Goal: Task Accomplishment & Management: Use online tool/utility

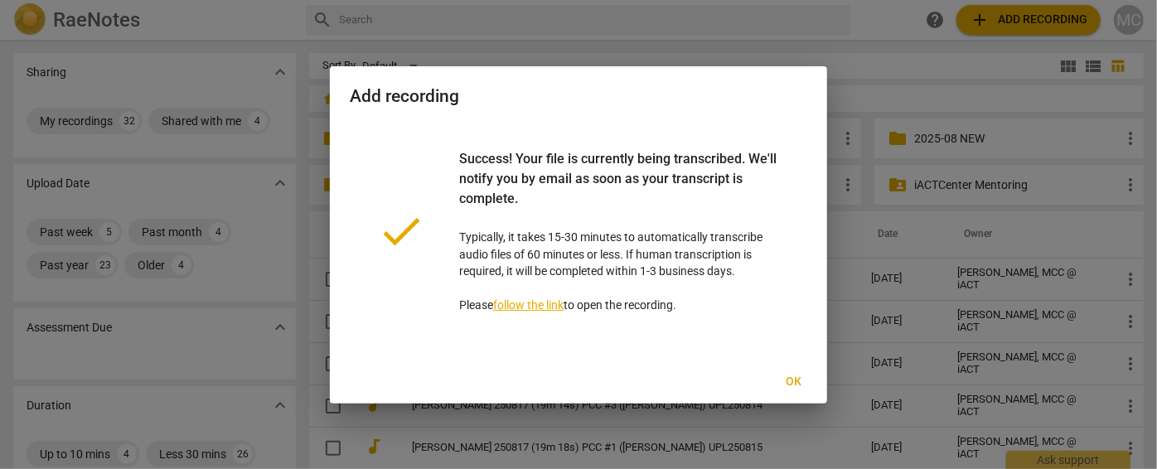
click at [791, 372] on button "Ok" at bounding box center [794, 382] width 53 height 30
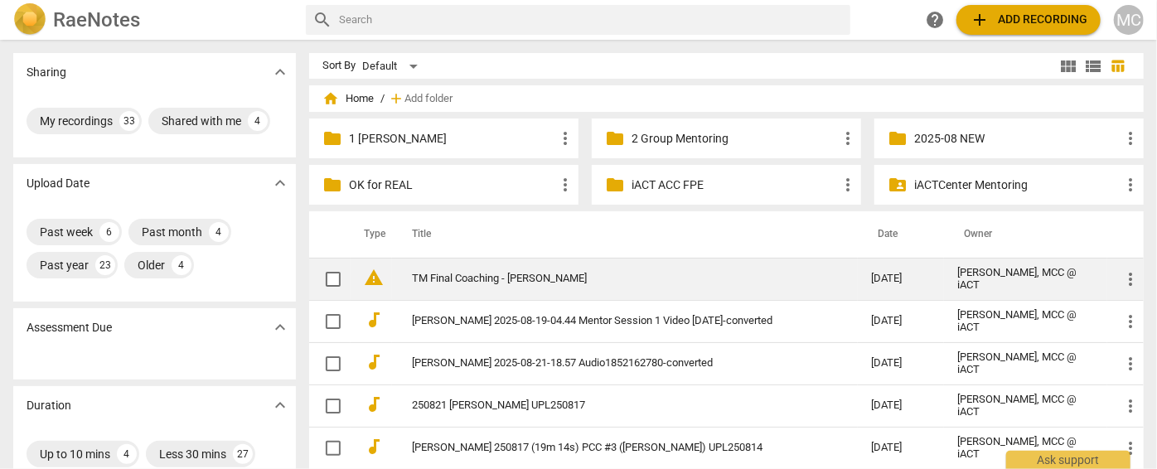
click at [421, 277] on link "TM Final Coaching - [PERSON_NAME]" at bounding box center [612, 279] width 400 height 12
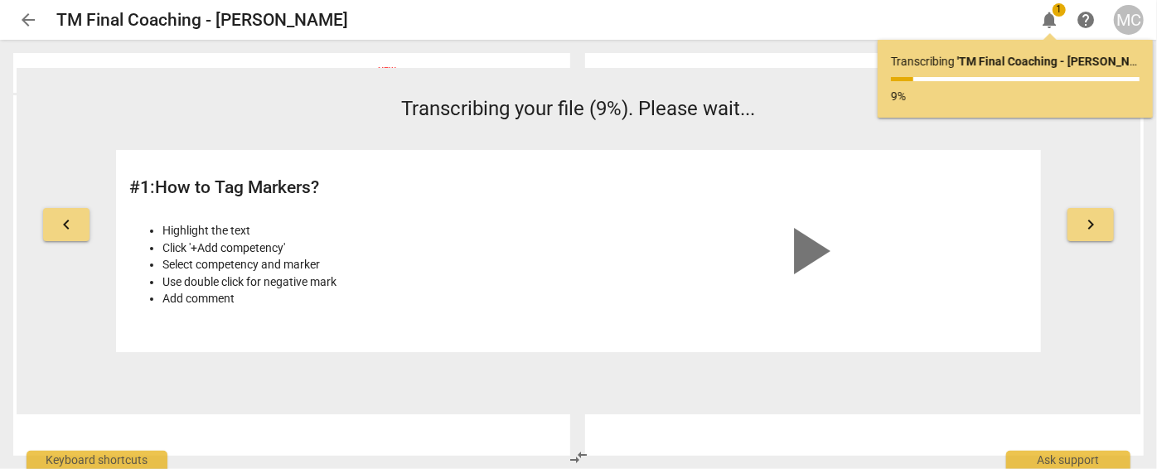
click at [27, 15] on span "arrow_back" at bounding box center [28, 20] width 20 height 20
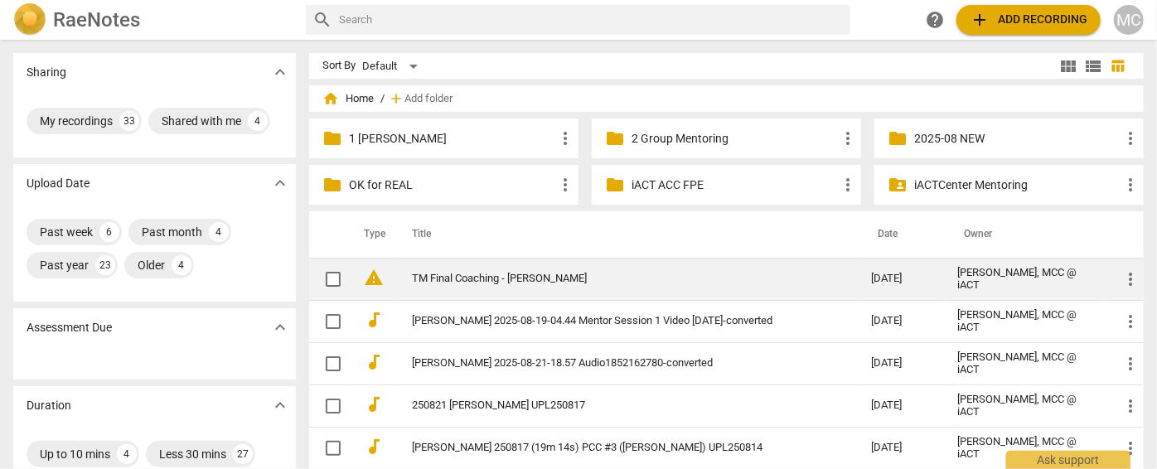
click at [381, 268] on span "warning" at bounding box center [374, 278] width 20 height 20
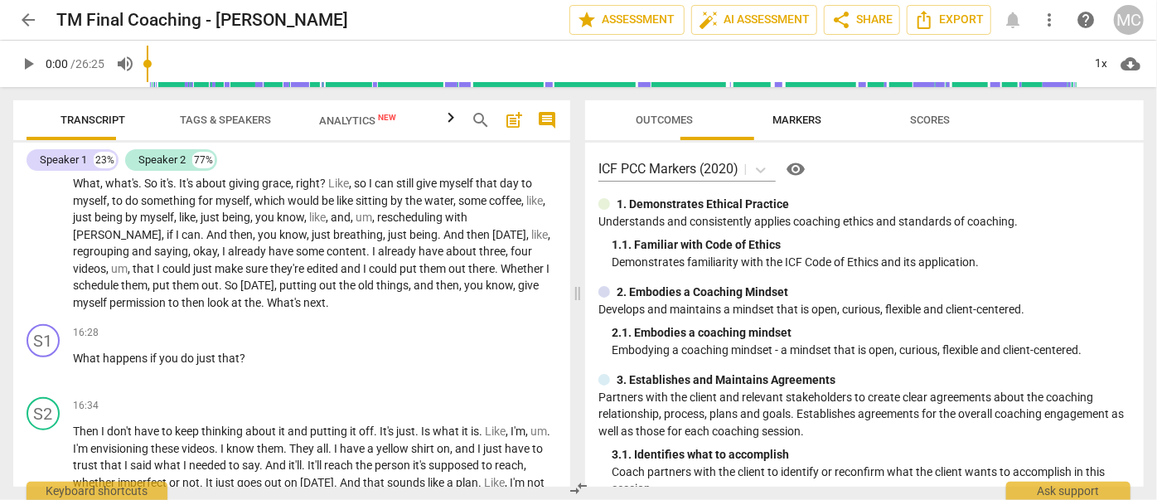
scroll to position [3165, 0]
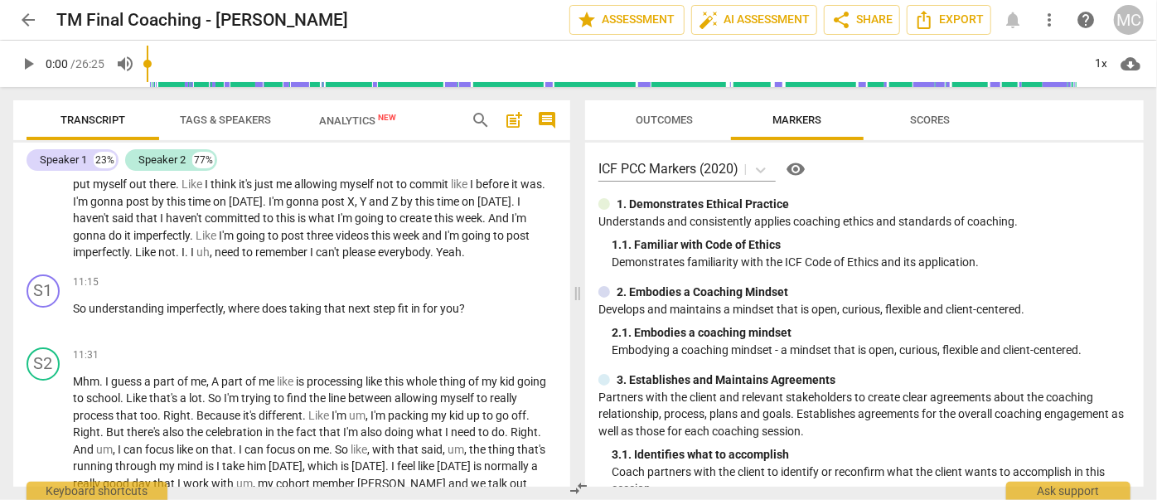
drag, startPoint x: 1077, startPoint y: 4, endPoint x: 485, endPoint y: 124, distance: 604.0
click at [485, 124] on span "search" at bounding box center [481, 120] width 20 height 20
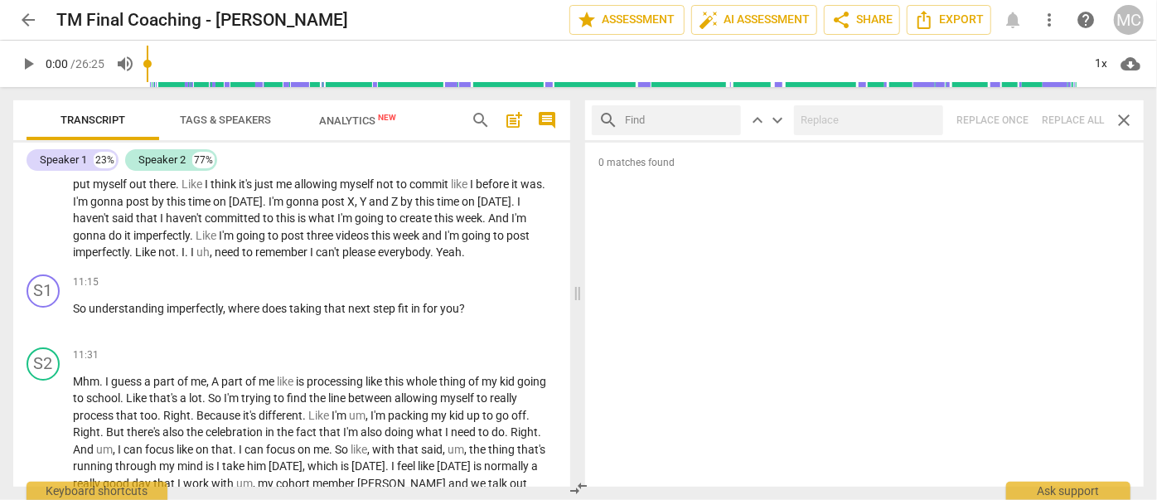
click at [644, 120] on input "text" at bounding box center [679, 120] width 109 height 27
type input "m"
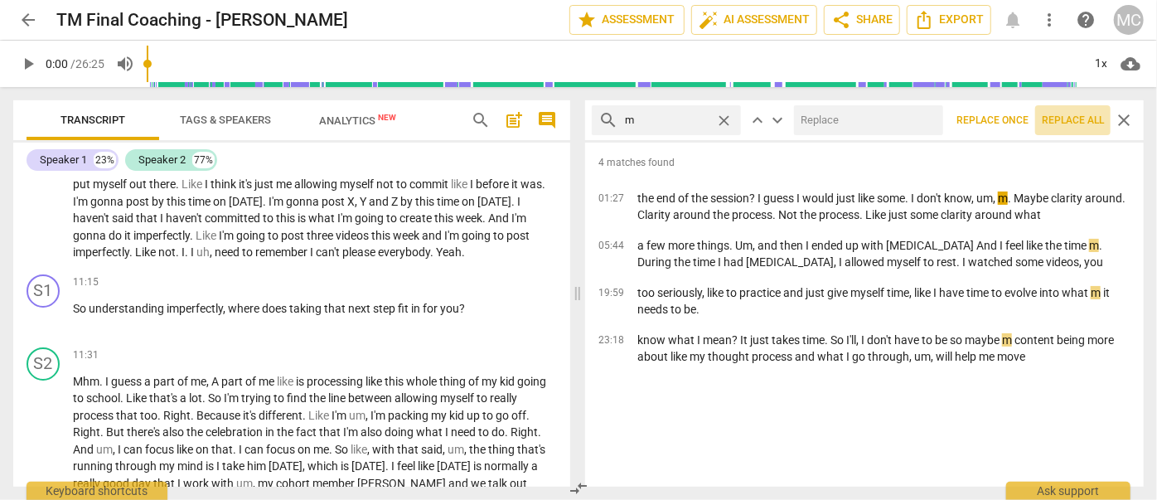
click at [1072, 125] on span "Replace all" at bounding box center [1073, 121] width 62 height 14
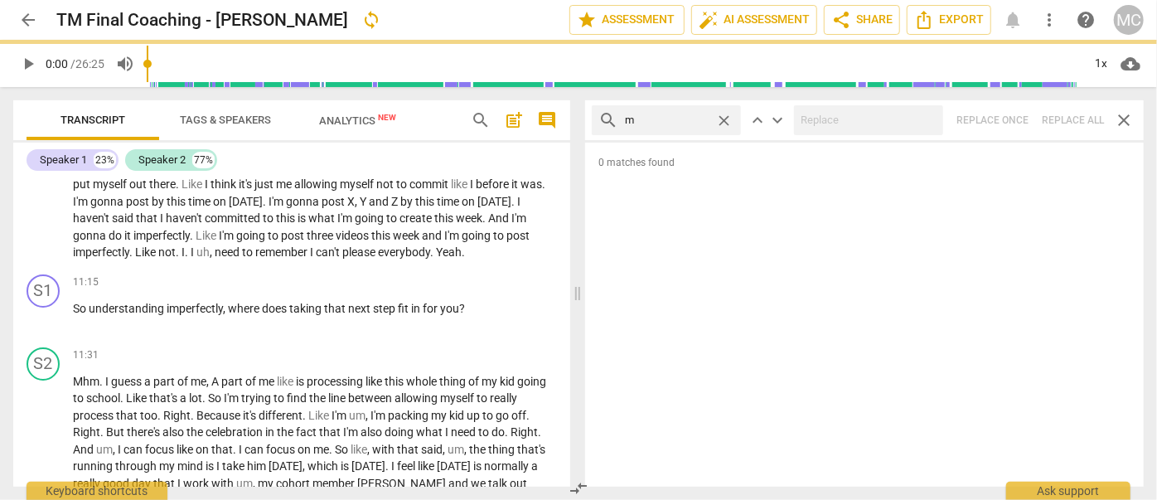
click at [722, 114] on span "close" at bounding box center [723, 120] width 17 height 17
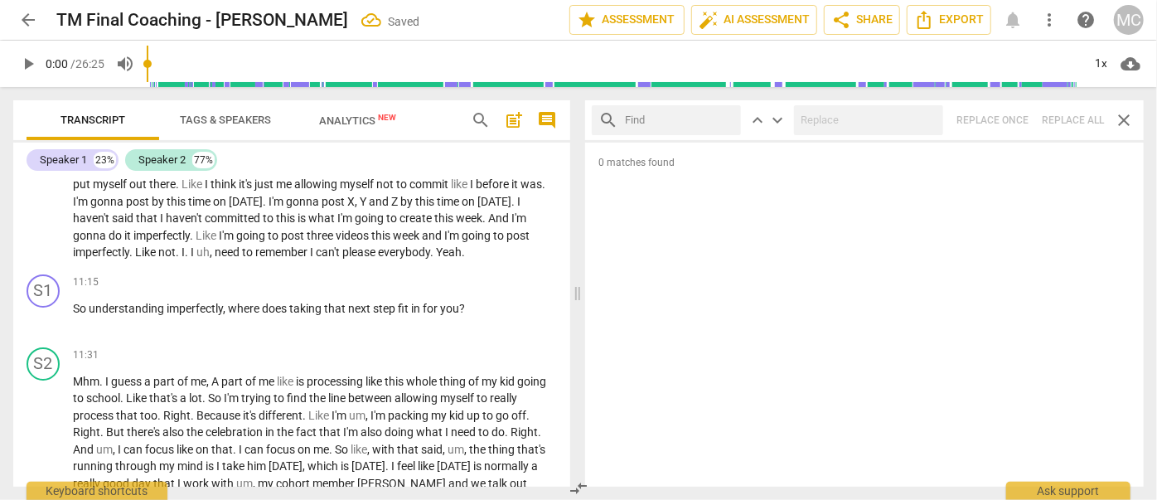
click at [656, 114] on input "text" at bounding box center [679, 120] width 109 height 27
type input ","
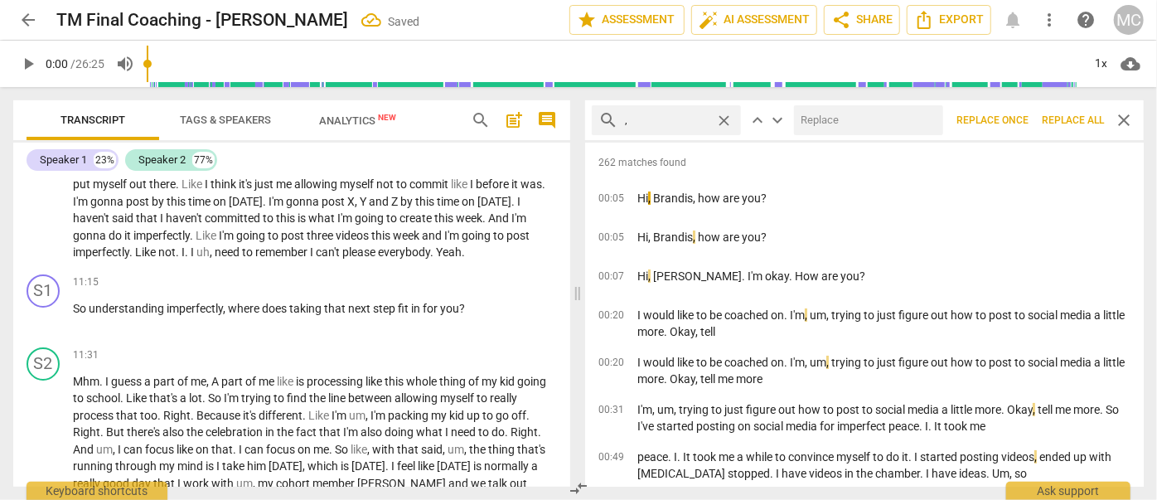
click at [1063, 121] on span "Replace all" at bounding box center [1073, 121] width 62 height 14
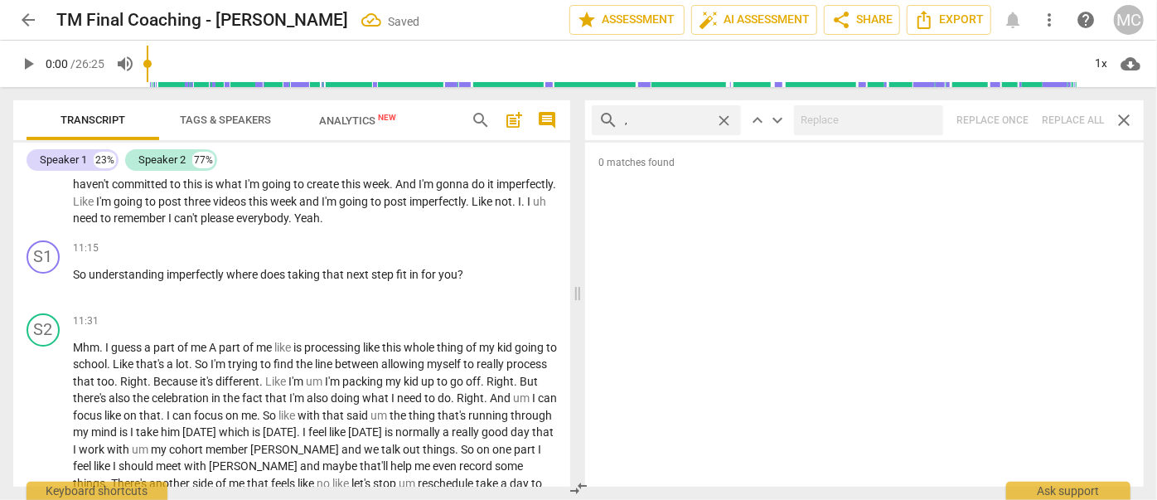
click at [725, 119] on span "close" at bounding box center [723, 120] width 17 height 17
click at [673, 119] on input "text" at bounding box center [679, 120] width 109 height 27
type input ". like"
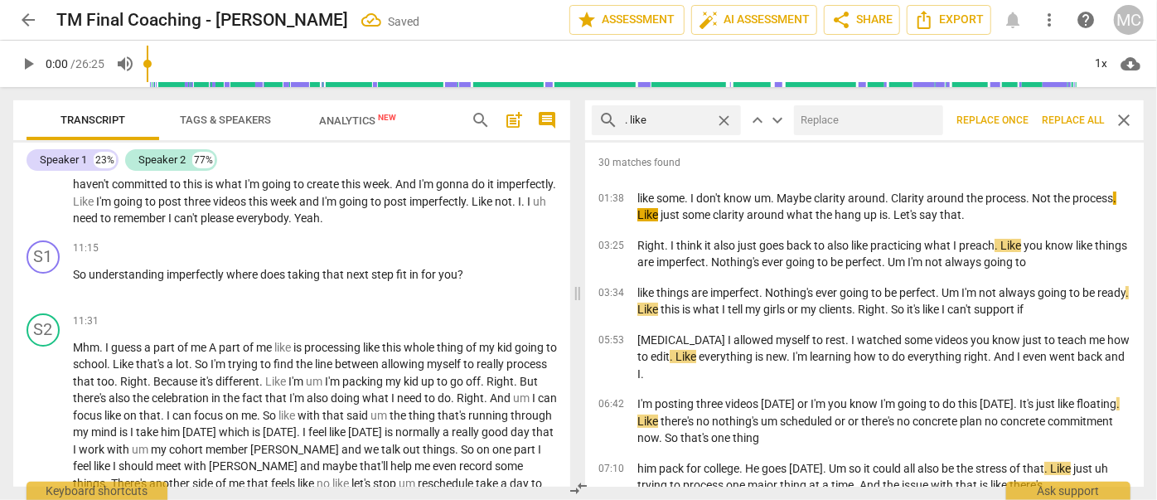
click at [833, 119] on input "text" at bounding box center [865, 120] width 143 height 27
type input "(like)"
click at [1063, 119] on span "Replace all" at bounding box center [1073, 121] width 62 height 14
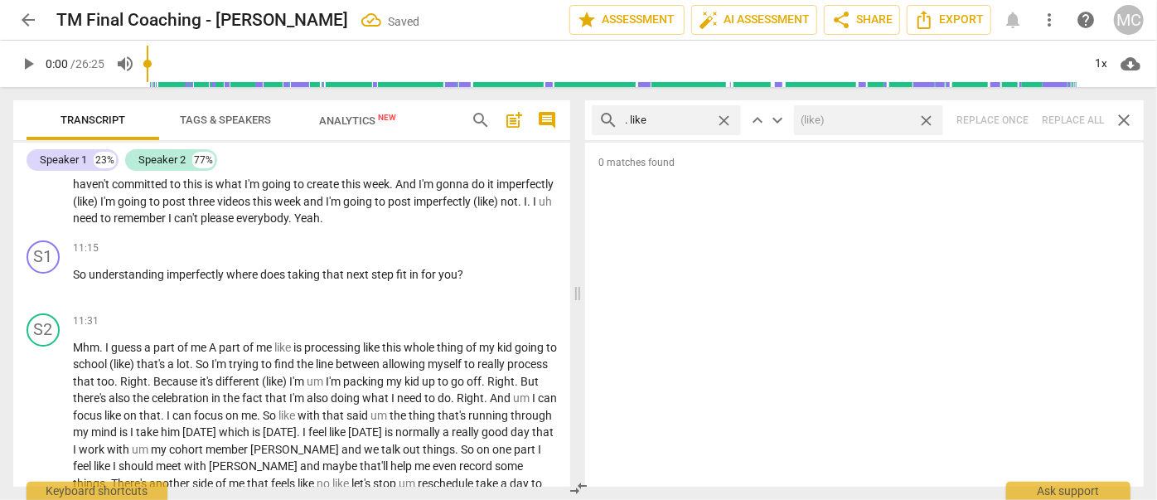
click at [929, 120] on span "close" at bounding box center [926, 120] width 17 height 17
click at [727, 120] on span "close" at bounding box center [723, 120] width 17 height 17
click at [662, 123] on input "text" at bounding box center [679, 120] width 109 height 27
type input ". um"
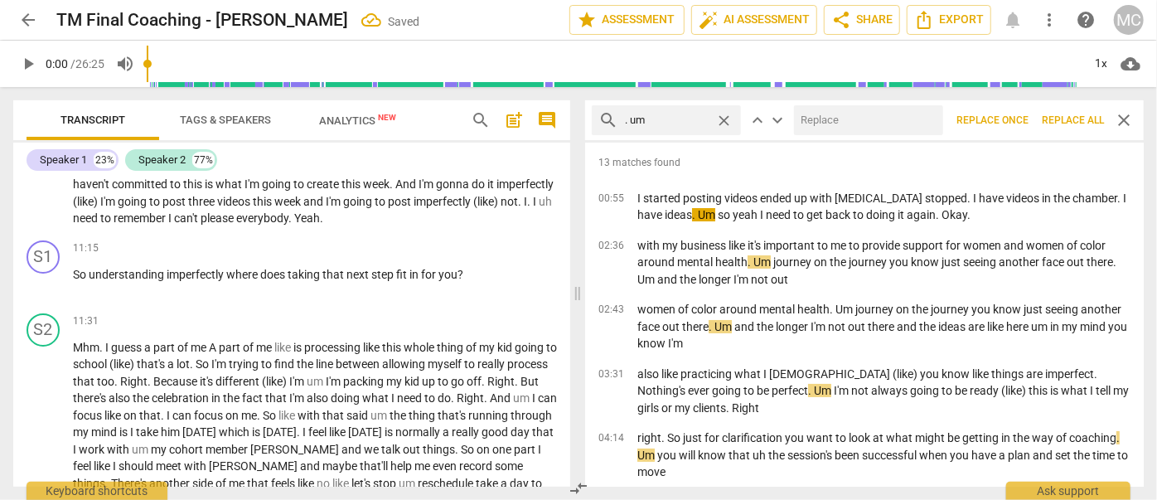
click at [814, 121] on input "text" at bounding box center [865, 120] width 143 height 27
type input "(umm)"
click at [1063, 118] on span "Replace all" at bounding box center [1073, 121] width 62 height 14
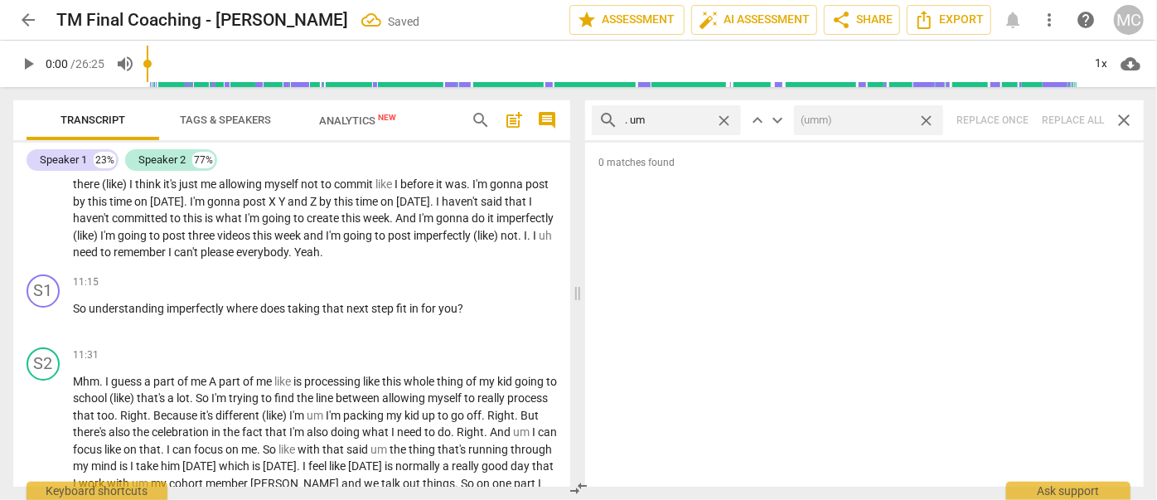
click at [928, 119] on span "close" at bounding box center [926, 120] width 17 height 17
click at [722, 114] on span "close" at bounding box center [723, 120] width 17 height 17
click at [682, 116] on input "text" at bounding box center [679, 120] width 109 height 27
type input ". uh"
click at [1073, 119] on div "search . uh close keyboard_arrow_up keyboard_arrow_down Replace once Replace al…" at bounding box center [864, 120] width 559 height 40
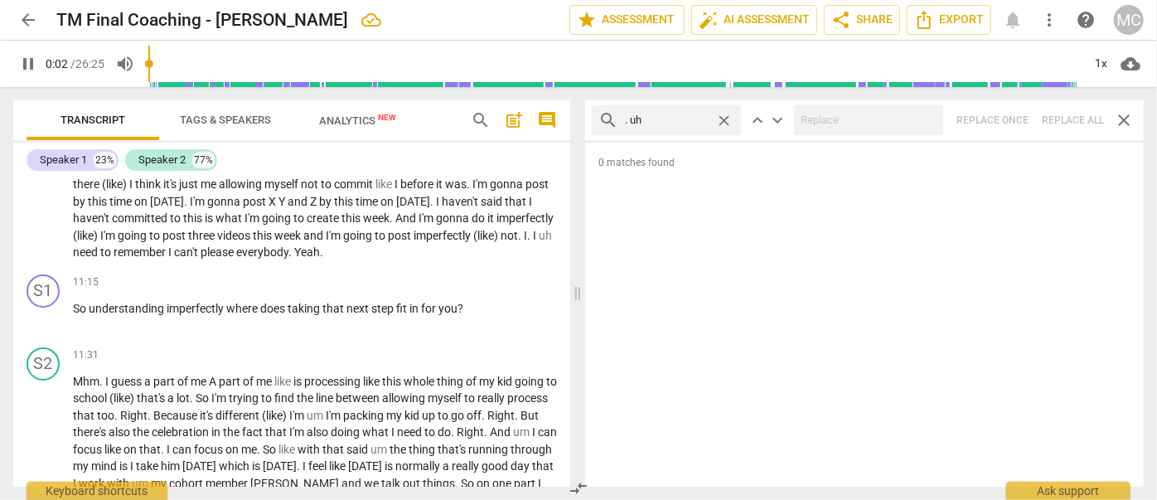
type input "3"
drag, startPoint x: 725, startPoint y: 117, endPoint x: 711, endPoint y: 117, distance: 14.1
click at [725, 117] on span "close" at bounding box center [723, 120] width 17 height 17
click at [673, 117] on input "text" at bounding box center [679, 120] width 109 height 27
type input "4"
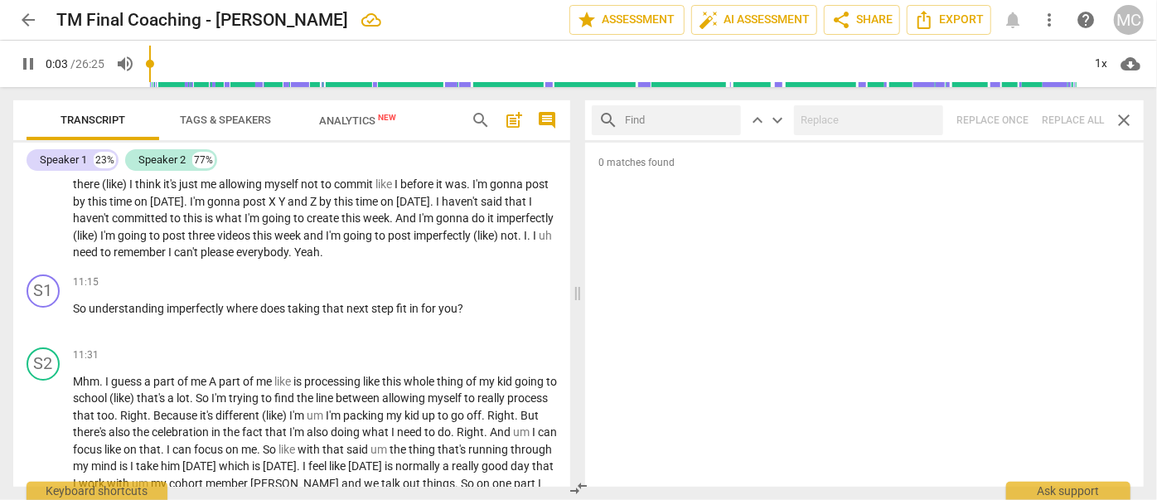
type input "u"
type input "4"
type input "um"
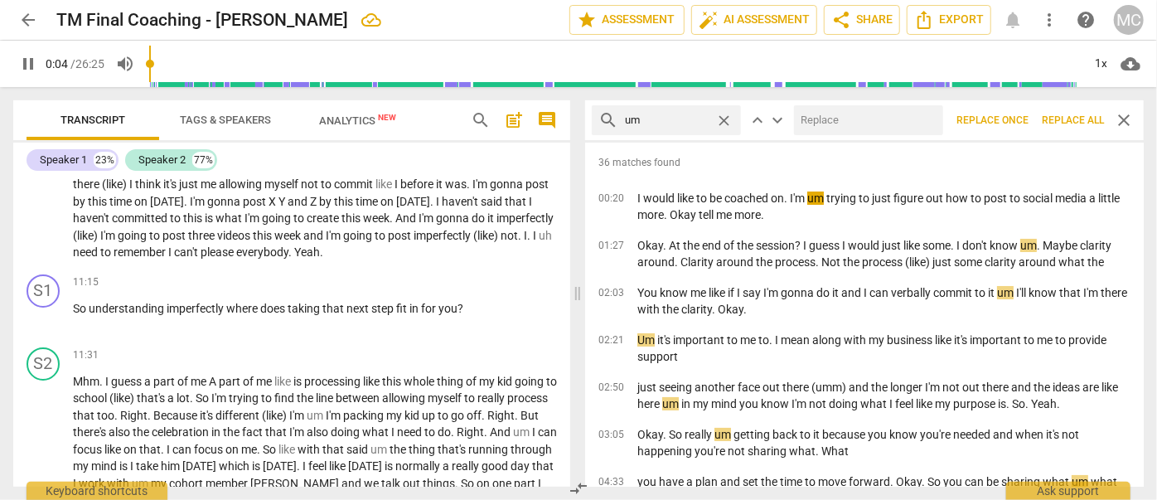
click at [816, 123] on input "text" at bounding box center [865, 120] width 143 height 27
type input "5"
type input "(u"
type input "5"
type input "(umm"
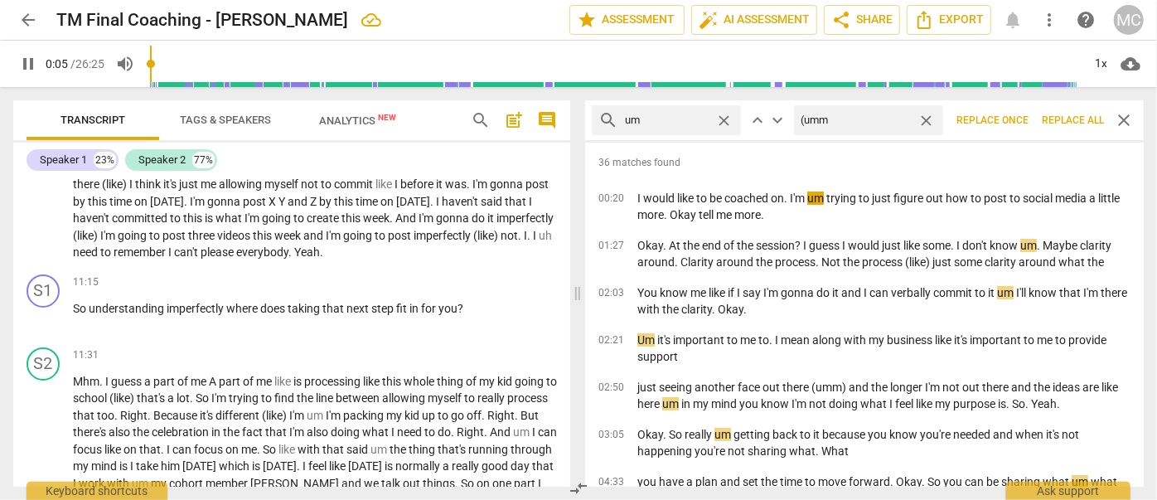
type input "6"
type input "(umm)"
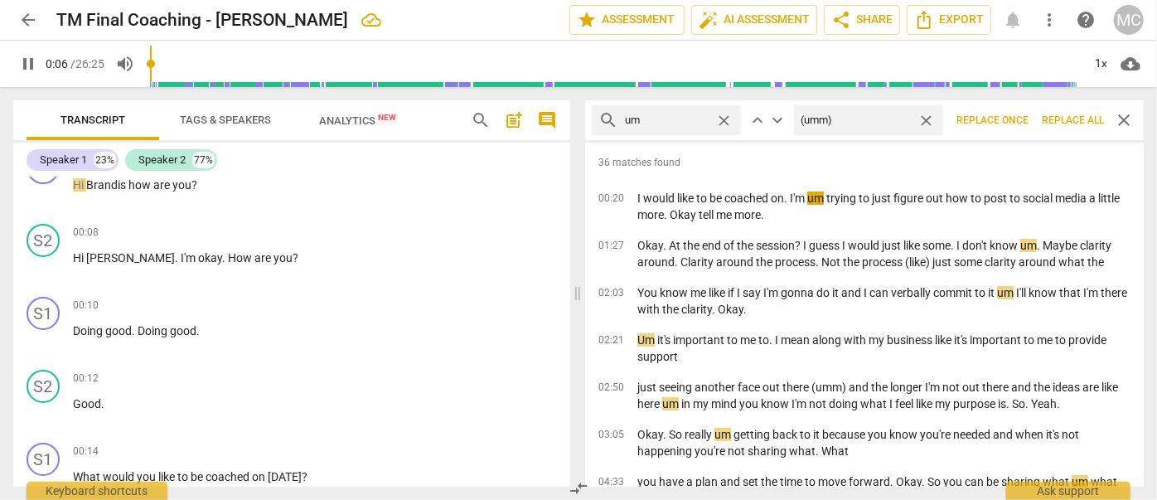
type input "6"
type input "(umm)"
click at [1065, 125] on span "Replace all" at bounding box center [1073, 121] width 62 height 14
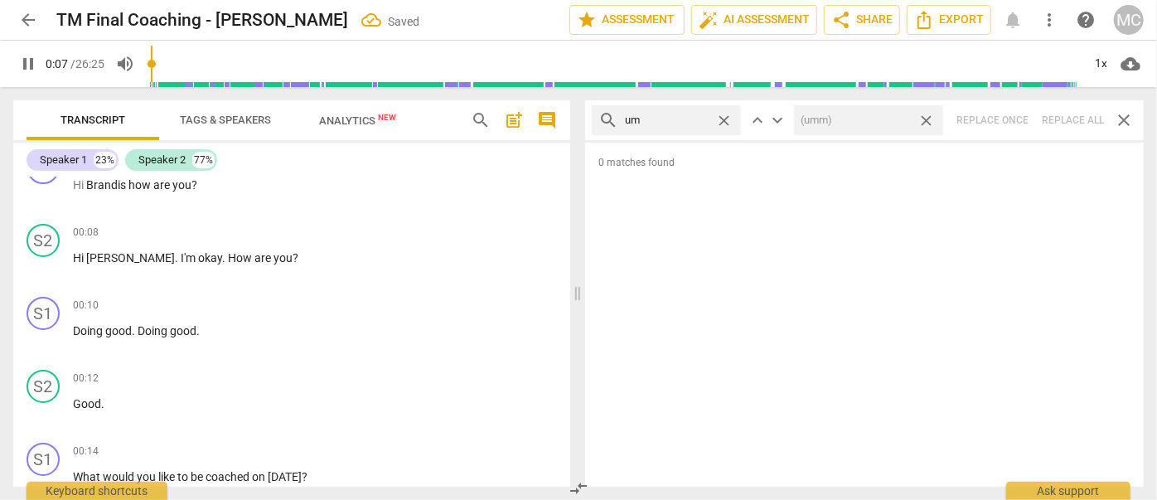
type input "8"
click at [926, 119] on span "close" at bounding box center [926, 120] width 17 height 17
type input "9"
drag, startPoint x: 729, startPoint y: 119, endPoint x: 707, endPoint y: 119, distance: 21.6
click at [729, 119] on span "close" at bounding box center [723, 120] width 17 height 17
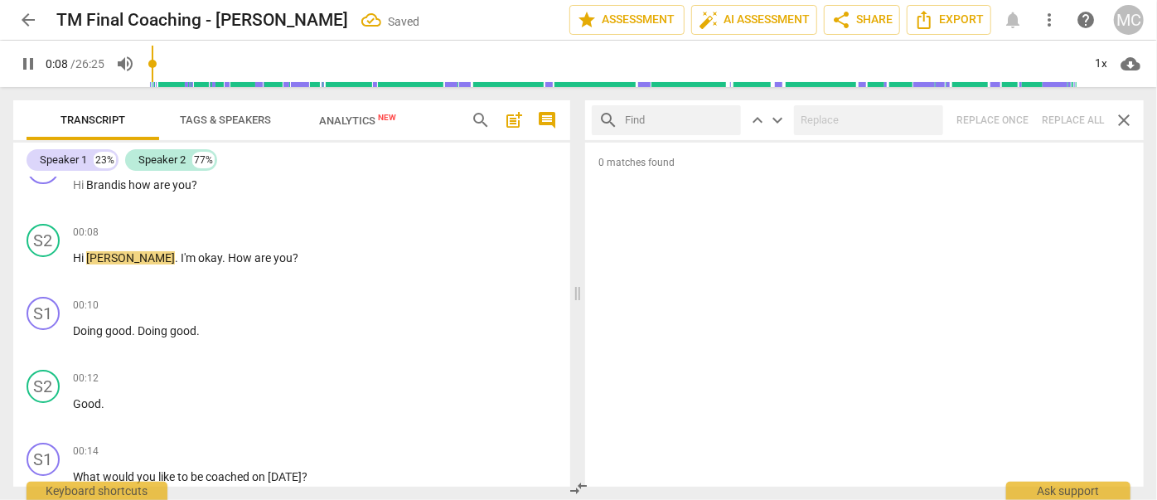
click at [696, 118] on input "text" at bounding box center [679, 120] width 109 height 27
type input "9"
type input "uh"
type input "9"
type input "uh"
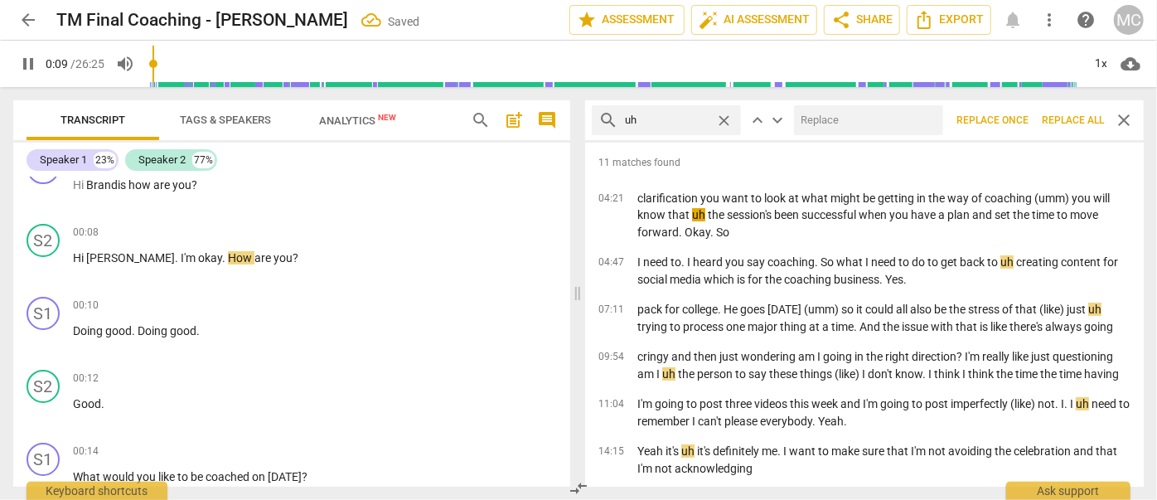
click at [841, 117] on input "text" at bounding box center [865, 120] width 143 height 27
type input "10"
type input "(u"
type input "10"
type input "(uh)"
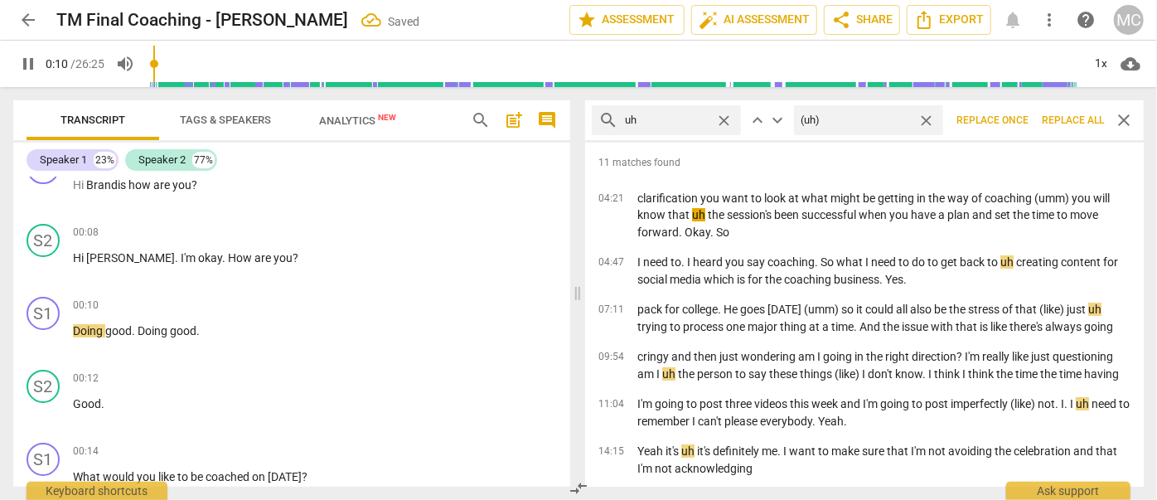
type input "11"
type input "(uh)"
click at [1070, 119] on span "Replace all" at bounding box center [1073, 121] width 62 height 14
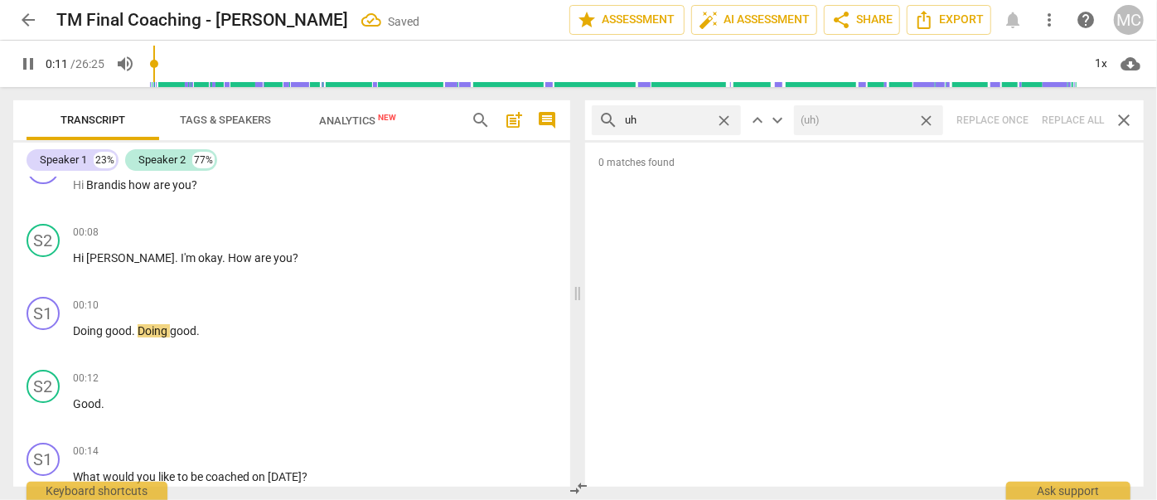
type input "12"
drag, startPoint x: 930, startPoint y: 118, endPoint x: 822, endPoint y: 118, distance: 108.6
click at [930, 118] on span "close" at bounding box center [926, 120] width 17 height 17
type input "13"
click at [727, 119] on span "close" at bounding box center [723, 120] width 17 height 17
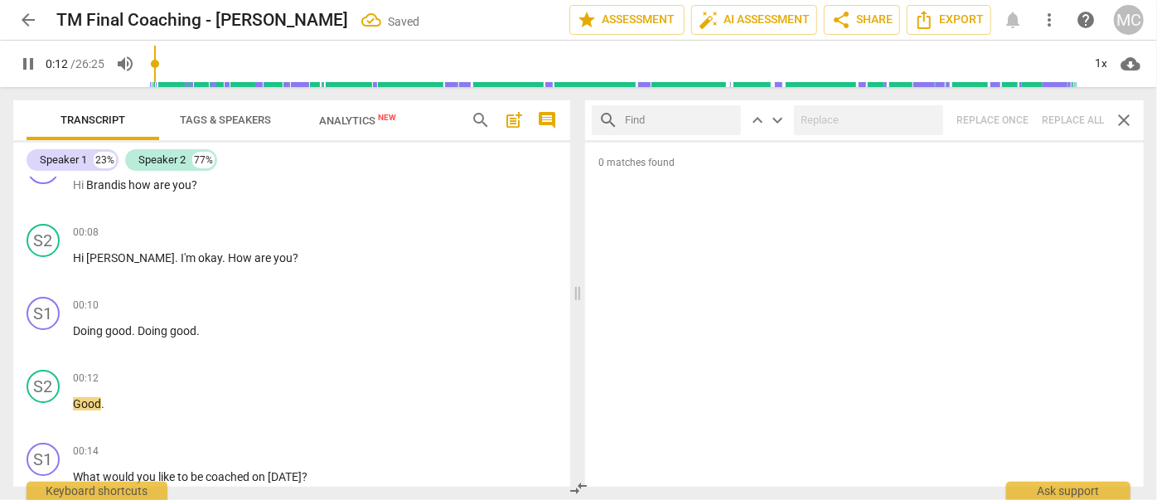
click at [684, 124] on input "text" at bounding box center [679, 120] width 109 height 27
type input "13"
type input "kin"
type input "14"
type input "kind of"
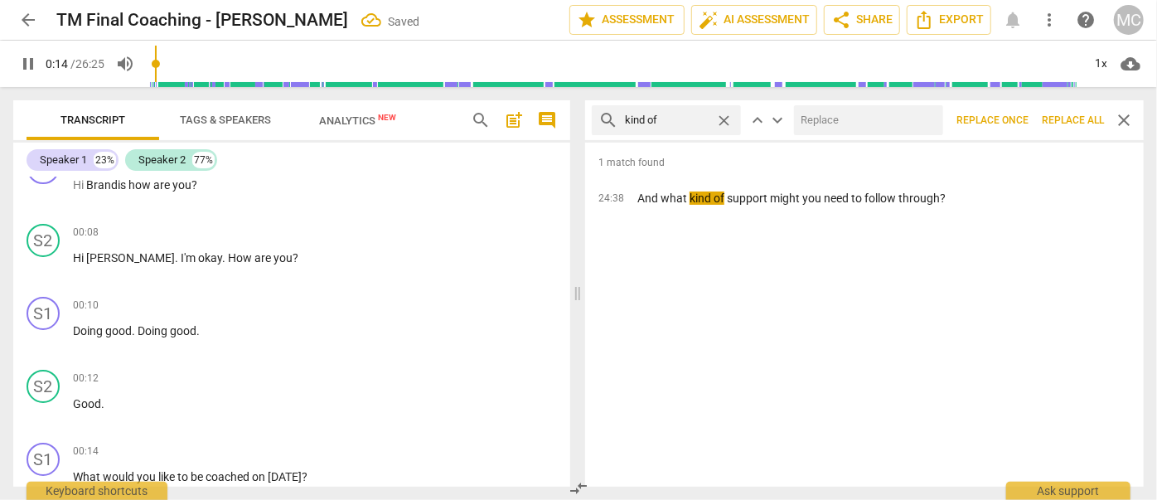
click at [820, 125] on input "text" at bounding box center [865, 120] width 143 height 27
type input "14"
type input "("
type input "15"
type input "(kind"
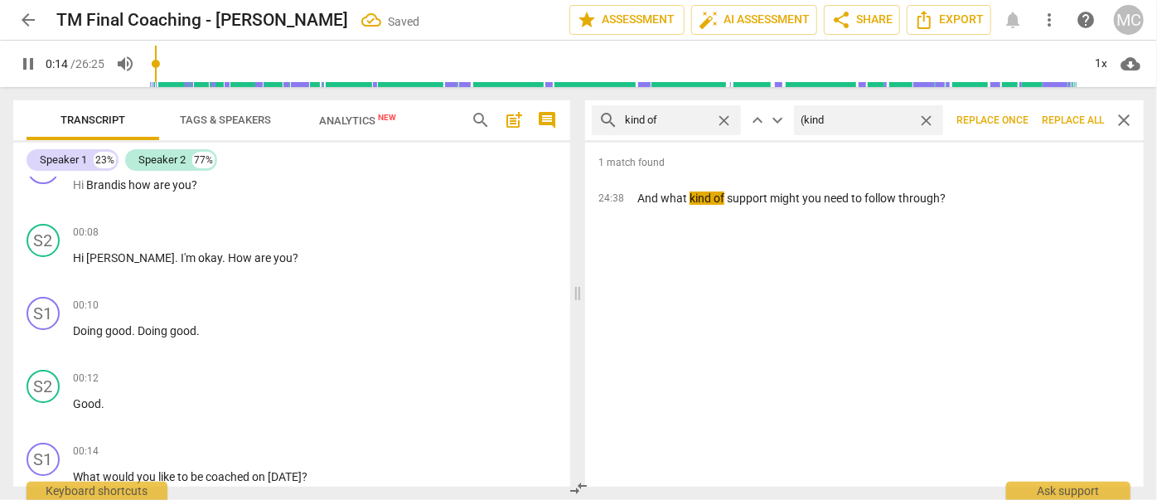
type input "15"
type input "(kind 0f"
type input "15"
type input "(kind 0"
type input "16"
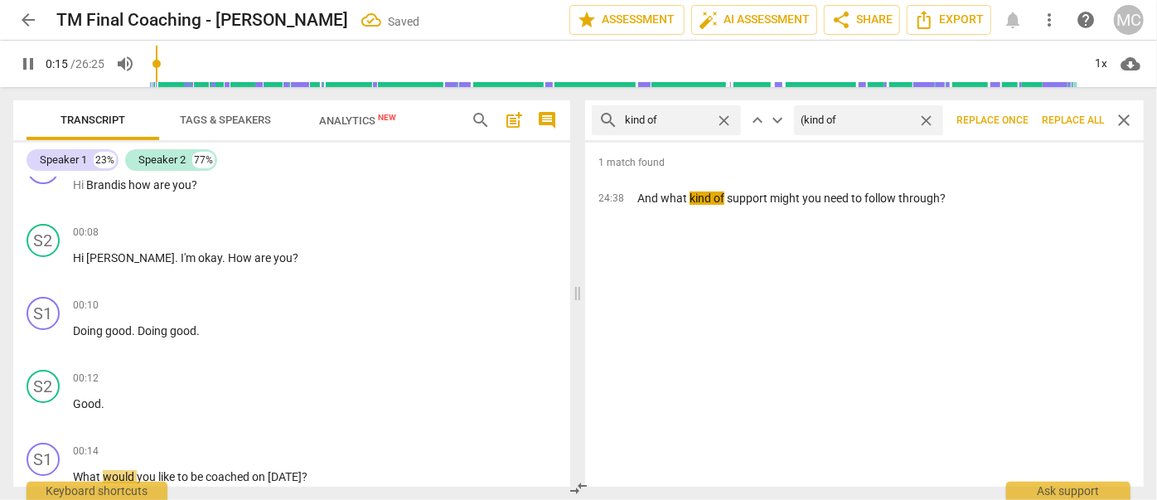
type input "(kind of)"
type input "16"
type input "(kind of)"
click at [1068, 120] on span "Replace all" at bounding box center [1073, 121] width 62 height 14
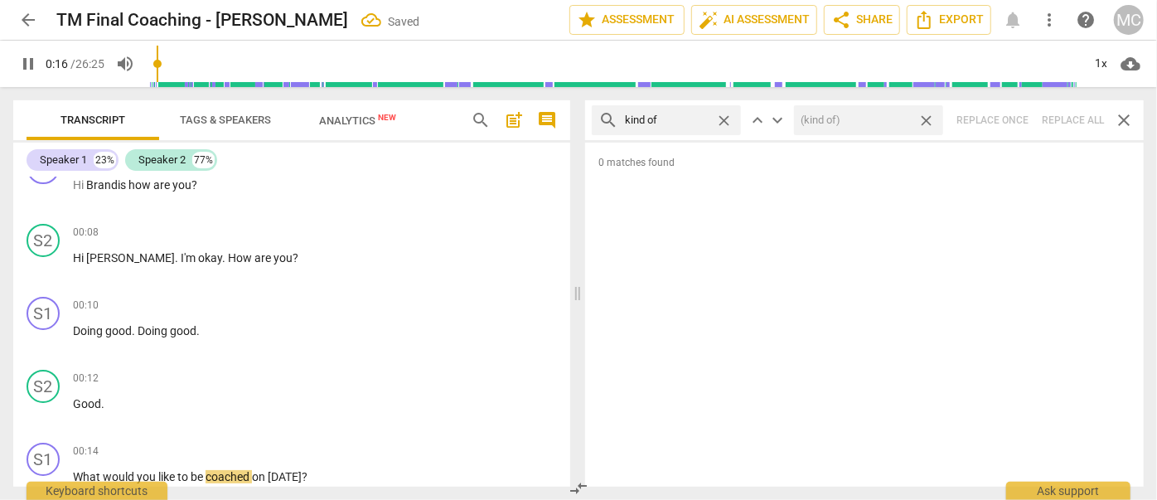
type input "17"
click at [925, 115] on span "close" at bounding box center [926, 120] width 17 height 17
type input "17"
click at [727, 117] on span "close" at bounding box center [723, 120] width 17 height 17
click at [677, 121] on input "text" at bounding box center [679, 120] width 109 height 27
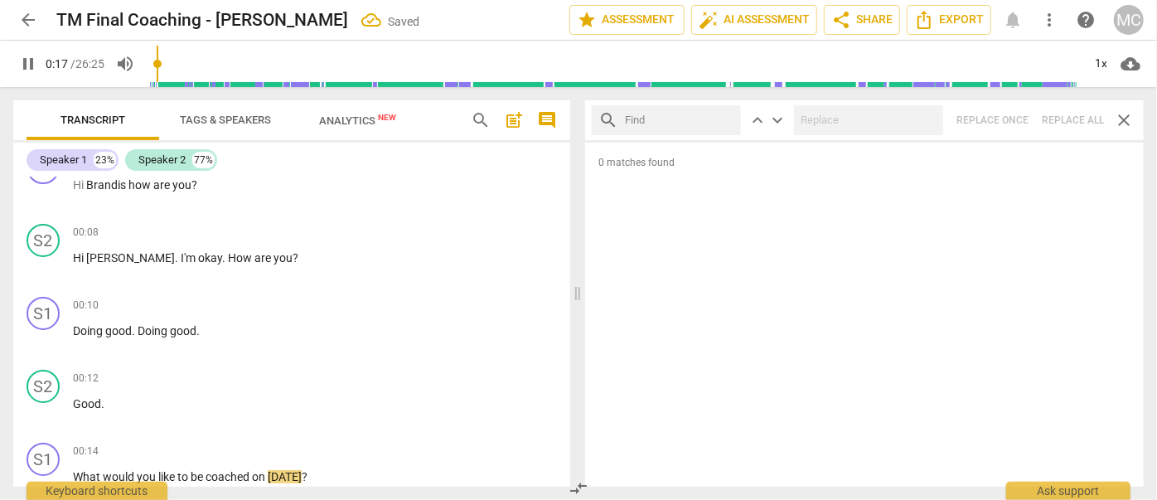
type input "18"
type input "so"
type input "18"
type input "sort of"
type input "18"
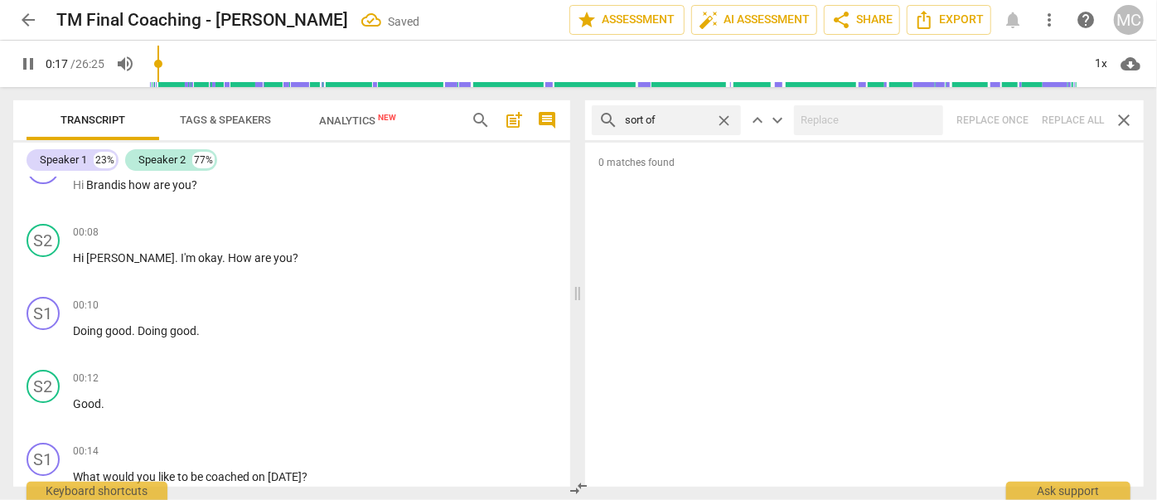
type input "sort of"
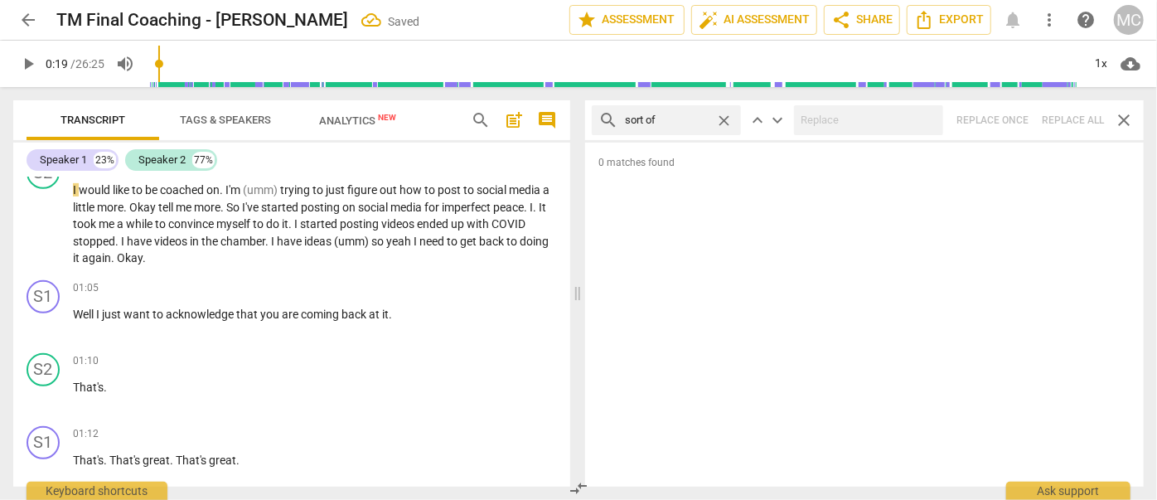
type input "19"
click at [1070, 123] on div "search sort of close keyboard_arrow_up keyboard_arrow_down Replace once Replace…" at bounding box center [864, 120] width 559 height 40
click at [725, 118] on span "close" at bounding box center [723, 120] width 17 height 17
click at [685, 116] on input "text" at bounding box center [679, 120] width 109 height 27
type input "and then"
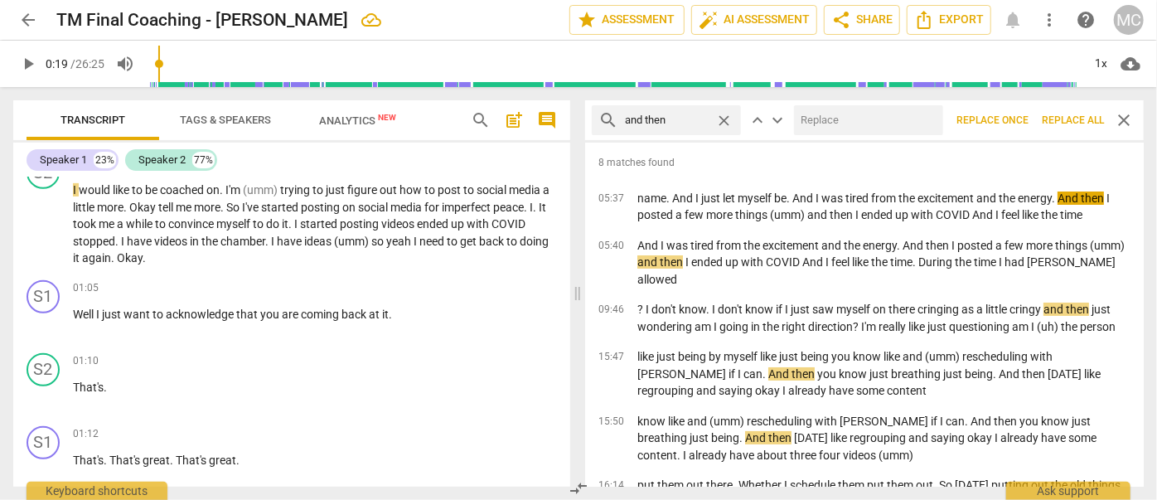
click at [814, 114] on input "text" at bounding box center [865, 120] width 143 height 27
type input "(then)"
click at [1070, 118] on span "Replace all" at bounding box center [1073, 121] width 62 height 14
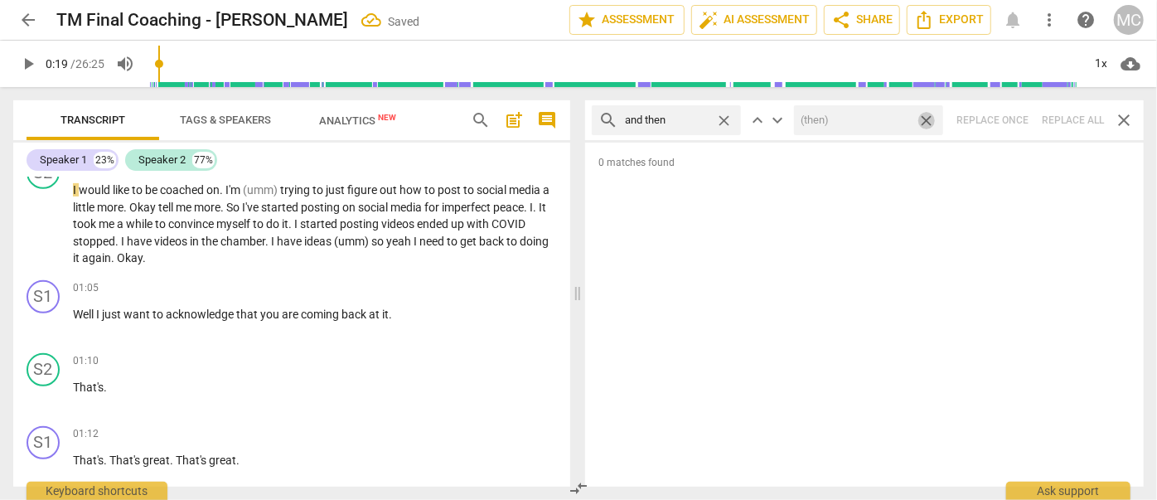
click at [926, 119] on span "close" at bounding box center [926, 120] width 17 height 17
click at [722, 118] on span "close" at bounding box center [723, 120] width 17 height 17
click at [693, 116] on input "text" at bounding box center [679, 120] width 109 height 27
type input "like"
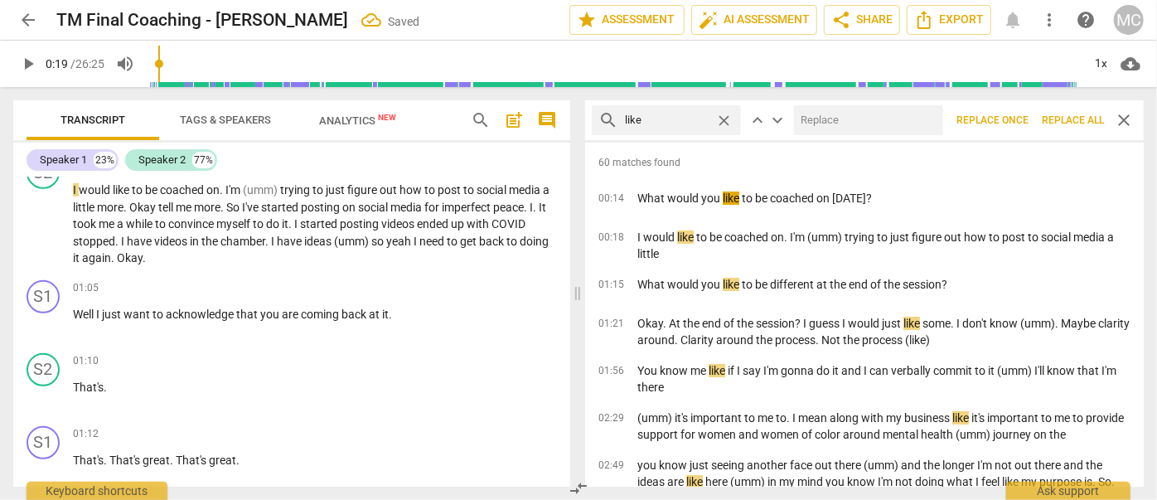
click at [859, 119] on input "text" at bounding box center [865, 120] width 143 height 27
type input "(like)"
drag, startPoint x: 1079, startPoint y: 121, endPoint x: 944, endPoint y: 125, distance: 135.2
click at [1079, 121] on span "Replace all" at bounding box center [1073, 121] width 62 height 14
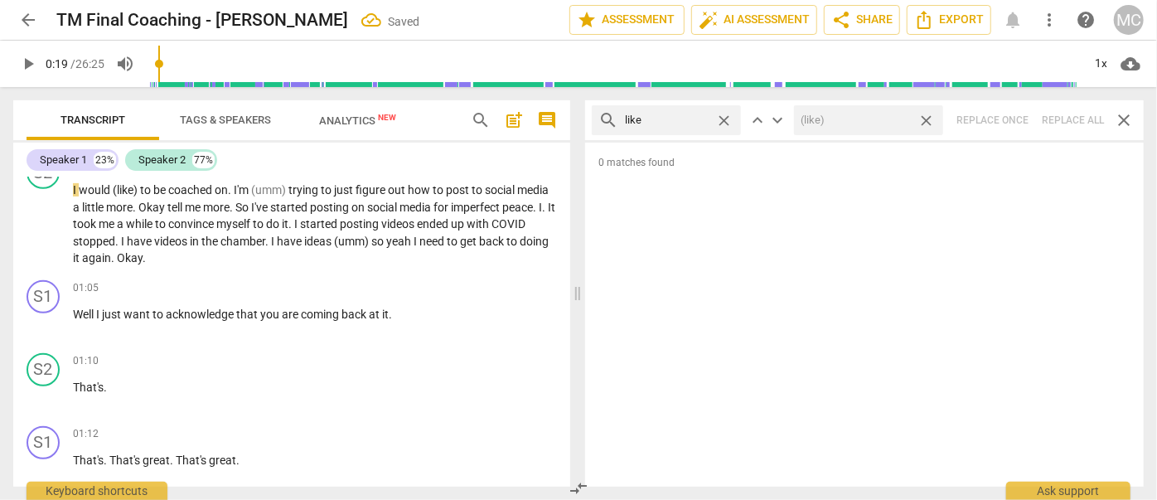
click at [929, 116] on span "close" at bounding box center [926, 120] width 17 height 17
click at [727, 120] on span "close" at bounding box center [723, 120] width 17 height 17
click at [677, 119] on input "text" at bounding box center [679, 120] width 109 height 27
type input "just"
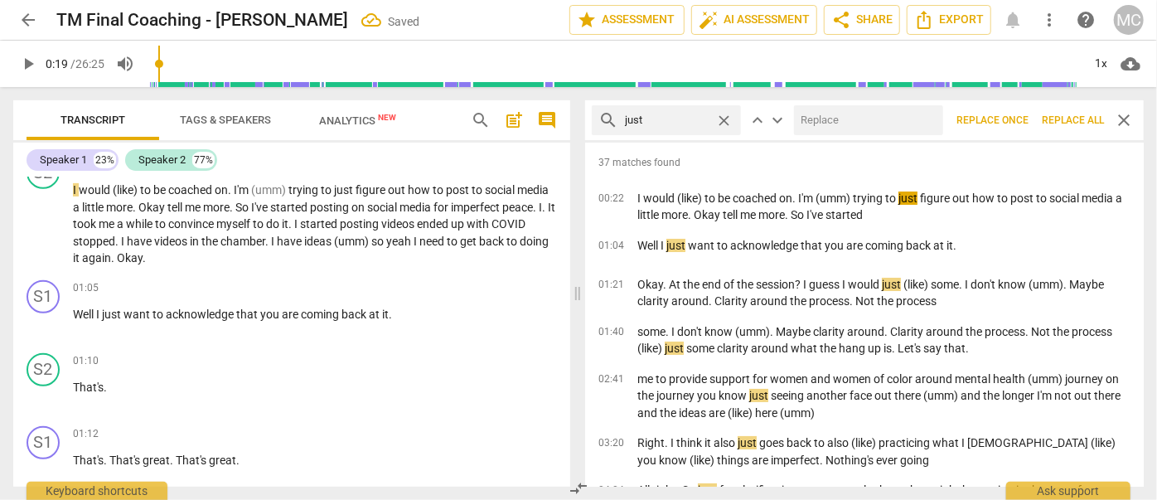
click at [824, 116] on input "text" at bounding box center [865, 120] width 143 height 27
type input "(just)"
click at [1065, 117] on span "Replace all" at bounding box center [1073, 121] width 62 height 14
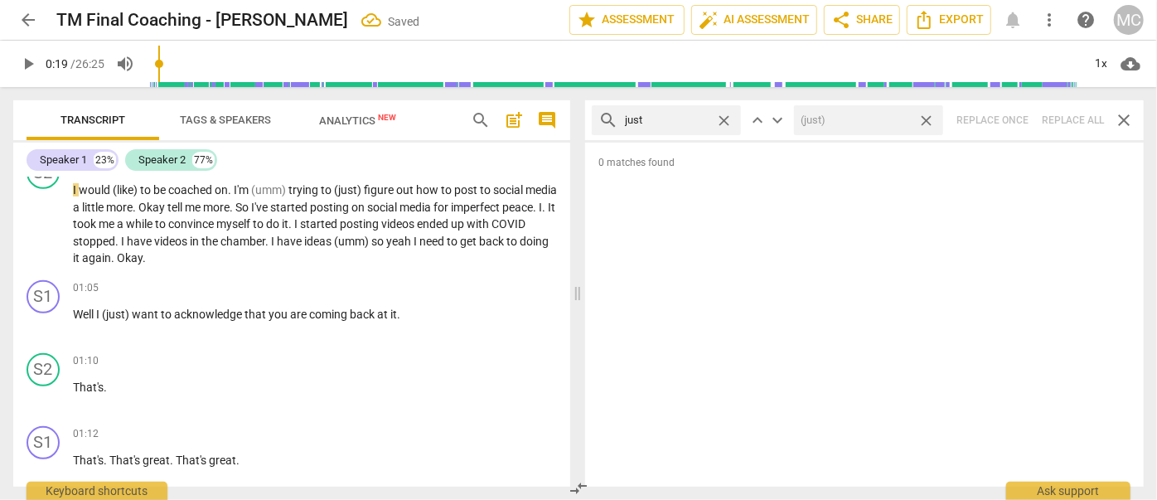
drag, startPoint x: 925, startPoint y: 118, endPoint x: 833, endPoint y: 119, distance: 92.0
click at [925, 118] on span "close" at bounding box center [926, 120] width 17 height 17
click at [723, 116] on span "close" at bounding box center [723, 120] width 17 height 17
click at [675, 116] on input "text" at bounding box center [679, 120] width 109 height 27
type input "you know"
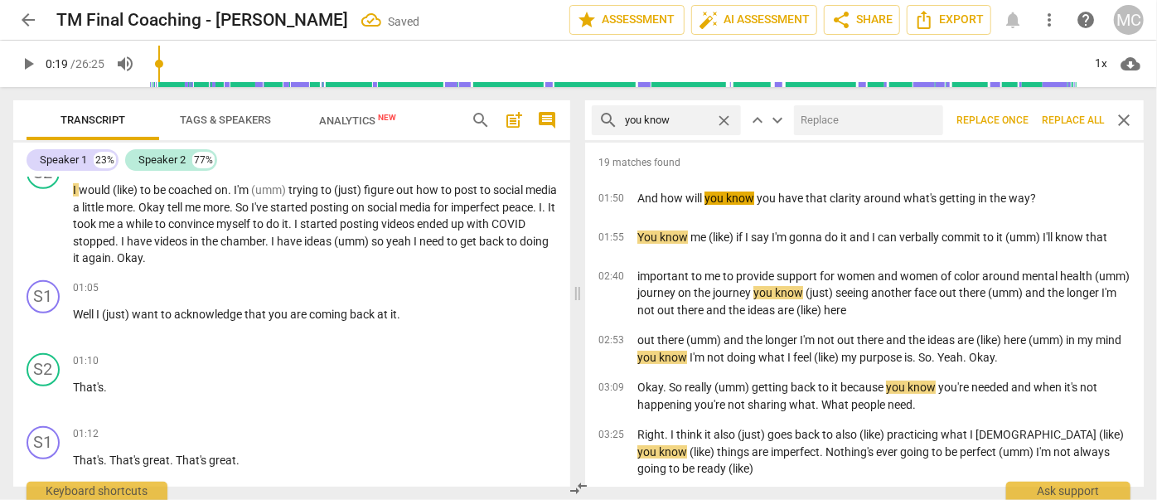
click at [844, 122] on input "text" at bounding box center [865, 120] width 143 height 27
type input "(you know)"
click at [1076, 114] on span "Replace all" at bounding box center [1073, 121] width 62 height 14
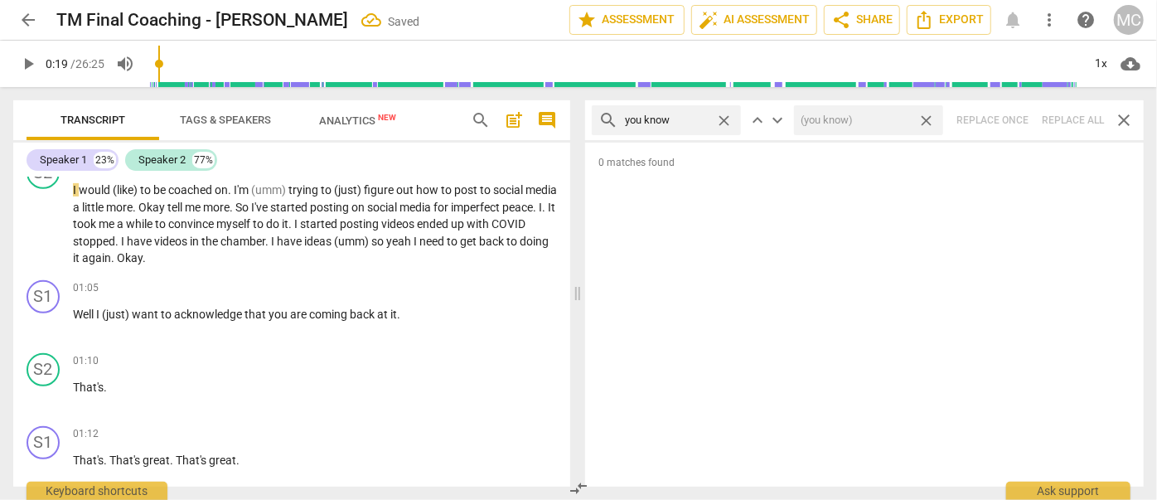
drag, startPoint x: 929, startPoint y: 119, endPoint x: 914, endPoint y: 119, distance: 14.9
click at [929, 119] on span "close" at bounding box center [926, 120] width 17 height 17
click at [727, 120] on span "close" at bounding box center [723, 120] width 17 height 17
click at [682, 123] on input "text" at bounding box center [667, 120] width 84 height 27
type input "I guess"
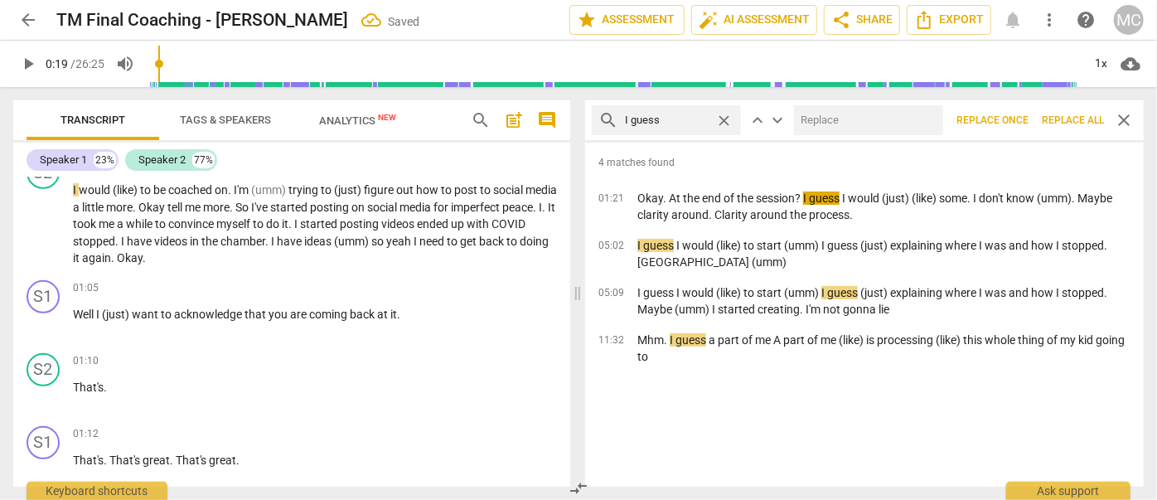
click at [866, 118] on input "text" at bounding box center [865, 120] width 143 height 27
type input "(I guess)"
click at [1059, 119] on span "Replace all" at bounding box center [1073, 121] width 62 height 14
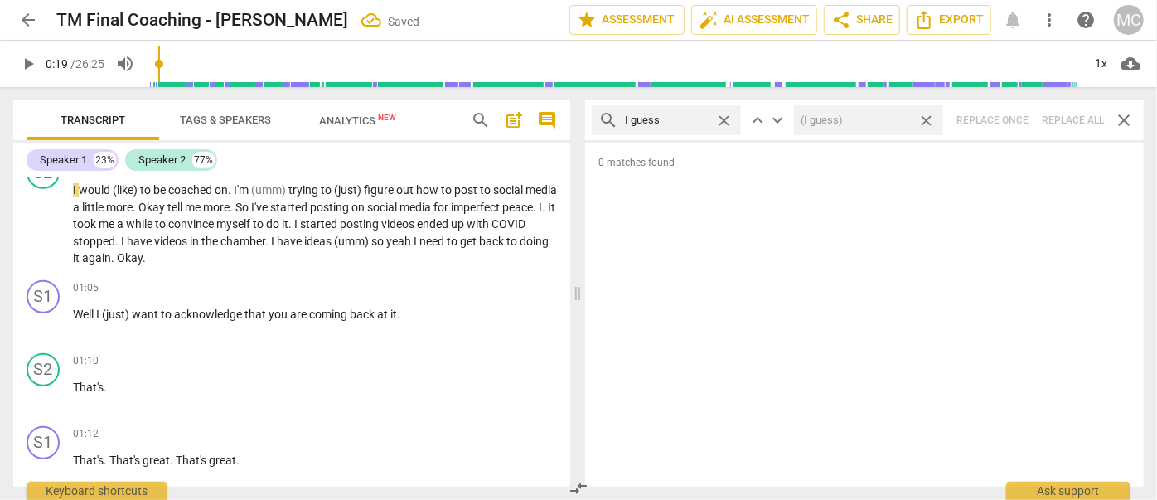
click at [925, 121] on span "close" at bounding box center [926, 120] width 17 height 17
drag, startPoint x: 723, startPoint y: 117, endPoint x: 670, endPoint y: 116, distance: 53.1
click at [723, 116] on span "close" at bounding box center [723, 120] width 17 height 17
click at [670, 116] on input "text" at bounding box center [679, 120] width 109 height 27
type input "I mean"
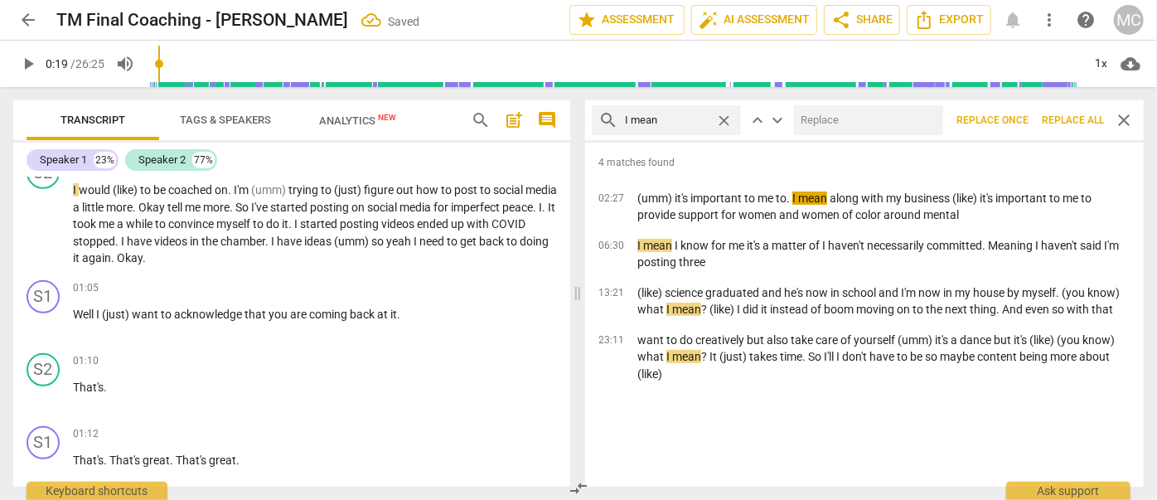
click at [849, 114] on input "text" at bounding box center [865, 120] width 143 height 27
type input "(I mean)"
click at [1060, 120] on span "Replace all" at bounding box center [1073, 121] width 62 height 14
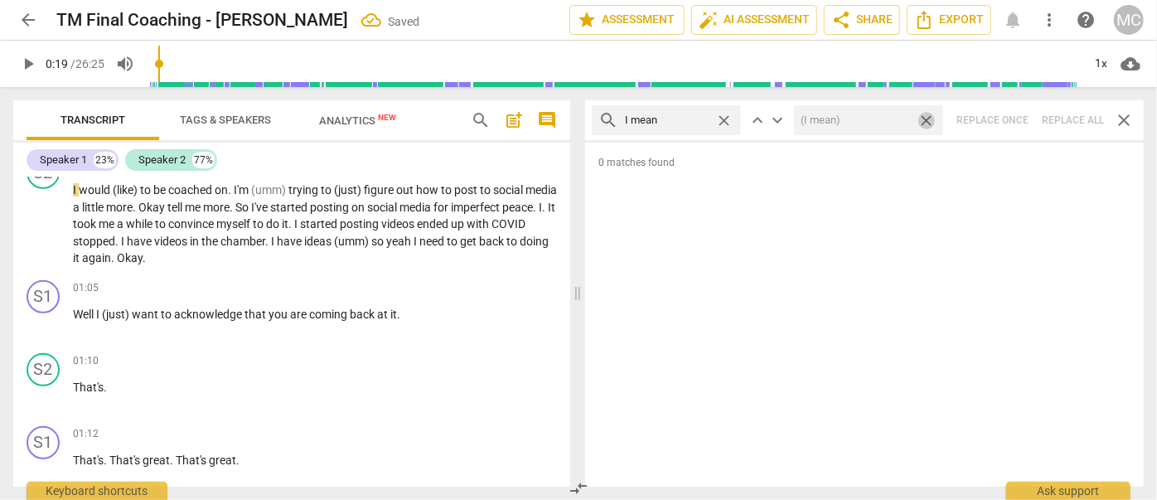
click at [926, 117] on span "close" at bounding box center [926, 120] width 17 height 17
click at [726, 119] on span "close" at bounding box center [723, 120] width 17 height 17
click at [679, 119] on input "text" at bounding box center [679, 120] width 109 height 27
type input "you know"
click at [721, 120] on span "close" at bounding box center [723, 120] width 17 height 17
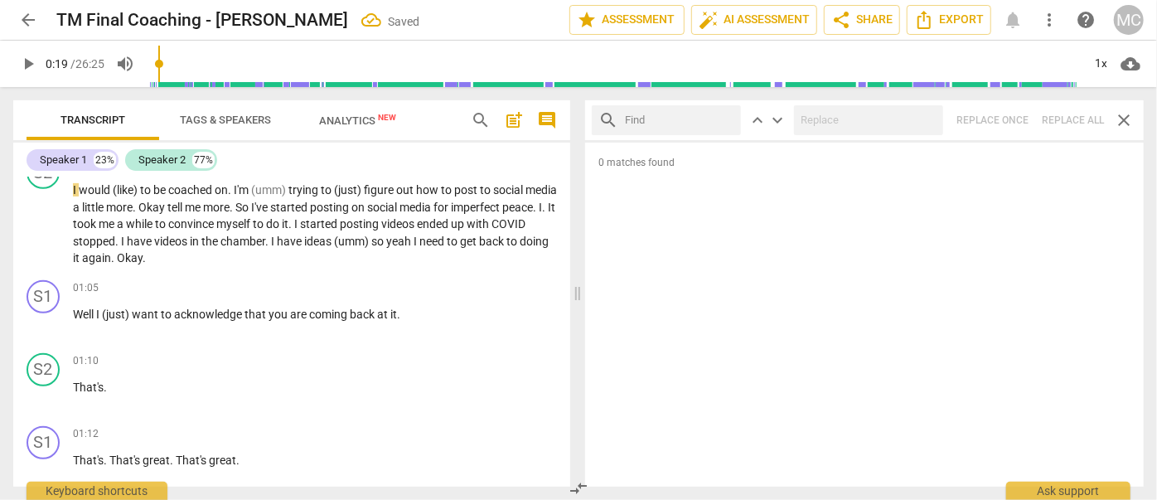
click at [671, 125] on input "text" at bounding box center [679, 120] width 109 height 27
type input "okay"
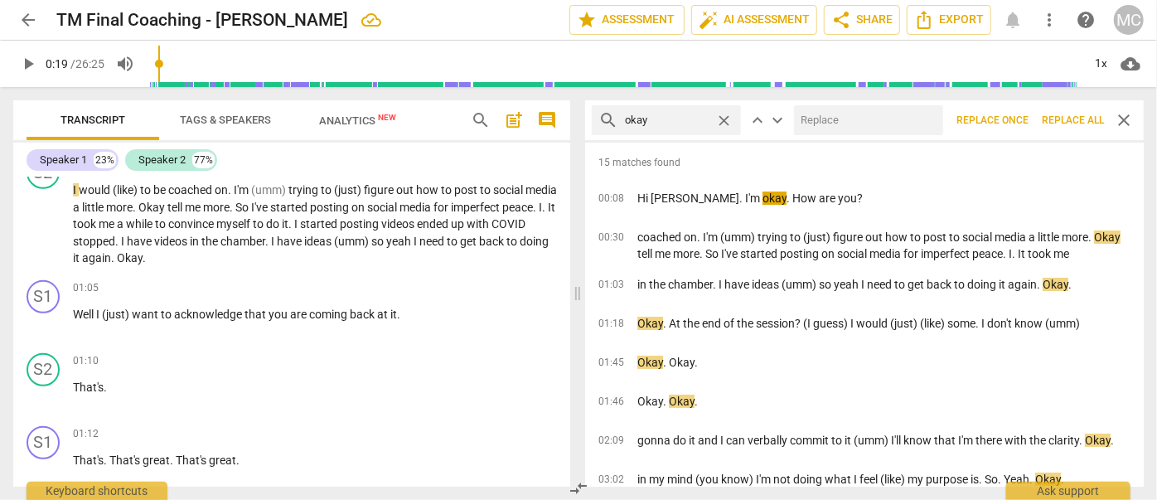
click at [827, 115] on input "text" at bounding box center [865, 120] width 143 height 27
type input "OK"
click at [1074, 121] on span "Replace all" at bounding box center [1073, 121] width 62 height 14
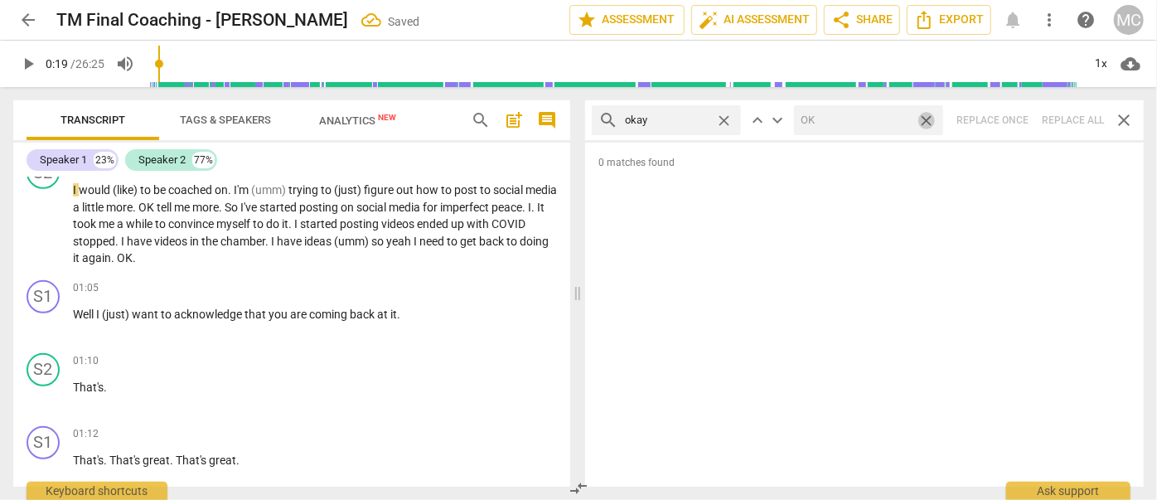
click at [926, 119] on span "close" at bounding box center [926, 120] width 17 height 17
click at [725, 117] on span "close" at bounding box center [723, 120] width 17 height 17
click at [674, 119] on input "text" at bounding box center [679, 120] width 109 height 27
type input "maybe"
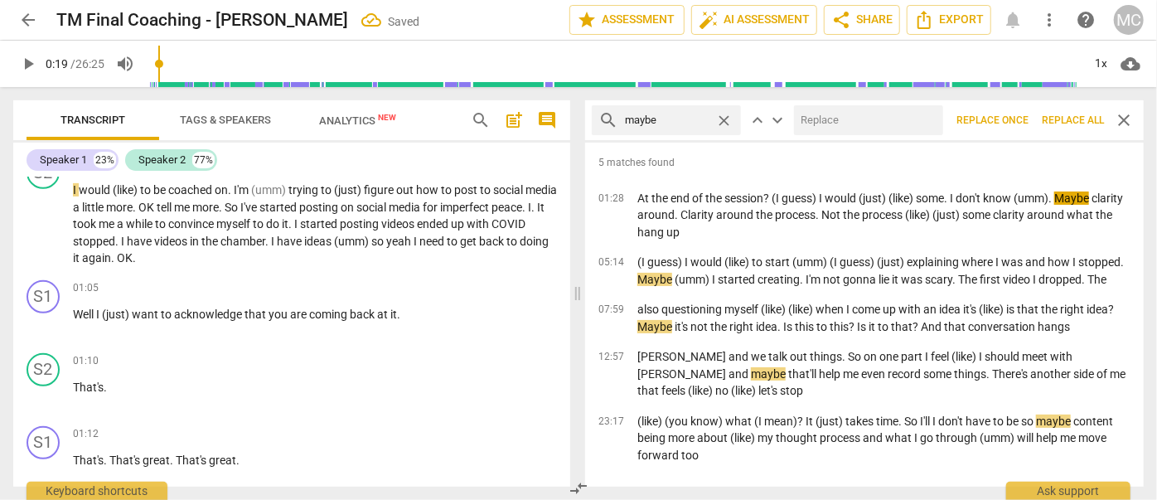
click at [817, 124] on input "text" at bounding box center [865, 120] width 143 height 27
type input "(maybe)"
click at [1060, 114] on span "Replace all" at bounding box center [1073, 121] width 62 height 14
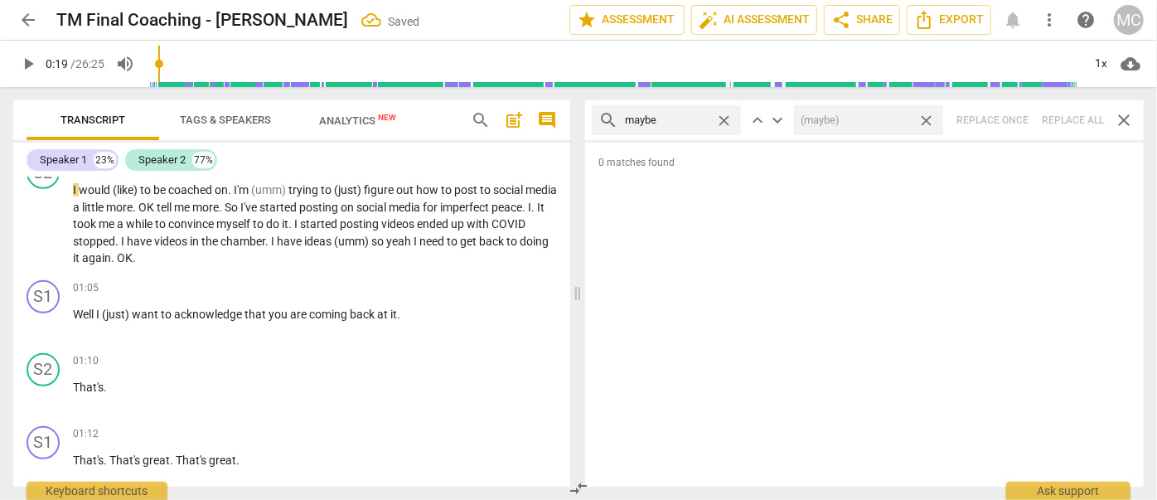
drag, startPoint x: 929, startPoint y: 119, endPoint x: 774, endPoint y: 130, distance: 155.5
click at [929, 119] on span "close" at bounding box center [926, 120] width 17 height 17
click at [730, 119] on span "close" at bounding box center [723, 120] width 17 height 17
click at [688, 119] on input "text" at bounding box center [679, 120] width 109 height 27
type input "perhaps"
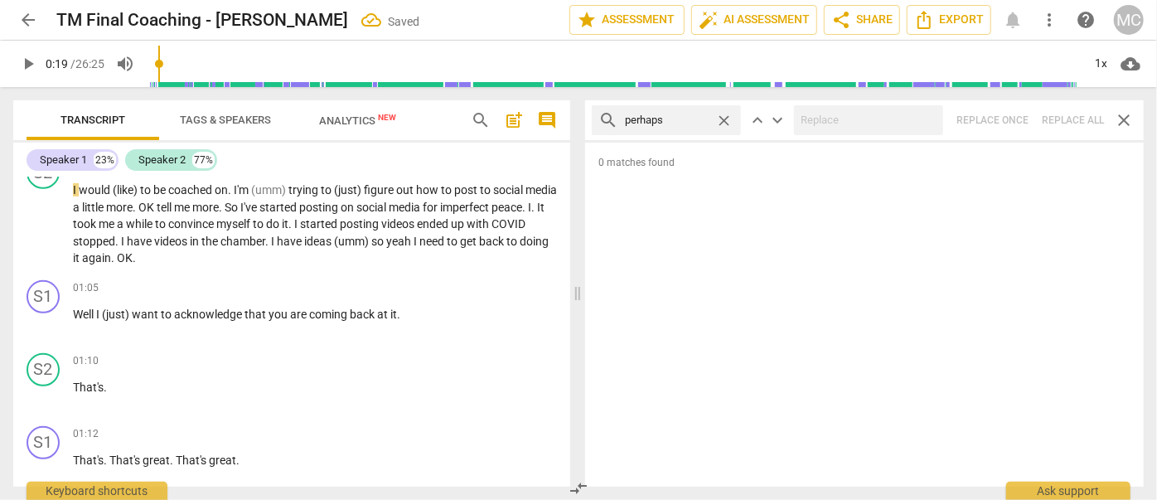
click at [1074, 122] on div "search perhaps close keyboard_arrow_up keyboard_arrow_down Replace once Replace…" at bounding box center [864, 120] width 559 height 40
click at [721, 116] on span "close" at bounding box center [723, 120] width 17 height 17
click at [705, 118] on input "text" at bounding box center [679, 120] width 109 height 27
type input "a"
type input "almost"
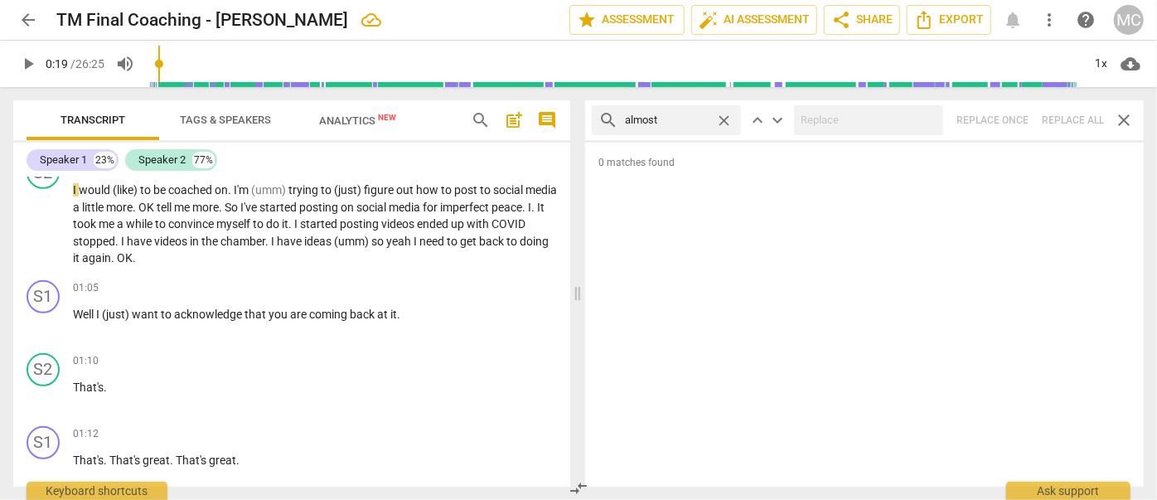
click at [1095, 121] on div "search almost close keyboard_arrow_up keyboard_arrow_down Replace once Replace …" at bounding box center [864, 120] width 559 height 40
click at [1069, 118] on div "search almost close keyboard_arrow_up keyboard_arrow_down Replace once Replace …" at bounding box center [864, 120] width 559 height 40
click at [723, 119] on span "close" at bounding box center [723, 120] width 17 height 17
click at [663, 122] on input "text" at bounding box center [679, 120] width 109 height 27
type input "I think"
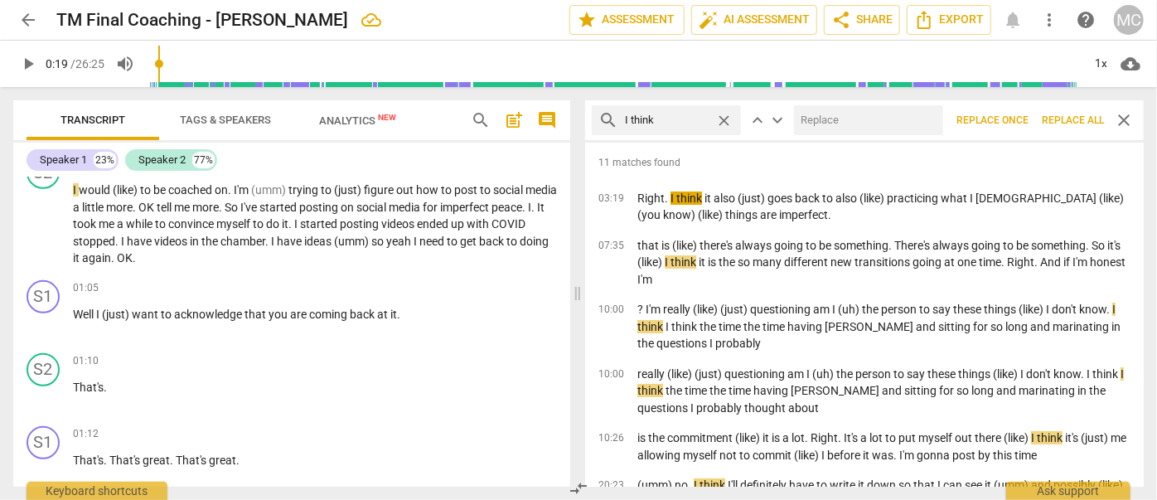
click at [846, 129] on input "text" at bounding box center [865, 120] width 143 height 27
type input "(I think)"
click at [1076, 115] on span "Replace all" at bounding box center [1073, 121] width 62 height 14
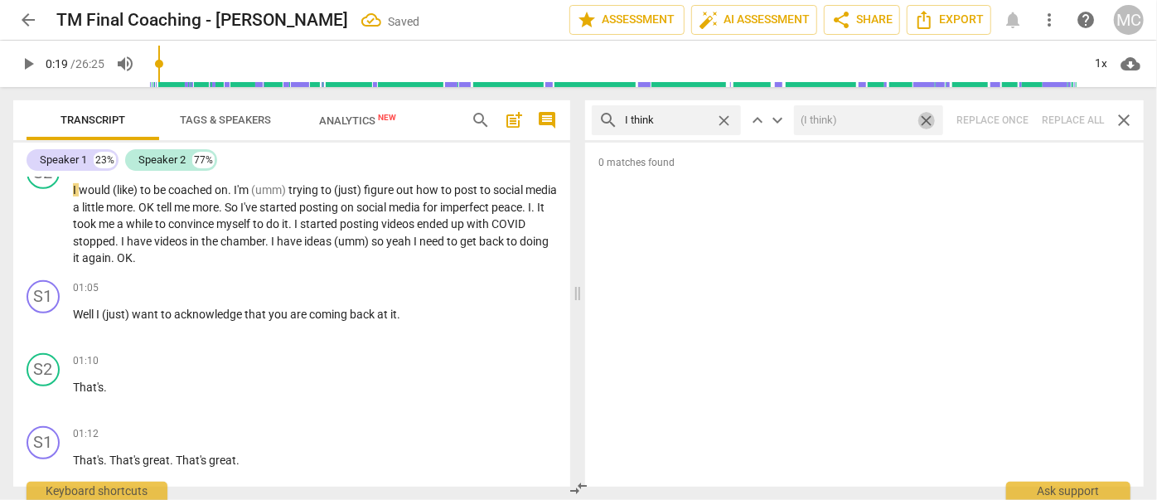
click at [929, 118] on span "close" at bounding box center [926, 120] width 17 height 17
click at [724, 116] on span "close" at bounding box center [723, 120] width 17 height 17
click at [691, 118] on input "text" at bounding box center [679, 120] width 109 height 27
type input "basically"
click at [1067, 118] on div "search basically close keyboard_arrow_up keyboard_arrow_down Replace once Repla…" at bounding box center [864, 120] width 559 height 40
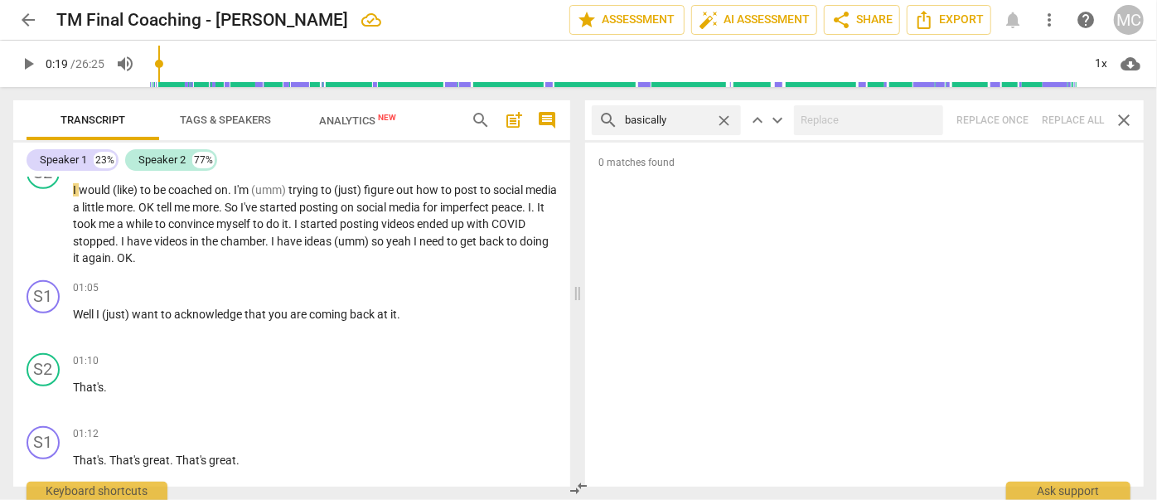
click at [723, 119] on span "close" at bounding box center [723, 120] width 17 height 17
click at [663, 120] on input "text" at bounding box center [679, 120] width 109 height 27
type input "gonna"
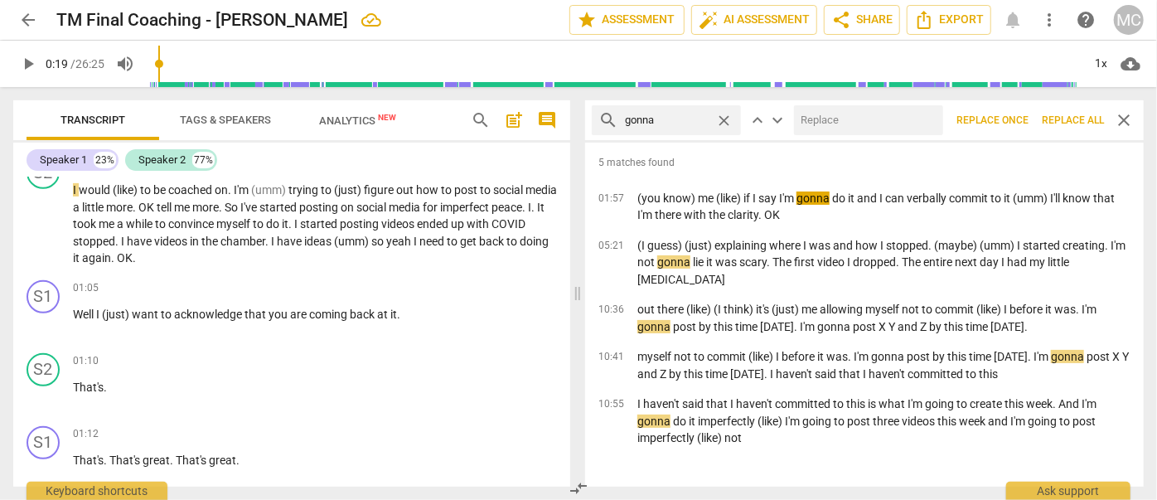
click at [823, 115] on input "text" at bounding box center [865, 120] width 143 height 27
type input "going to"
click at [1050, 116] on span "Replace all" at bounding box center [1073, 121] width 62 height 14
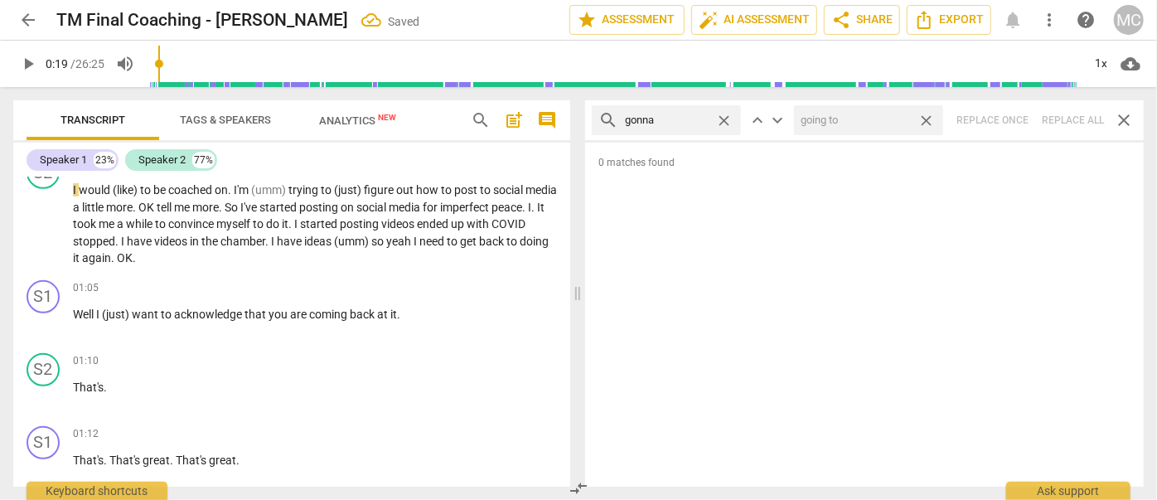
click at [926, 116] on span "close" at bounding box center [926, 120] width 17 height 17
click at [726, 118] on span "close" at bounding box center [723, 120] width 17 height 17
click at [694, 118] on input "text" at bounding box center [679, 120] width 109 height 27
type input "wanna"
click at [1064, 116] on div "search wanna close keyboard_arrow_up keyboard_arrow_down Replace once Replace a…" at bounding box center [864, 120] width 559 height 40
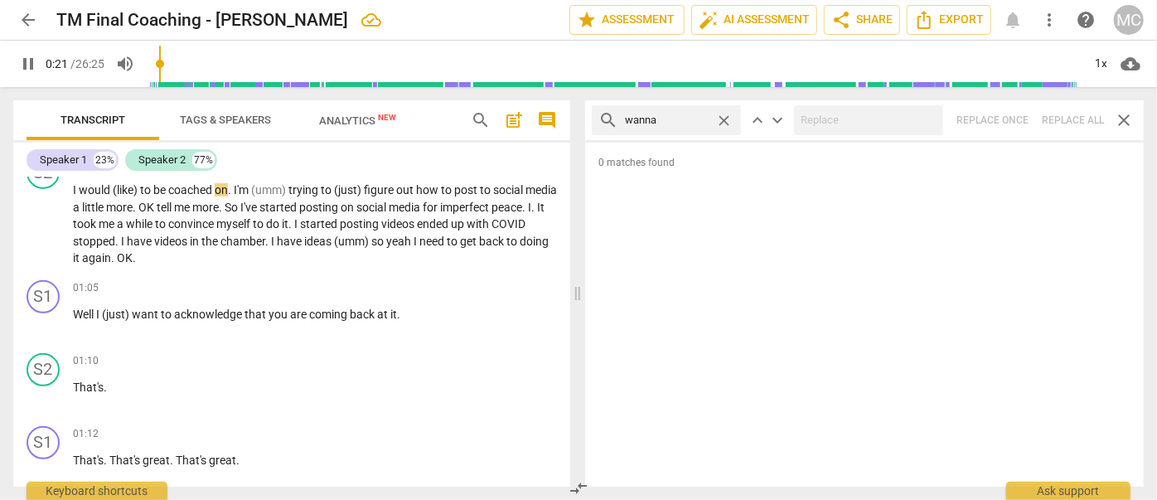
type input "21"
click at [723, 115] on span "close" at bounding box center [723, 120] width 17 height 17
click at [672, 118] on input "text" at bounding box center [679, 120] width 109 height 27
type input "22"
type input "go"
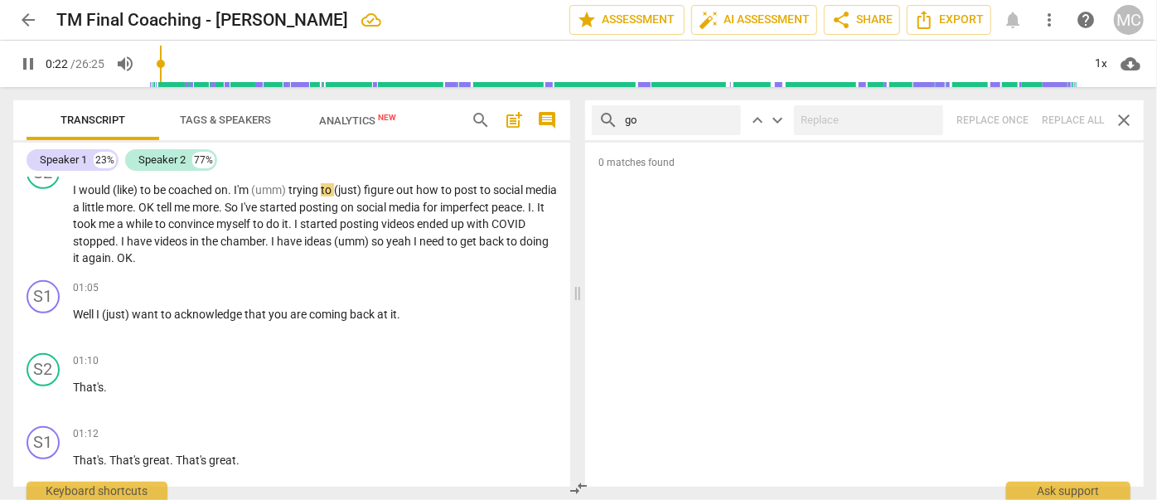
type input "23"
type input "gotcha"
type input "23"
type input "gotcha"
type input "24"
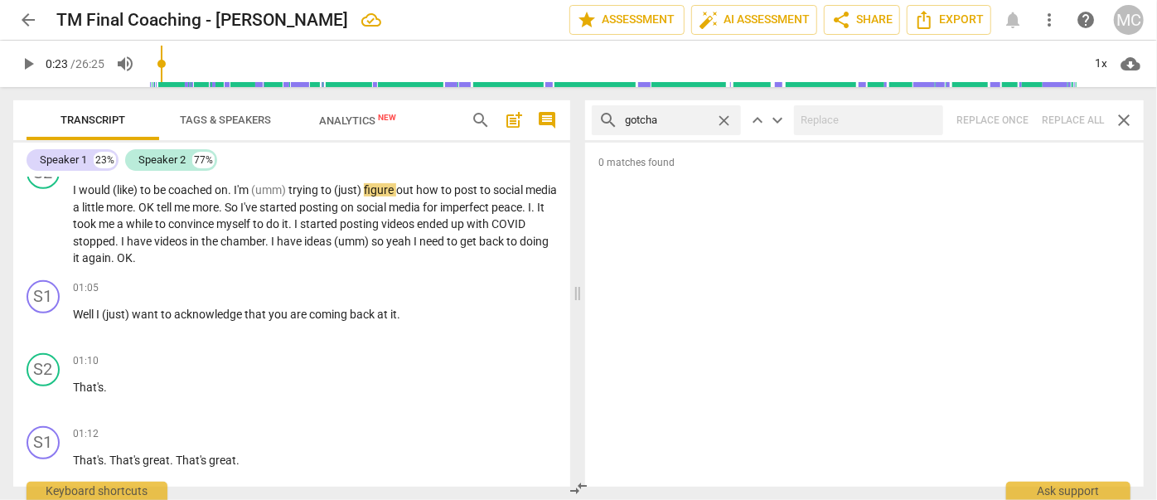
click at [1060, 119] on div "search gotcha close keyboard_arrow_up keyboard_arrow_down Replace once Replace …" at bounding box center [864, 120] width 559 height 40
click at [725, 116] on span "close" at bounding box center [723, 120] width 17 height 17
click at [673, 121] on input "text" at bounding box center [679, 120] width 109 height 27
type input "gotta"
click at [1074, 115] on div "search gotta close keyboard_arrow_up keyboard_arrow_down Replace once Replace a…" at bounding box center [864, 120] width 559 height 40
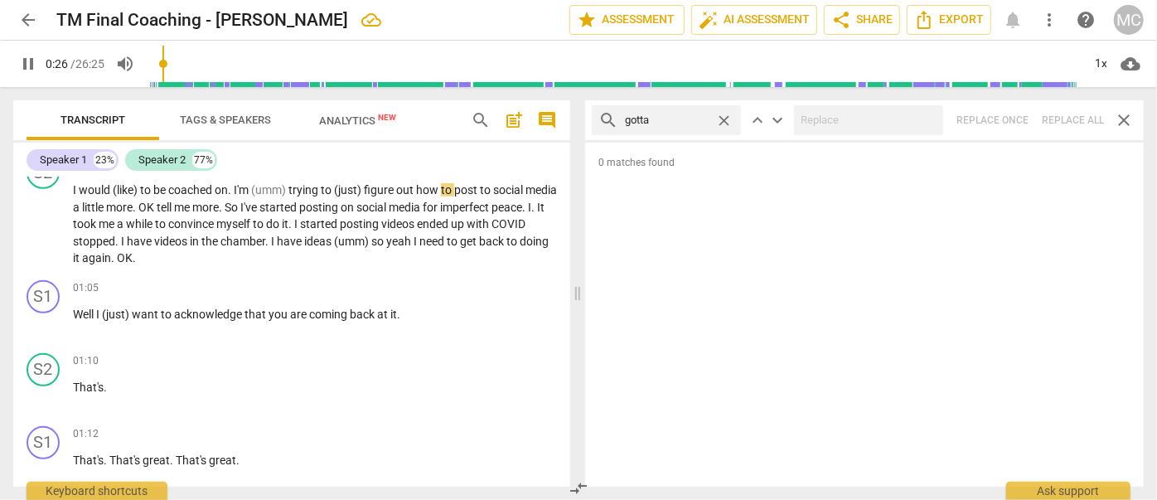
type input "26"
click at [725, 116] on span "close" at bounding box center [723, 120] width 17 height 17
click at [694, 119] on input "text" at bounding box center [679, 120] width 109 height 27
type input "27"
type input ". a"
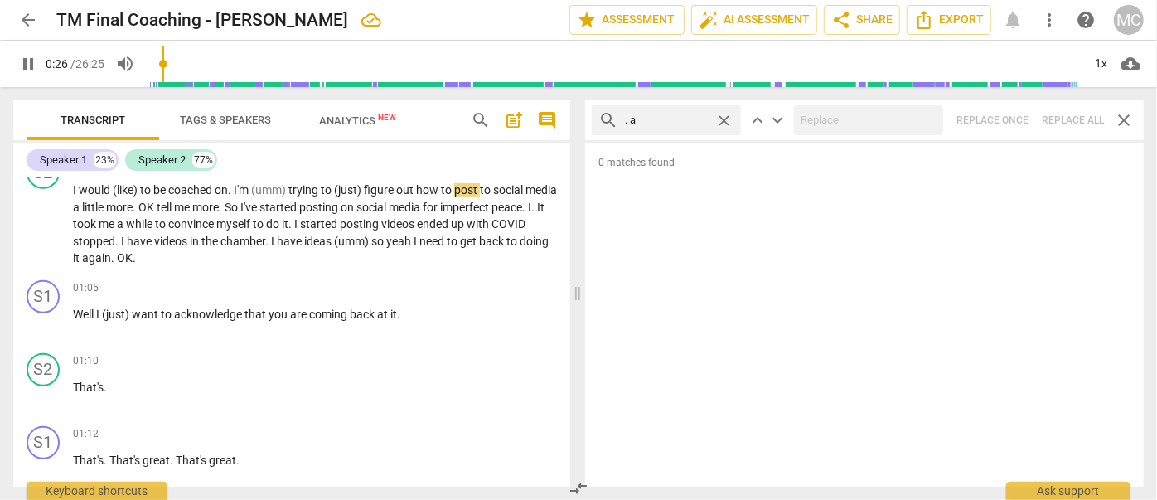
type input "27"
type input ". and"
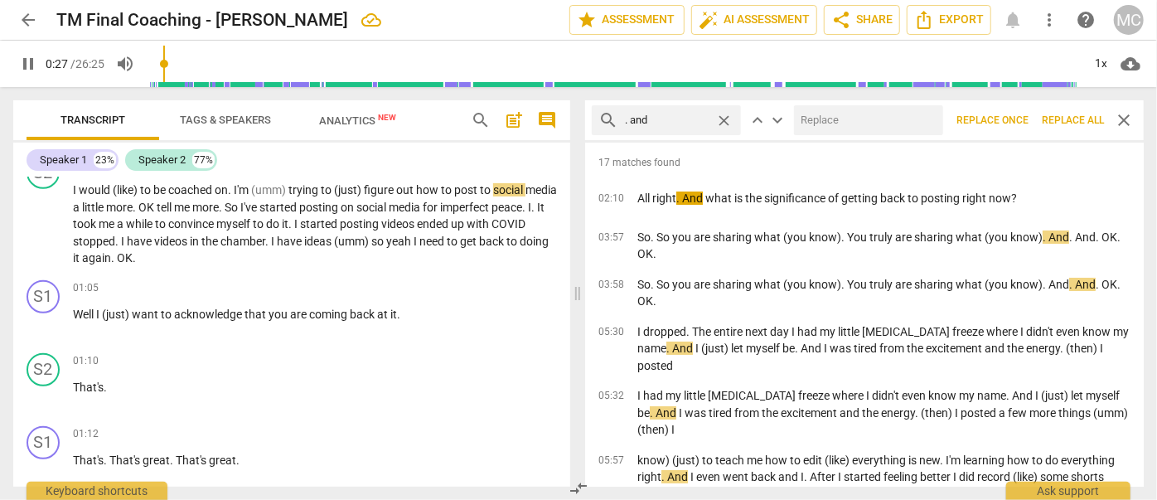
click at [893, 125] on input "text" at bounding box center [865, 120] width 143 height 27
type input "29"
type input "(a"
type input "29"
type input "(and)"
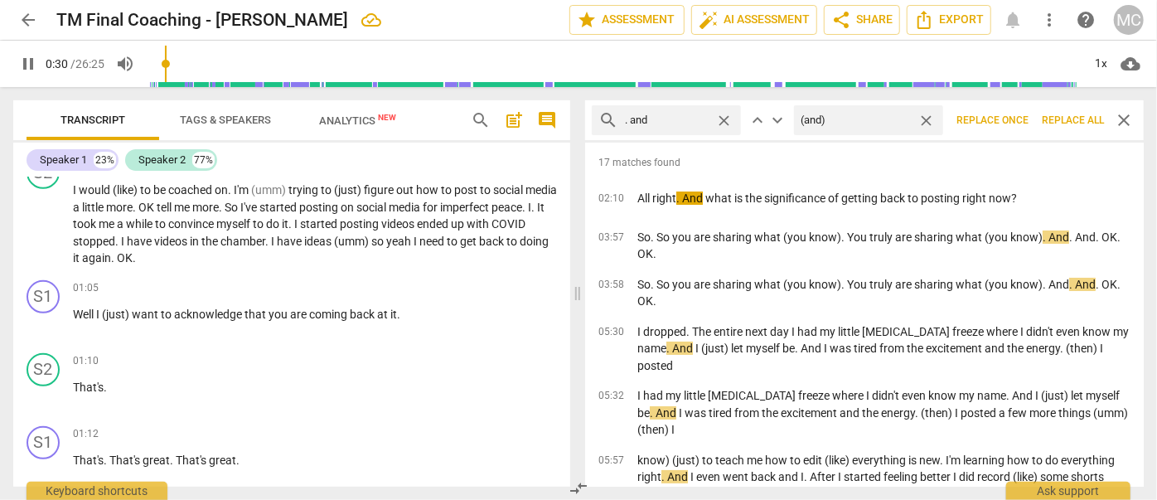
type input "31"
type input "(and)"
drag, startPoint x: 1065, startPoint y: 119, endPoint x: 939, endPoint y: 119, distance: 126.0
click at [1065, 119] on span "Replace all" at bounding box center [1073, 121] width 62 height 14
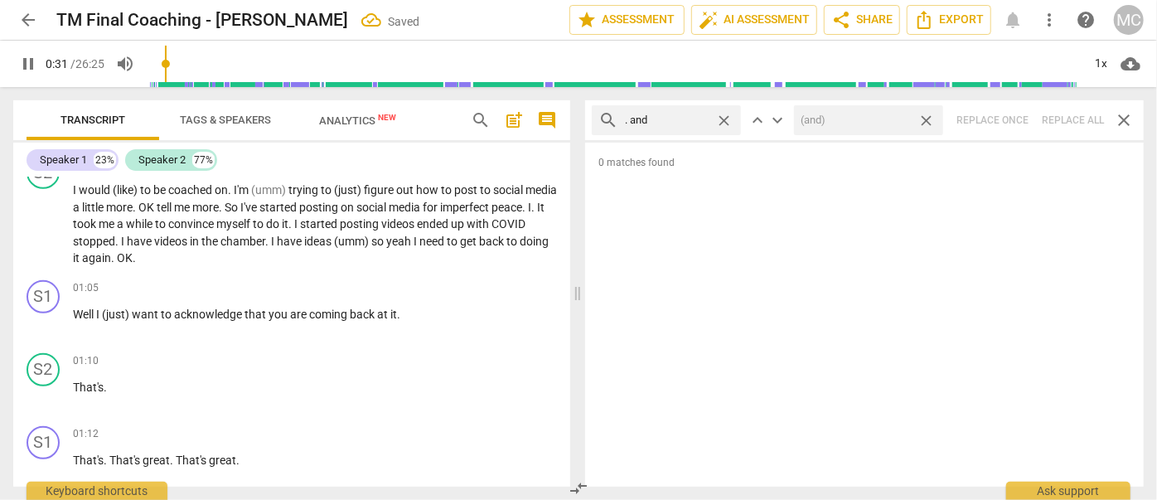
type input "32"
click at [929, 120] on span "close" at bounding box center [926, 120] width 17 height 17
type input "32"
click at [728, 118] on span "close" at bounding box center [723, 120] width 17 height 17
click at [682, 119] on input "text" at bounding box center [679, 120] width 109 height 27
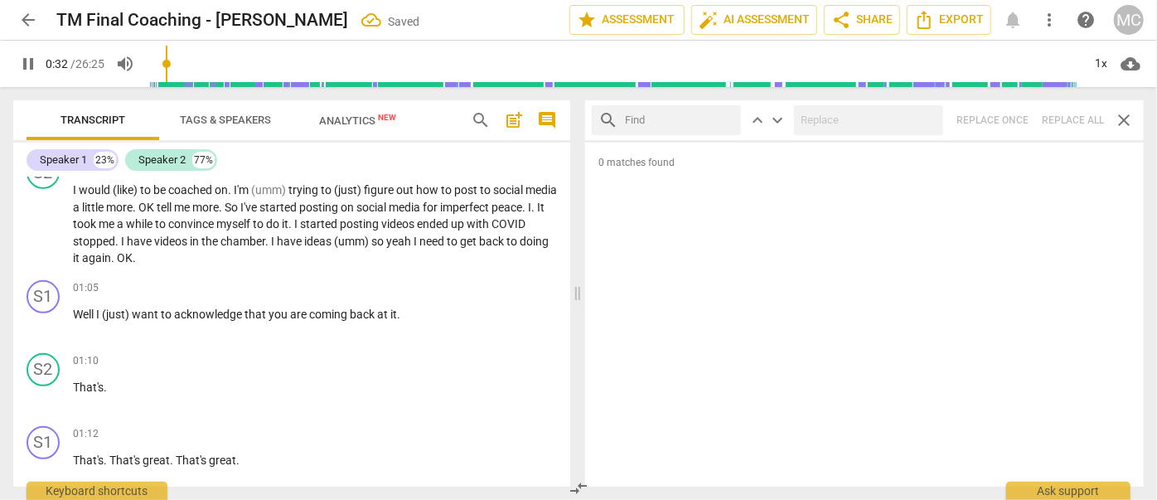
type input "33"
type input "."
type input "33"
type input ". but"
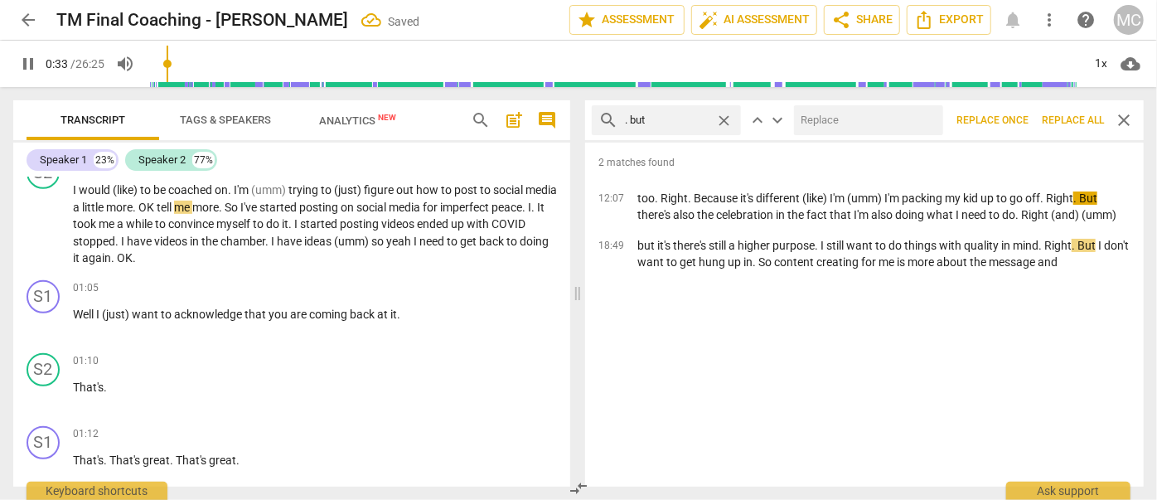
click at [836, 119] on input "text" at bounding box center [865, 120] width 143 height 27
type input "34"
type input ", b"
type input "35"
type input ", but"
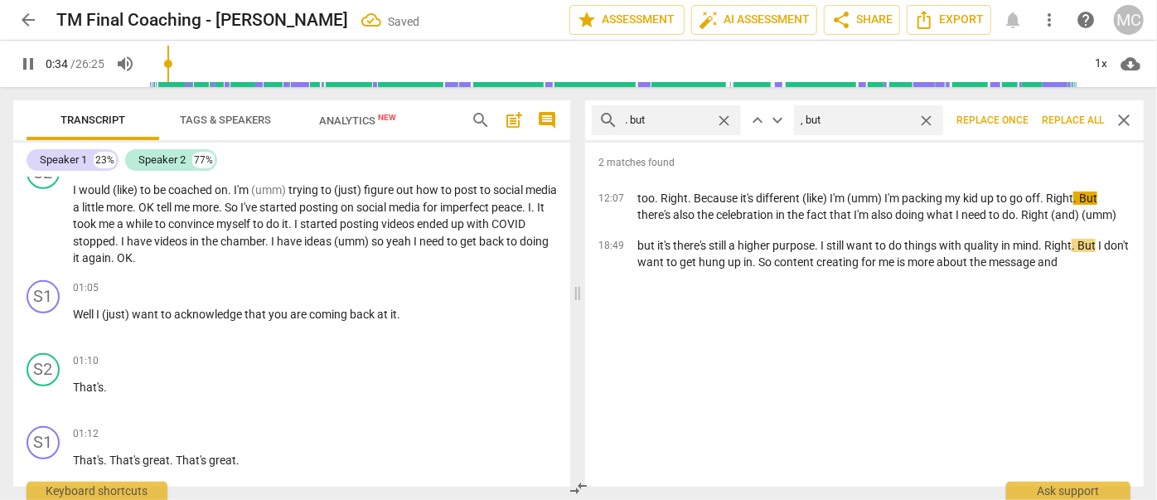
type input "35"
type input ", but"
click at [1070, 126] on span "Replace all" at bounding box center [1073, 121] width 62 height 14
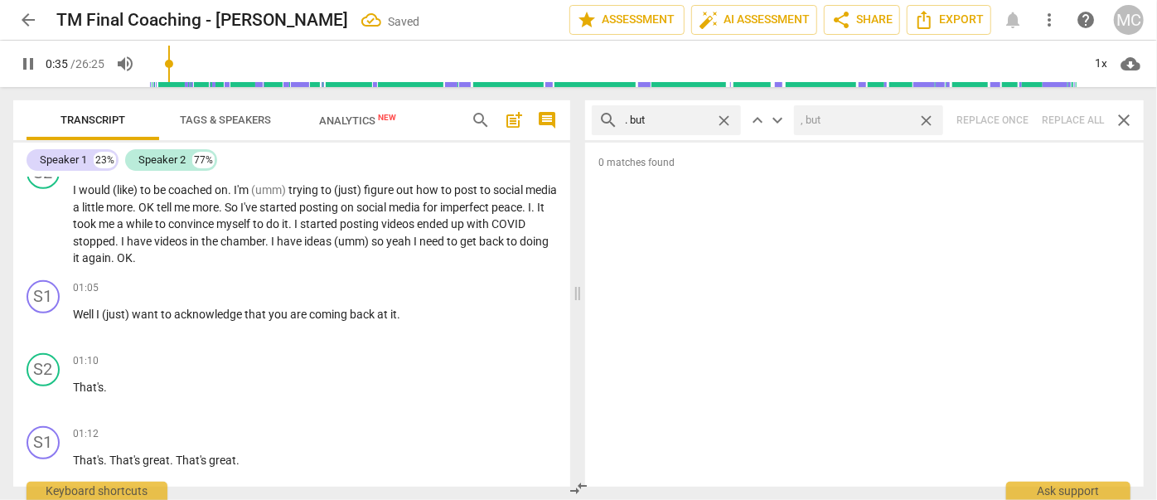
type input "36"
drag, startPoint x: 930, startPoint y: 117, endPoint x: 871, endPoint y: 124, distance: 60.1
click at [930, 117] on span "close" at bounding box center [926, 120] width 17 height 17
type input "38"
click at [725, 116] on span "close" at bounding box center [723, 120] width 17 height 17
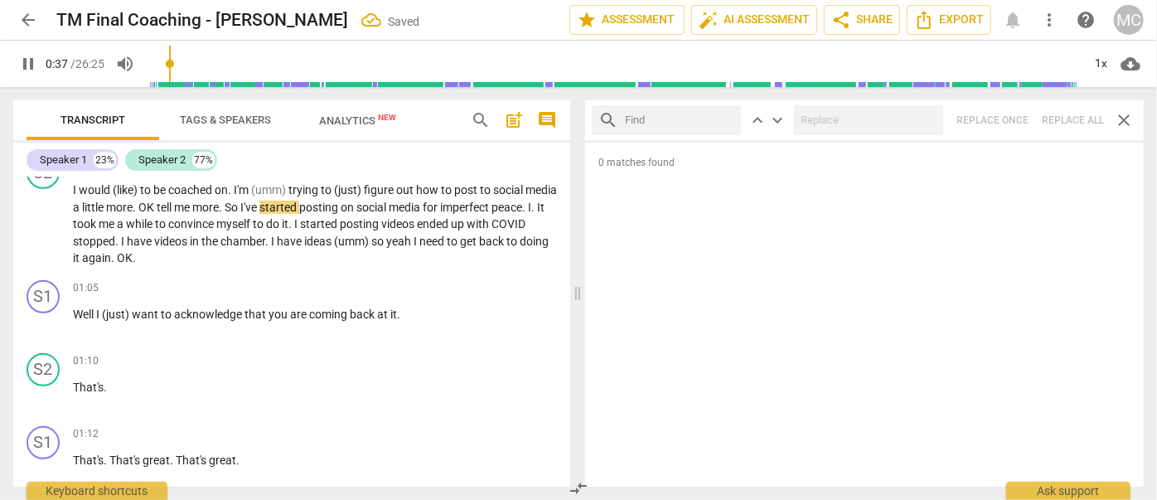
click at [690, 117] on input "text" at bounding box center [679, 120] width 109 height 27
type input "38"
type input "."
type input "38"
type input ". so"
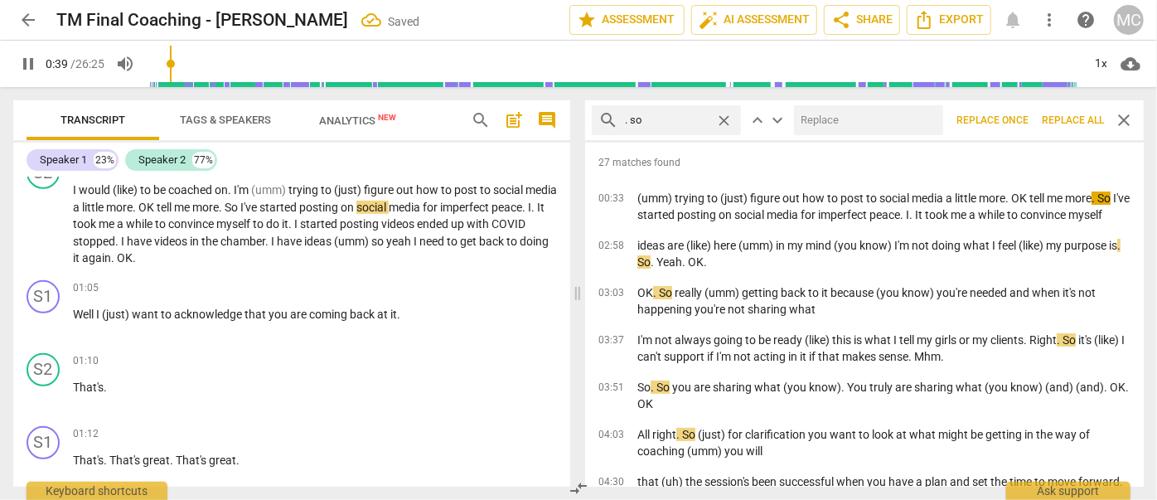
click at [857, 116] on input "text" at bounding box center [865, 120] width 143 height 27
type input "41"
type input "("
type input "41"
type input "(so)"
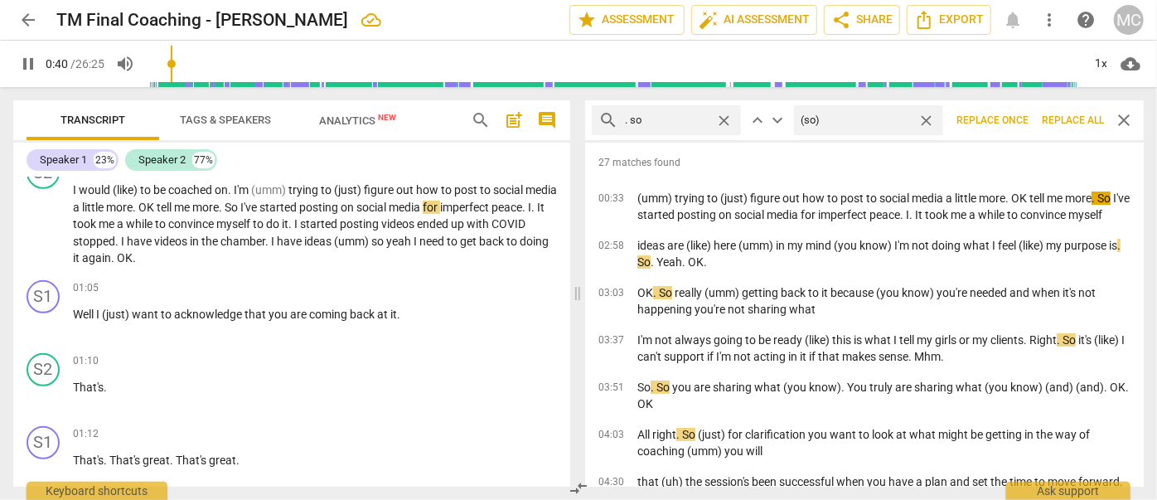
type input "41"
type input "(so)"
type input "42"
type input "(so)"
type input "42"
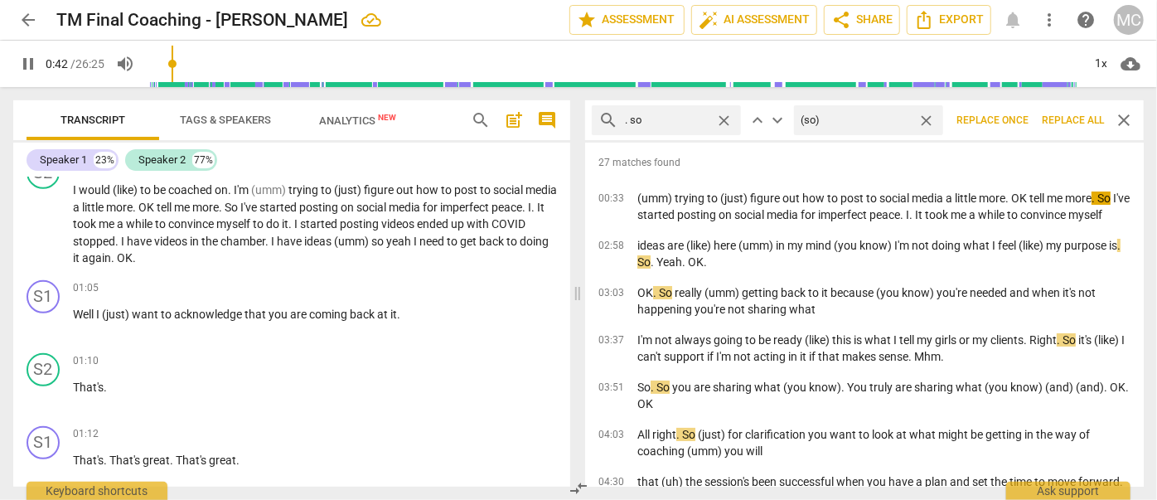
type input "(so)"
click at [1076, 122] on span "Replace all" at bounding box center [1073, 121] width 62 height 14
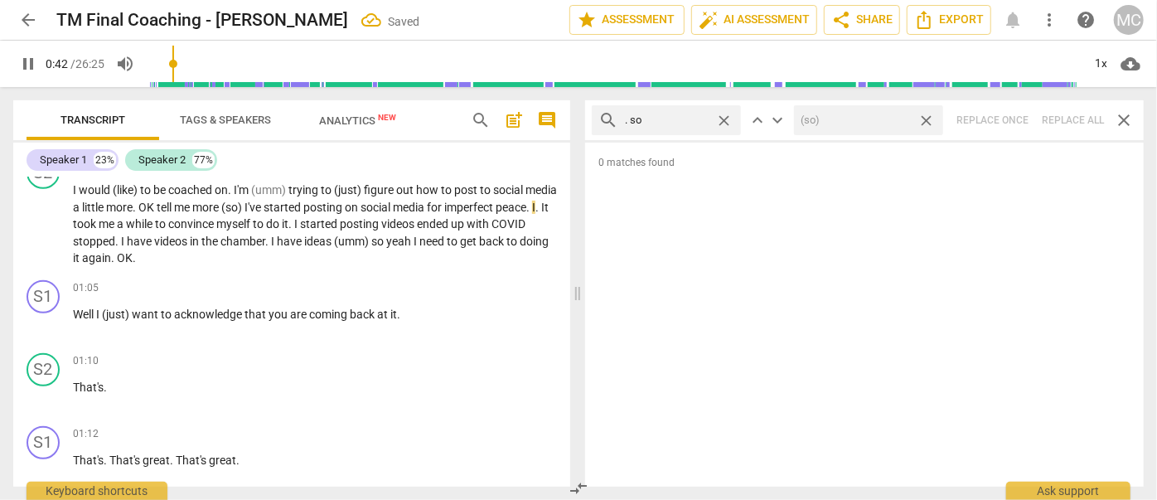
type input "43"
click at [927, 117] on span "close" at bounding box center [926, 120] width 17 height 17
type input "44"
click at [726, 119] on span "close" at bounding box center [723, 120] width 17 height 17
click at [662, 119] on input "text" at bounding box center [679, 120] width 109 height 27
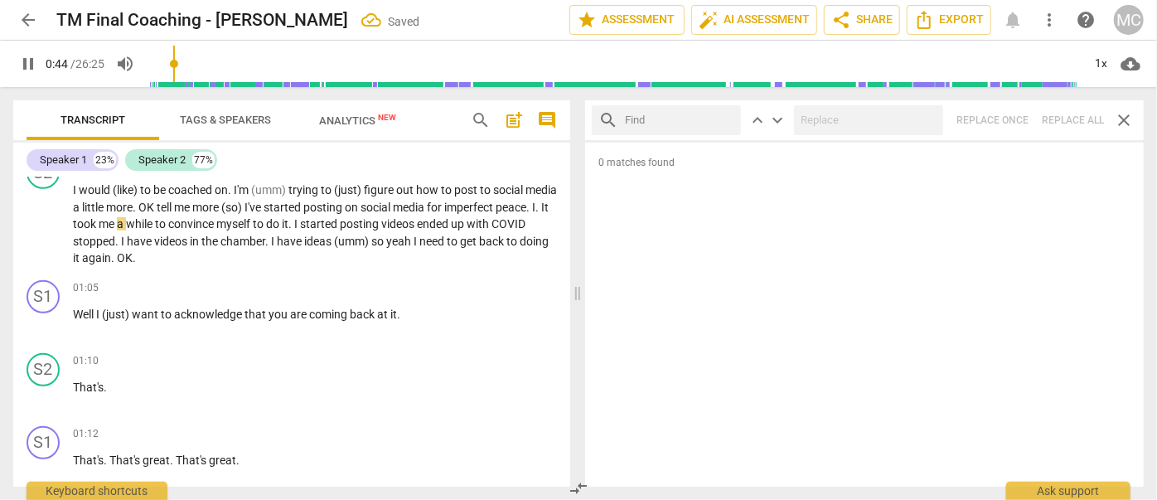
type input "45"
type input "."
type input "45"
type input ". or"
type input "46"
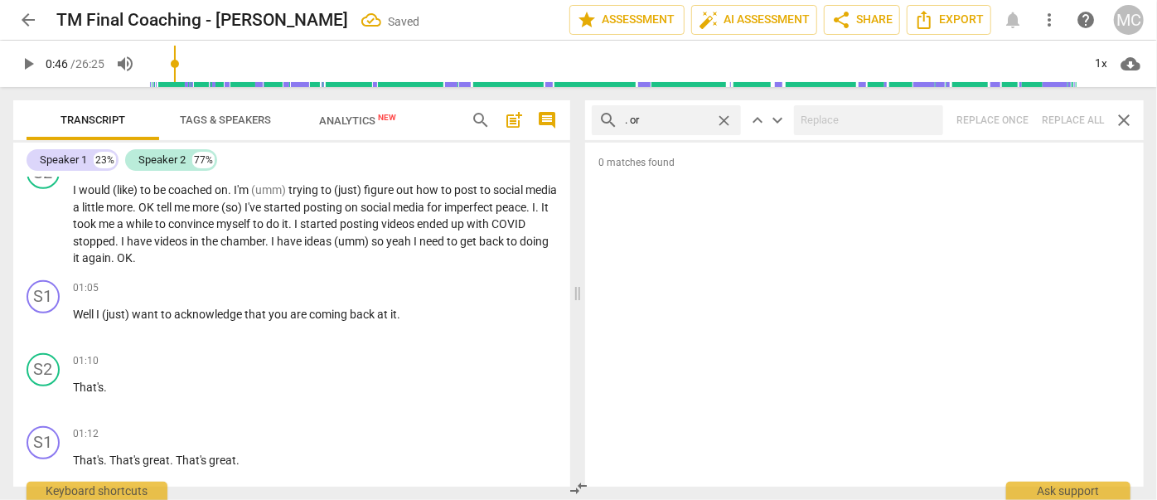
click at [1068, 119] on div "search . or close keyboard_arrow_up keyboard_arrow_down Replace once Replace al…" at bounding box center [864, 120] width 559 height 40
drag, startPoint x: 730, startPoint y: 119, endPoint x: 703, endPoint y: 119, distance: 26.5
click at [730, 119] on span "close" at bounding box center [723, 120] width 17 height 17
click at [694, 120] on input "text" at bounding box center [679, 120] width 109 height 27
type input ". because"
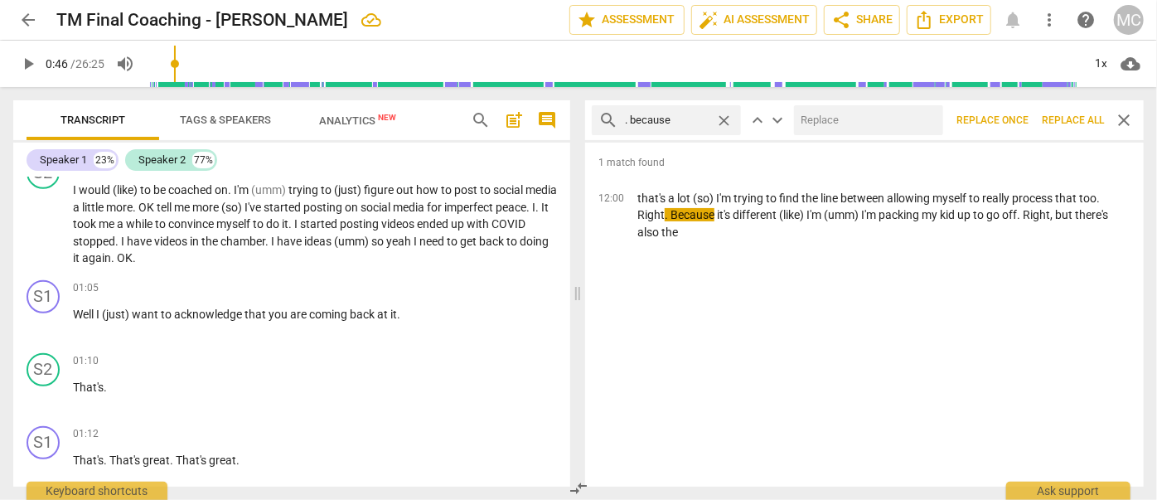
click at [831, 129] on input "text" at bounding box center [865, 120] width 143 height 27
type input ", because"
click at [1079, 115] on span "Replace all" at bounding box center [1073, 121] width 62 height 14
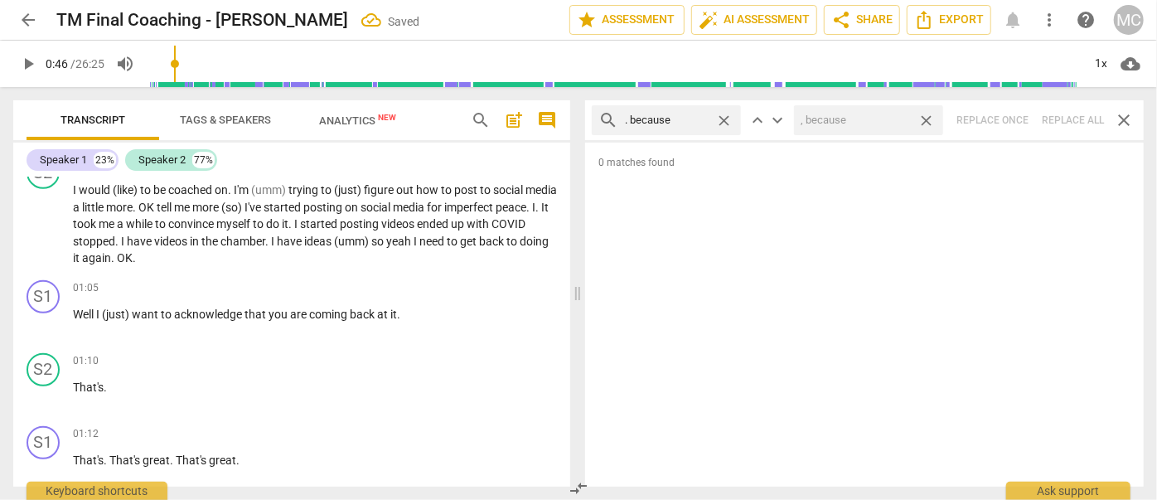
click at [928, 117] on span "close" at bounding box center [926, 120] width 17 height 17
click at [725, 116] on span "close" at bounding box center [723, 120] width 17 height 17
click at [686, 117] on input "text" at bounding box center [679, 120] width 109 height 27
type input "? And"
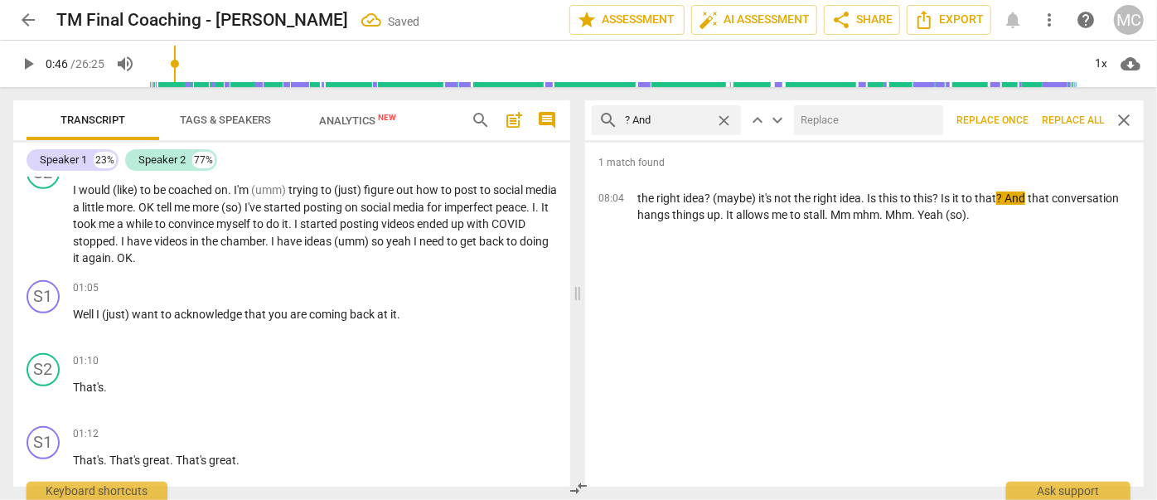
click at [817, 124] on input "text" at bounding box center [865, 120] width 143 height 27
type input "?"
type input "."
type input ", and"
drag, startPoint x: 1065, startPoint y: 112, endPoint x: 1035, endPoint y: 114, distance: 30.7
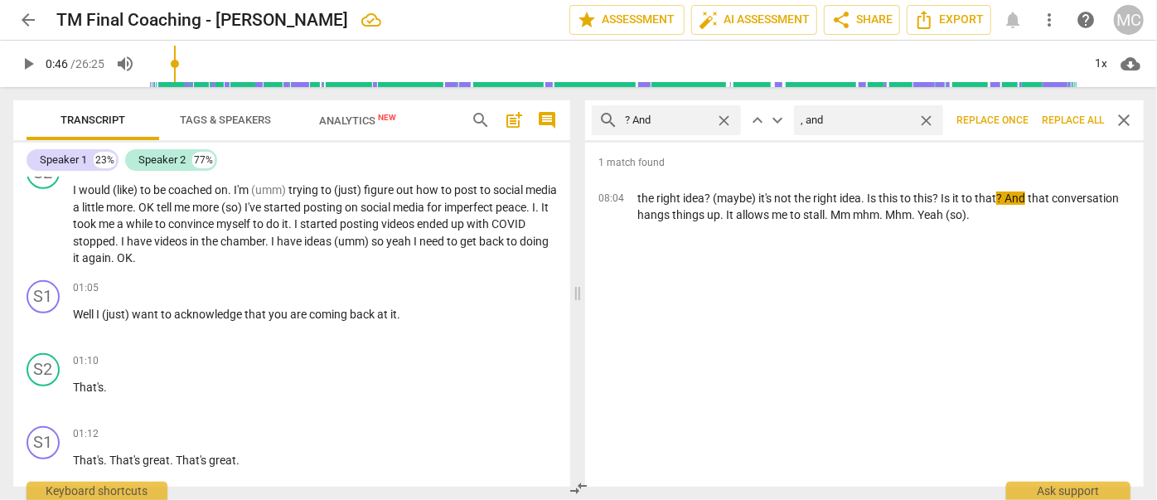
click at [1065, 112] on button "Replace all" at bounding box center [1073, 120] width 75 height 30
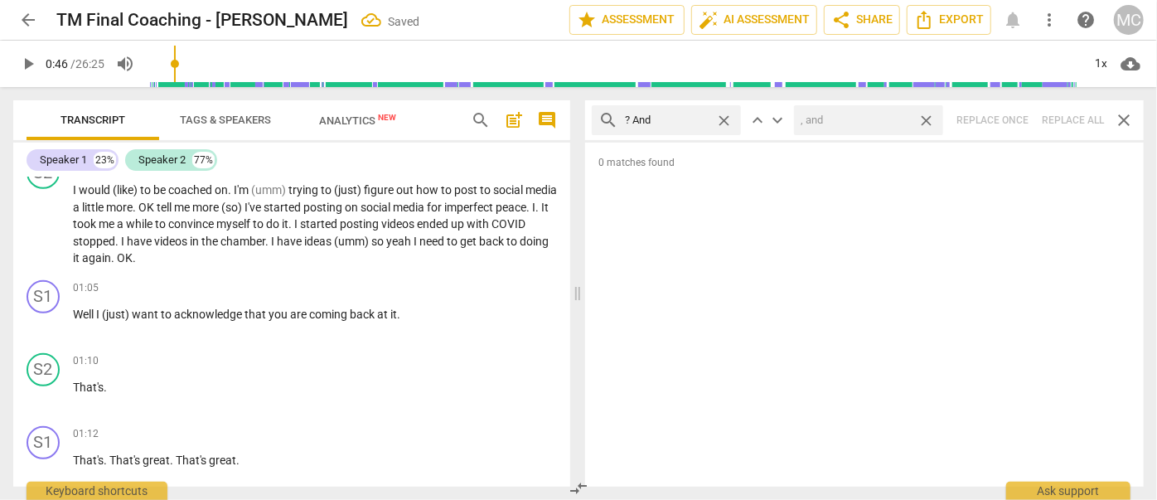
click at [928, 119] on span "close" at bounding box center [926, 120] width 17 height 17
click at [723, 114] on span "close" at bounding box center [723, 120] width 17 height 17
click at [678, 120] on input "text" at bounding box center [679, 120] width 109 height 27
type input "? But"
click at [1079, 114] on div "search ? But close keyboard_arrow_up keyboard_arrow_down Replace once Replace a…" at bounding box center [864, 120] width 559 height 40
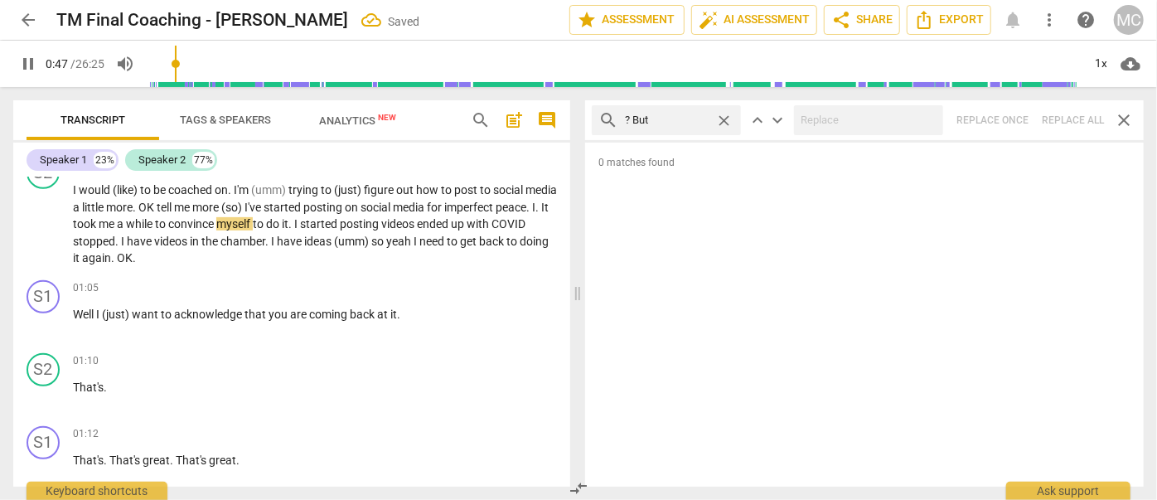
type input "48"
click at [728, 116] on span "close" at bounding box center [723, 120] width 17 height 17
click at [669, 119] on input "text" at bounding box center [679, 120] width 109 height 27
type input "49"
type input "? S"
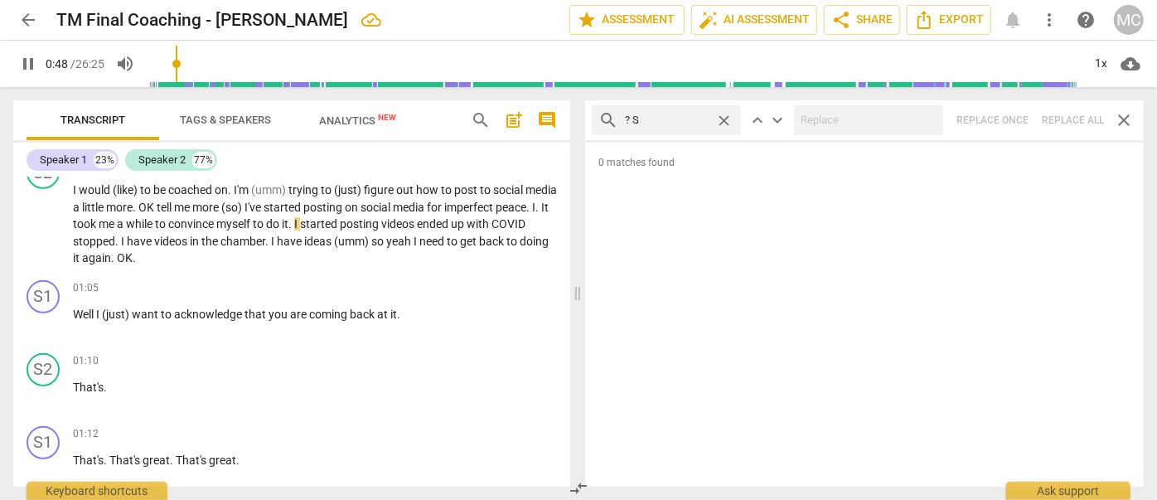
type input "49"
type input "? SO"
type input "49"
type input "? So"
type input "50"
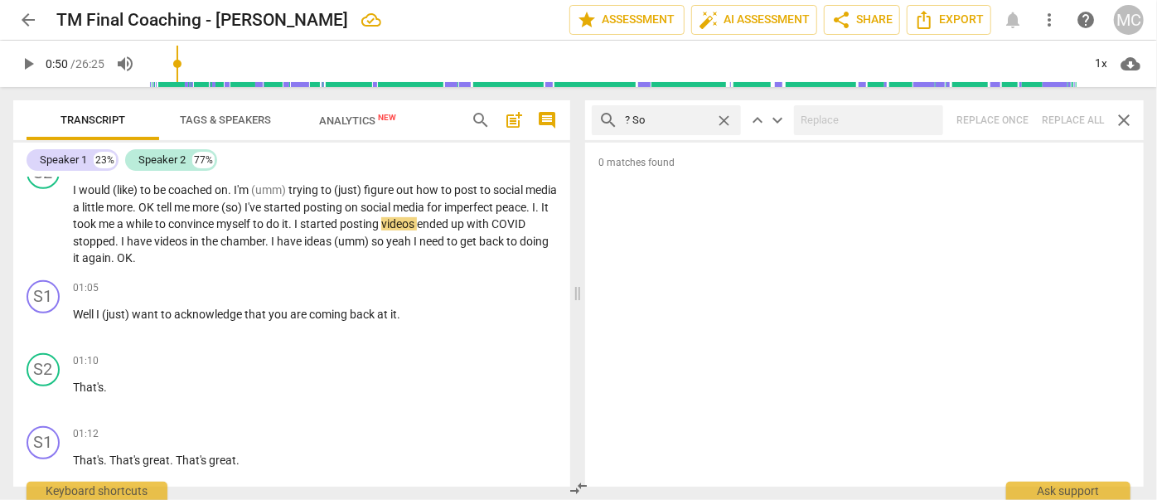
click at [1074, 119] on div "search ? So close keyboard_arrow_up keyboard_arrow_down Replace once Replace al…" at bounding box center [864, 120] width 559 height 40
click at [724, 117] on span "close" at bounding box center [723, 120] width 17 height 17
click at [677, 119] on input "text" at bounding box center [679, 120] width 109 height 27
type input "? Or"
click at [1059, 114] on div "search ? Or close keyboard_arrow_up keyboard_arrow_down Replace once Replace al…" at bounding box center [864, 120] width 559 height 40
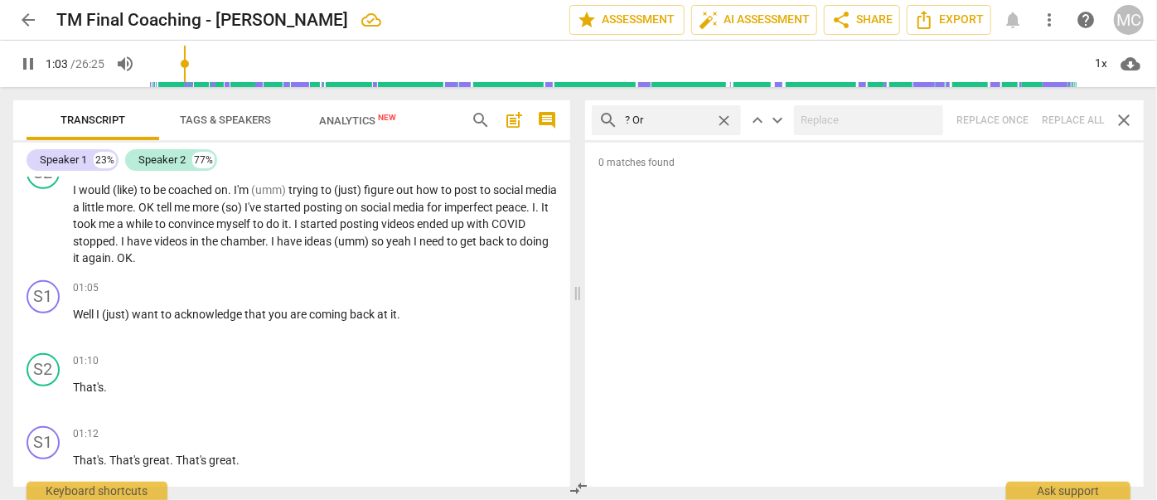
type input "64"
click at [725, 115] on span "close" at bounding box center [723, 120] width 17 height 17
click at [658, 121] on input "text" at bounding box center [679, 120] width 109 height 27
type input "65"
type input "? B"
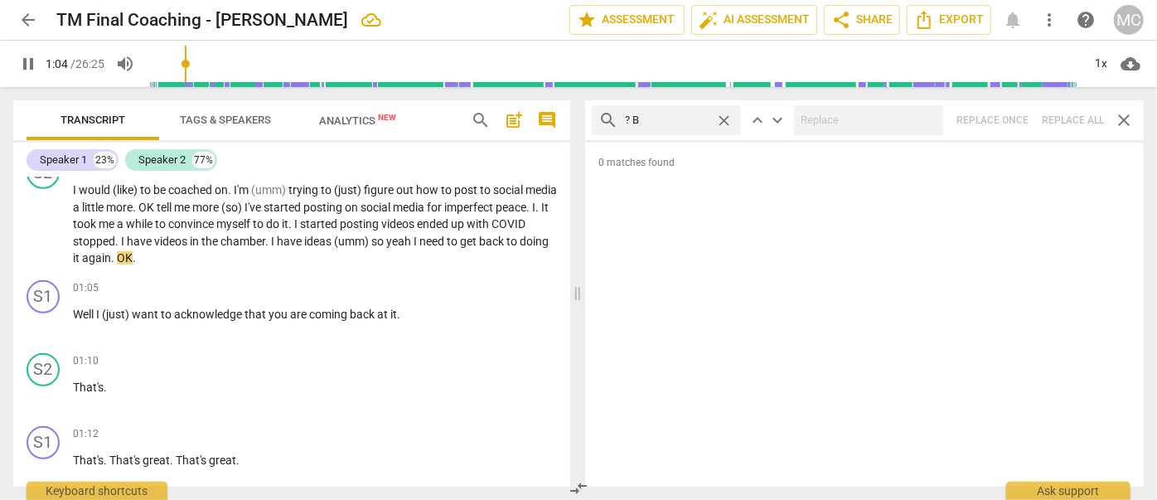
type input "65"
type input "? Becaus"
type input "65"
type input "? Because"
type input "66"
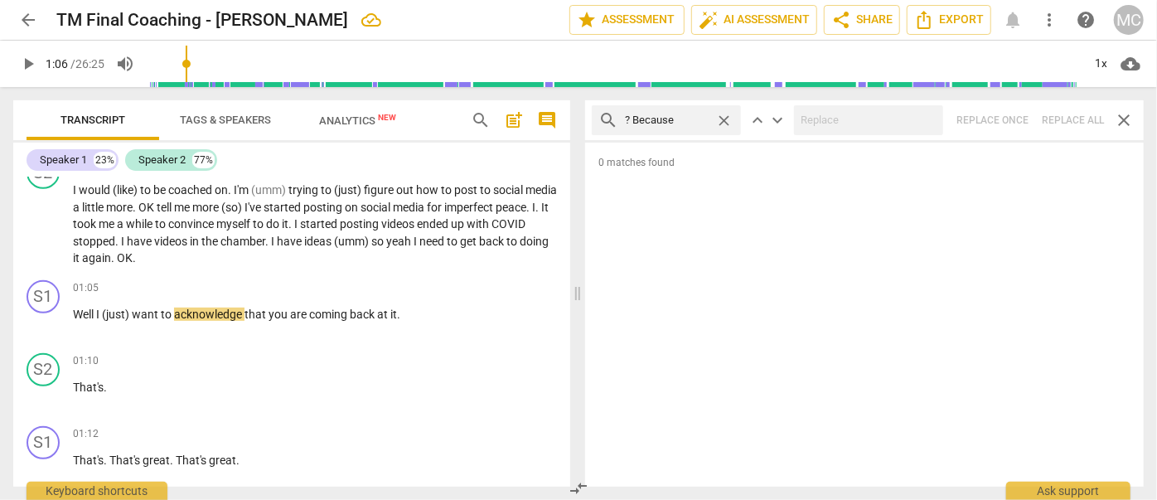
click at [1063, 115] on div "search ? Because close keyboard_arrow_up keyboard_arrow_down Replace once Repla…" at bounding box center [864, 120] width 559 height 40
click at [721, 116] on span "close" at bounding box center [723, 120] width 17 height 17
click at [661, 120] on input "text" at bounding box center [679, 120] width 109 height 27
type input "I'm"
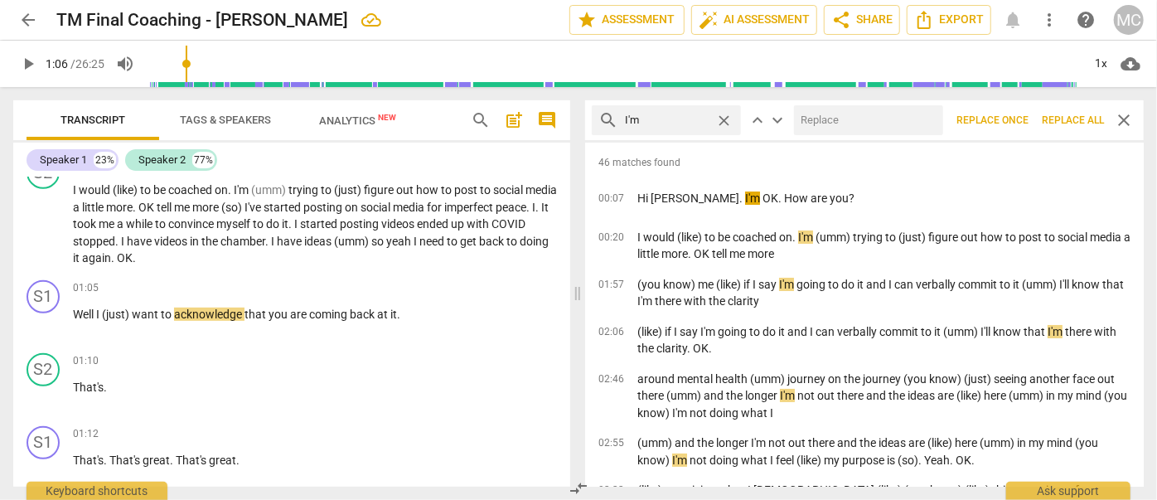
click at [845, 126] on input "text" at bounding box center [865, 120] width 143 height 27
type input "I am"
click at [1061, 114] on span "Replace all" at bounding box center [1073, 121] width 62 height 14
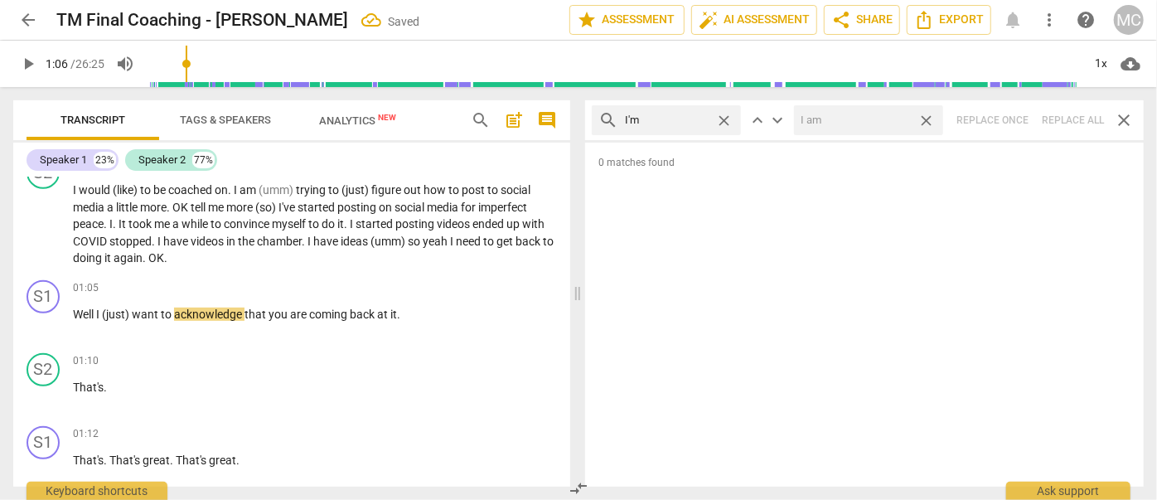
click at [930, 119] on span "close" at bounding box center [926, 120] width 17 height 17
click at [725, 116] on span "close" at bounding box center [723, 120] width 17 height 17
click at [636, 120] on input "text" at bounding box center [679, 120] width 109 height 27
type input "I'll"
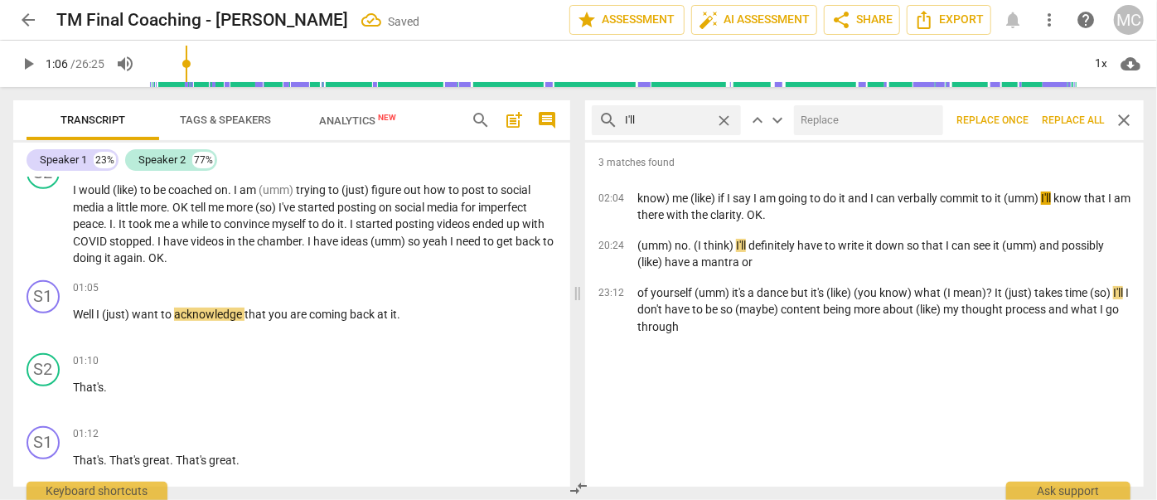
click at [831, 114] on input "text" at bounding box center [865, 120] width 143 height 27
type input "I will"
click at [1061, 119] on span "Replace all" at bounding box center [1073, 121] width 62 height 14
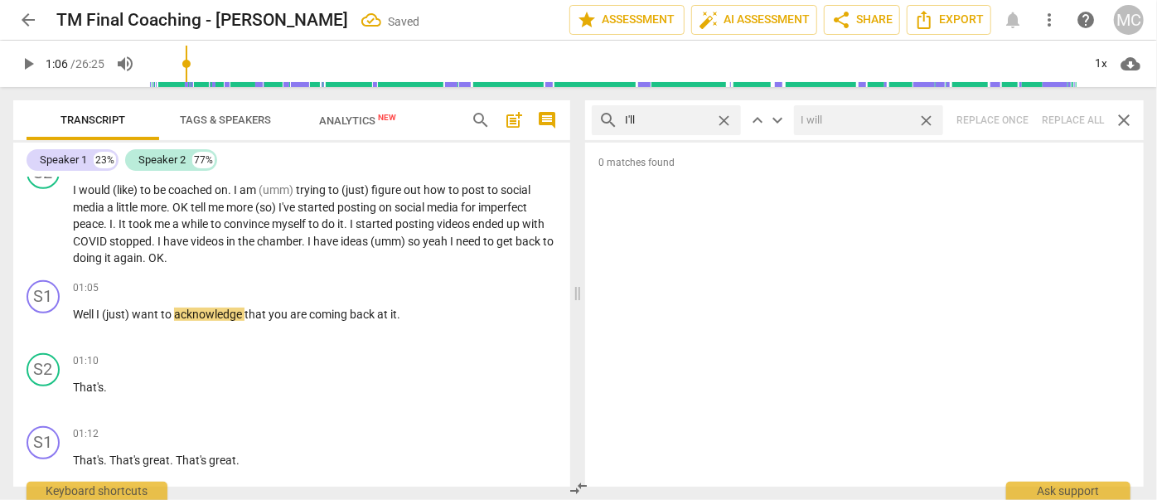
click at [928, 116] on span "close" at bounding box center [926, 120] width 17 height 17
click at [725, 118] on span "close" at bounding box center [723, 120] width 17 height 17
click at [694, 119] on input "text" at bounding box center [679, 120] width 109 height 27
click at [1070, 120] on div "search you'll close keyboard_arrow_up keyboard_arrow_down Replace once Replace …" at bounding box center [864, 120] width 559 height 40
click at [723, 117] on span "close" at bounding box center [723, 120] width 17 height 17
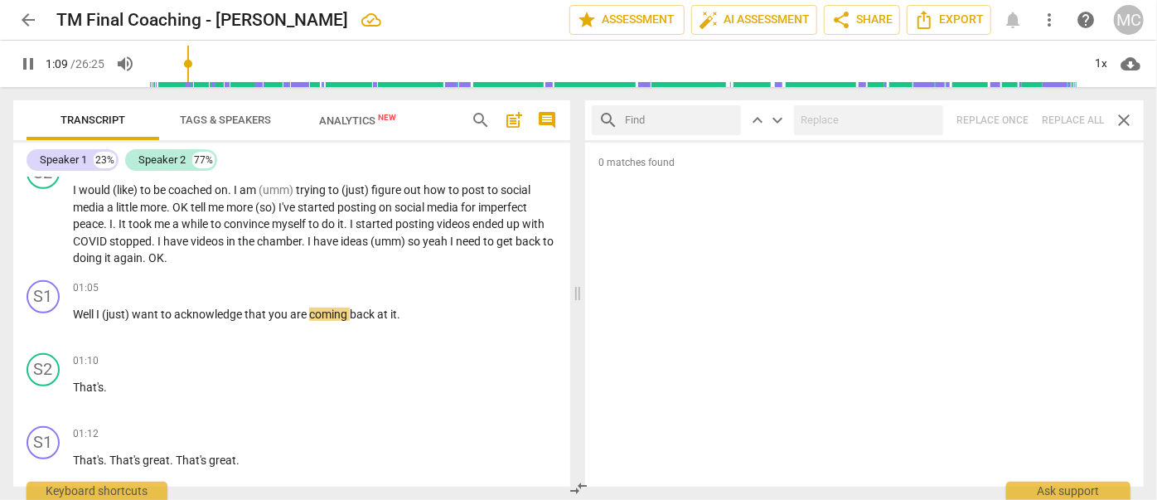
click at [681, 121] on input "text" at bounding box center [679, 120] width 109 height 27
click at [1057, 115] on div "search he'll close keyboard_arrow_up keyboard_arrow_down Replace once Replace a…" at bounding box center [864, 120] width 559 height 40
click at [725, 119] on span "close" at bounding box center [723, 120] width 17 height 17
drag, startPoint x: 708, startPoint y: 119, endPoint x: 696, endPoint y: 118, distance: 11.6
click at [708, 119] on input "text" at bounding box center [679, 120] width 109 height 27
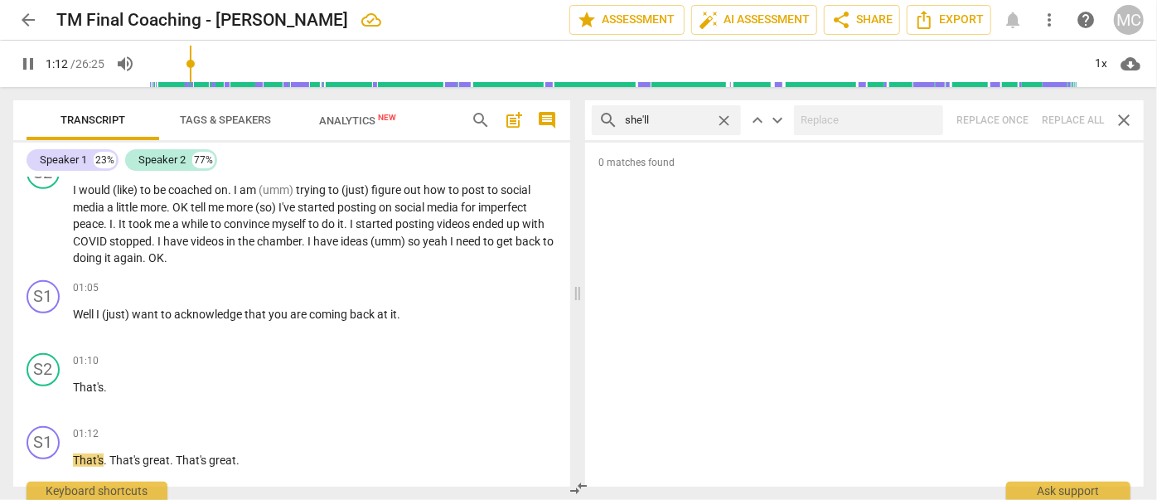
click at [1078, 116] on div "search she'll close keyboard_arrow_up keyboard_arrow_down Replace once Replace …" at bounding box center [864, 120] width 559 height 40
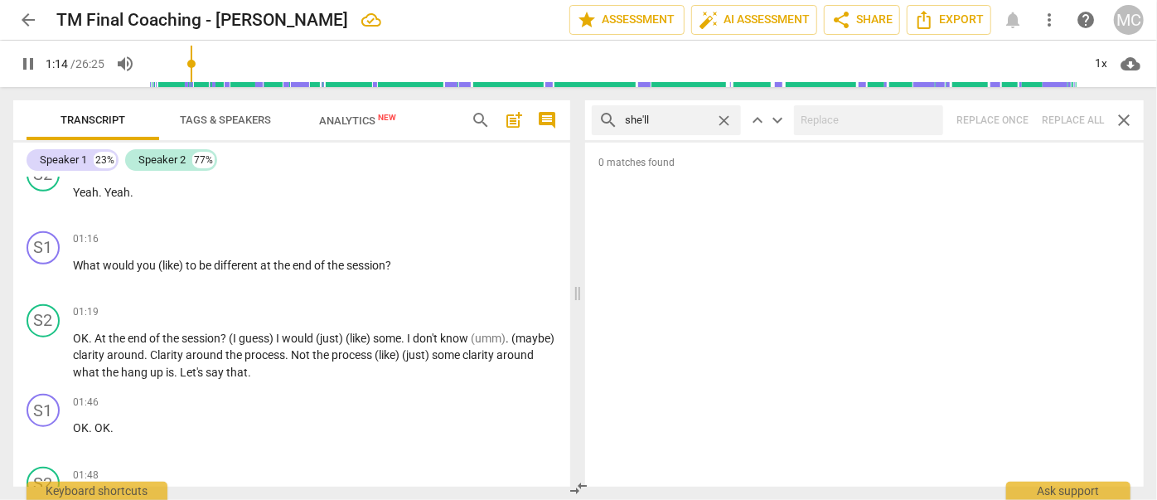
click at [725, 117] on span "close" at bounding box center [723, 120] width 17 height 17
click at [701, 117] on input "text" at bounding box center [679, 120] width 109 height 27
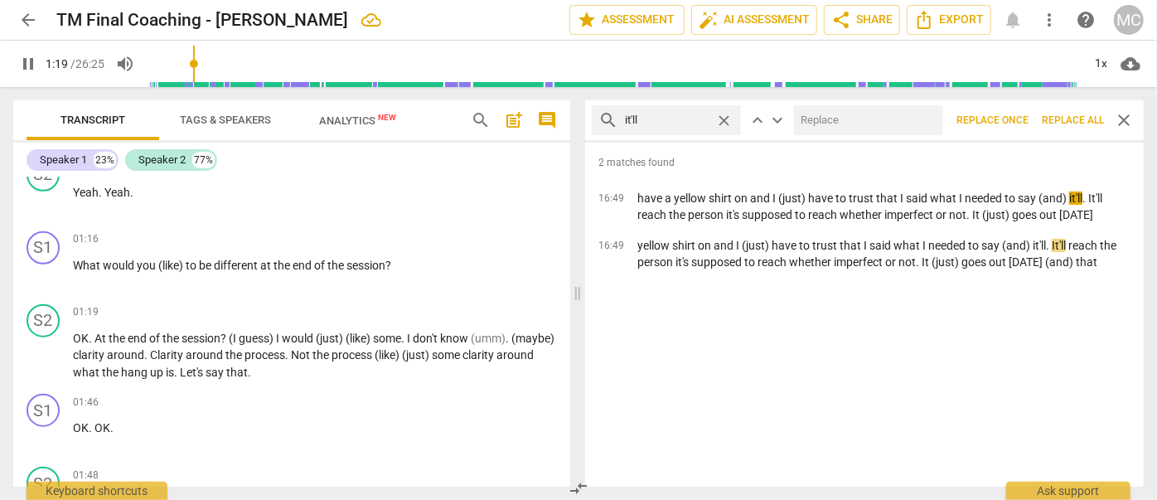
click at [822, 112] on input "text" at bounding box center [865, 120] width 143 height 27
click at [1061, 119] on span "Replace all" at bounding box center [1073, 121] width 62 height 14
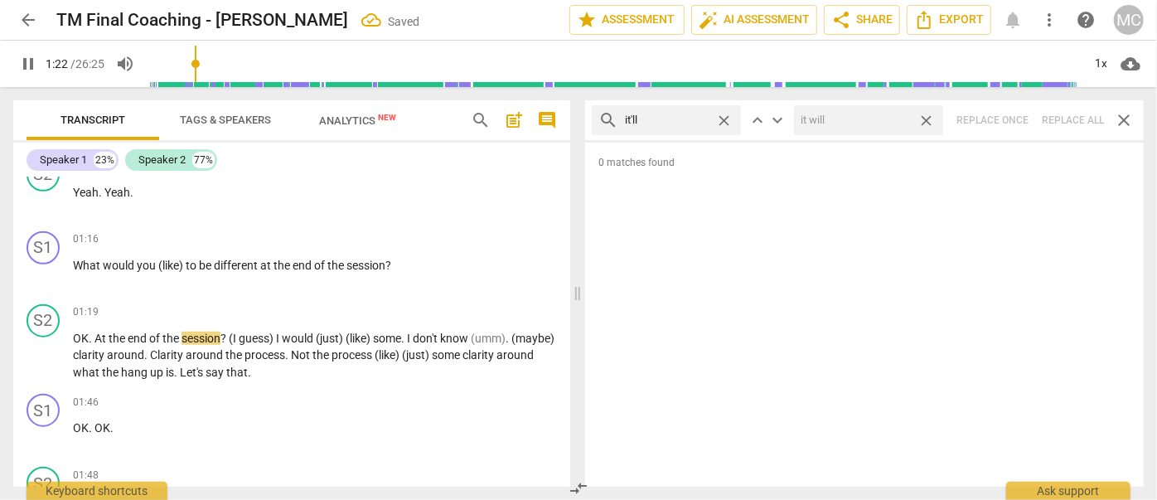
drag, startPoint x: 930, startPoint y: 119, endPoint x: 771, endPoint y: 133, distance: 159.9
click at [930, 119] on span "close" at bounding box center [926, 120] width 17 height 17
click at [725, 119] on span "close" at bounding box center [723, 120] width 17 height 17
click at [683, 121] on input "text" at bounding box center [679, 120] width 109 height 27
click at [1079, 115] on div "search we'll close keyboard_arrow_up keyboard_arrow_down Replace once Replace a…" at bounding box center [864, 120] width 559 height 40
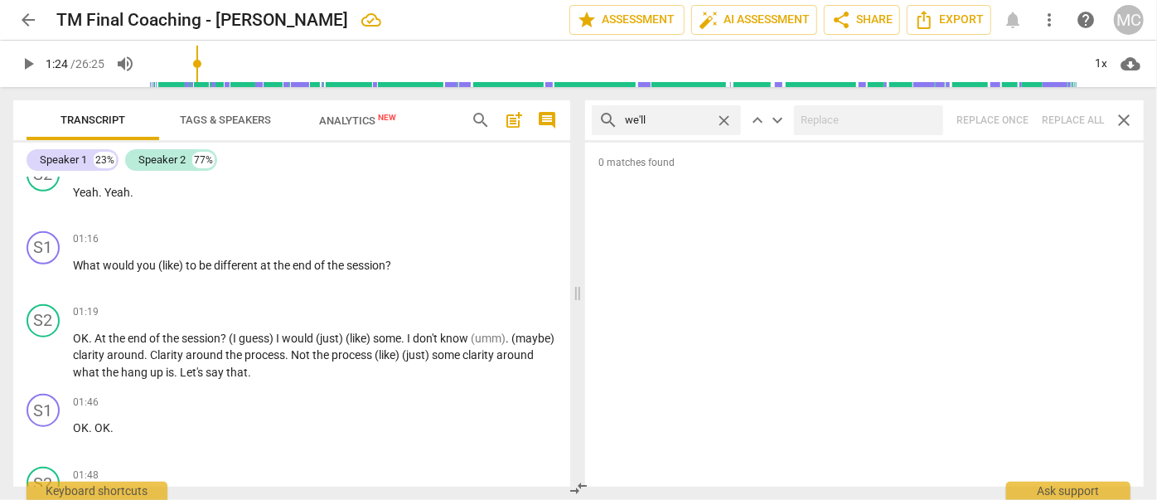
click at [723, 119] on span "close" at bounding box center [723, 120] width 17 height 17
click at [696, 118] on input "text" at bounding box center [679, 120] width 109 height 27
click at [1049, 119] on div "search they'll close keyboard_arrow_up keyboard_arrow_down Replace once Replace…" at bounding box center [864, 120] width 559 height 40
click at [725, 119] on span "close" at bounding box center [723, 120] width 17 height 17
click at [656, 121] on input "text" at bounding box center [679, 120] width 109 height 27
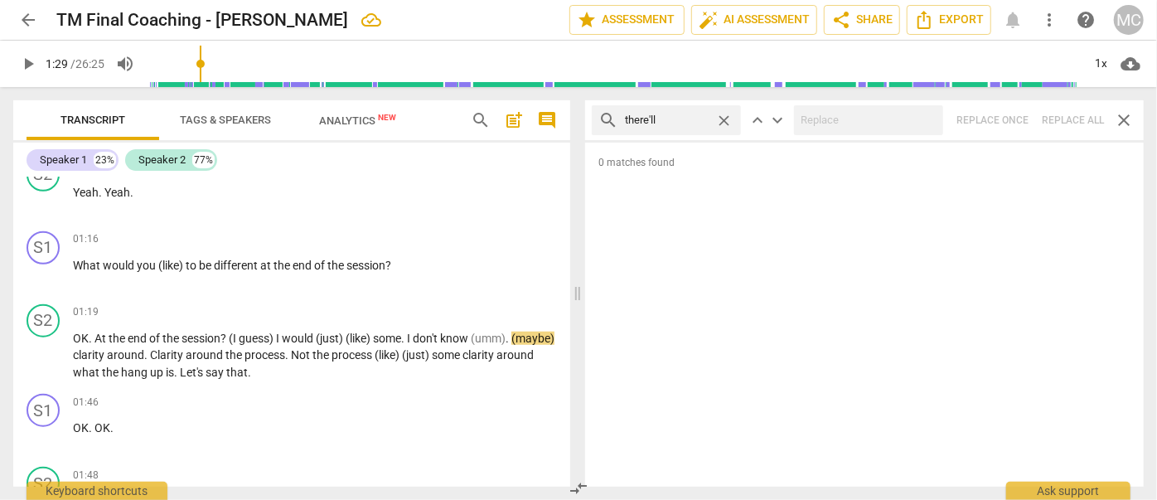
click at [1060, 109] on div "search there'll close keyboard_arrow_up keyboard_arrow_down Replace once Replac…" at bounding box center [864, 120] width 559 height 40
click at [727, 114] on span "close" at bounding box center [723, 120] width 17 height 17
click at [687, 116] on input "text" at bounding box center [679, 120] width 109 height 27
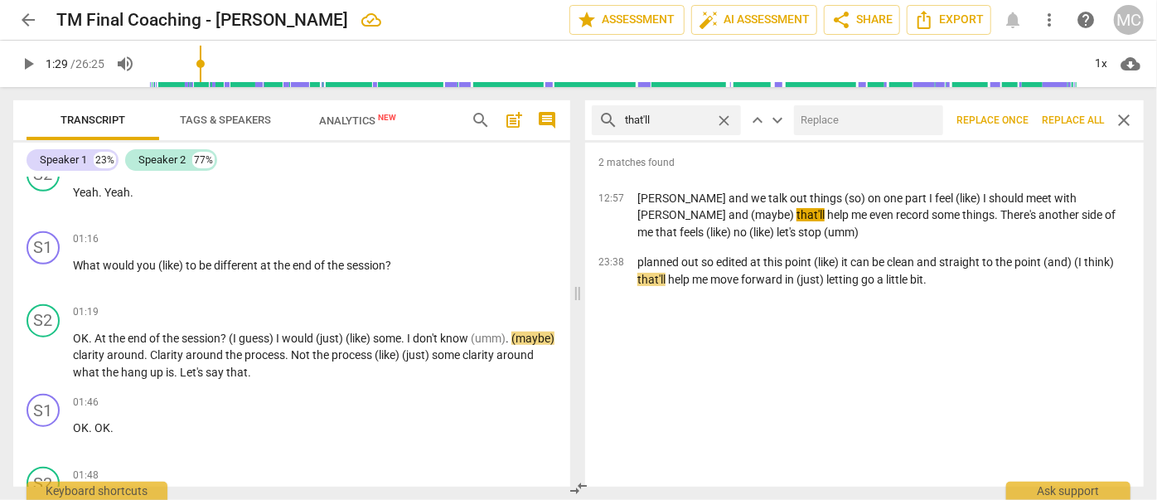
click at [853, 119] on input "text" at bounding box center [865, 120] width 143 height 27
click at [1070, 112] on button "Replace all" at bounding box center [1073, 120] width 75 height 30
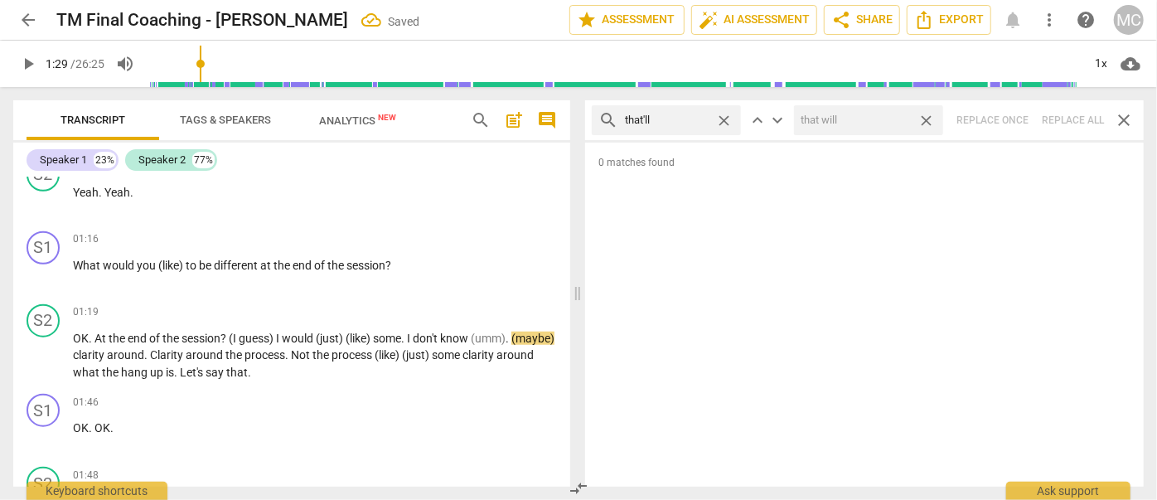
drag, startPoint x: 928, startPoint y: 115, endPoint x: 909, endPoint y: 118, distance: 19.2
click at [929, 115] on span "close" at bounding box center [926, 120] width 17 height 17
click at [728, 117] on span "close" at bounding box center [723, 120] width 17 height 17
click at [673, 121] on input "text" at bounding box center [679, 120] width 109 height 27
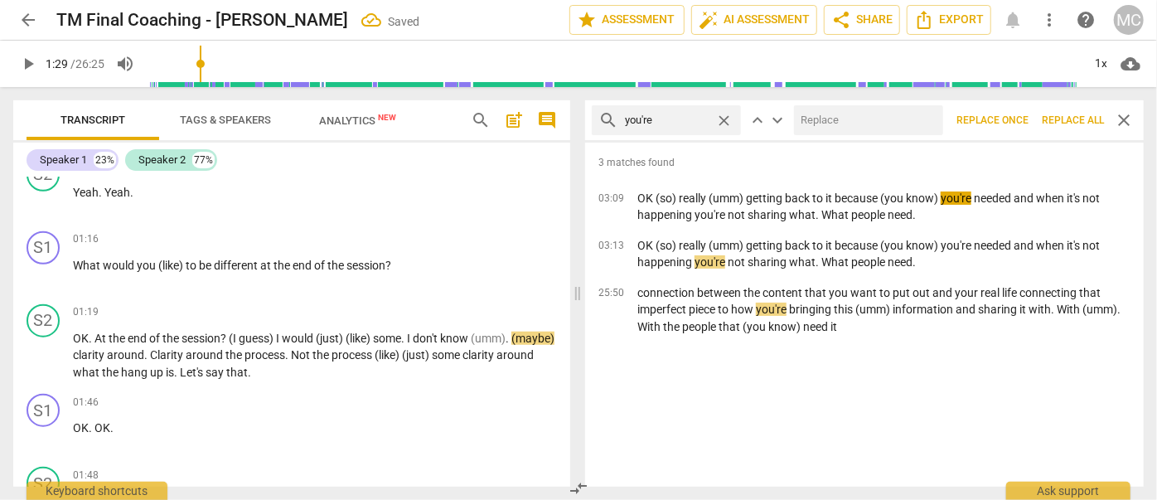
click at [886, 121] on input "text" at bounding box center [865, 120] width 143 height 27
drag, startPoint x: 1066, startPoint y: 115, endPoint x: 1023, endPoint y: 116, distance: 43.1
click at [1066, 115] on span "Replace all" at bounding box center [1073, 121] width 62 height 14
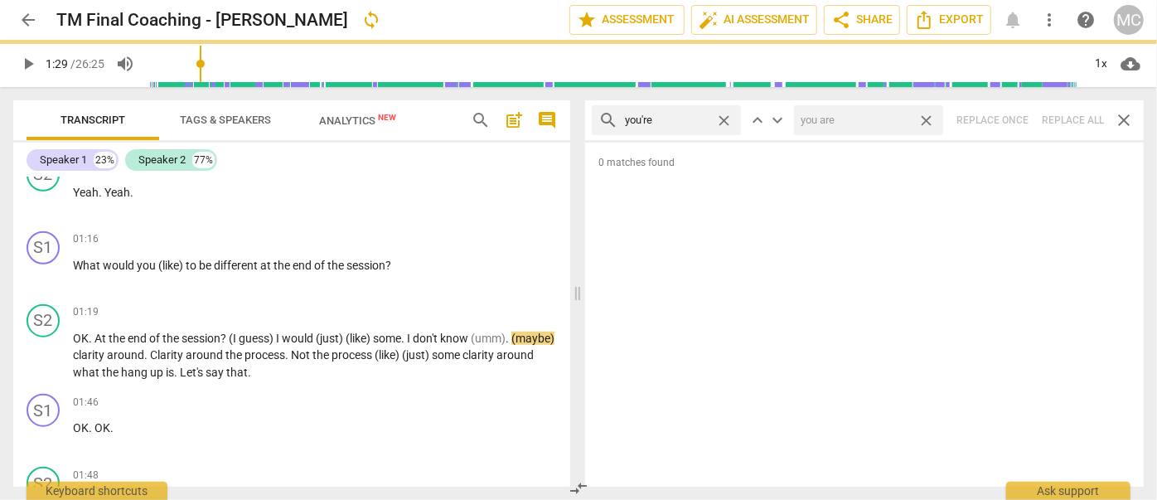
click at [926, 118] on span "close" at bounding box center [926, 120] width 17 height 17
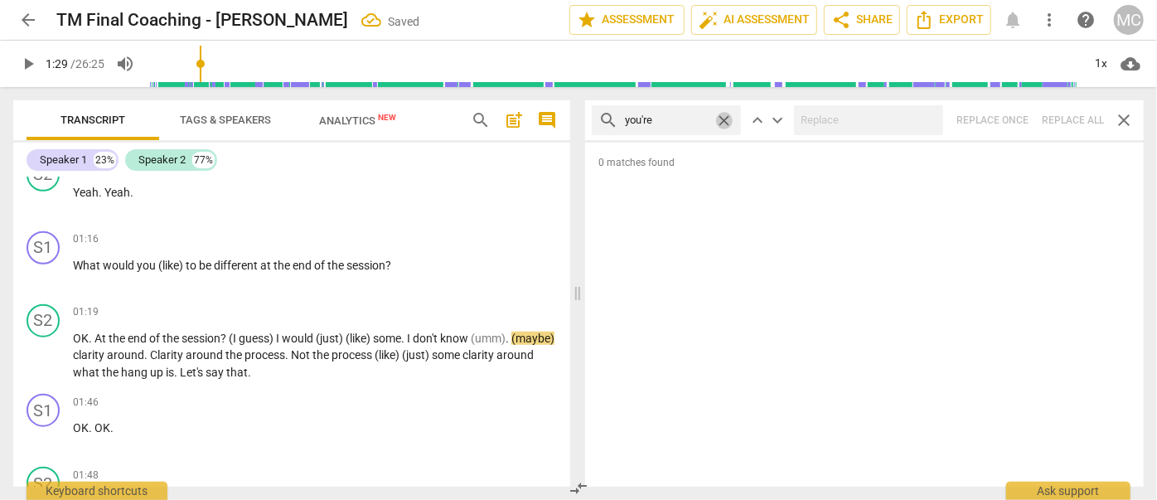
click at [725, 119] on span "close" at bounding box center [723, 120] width 17 height 17
drag, startPoint x: 667, startPoint y: 119, endPoint x: 657, endPoint y: 136, distance: 19.8
click at [667, 120] on input "text" at bounding box center [679, 120] width 109 height 27
click at [1070, 114] on div "search we're close keyboard_arrow_up keyboard_arrow_down Replace once Replace a…" at bounding box center [864, 120] width 559 height 40
click at [723, 117] on span "close" at bounding box center [723, 120] width 17 height 17
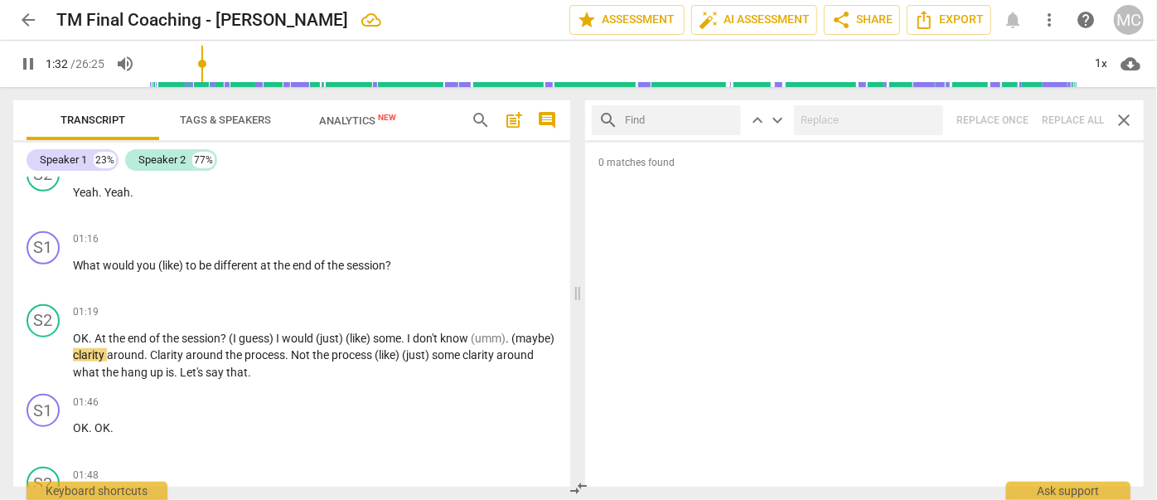
drag, startPoint x: 682, startPoint y: 125, endPoint x: 695, endPoint y: 137, distance: 17.0
click at [682, 125] on input "text" at bounding box center [679, 120] width 109 height 27
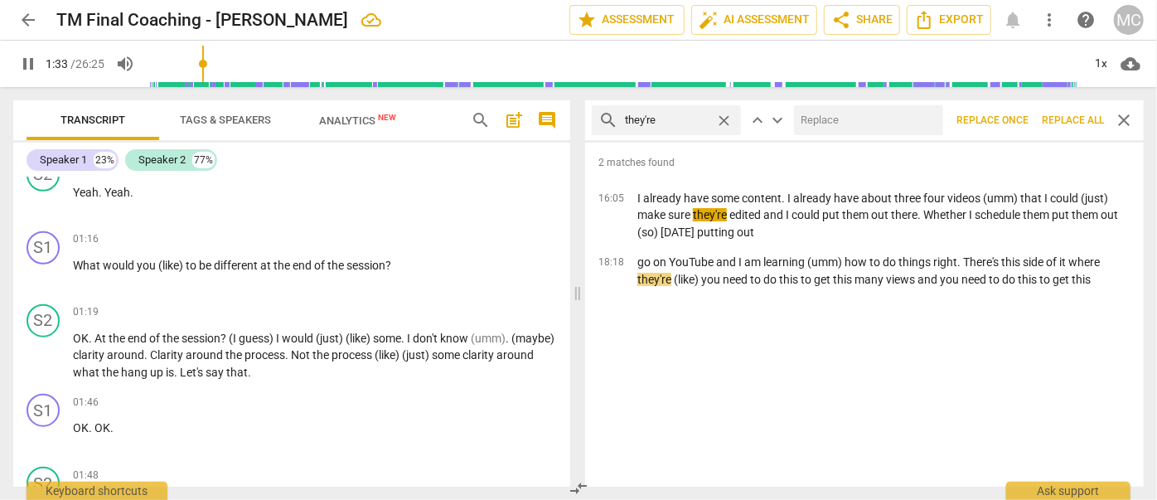
click at [842, 123] on input "text" at bounding box center [865, 120] width 143 height 27
click at [1063, 114] on span "Replace all" at bounding box center [1073, 121] width 62 height 14
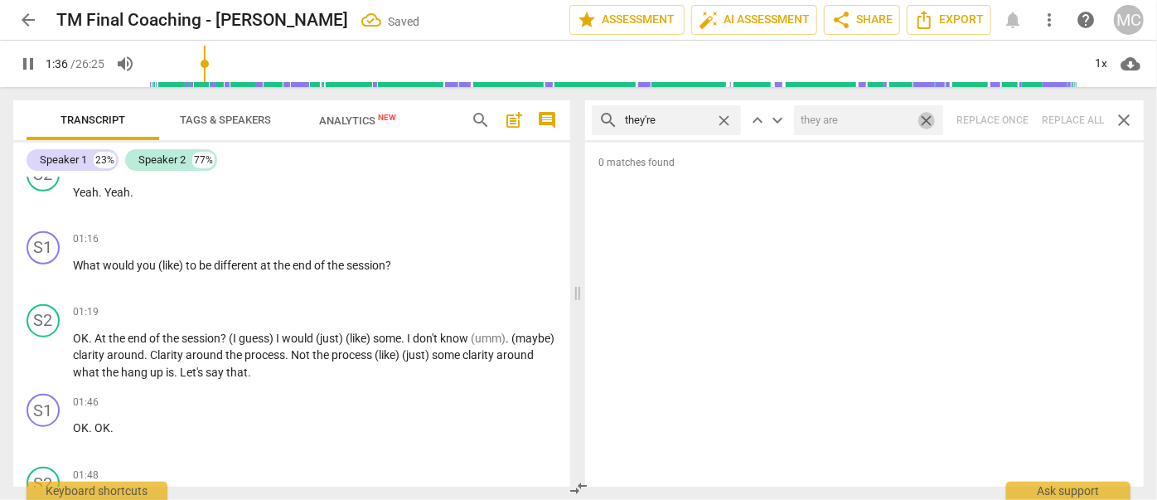
click at [927, 119] on span "close" at bounding box center [926, 120] width 17 height 17
drag, startPoint x: 722, startPoint y: 119, endPoint x: 714, endPoint y: 120, distance: 8.5
click at [722, 119] on span "close" at bounding box center [723, 120] width 17 height 17
click at [691, 123] on input "text" at bounding box center [679, 120] width 109 height 27
click at [1065, 116] on div "search aren't close keyboard_arrow_up keyboard_arrow_down Replace once Replace …" at bounding box center [864, 120] width 559 height 40
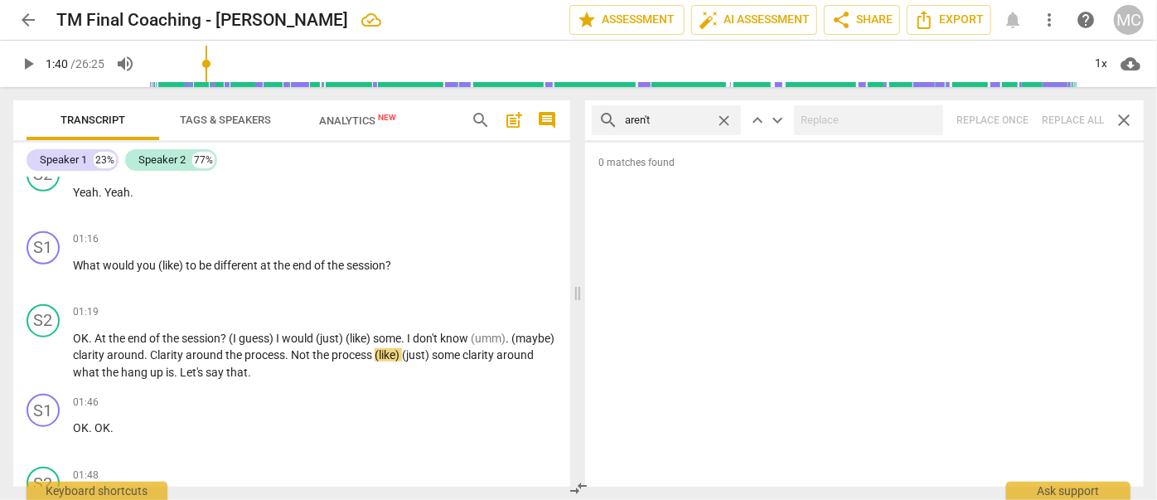
click at [727, 116] on span "close" at bounding box center [723, 120] width 17 height 17
click at [702, 115] on input "text" at bounding box center [679, 120] width 109 height 27
click at [1070, 114] on div "search isn't close keyboard_arrow_up keyboard_arrow_down Replace once Replace a…" at bounding box center [864, 120] width 559 height 40
click at [725, 114] on span "close" at bounding box center [723, 120] width 17 height 17
click at [663, 127] on input "text" at bounding box center [679, 120] width 109 height 27
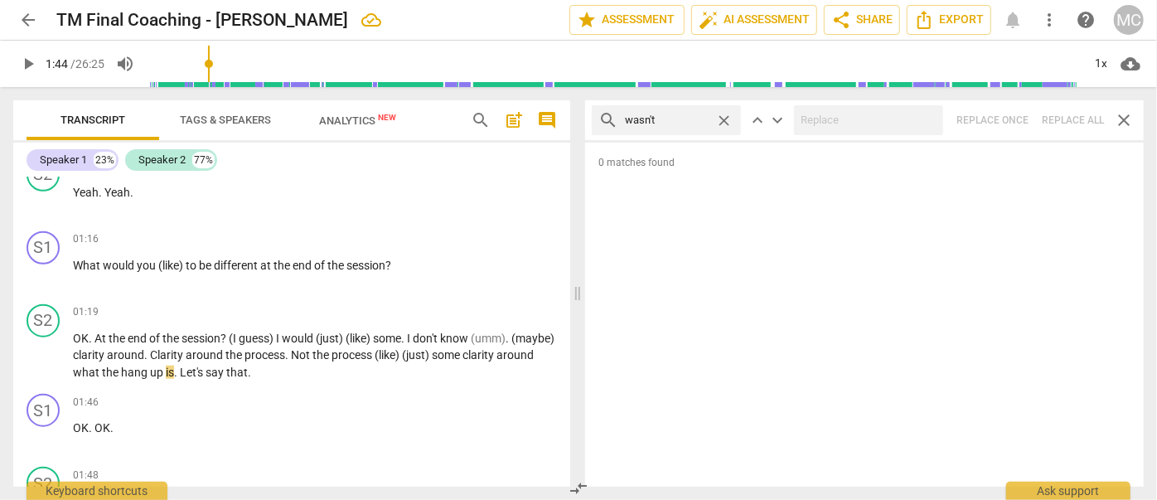
click at [1068, 114] on div "search wasn't close keyboard_arrow_up keyboard_arrow_down Replace once Replace …" at bounding box center [864, 120] width 559 height 40
click at [729, 116] on span "close" at bounding box center [723, 120] width 17 height 17
click at [713, 119] on input "text" at bounding box center [679, 120] width 109 height 27
click at [1072, 116] on div "search weren't close keyboard_arrow_up keyboard_arrow_down Replace once Replace…" at bounding box center [864, 120] width 559 height 40
click at [725, 120] on span "close" at bounding box center [723, 120] width 17 height 17
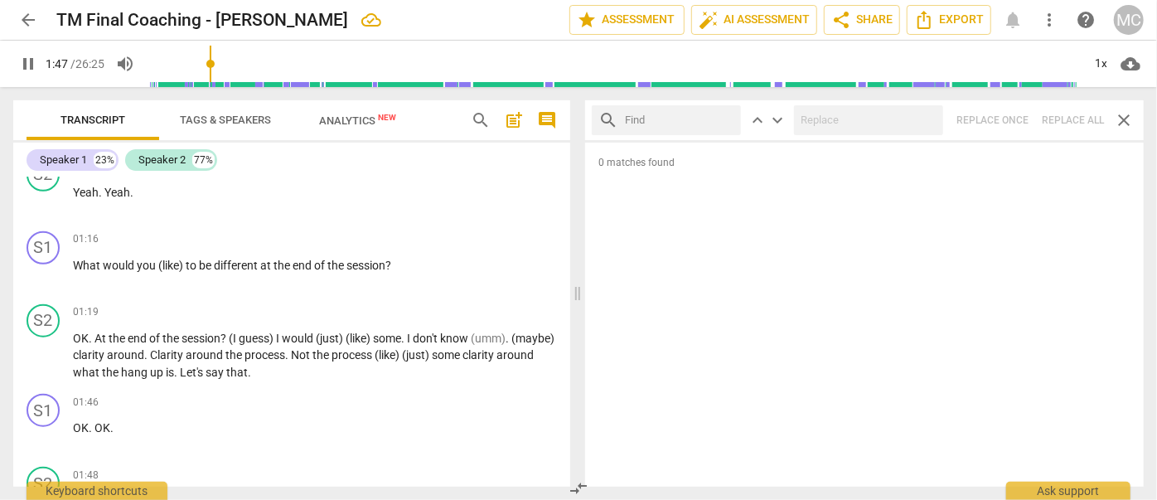
click at [680, 114] on input "text" at bounding box center [679, 120] width 109 height 27
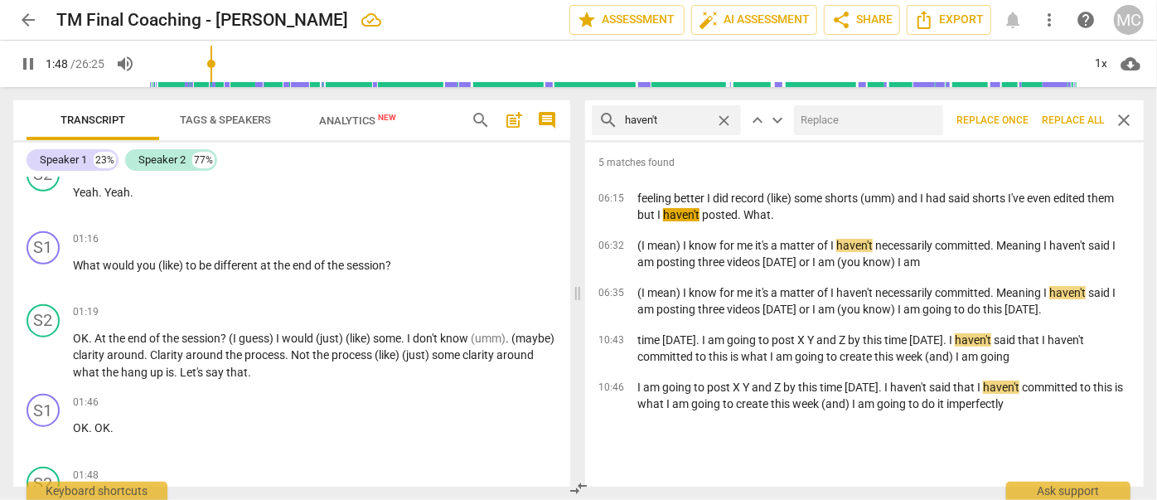
click at [856, 108] on input "text" at bounding box center [865, 120] width 143 height 27
click at [1068, 119] on span "Replace all" at bounding box center [1073, 121] width 62 height 14
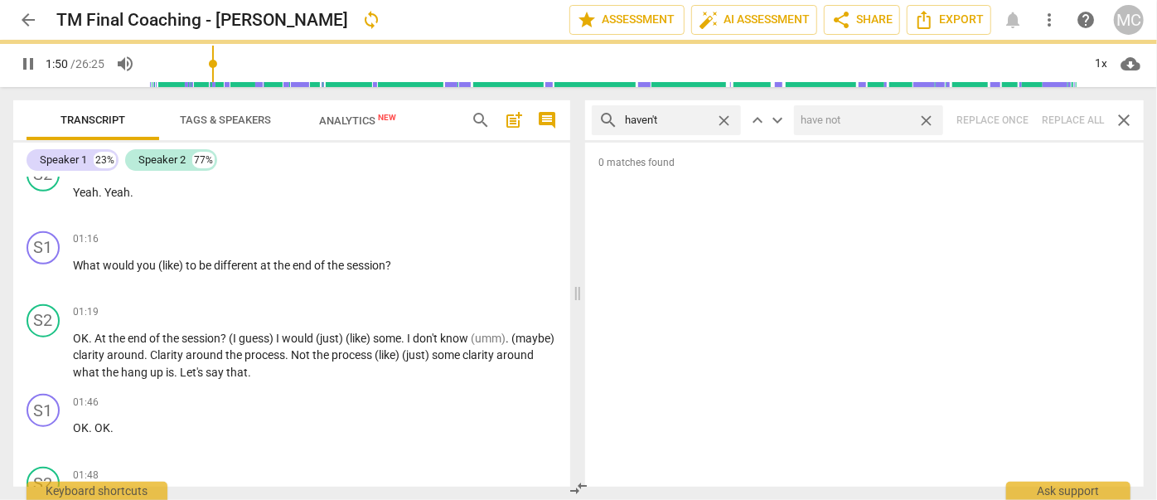
scroll to position [1112, 0]
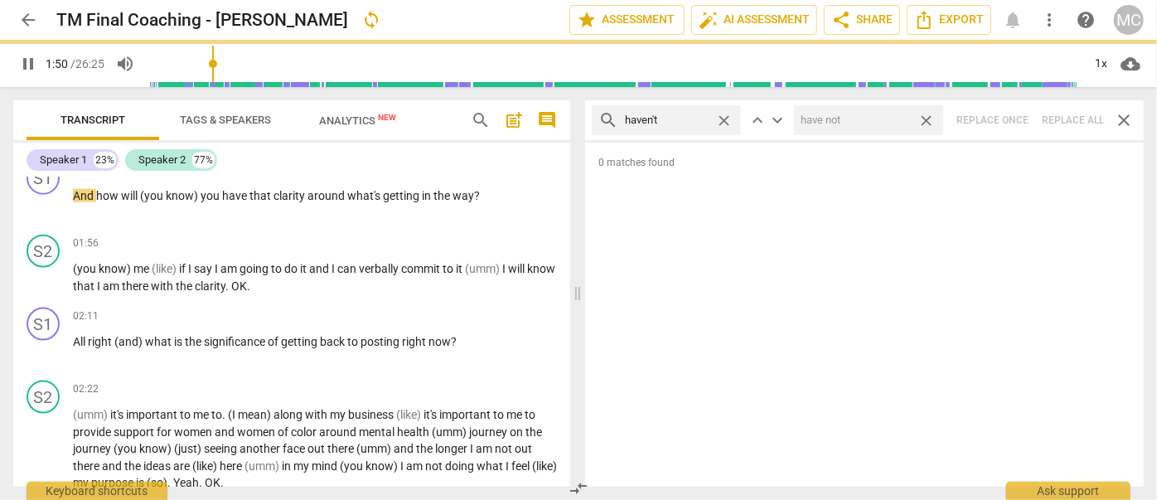
drag, startPoint x: 927, startPoint y: 119, endPoint x: 797, endPoint y: 123, distance: 130.2
click at [927, 119] on span "close" at bounding box center [926, 120] width 17 height 17
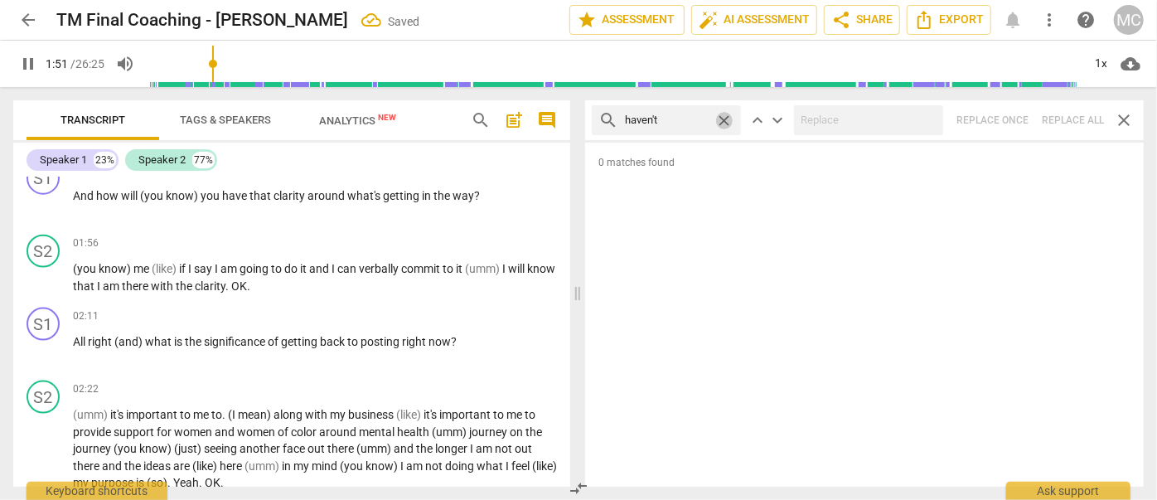
drag, startPoint x: 726, startPoint y: 117, endPoint x: 706, endPoint y: 117, distance: 20.7
click at [726, 117] on span "close" at bounding box center [723, 120] width 17 height 17
click at [702, 117] on input "text" at bounding box center [679, 120] width 109 height 27
click at [1062, 116] on div "search hasn't close keyboard_arrow_up keyboard_arrow_down Replace once Replace …" at bounding box center [864, 120] width 559 height 40
drag, startPoint x: 725, startPoint y: 116, endPoint x: 682, endPoint y: 116, distance: 42.3
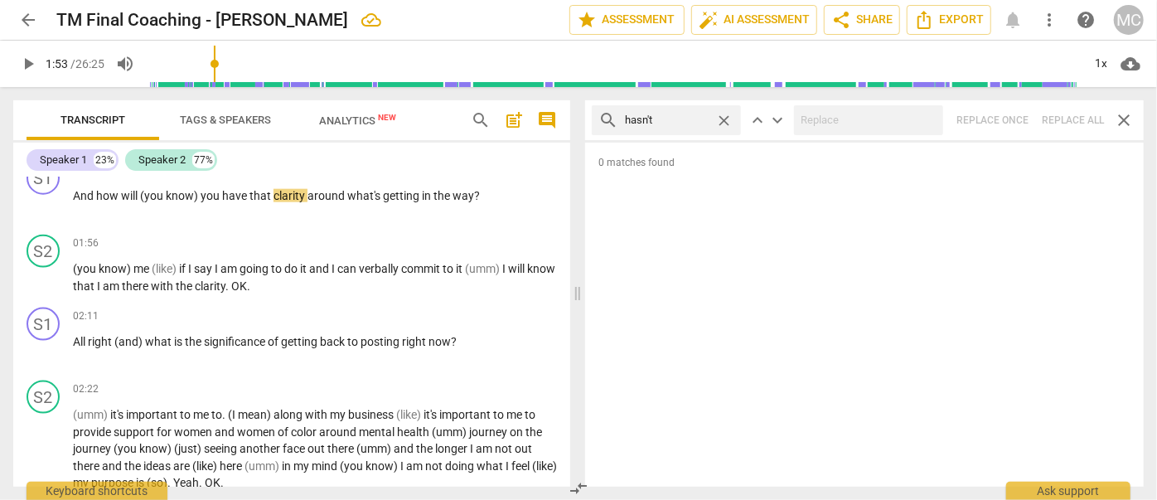
click at [725, 116] on span "close" at bounding box center [723, 120] width 17 height 17
click at [677, 115] on input "text" at bounding box center [679, 120] width 109 height 27
click at [1065, 121] on div "search hadn't close keyboard_arrow_up keyboard_arrow_down Replace once Replace …" at bounding box center [864, 120] width 559 height 40
click at [725, 116] on span "close" at bounding box center [723, 120] width 17 height 17
click at [678, 120] on input "text" at bounding box center [679, 120] width 109 height 27
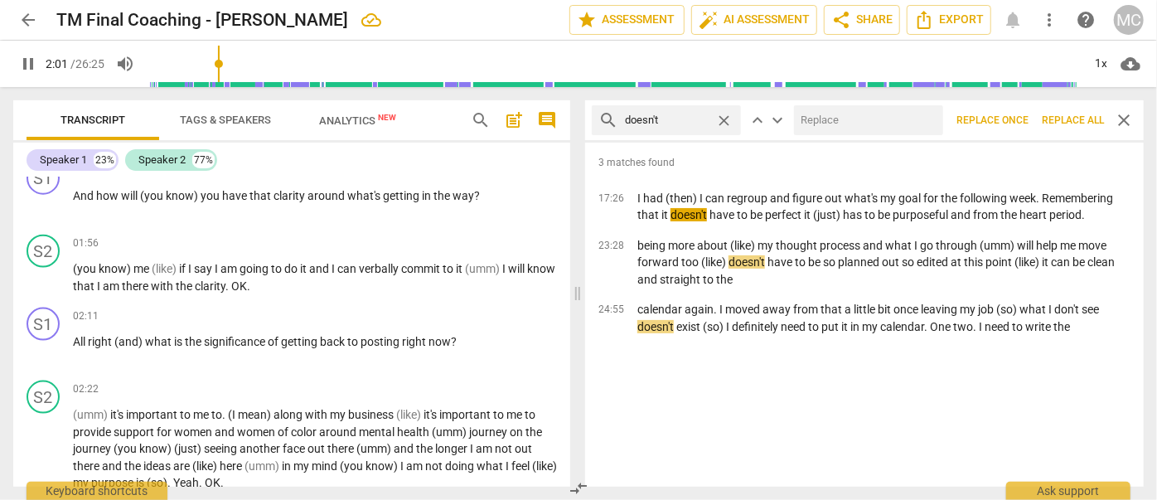
click at [871, 103] on div "search doesn't close keyboard_arrow_up keyboard_arrow_down Replace once Replace…" at bounding box center [864, 120] width 559 height 40
click at [865, 118] on input "text" at bounding box center [865, 120] width 143 height 27
click at [1062, 116] on span "Replace all" at bounding box center [1073, 121] width 62 height 14
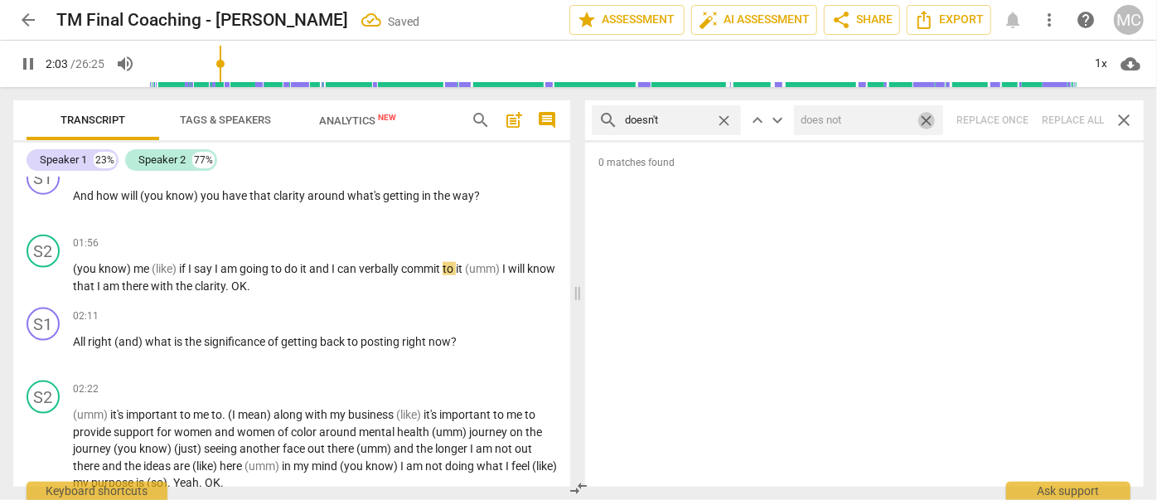
click at [930, 116] on span "close" at bounding box center [926, 120] width 17 height 17
click at [724, 119] on span "close" at bounding box center [723, 120] width 17 height 17
click at [674, 120] on input "text" at bounding box center [679, 120] width 109 height 27
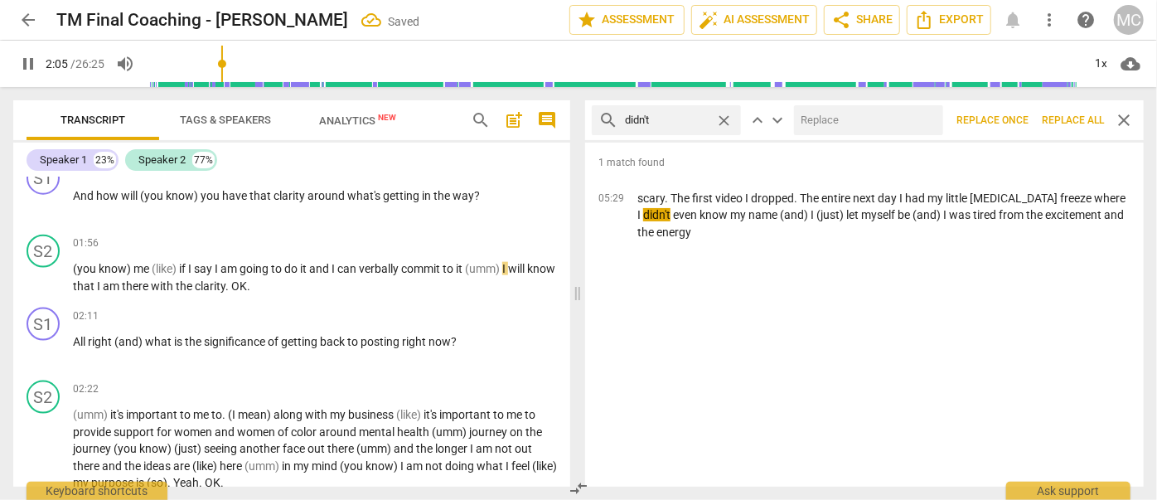
click at [877, 105] on div at bounding box center [868, 120] width 149 height 30
click at [867, 119] on input "text" at bounding box center [865, 120] width 143 height 27
click at [1078, 112] on button "Replace all" at bounding box center [1073, 120] width 75 height 30
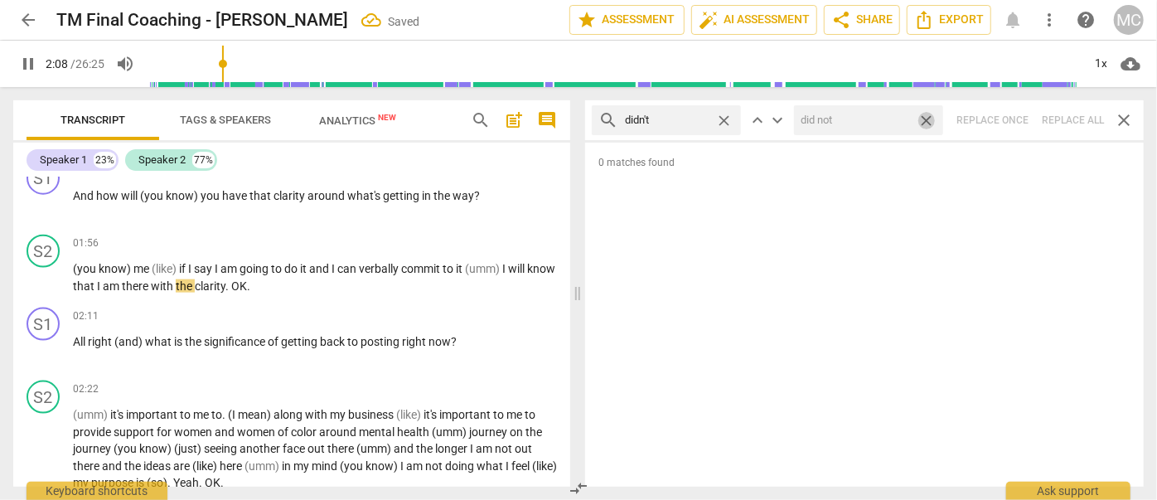
click at [933, 119] on span "close" at bounding box center [926, 120] width 17 height 17
click at [730, 114] on span "close" at bounding box center [723, 120] width 17 height 17
click at [681, 119] on input "text" at bounding box center [679, 120] width 109 height 27
click at [1063, 114] on div "search wouldn't close keyboard_arrow_up keyboard_arrow_down Replace once Replac…" at bounding box center [864, 120] width 559 height 40
click at [730, 117] on span "close" at bounding box center [723, 120] width 17 height 17
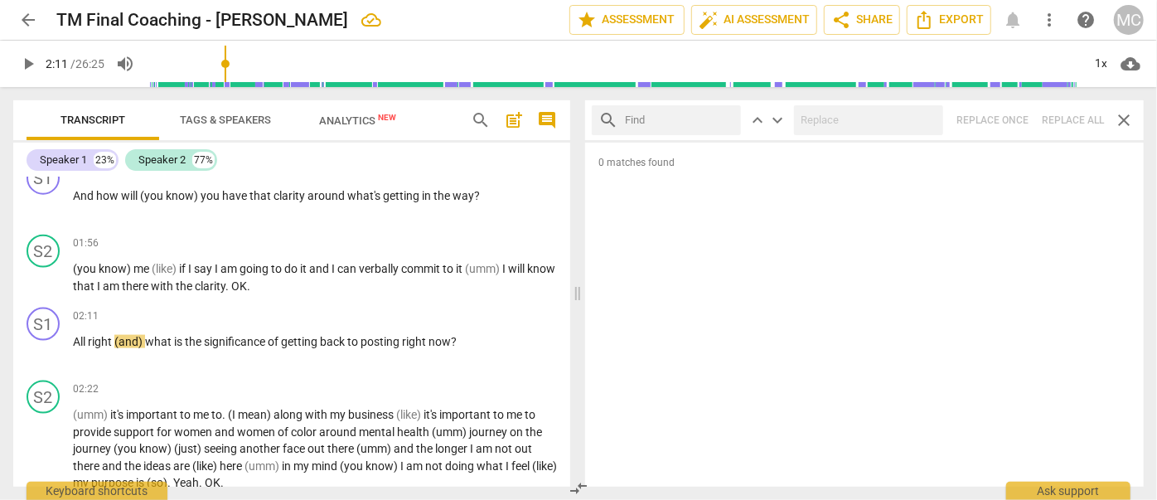
click at [696, 121] on input "text" at bounding box center [679, 120] width 109 height 27
click at [1068, 114] on div "search shouldn't close keyboard_arrow_up keyboard_arrow_down Replace once Repla…" at bounding box center [864, 120] width 559 height 40
click at [723, 118] on span "close" at bounding box center [723, 120] width 17 height 17
click at [691, 119] on input "text" at bounding box center [679, 120] width 109 height 27
click at [1061, 114] on div "search couldn't close keyboard_arrow_up keyboard_arrow_down Replace once Replac…" at bounding box center [864, 120] width 559 height 40
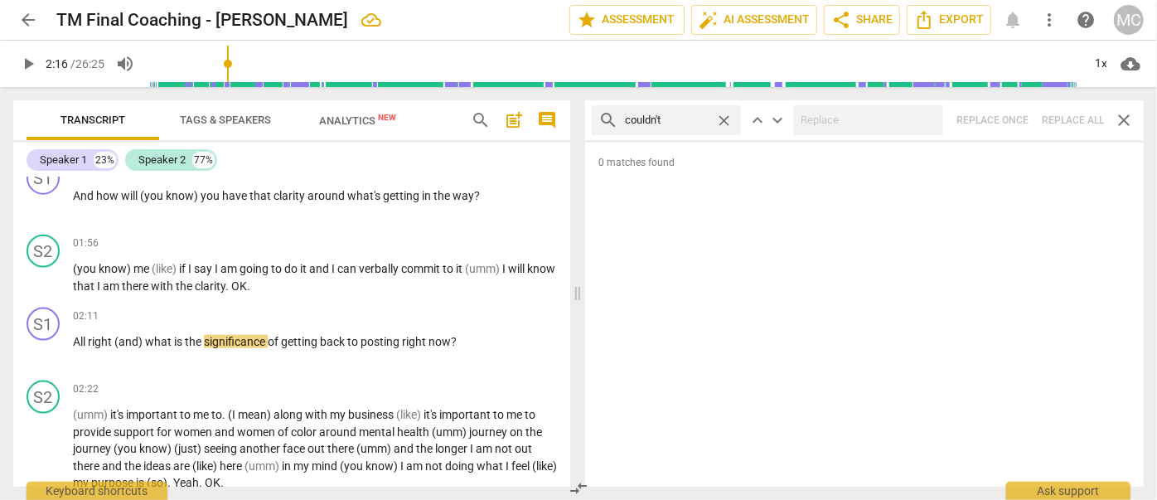
click at [725, 119] on span "close" at bounding box center [723, 120] width 17 height 17
click at [674, 117] on input "text" at bounding box center [679, 120] width 109 height 27
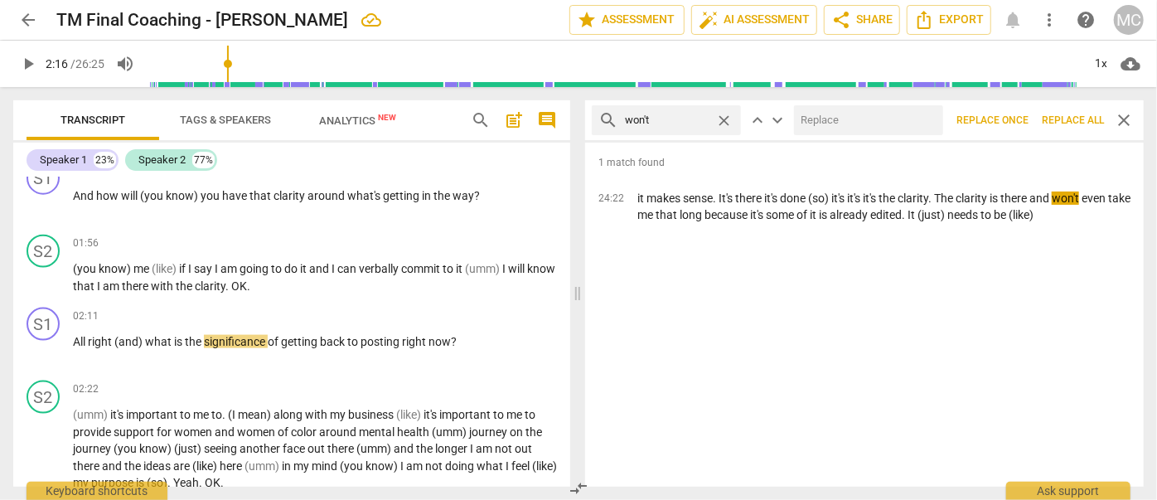
click at [856, 128] on input "text" at bounding box center [865, 120] width 143 height 27
click at [1072, 109] on button "Replace all" at bounding box center [1073, 120] width 75 height 30
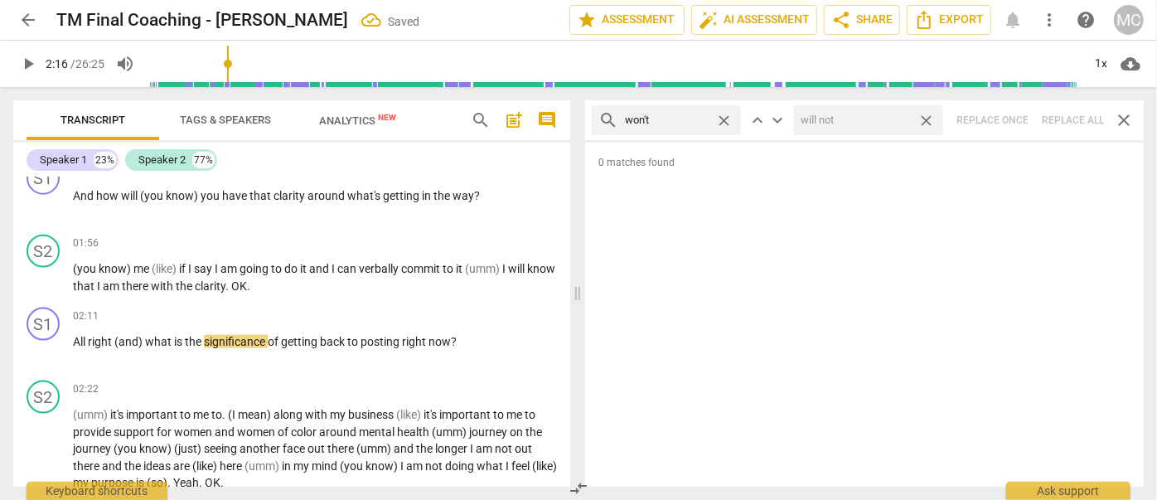
click at [929, 119] on span "close" at bounding box center [926, 120] width 17 height 17
click at [728, 121] on span "close" at bounding box center [723, 120] width 17 height 17
click at [664, 121] on input "text" at bounding box center [679, 120] width 109 height 27
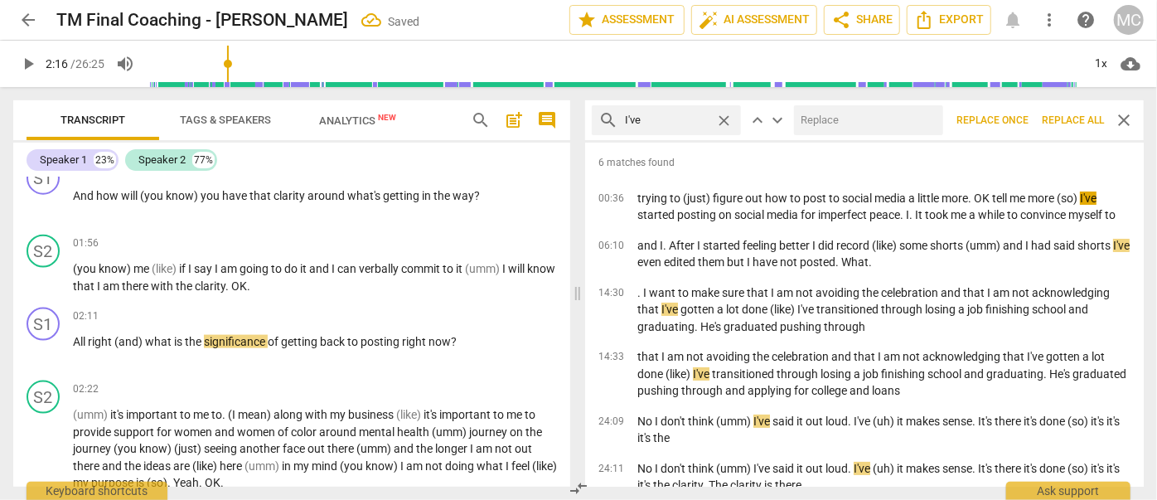
click at [864, 131] on input "text" at bounding box center [865, 120] width 143 height 27
click at [1060, 114] on span "Replace all" at bounding box center [1073, 121] width 62 height 14
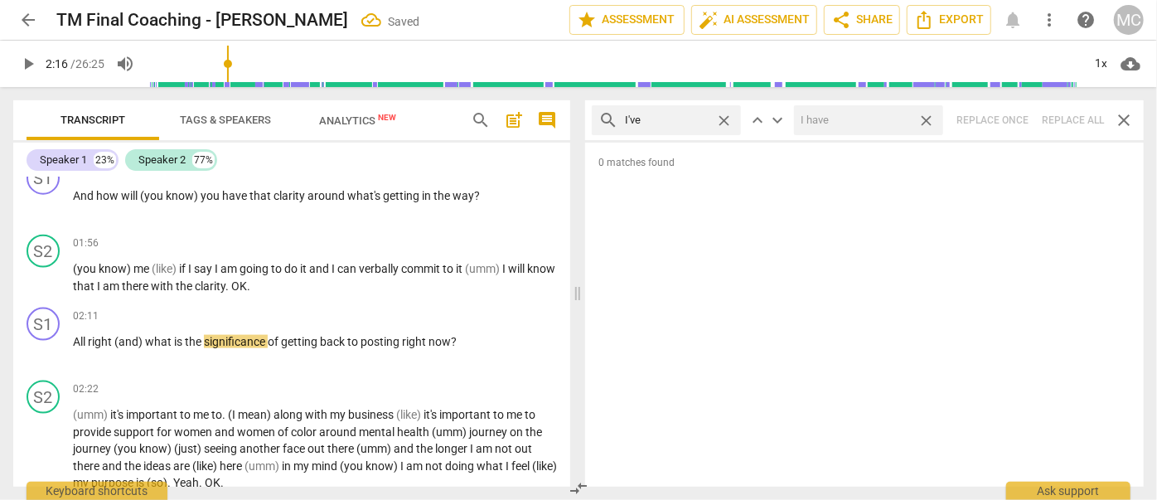
click at [929, 117] on span "close" at bounding box center [926, 120] width 17 height 17
click at [725, 119] on span "close" at bounding box center [723, 120] width 17 height 17
click at [692, 119] on input "text" at bounding box center [679, 120] width 109 height 27
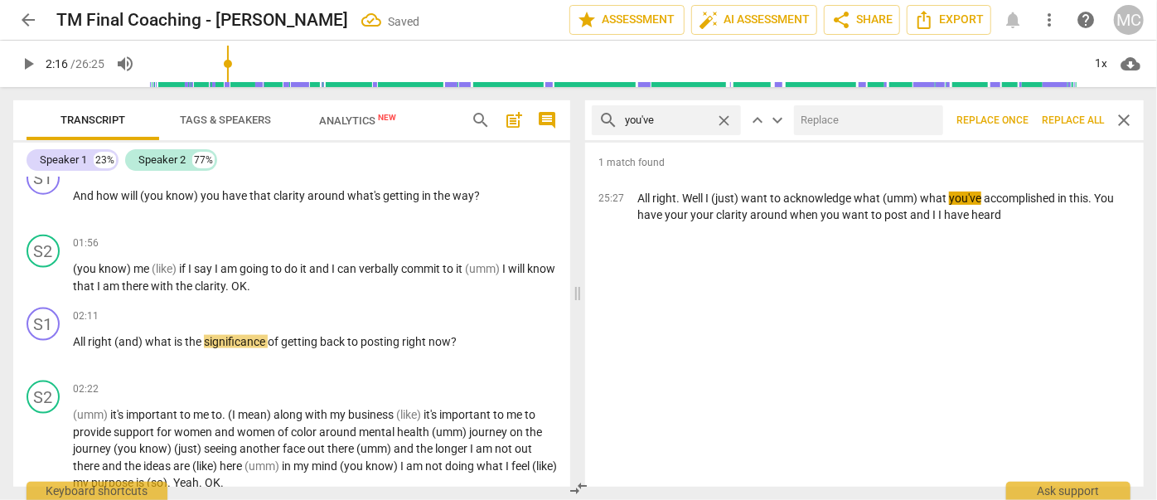
click at [877, 131] on input "text" at bounding box center [865, 120] width 143 height 27
click at [1067, 114] on span "Replace all" at bounding box center [1073, 121] width 62 height 14
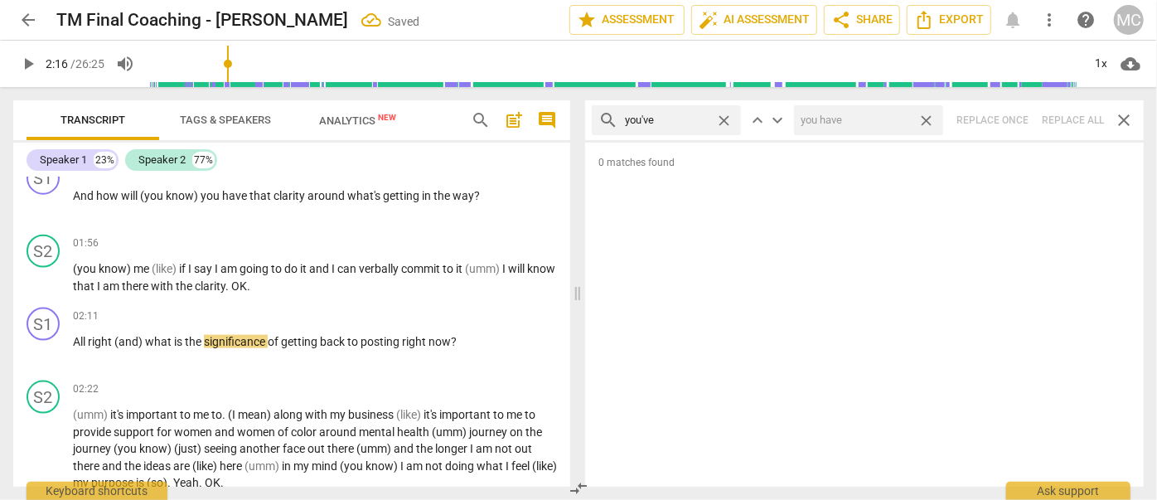
drag, startPoint x: 930, startPoint y: 115, endPoint x: 820, endPoint y: 123, distance: 110.5
click at [930, 115] on span "close" at bounding box center [926, 120] width 17 height 17
drag, startPoint x: 725, startPoint y: 117, endPoint x: 682, endPoint y: 129, distance: 44.9
click at [725, 117] on span "close" at bounding box center [723, 120] width 17 height 17
click at [674, 127] on input "text" at bounding box center [679, 120] width 109 height 27
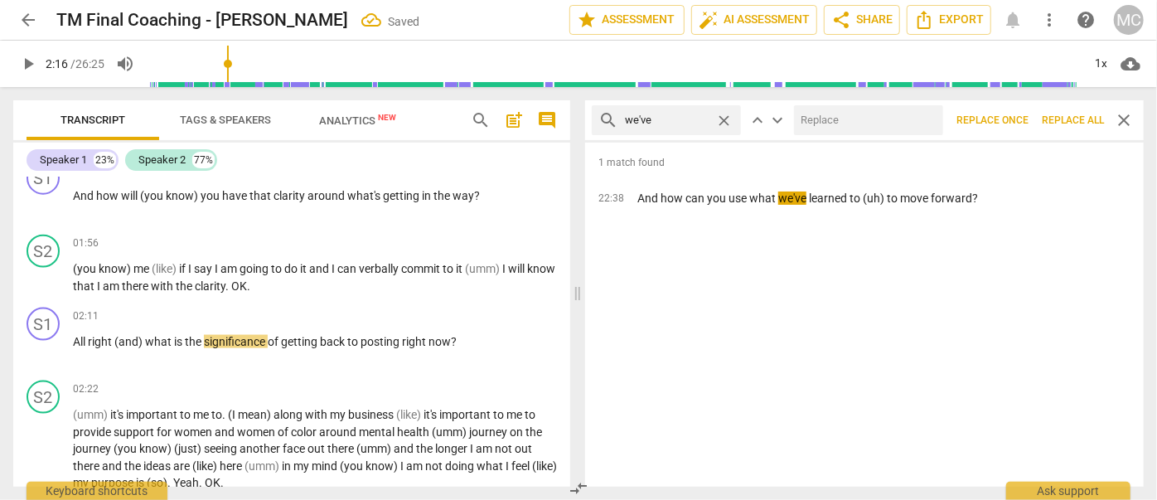
click at [827, 116] on input "text" at bounding box center [865, 120] width 143 height 27
click at [1063, 120] on span "Replace all" at bounding box center [1073, 121] width 62 height 14
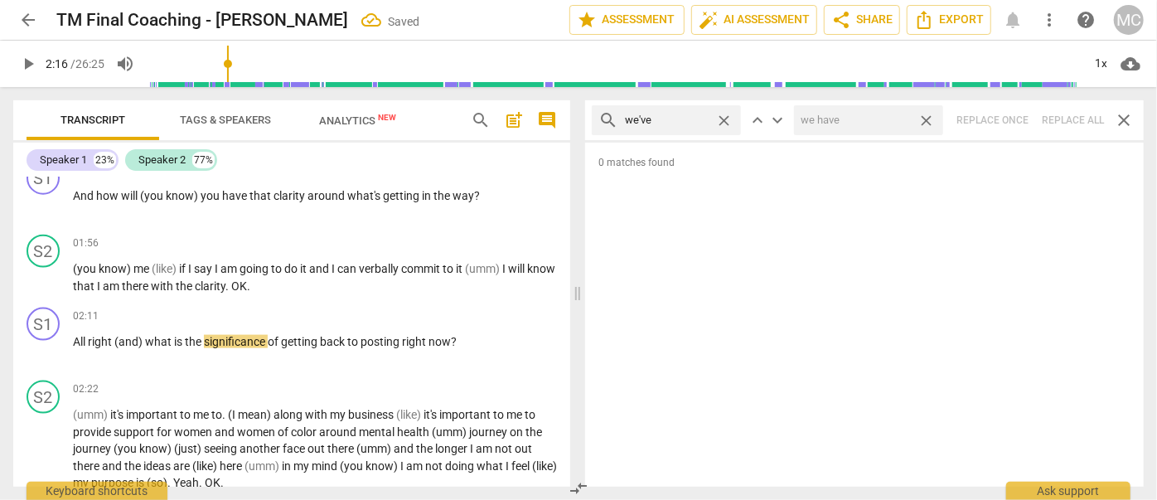
click at [924, 119] on span "close" at bounding box center [926, 120] width 17 height 17
click at [725, 118] on span "close" at bounding box center [723, 120] width 17 height 17
click at [648, 121] on input "text" at bounding box center [679, 120] width 109 height 27
click at [1064, 119] on div "search they've close keyboard_arrow_up keyboard_arrow_down Replace once Replace…" at bounding box center [864, 120] width 559 height 40
drag, startPoint x: 720, startPoint y: 119, endPoint x: 695, endPoint y: 122, distance: 25.9
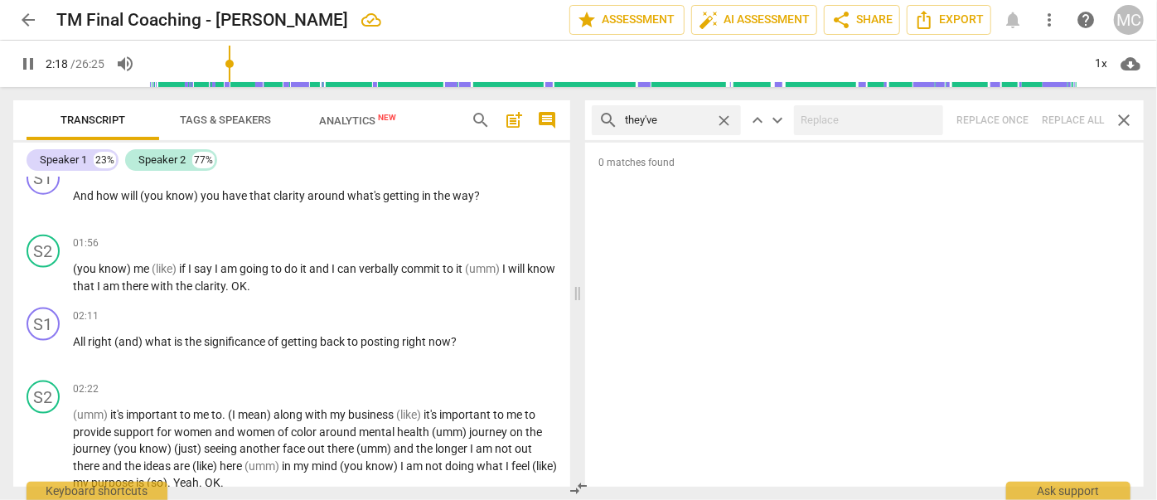
click at [720, 119] on span "close" at bounding box center [723, 120] width 17 height 17
click at [670, 123] on input "text" at bounding box center [679, 120] width 109 height 27
click at [1076, 110] on div "search have got close keyboard_arrow_up keyboard_arrow_down Replace once Replac…" at bounding box center [864, 120] width 559 height 40
click at [726, 118] on span "close" at bounding box center [723, 120] width 17 height 17
click at [698, 119] on input "text" at bounding box center [679, 120] width 109 height 27
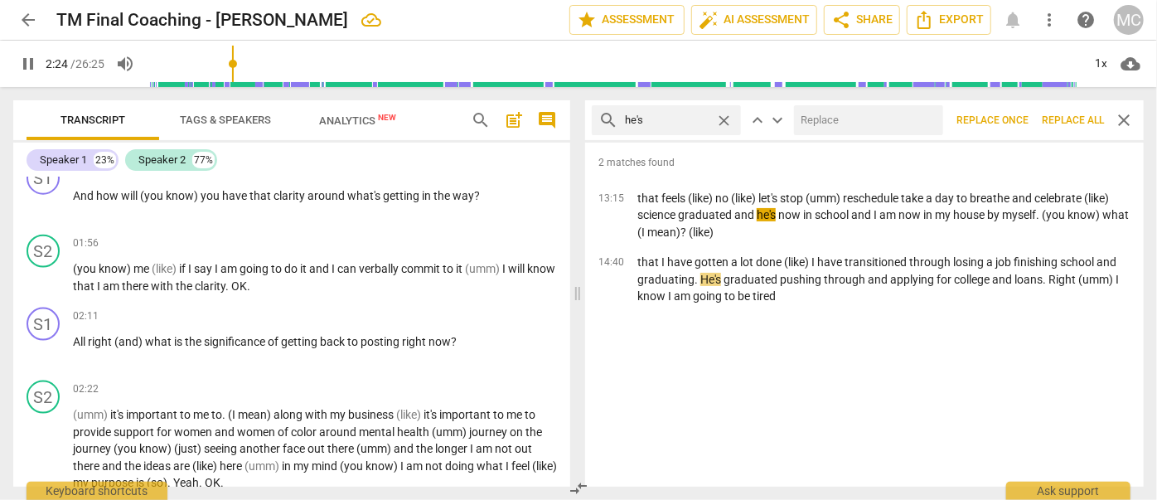
click at [831, 119] on input "text" at bounding box center [865, 120] width 143 height 27
click at [1056, 118] on span "Replace all" at bounding box center [1073, 121] width 62 height 14
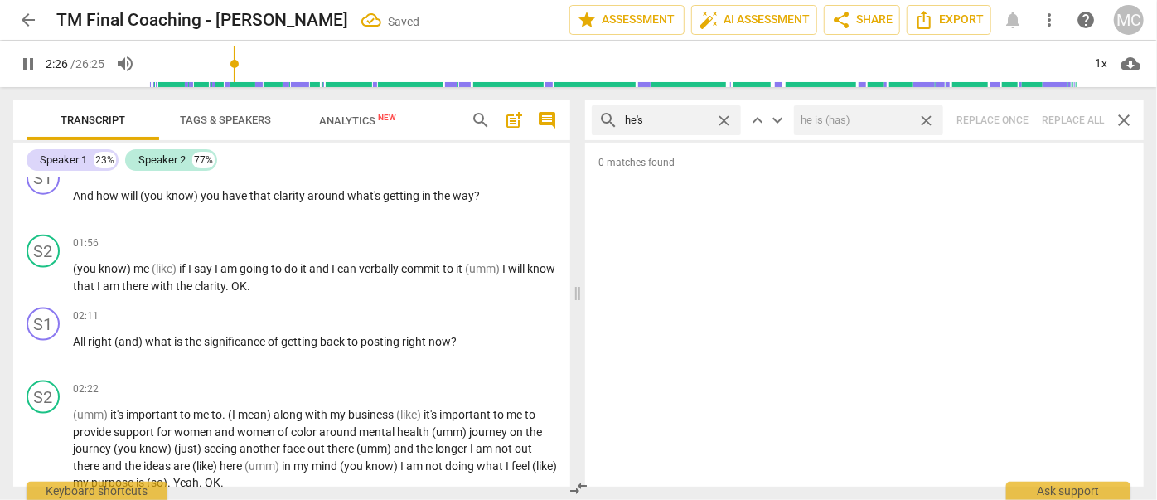
drag, startPoint x: 931, startPoint y: 121, endPoint x: 692, endPoint y: 112, distance: 239.0
click at [931, 121] on span "close" at bounding box center [926, 120] width 17 height 17
click at [727, 115] on span "close" at bounding box center [723, 120] width 17 height 17
click at [701, 118] on input "text" at bounding box center [679, 120] width 109 height 27
click at [1067, 113] on div "search she's close keyboard_arrow_up keyboard_arrow_down Replace once Replace a…" at bounding box center [864, 120] width 559 height 40
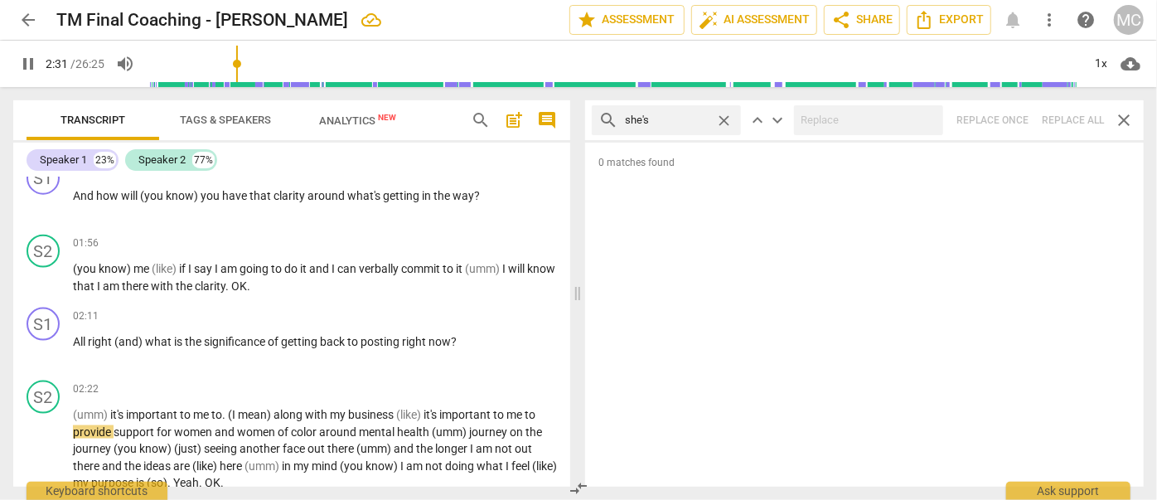
drag, startPoint x: 721, startPoint y: 119, endPoint x: 706, endPoint y: 119, distance: 14.9
click at [722, 119] on span "close" at bounding box center [723, 120] width 17 height 17
click at [696, 118] on input "text" at bounding box center [679, 120] width 109 height 27
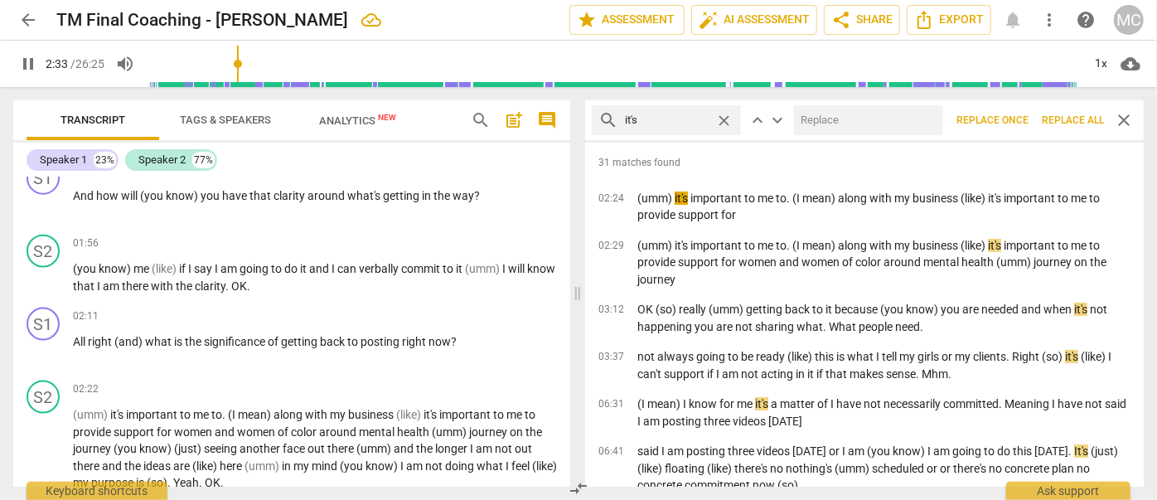
click at [825, 109] on input "text" at bounding box center [865, 120] width 143 height 27
click at [1059, 121] on span "Replace all" at bounding box center [1073, 121] width 62 height 14
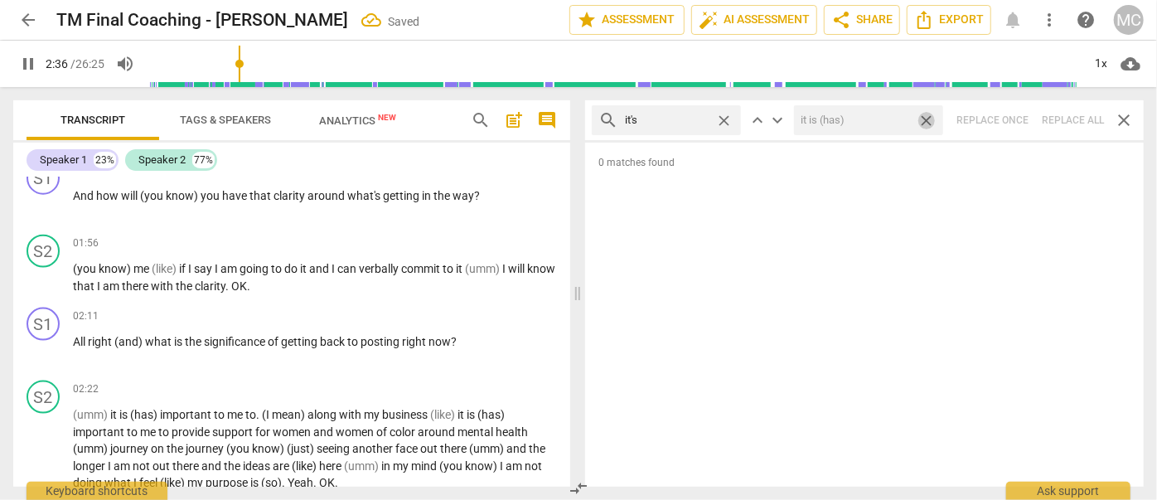
click at [929, 119] on span "close" at bounding box center [926, 120] width 17 height 17
drag, startPoint x: 724, startPoint y: 114, endPoint x: 683, endPoint y: 119, distance: 40.8
click at [724, 114] on span "close" at bounding box center [723, 120] width 17 height 17
click at [683, 119] on input "text" at bounding box center [679, 120] width 109 height 27
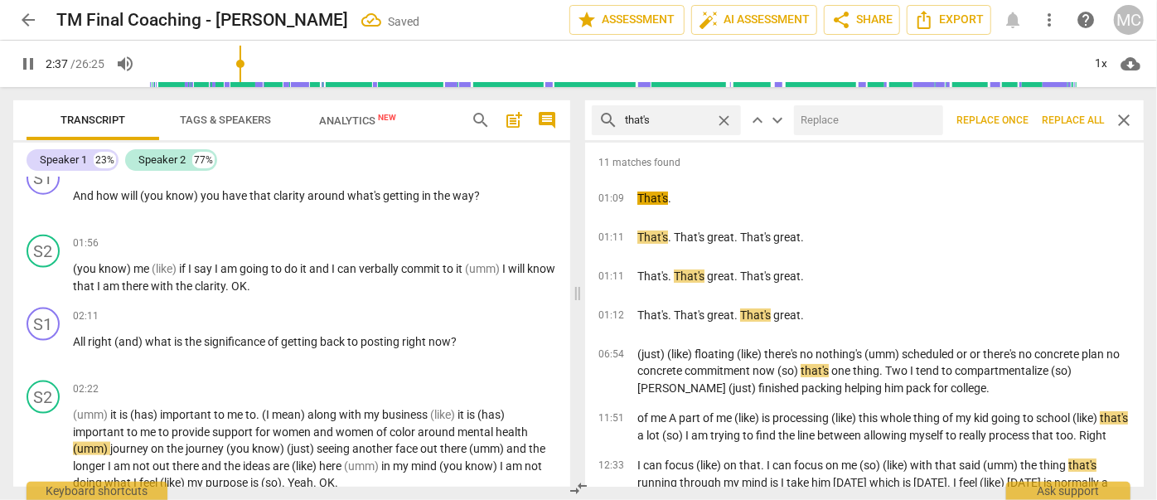
click at [840, 119] on input "text" at bounding box center [865, 120] width 143 height 27
click at [1083, 118] on span "Replace all" at bounding box center [1073, 121] width 62 height 14
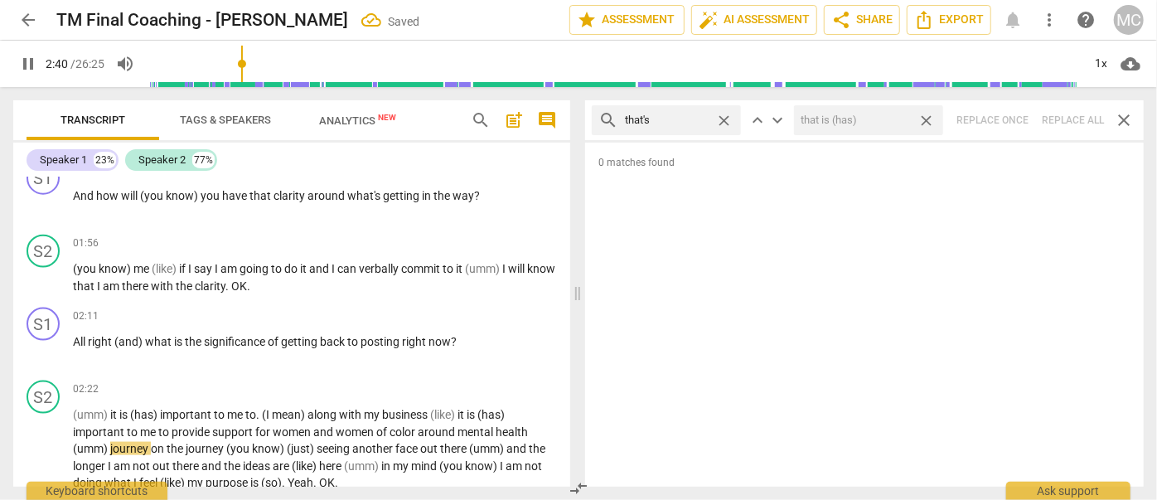
click at [929, 114] on span "close" at bounding box center [926, 120] width 17 height 17
click at [721, 116] on span "close" at bounding box center [723, 120] width 17 height 17
click at [687, 119] on input "text" at bounding box center [679, 120] width 109 height 27
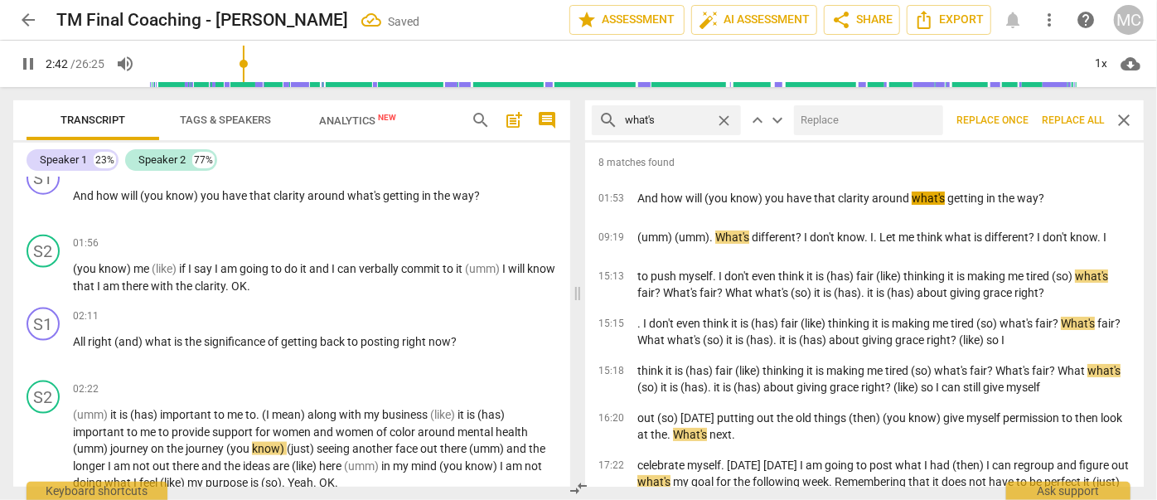
click at [848, 125] on input "text" at bounding box center [865, 120] width 143 height 27
click at [1087, 116] on span "Replace all" at bounding box center [1073, 121] width 62 height 14
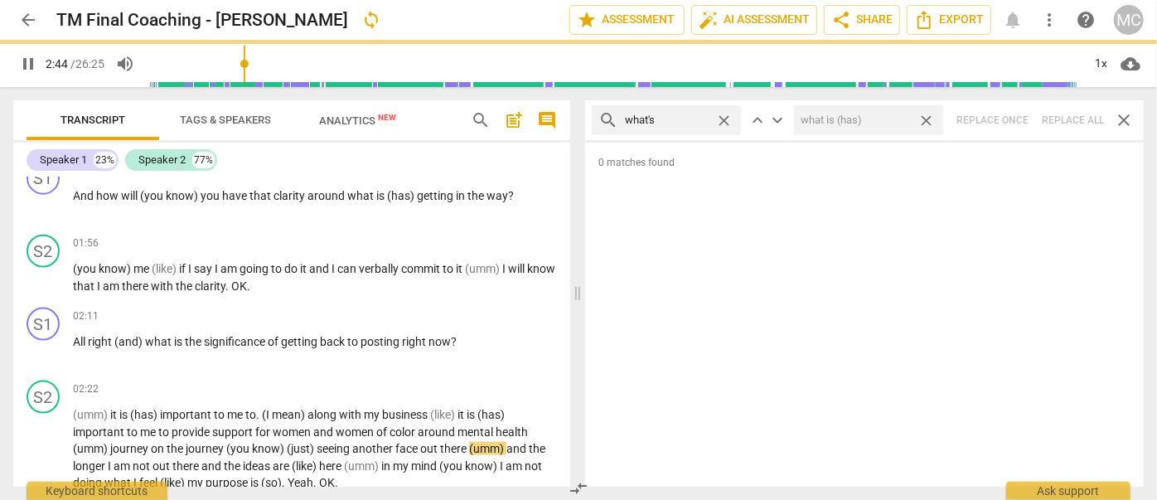
click at [925, 116] on span "close" at bounding box center [926, 120] width 17 height 17
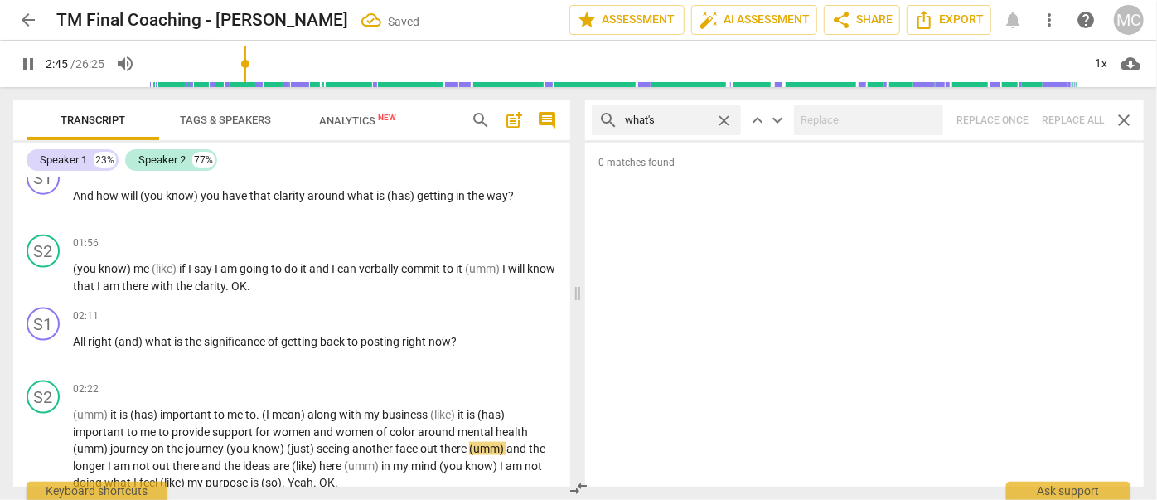
click at [723, 119] on span "close" at bounding box center [723, 120] width 17 height 17
click at [698, 118] on input "text" at bounding box center [679, 120] width 109 height 27
click at [1065, 118] on div "search where's close keyboard_arrow_up keyboard_arrow_down Replace once Replace…" at bounding box center [864, 120] width 559 height 40
click at [725, 118] on span "close" at bounding box center [723, 120] width 17 height 17
click at [684, 121] on input "text" at bounding box center [679, 120] width 109 height 27
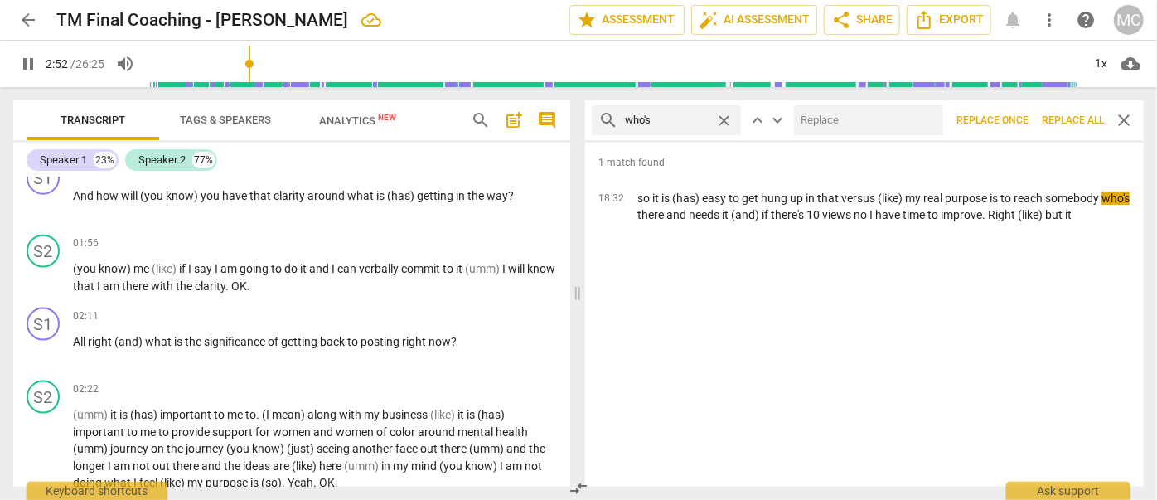
click at [819, 123] on input "text" at bounding box center [865, 120] width 143 height 27
click at [1074, 119] on span "Replace all" at bounding box center [1073, 121] width 62 height 14
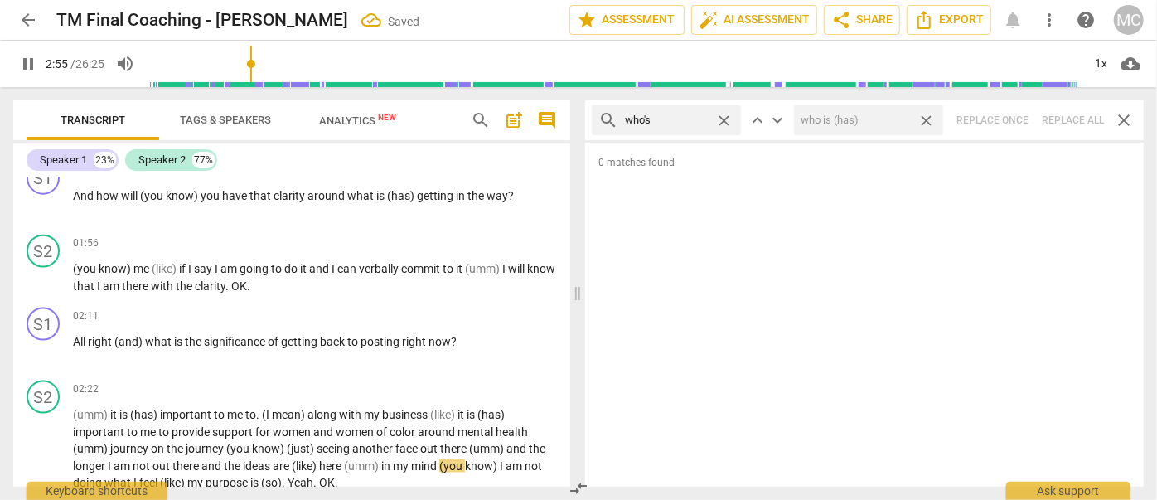
click at [929, 117] on span "close" at bounding box center [926, 120] width 17 height 17
click at [726, 115] on span "close" at bounding box center [723, 120] width 17 height 17
click at [687, 118] on input "text" at bounding box center [679, 120] width 109 height 27
click at [1063, 125] on div "search when's close keyboard_arrow_up keyboard_arrow_down Replace once Replace …" at bounding box center [864, 120] width 559 height 40
click at [725, 115] on span "close" at bounding box center [723, 120] width 17 height 17
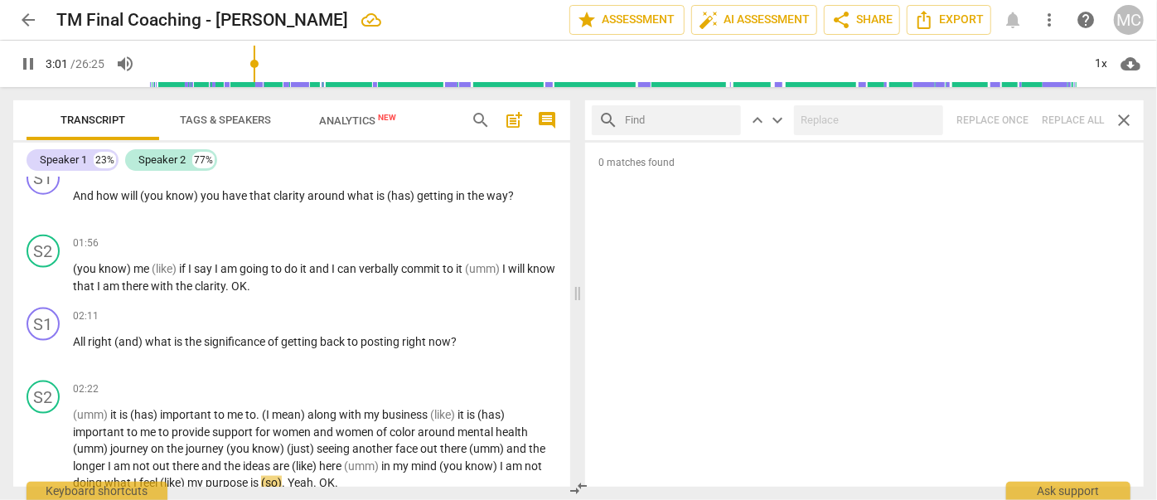
click at [684, 117] on input "text" at bounding box center [679, 120] width 109 height 27
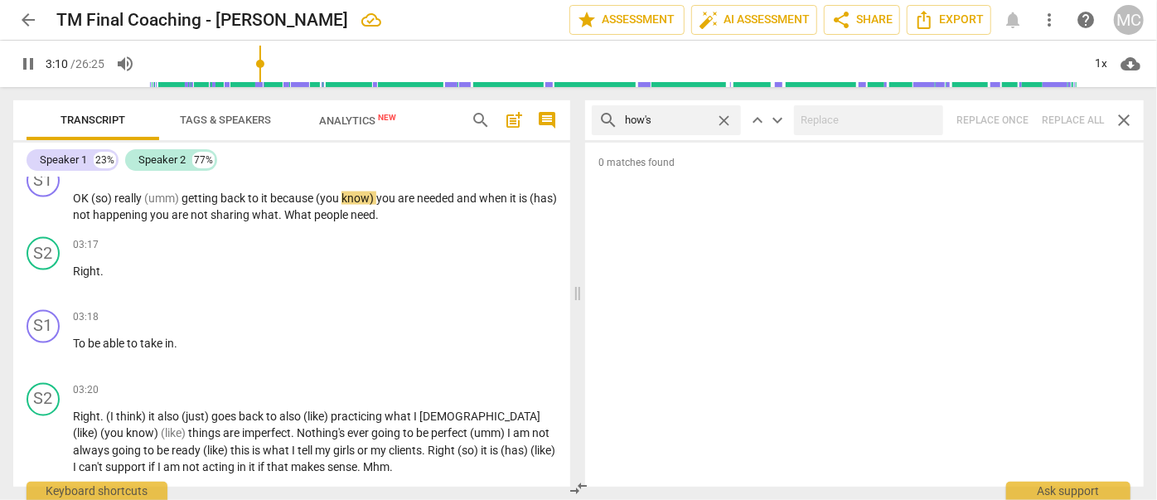
click at [1066, 114] on div "search how's close keyboard_arrow_up keyboard_arrow_down Replace once Replace a…" at bounding box center [864, 120] width 559 height 40
click at [728, 119] on span "close" at bounding box center [723, 120] width 17 height 17
click at [696, 119] on input "text" at bounding box center [679, 120] width 109 height 27
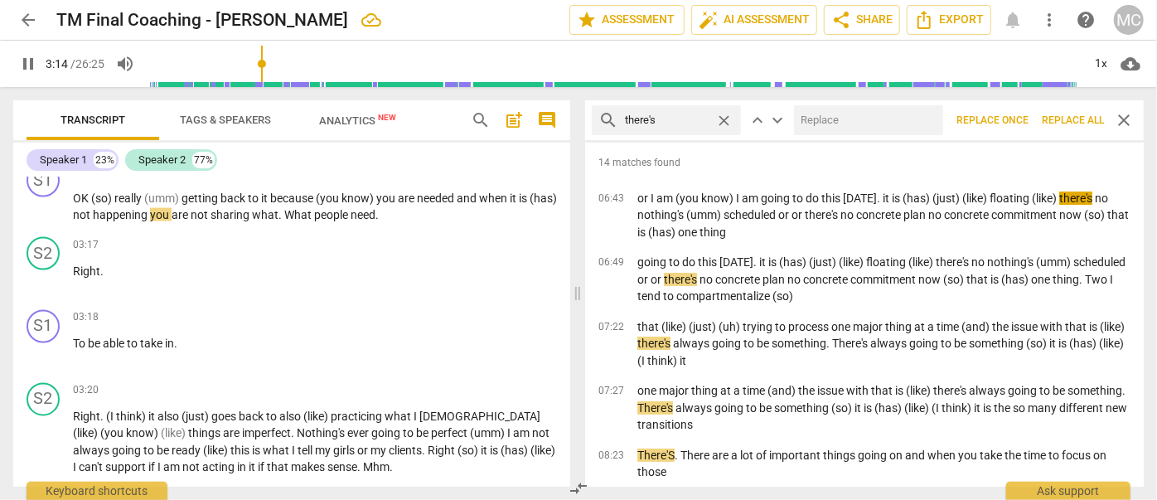
click at [869, 119] on input "text" at bounding box center [865, 120] width 143 height 27
click at [1064, 114] on span "Replace all" at bounding box center [1073, 121] width 62 height 14
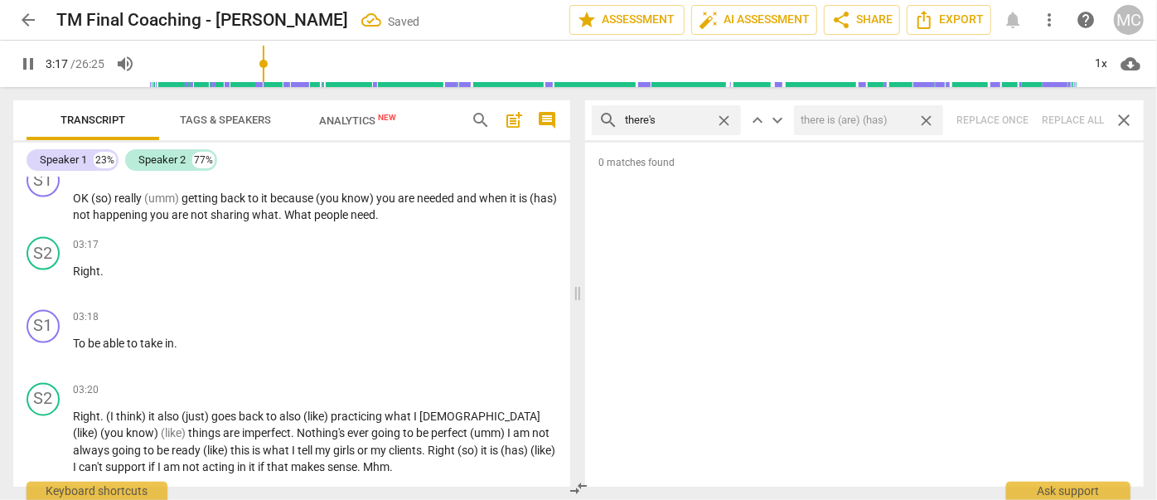
click at [932, 120] on span "close" at bounding box center [926, 120] width 17 height 17
click at [728, 119] on span "close" at bounding box center [723, 120] width 17 height 17
click at [687, 121] on input "text" at bounding box center [679, 120] width 109 height 27
click at [1065, 120] on div "search here's close keyboard_arrow_up keyboard_arrow_down Replace once Replace …" at bounding box center [864, 120] width 559 height 40
click at [720, 117] on span "close" at bounding box center [723, 120] width 17 height 17
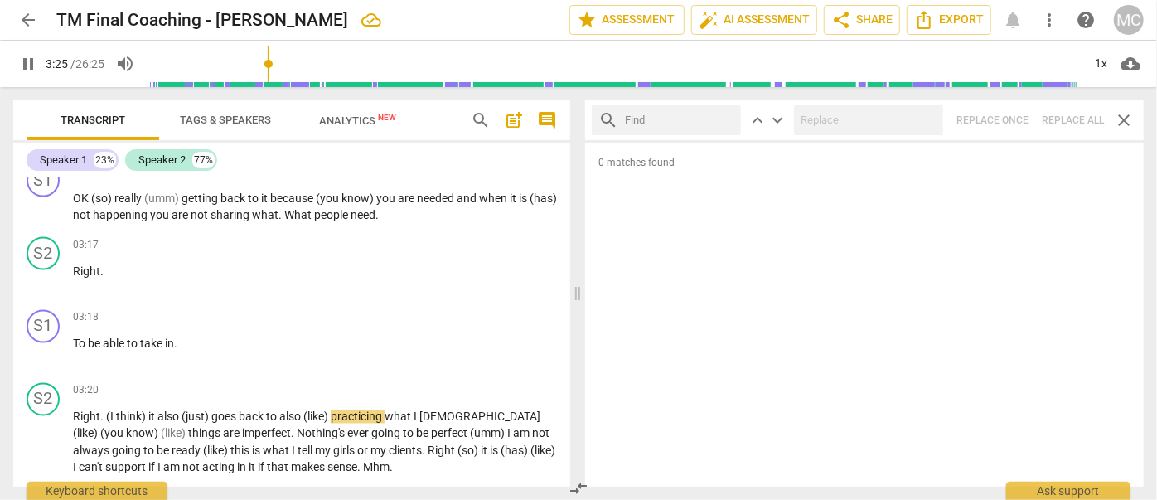
click at [667, 119] on input "text" at bounding box center [679, 120] width 109 height 27
click at [1065, 118] on div "search I'd close keyboard_arrow_up keyboard_arrow_down Replace once Replace all…" at bounding box center [864, 120] width 559 height 40
drag, startPoint x: 725, startPoint y: 119, endPoint x: 685, endPoint y: 121, distance: 39.8
click at [725, 119] on span "close" at bounding box center [723, 120] width 17 height 17
drag, startPoint x: 685, startPoint y: 121, endPoint x: 722, endPoint y: 122, distance: 37.3
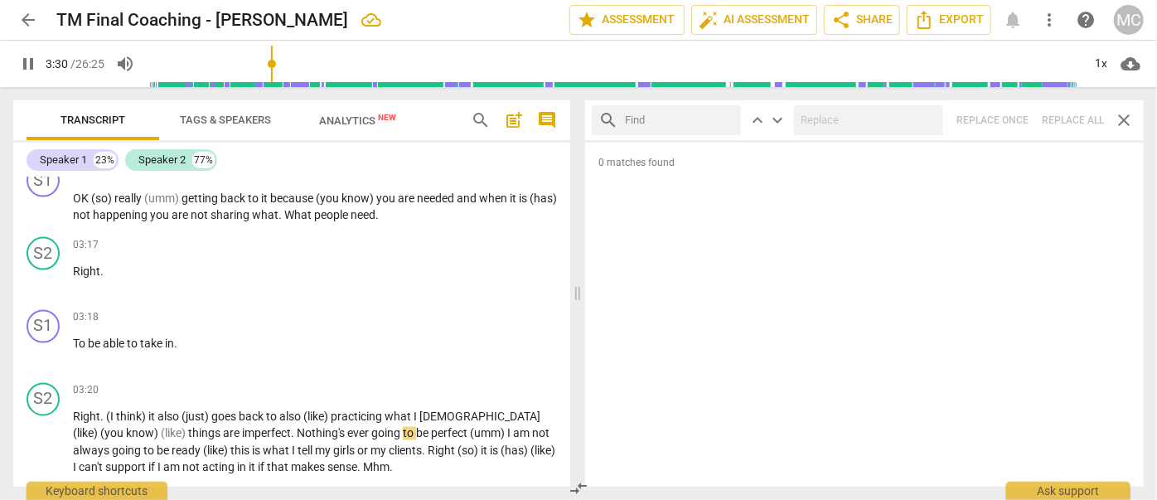
click at [684, 121] on input "text" at bounding box center [679, 120] width 109 height 27
click at [1066, 115] on div "search you'd close keyboard_arrow_up keyboard_arrow_down Replace once Replace a…" at bounding box center [864, 120] width 559 height 40
click at [725, 120] on span "close" at bounding box center [723, 120] width 17 height 17
click at [665, 119] on input "text" at bounding box center [679, 120] width 109 height 27
click at [1065, 119] on div "search he'd close keyboard_arrow_up keyboard_arrow_down Replace once Replace al…" at bounding box center [864, 120] width 559 height 40
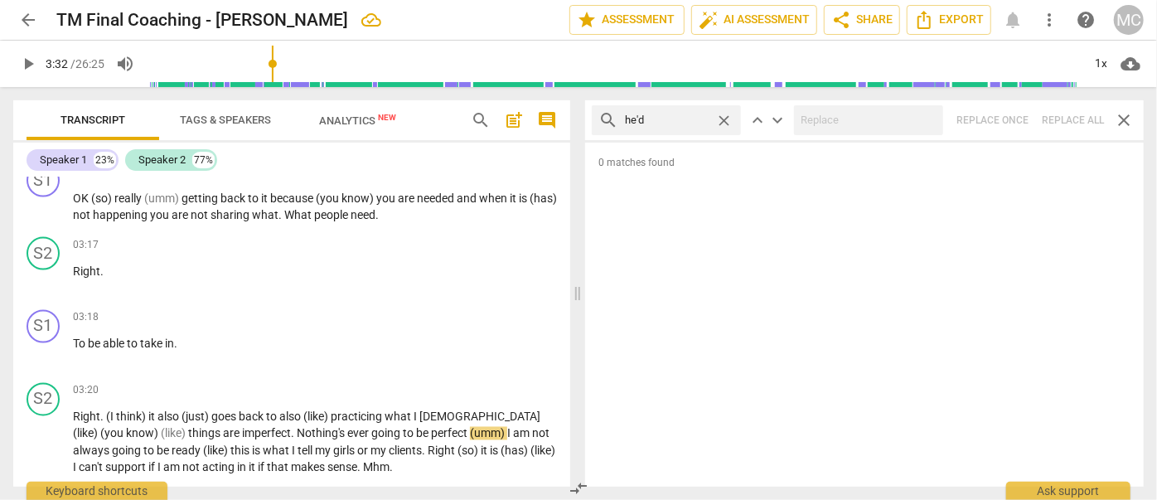
click at [723, 114] on span "close" at bounding box center [723, 120] width 17 height 17
click at [674, 119] on input "text" at bounding box center [679, 120] width 109 height 27
click at [1069, 116] on div "search you would close keyboard_arrow_up keyboard_arrow_down Replace once Repla…" at bounding box center [864, 120] width 559 height 40
click at [720, 118] on span "close" at bounding box center [723, 120] width 17 height 17
click at [682, 118] on input "text" at bounding box center [679, 120] width 109 height 27
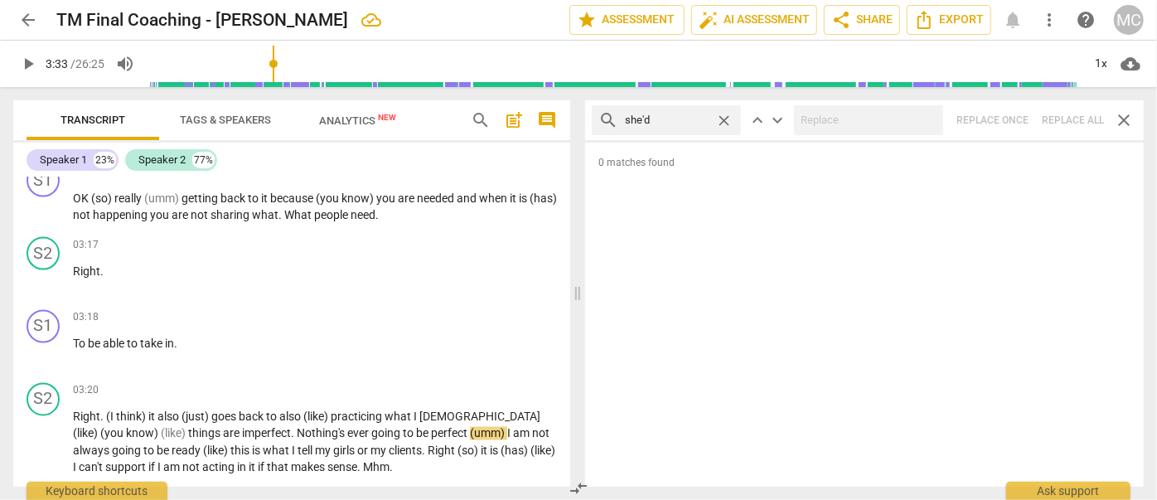
click at [1065, 109] on div "search she'd close keyboard_arrow_up keyboard_arrow_down Replace once Replace a…" at bounding box center [864, 120] width 559 height 40
drag, startPoint x: 725, startPoint y: 119, endPoint x: 703, endPoint y: 121, distance: 22.4
click at [725, 119] on span "close" at bounding box center [723, 120] width 17 height 17
click at [692, 122] on input "text" at bounding box center [679, 120] width 109 height 27
click at [1074, 126] on div "search it'd close keyboard_arrow_up keyboard_arrow_down Replace once Replace al…" at bounding box center [864, 120] width 559 height 40
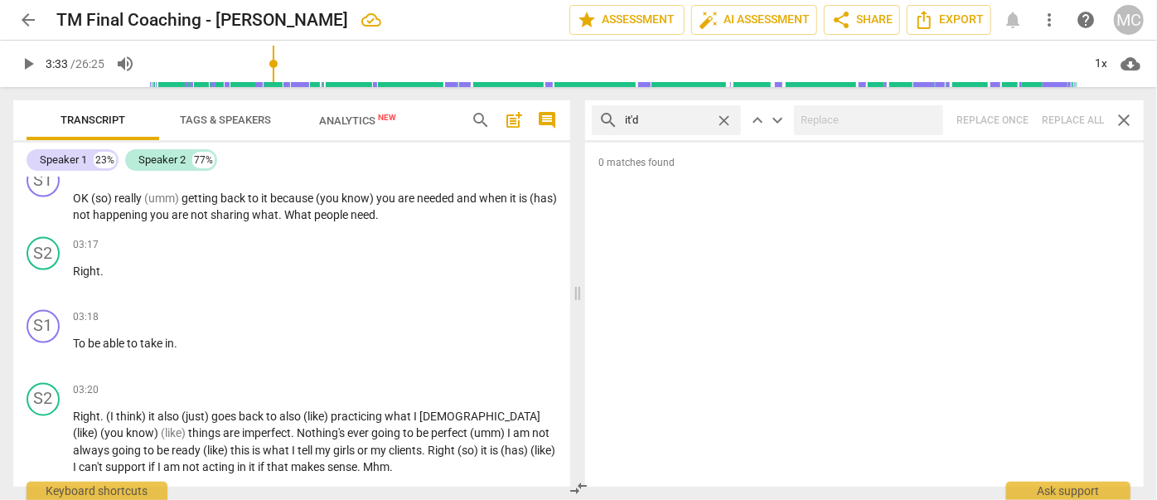
click at [723, 117] on span "close" at bounding box center [723, 120] width 17 height 17
click at [672, 117] on input "text" at bounding box center [679, 120] width 109 height 27
click at [1068, 123] on div "search we'd close keyboard_arrow_up keyboard_arrow_down Replace once Replace al…" at bounding box center [864, 120] width 559 height 40
click at [723, 117] on span "close" at bounding box center [723, 120] width 17 height 17
click at [677, 121] on input "text" at bounding box center [679, 120] width 109 height 27
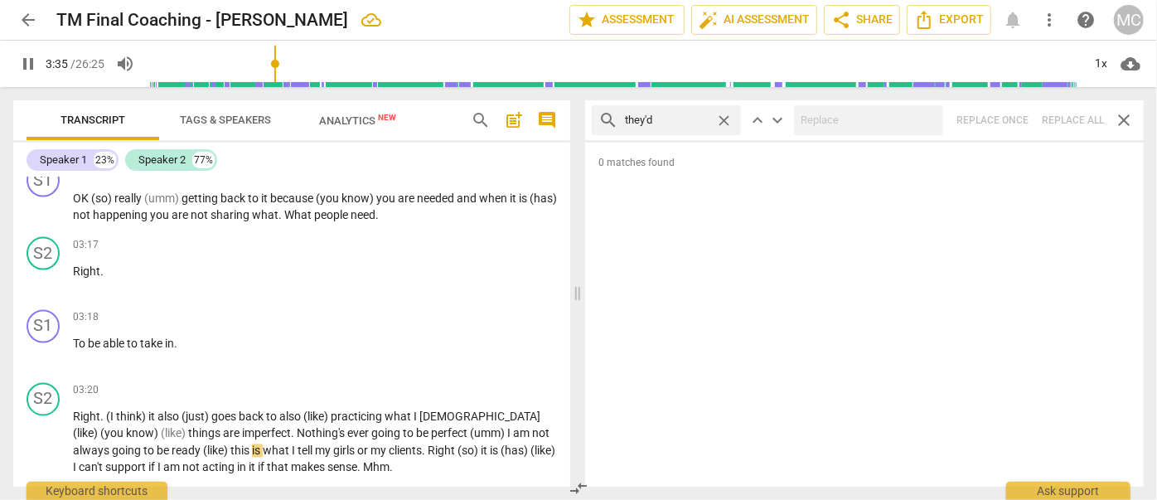
click at [1068, 121] on div "search they'd close keyboard_arrow_up keyboard_arrow_down Replace once Replace …" at bounding box center [864, 120] width 559 height 40
click at [725, 119] on span "close" at bounding box center [723, 120] width 17 height 17
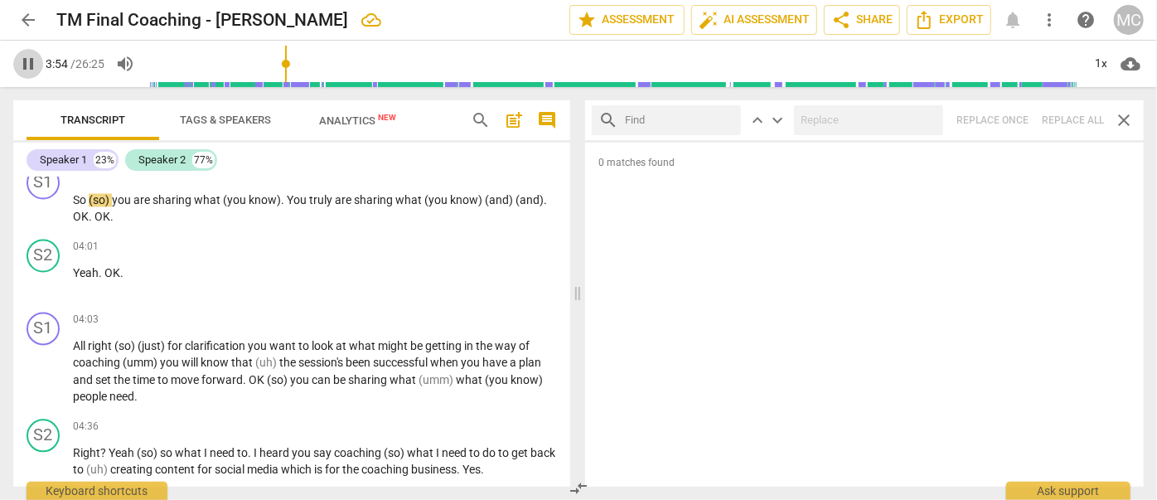
click at [33, 65] on span "pause" at bounding box center [28, 64] width 20 height 20
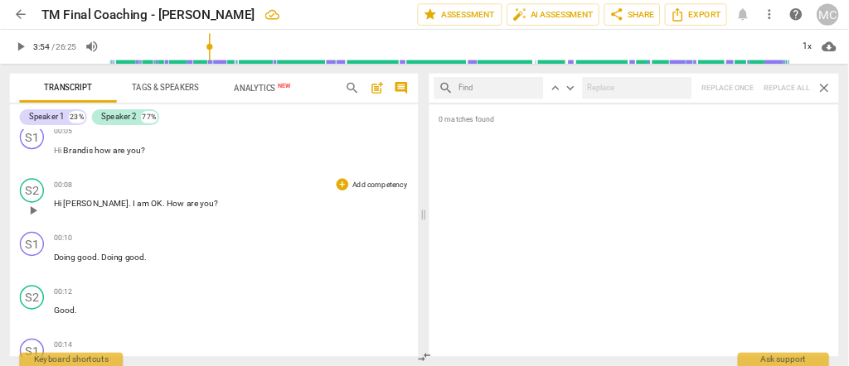
scroll to position [0, 0]
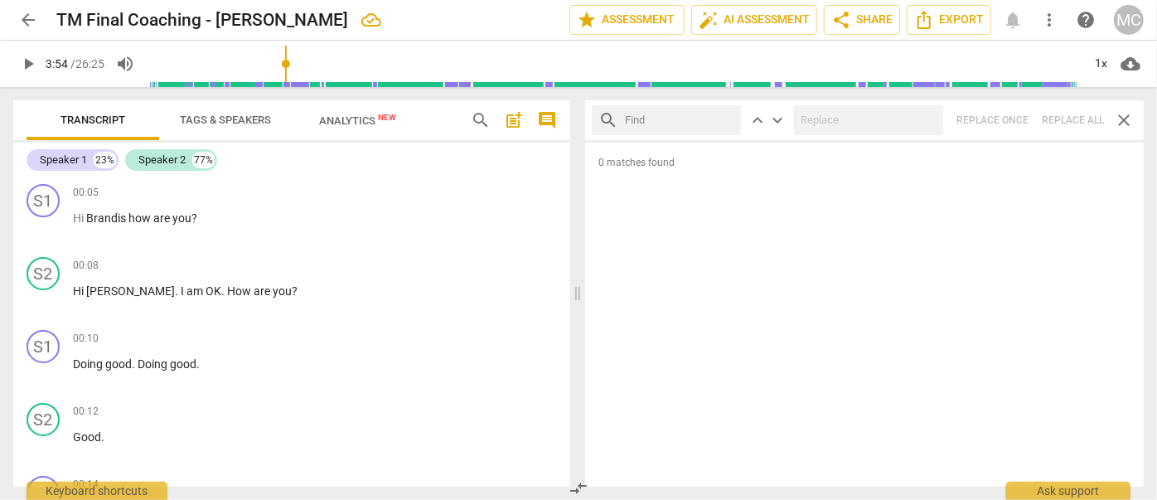
click at [536, 124] on span "comment" at bounding box center [547, 120] width 27 height 20
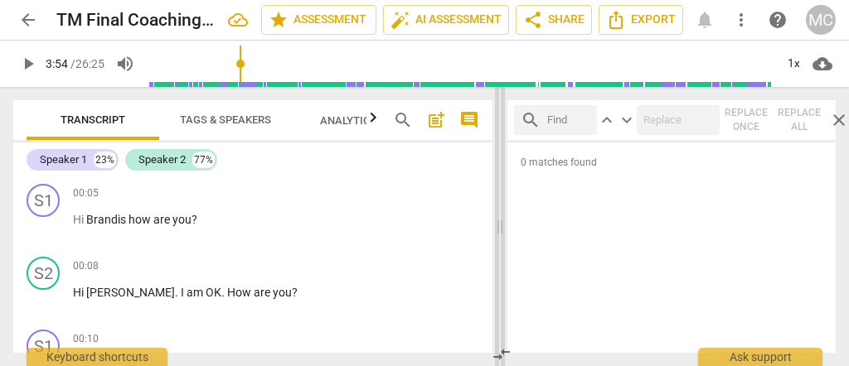
drag, startPoint x: 424, startPoint y: 217, endPoint x: 600, endPoint y: 229, distance: 177.0
click at [505, 229] on span at bounding box center [500, 226] width 10 height 279
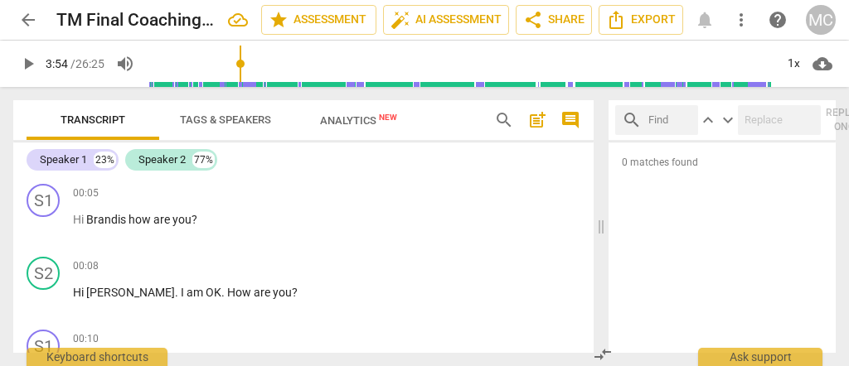
click at [224, 122] on span "Tags & Speakers" at bounding box center [225, 120] width 91 height 12
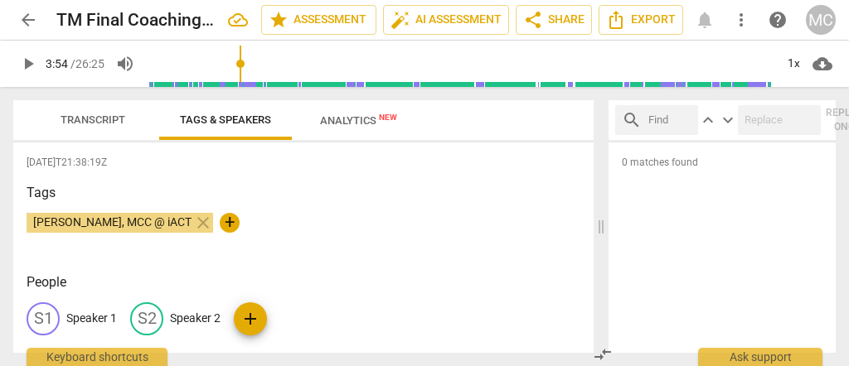
click at [82, 323] on p "Speaker 1" at bounding box center [91, 318] width 51 height 17
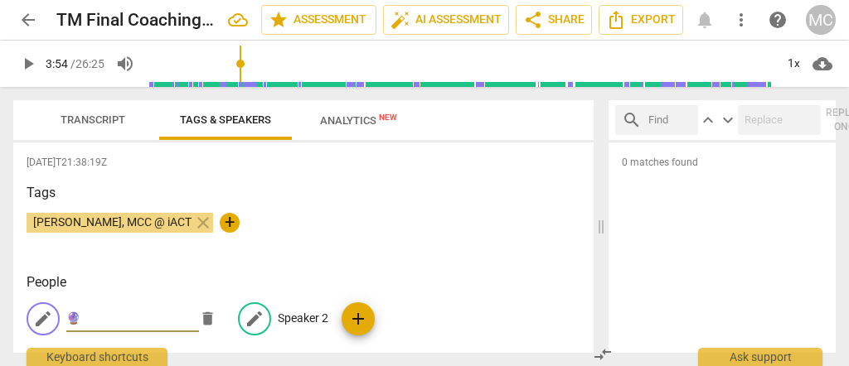
click at [287, 322] on p "Speaker 2" at bounding box center [303, 318] width 51 height 17
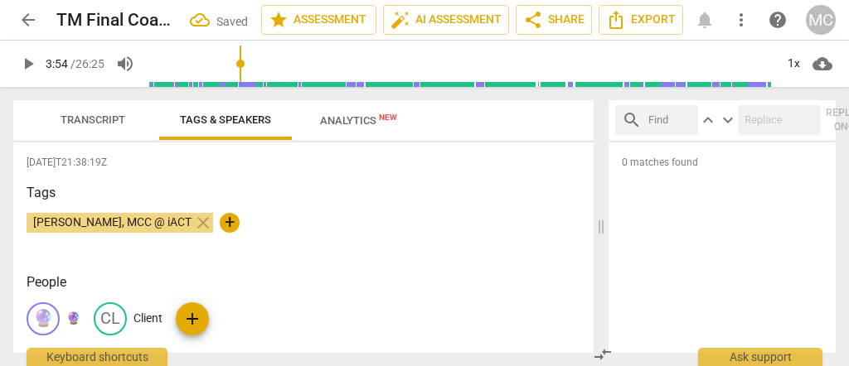
click at [95, 109] on span "Transcript" at bounding box center [93, 120] width 104 height 22
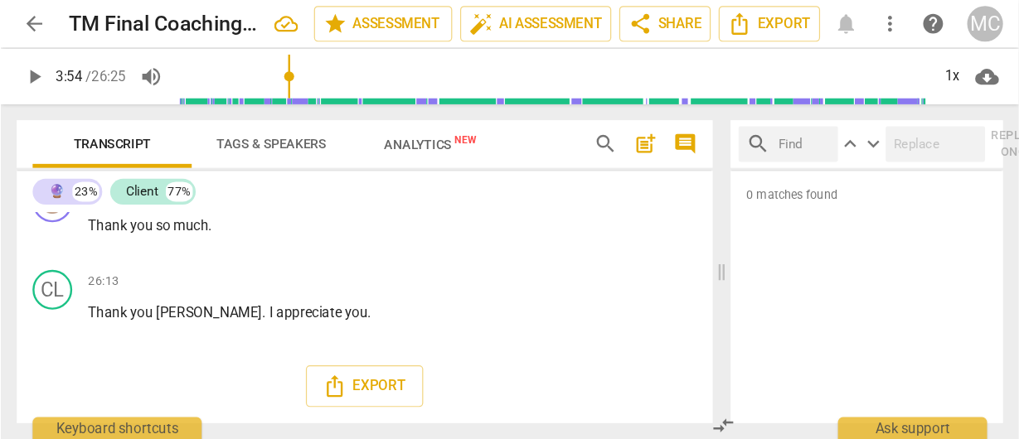
scroll to position [6910, 0]
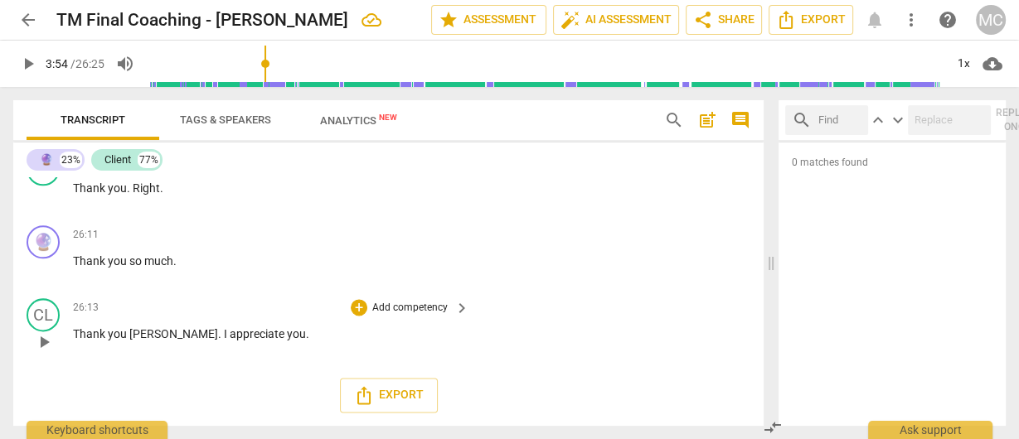
drag, startPoint x: 841, startPoint y: 9, endPoint x: 167, endPoint y: 323, distance: 743.7
click at [167, 323] on div "26:13 + Add competency keyboard_arrow_right Thank you [PERSON_NAME] . I appreci…" at bounding box center [272, 328] width 398 height 60
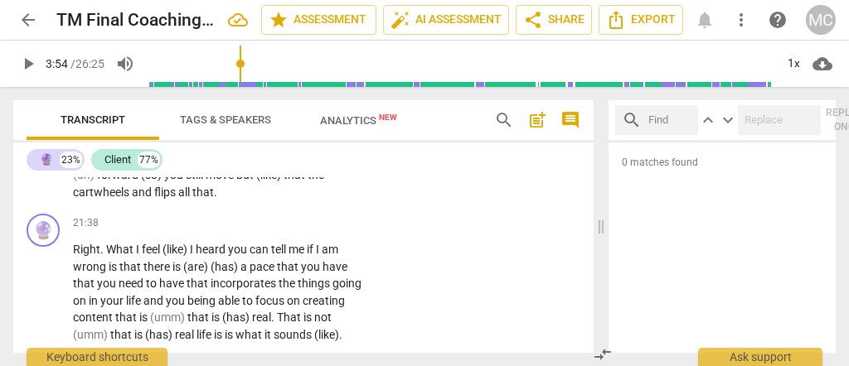
scroll to position [6214, 0]
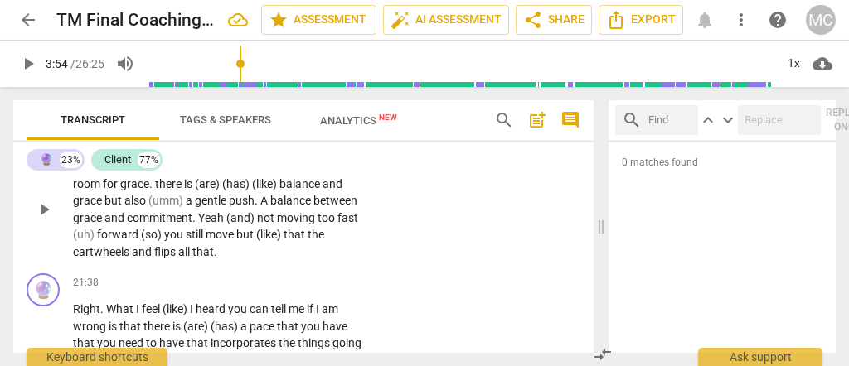
click at [103, 259] on span "cartwheels" at bounding box center [102, 251] width 59 height 13
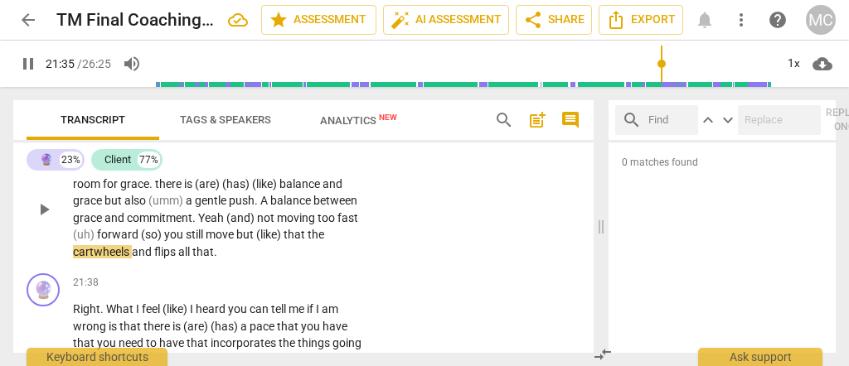
scroll to position [6270, 0]
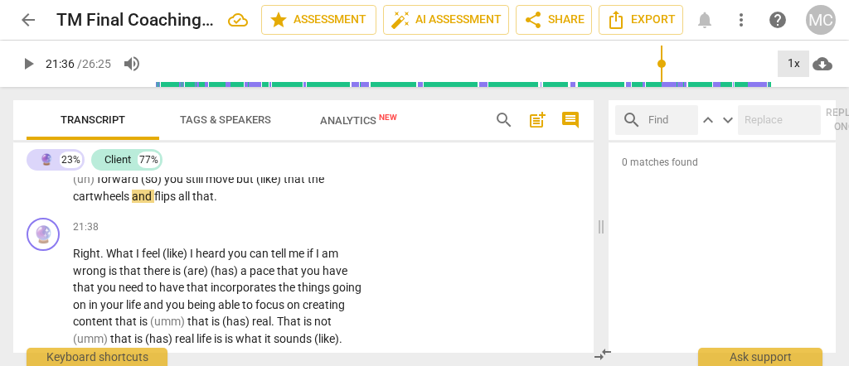
click at [802, 70] on div "1x" at bounding box center [794, 64] width 32 height 27
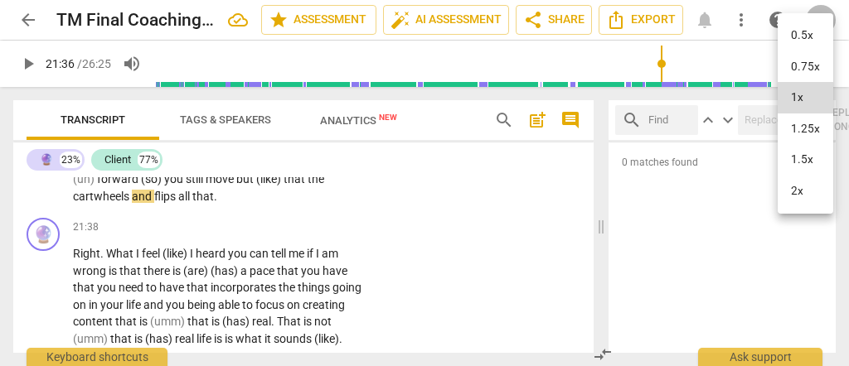
click at [804, 125] on li "1.25x" at bounding box center [806, 130] width 56 height 32
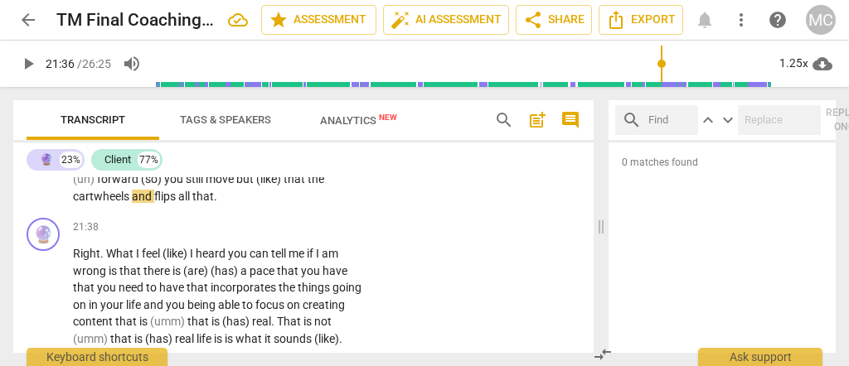
click at [106, 203] on span "cartwheels" at bounding box center [102, 196] width 59 height 13
click at [177, 203] on span "flips" at bounding box center [166, 196] width 24 height 13
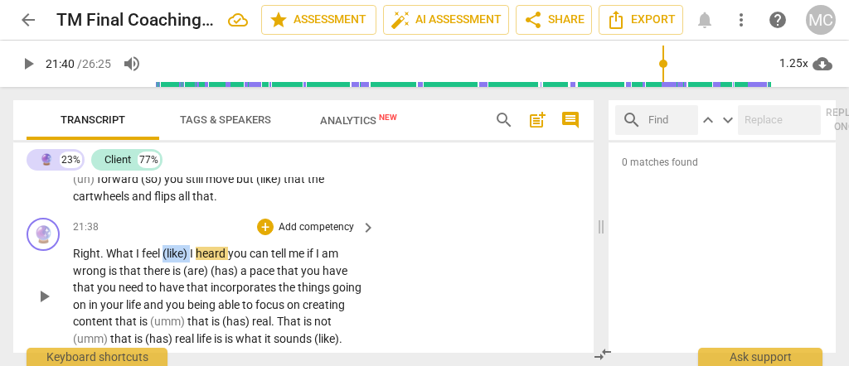
drag, startPoint x: 191, startPoint y: 292, endPoint x: 163, endPoint y: 299, distance: 29.2
click at [163, 299] on p "Right . What I feel (like) I heard you can tell me if I am wrong is that there …" at bounding box center [220, 296] width 294 height 102
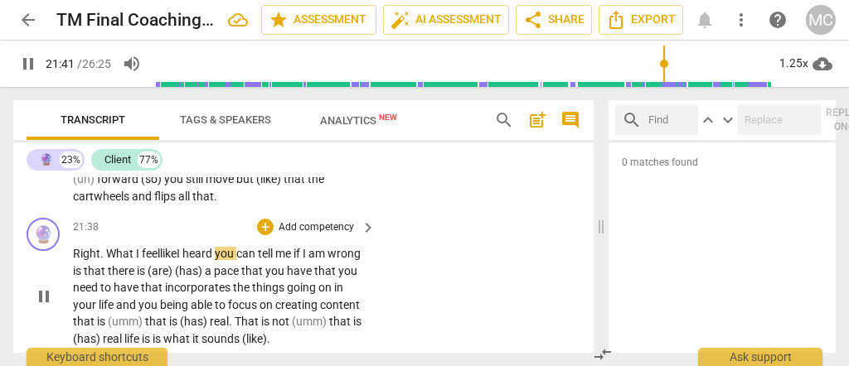
scroll to position [6324, 0]
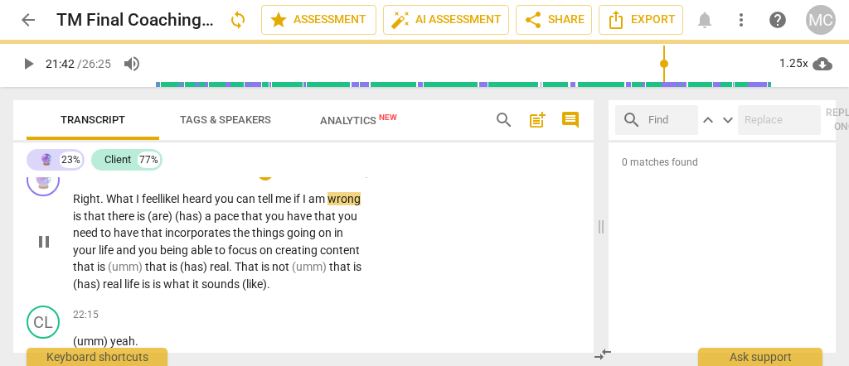
click at [215, 206] on span "heard" at bounding box center [198, 198] width 32 height 13
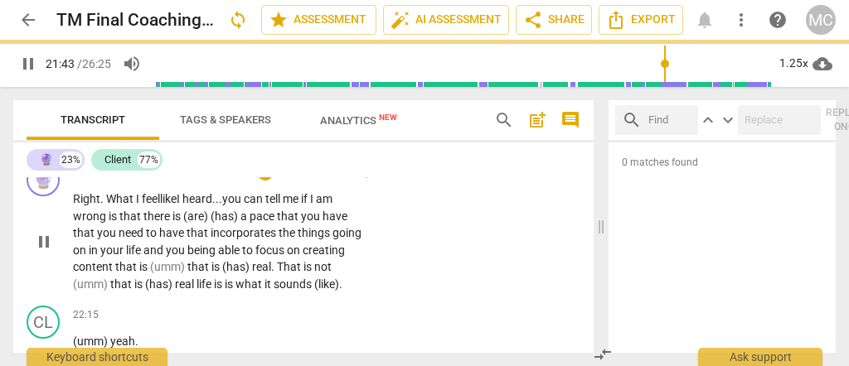
click at [115, 223] on span "is" at bounding box center [114, 216] width 11 height 13
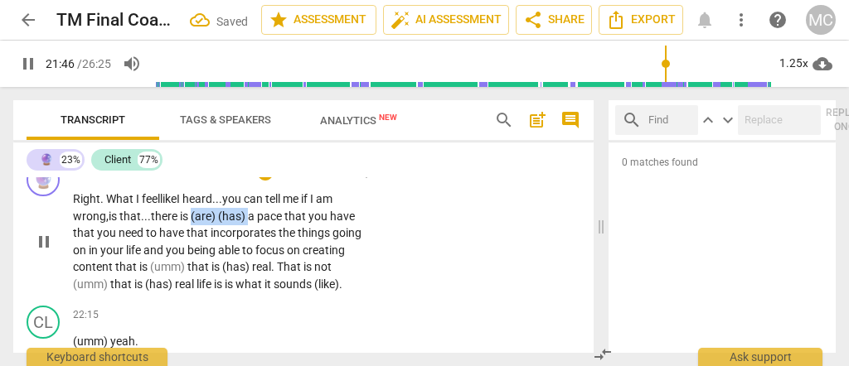
drag, startPoint x: 251, startPoint y: 255, endPoint x: 196, endPoint y: 256, distance: 55.6
click at [196, 256] on p "Right . What I feel like I heard... you can tell me if I am wrong, is that... t…" at bounding box center [220, 242] width 294 height 102
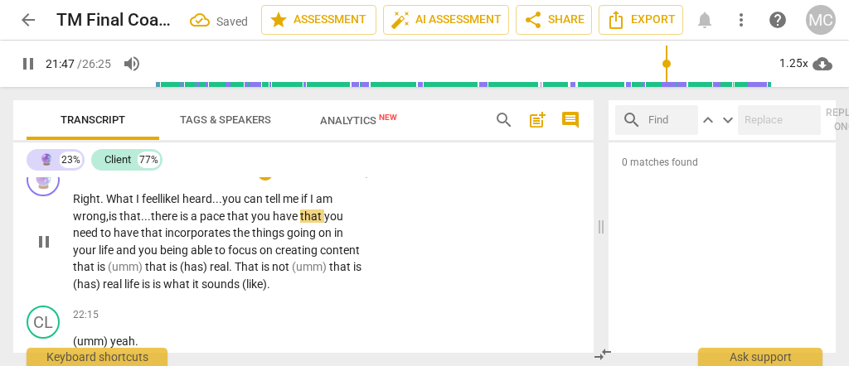
click at [116, 223] on span "is" at bounding box center [114, 216] width 11 height 13
click at [119, 223] on span "is" at bounding box center [114, 216] width 11 height 13
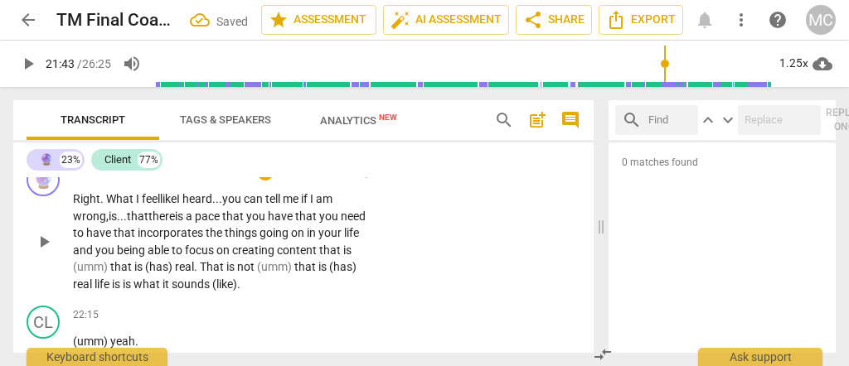
click at [143, 223] on span "that" at bounding box center [138, 216] width 22 height 13
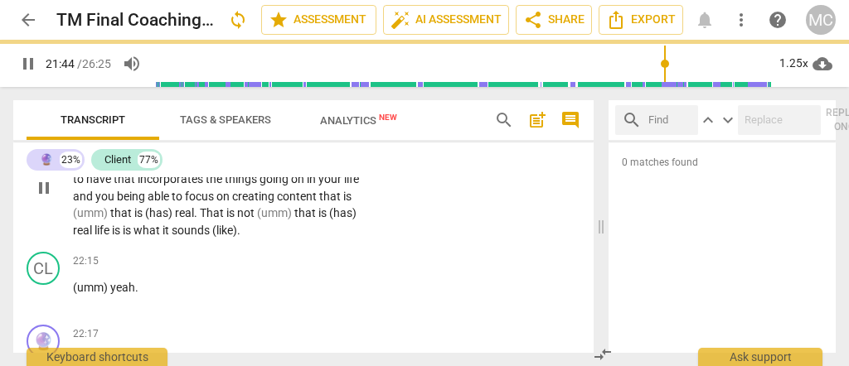
scroll to position [6380, 0]
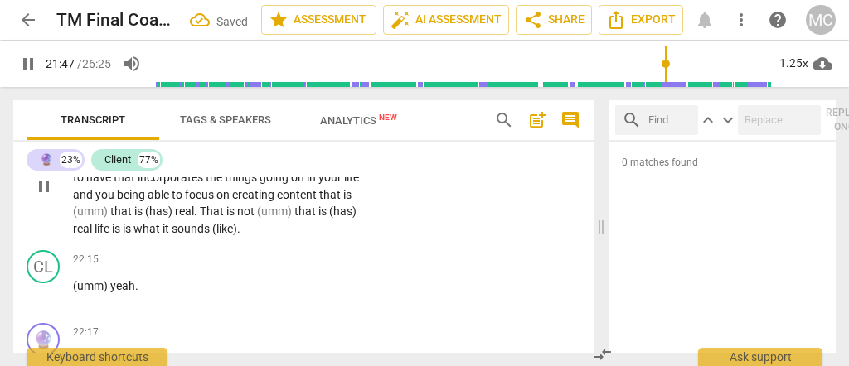
click at [295, 167] on span "have" at bounding box center [281, 160] width 27 height 13
click at [316, 167] on span "that" at bounding box center [307, 160] width 24 height 13
click at [114, 184] on span "have" at bounding box center [99, 177] width 27 height 13
click at [347, 184] on span "life" at bounding box center [354, 177] width 15 height 13
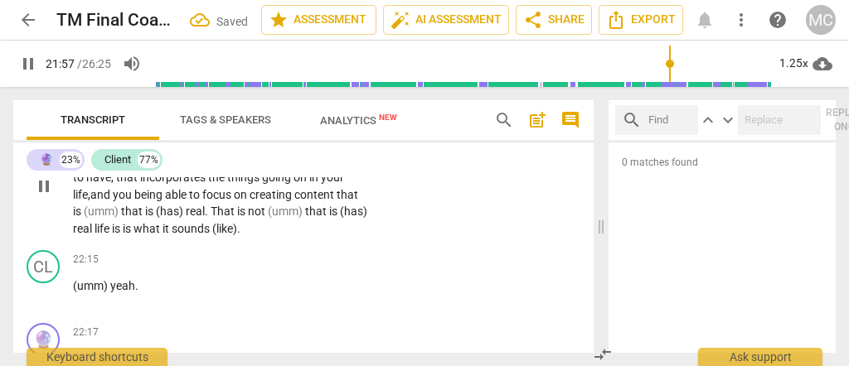
click at [205, 167] on span "pace" at bounding box center [208, 160] width 27 height 13
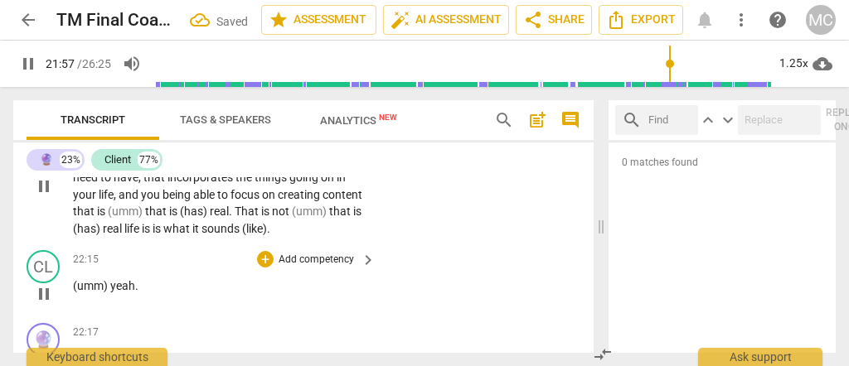
click at [250, 269] on div "22:15 + Add competency keyboard_arrow_right" at bounding box center [225, 259] width 304 height 18
click at [121, 201] on span "and" at bounding box center [130, 194] width 22 height 13
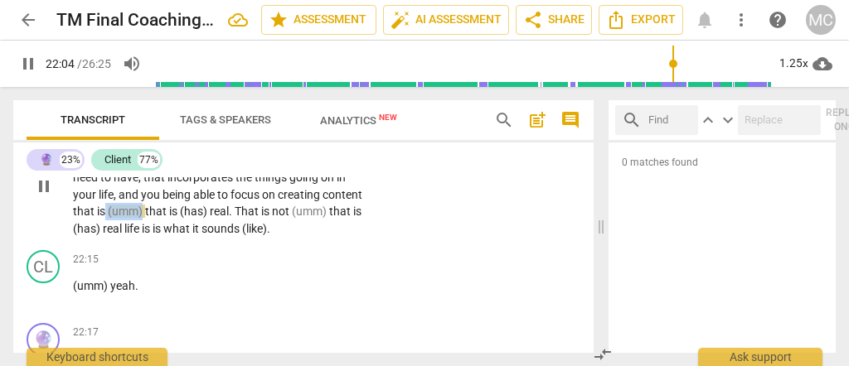
drag, startPoint x: 143, startPoint y: 249, endPoint x: 102, endPoint y: 255, distance: 41.2
click at [102, 237] on p "Right . What I feel like I heard . . . you can tell me if I am wrong , is . . .…" at bounding box center [220, 186] width 294 height 102
paste p
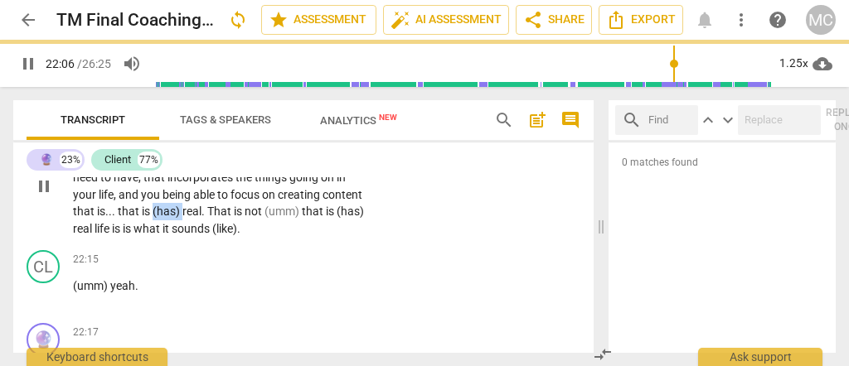
drag, startPoint x: 184, startPoint y: 252, endPoint x: 155, endPoint y: 250, distance: 29.1
click at [155, 237] on p "Right . What I feel like I heard . . . you can tell me if I am wrong , is . . .…" at bounding box center [220, 186] width 294 height 102
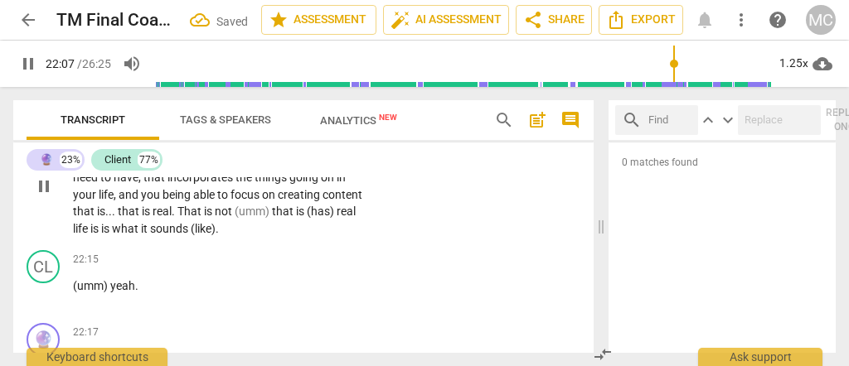
click at [178, 184] on span "incorporates" at bounding box center [201, 177] width 68 height 13
click at [177, 218] on span "." at bounding box center [175, 211] width 6 height 13
click at [234, 218] on span "not" at bounding box center [224, 211] width 20 height 13
click at [281, 237] on p "Right . What I feel like I heard . . . you can tell me if I am wrong , is . . .…" at bounding box center [220, 186] width 294 height 102
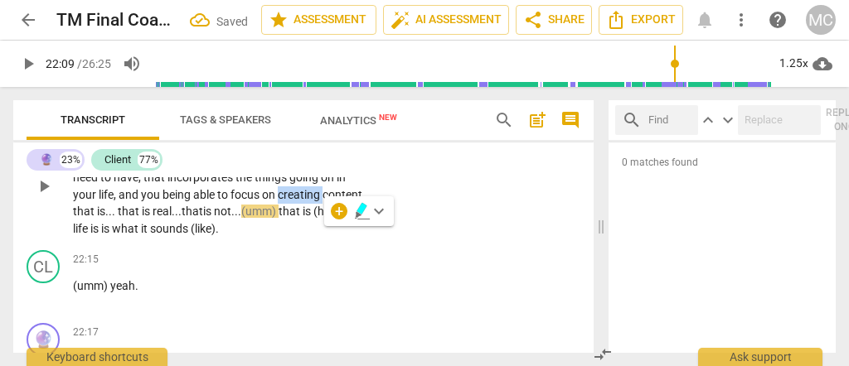
click at [281, 201] on span "creating" at bounding box center [300, 194] width 45 height 13
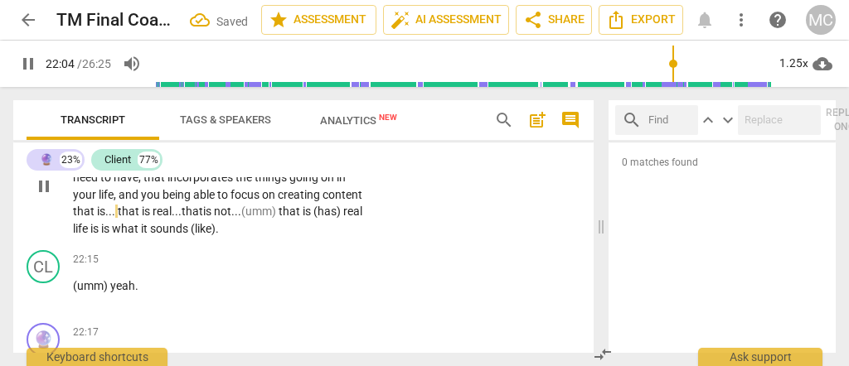
click at [118, 218] on span at bounding box center [116, 211] width 2 height 13
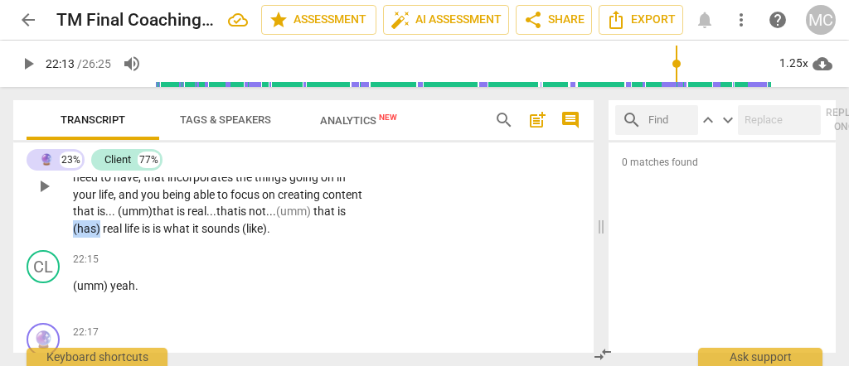
drag, startPoint x: 99, startPoint y: 266, endPoint x: 56, endPoint y: 264, distance: 43.2
click at [56, 244] on div "🔮 play_arrow pause 21:38 + Add competency keyboard_arrow_right Right . What I f…" at bounding box center [303, 172] width 580 height 143
click at [90, 235] on span "life" at bounding box center [81, 228] width 17 height 13
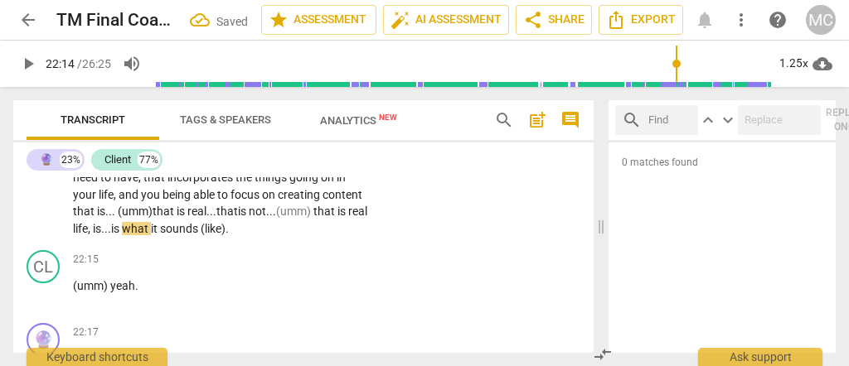
click at [93, 235] on span "life," at bounding box center [83, 228] width 20 height 13
click at [122, 235] on span "is" at bounding box center [116, 228] width 11 height 13
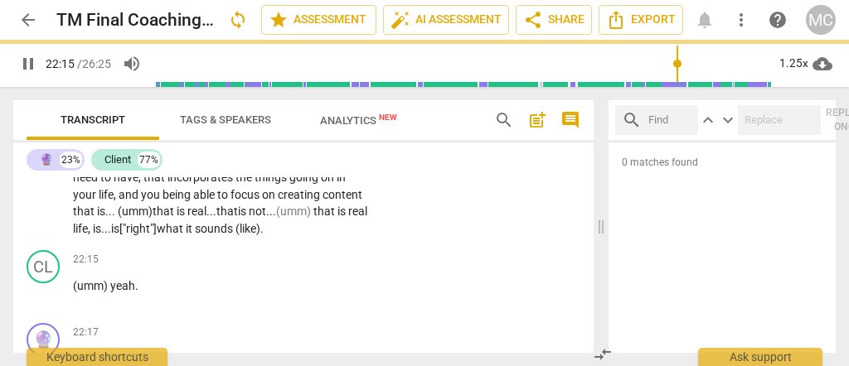
click at [235, 235] on span "sounds" at bounding box center [215, 228] width 41 height 13
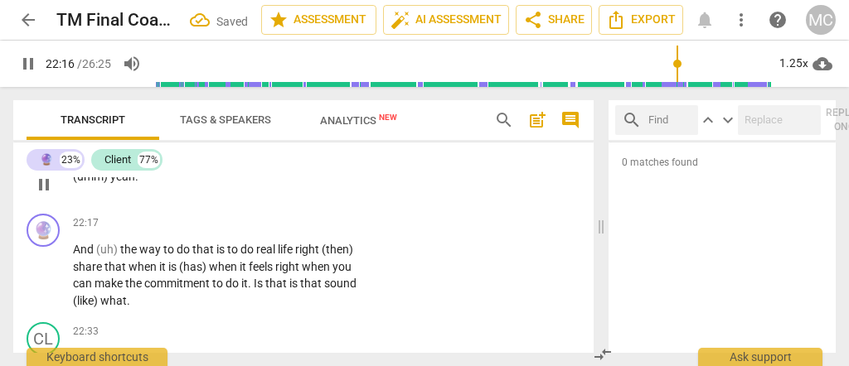
scroll to position [6490, 0]
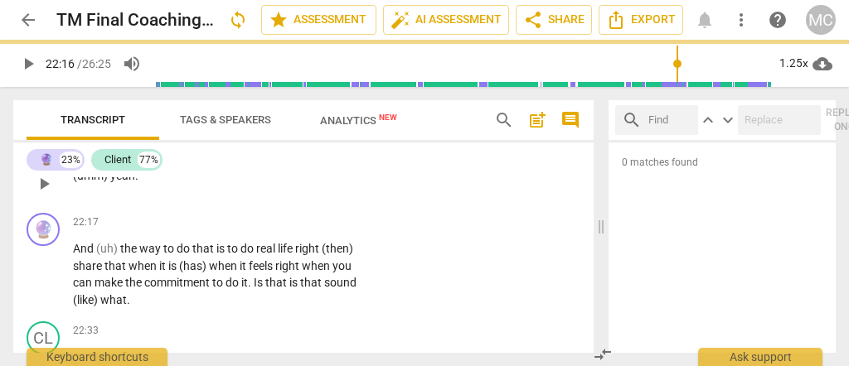
click at [75, 182] on span "(umm)" at bounding box center [91, 175] width 37 height 13
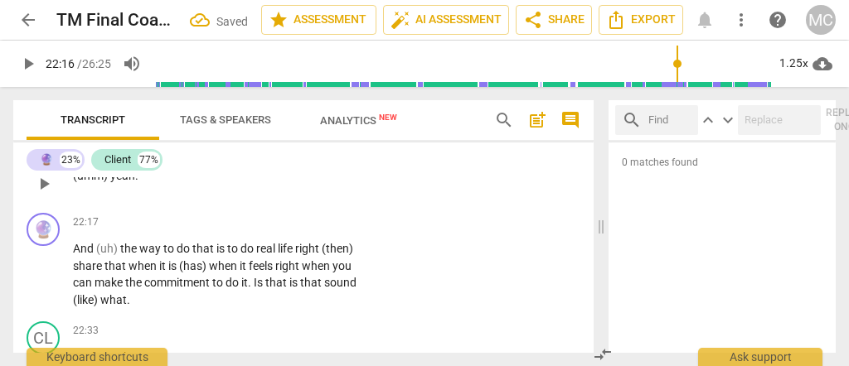
click at [73, 185] on p "(umm) yeah ." at bounding box center [220, 175] width 294 height 17
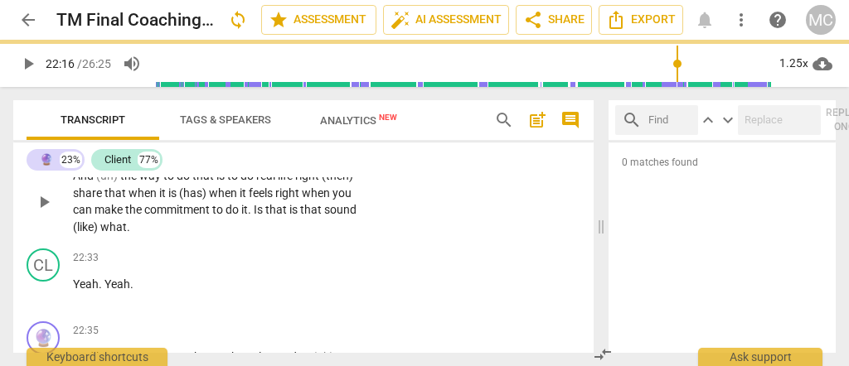
scroll to position [6418, 0]
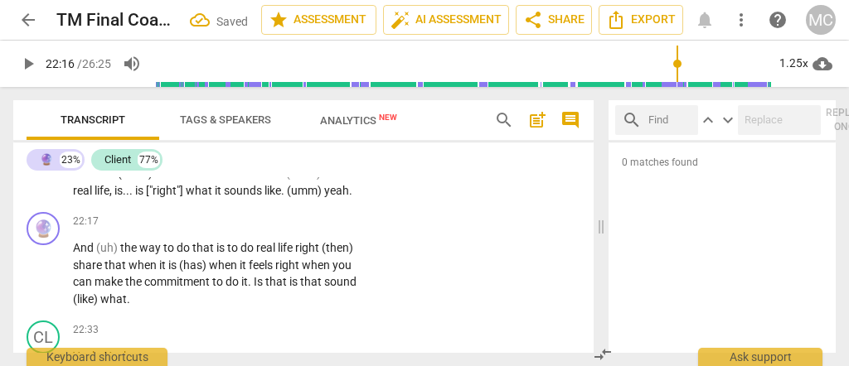
click at [287, 197] on span "." at bounding box center [284, 190] width 6 height 13
click at [327, 197] on span "yeah" at bounding box center [330, 190] width 25 height 13
click at [73, 255] on span "And" at bounding box center [84, 247] width 23 height 13
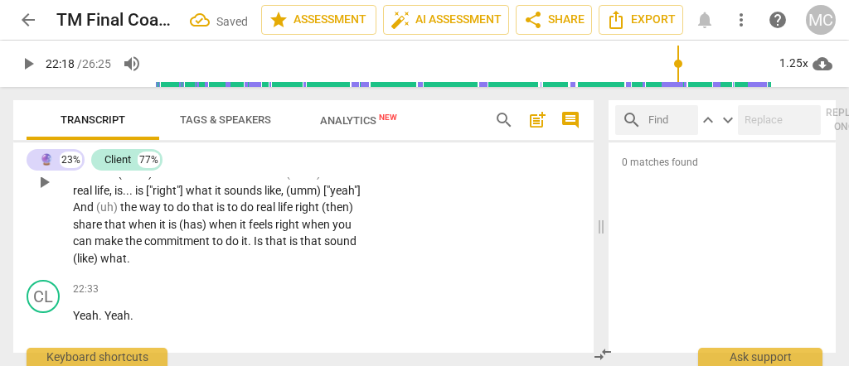
click at [96, 214] on span "And" at bounding box center [84, 207] width 23 height 13
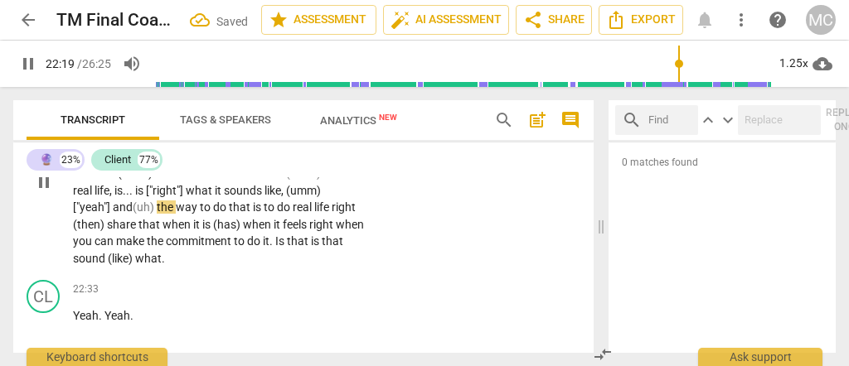
click at [133, 214] on span "and" at bounding box center [123, 207] width 20 height 13
click at [159, 214] on span "(uh)" at bounding box center [155, 207] width 24 height 13
click at [261, 214] on span "that" at bounding box center [251, 207] width 24 height 13
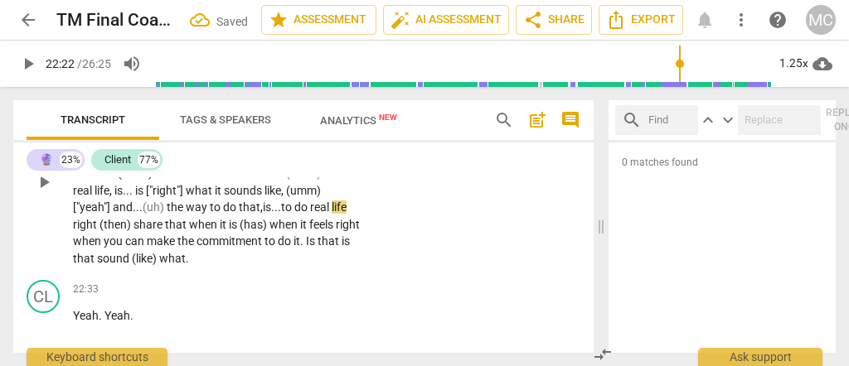
click at [289, 214] on span "to" at bounding box center [287, 207] width 13 height 13
click at [345, 214] on span "life" at bounding box center [339, 207] width 15 height 13
click at [352, 247] on p "Right . What I feel like I heard . . . you can tell me if I am wrong , is . . .…" at bounding box center [220, 182] width 294 height 170
click at [98, 231] on span "right" at bounding box center [86, 224] width 27 height 13
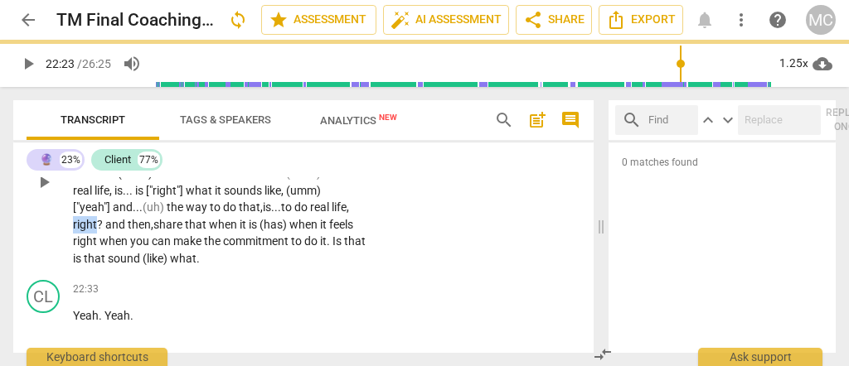
drag, startPoint x: 95, startPoint y: 264, endPoint x: 62, endPoint y: 262, distance: 33.3
click at [61, 262] on div "🔮 play_arrow pause 21:38 + Add competency keyboard_arrow_right Right . What I f…" at bounding box center [303, 168] width 580 height 211
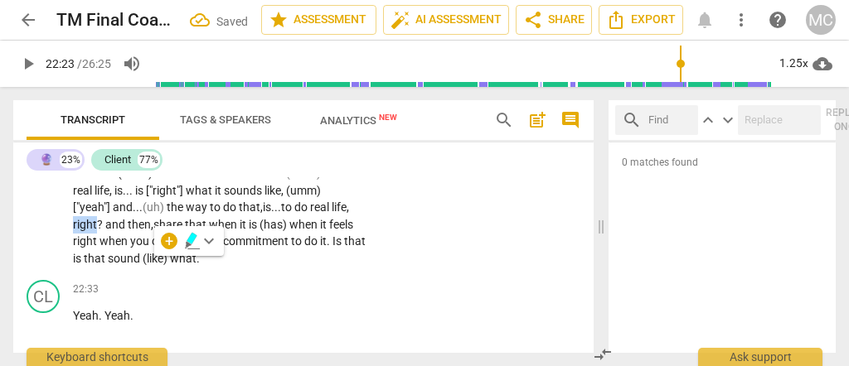
click at [206, 240] on span "keyboard_arrow_down" at bounding box center [209, 241] width 20 height 20
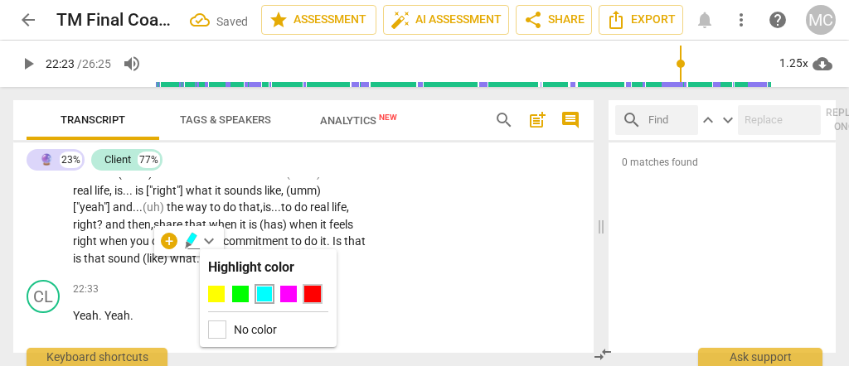
click at [308, 291] on div at bounding box center [312, 294] width 17 height 17
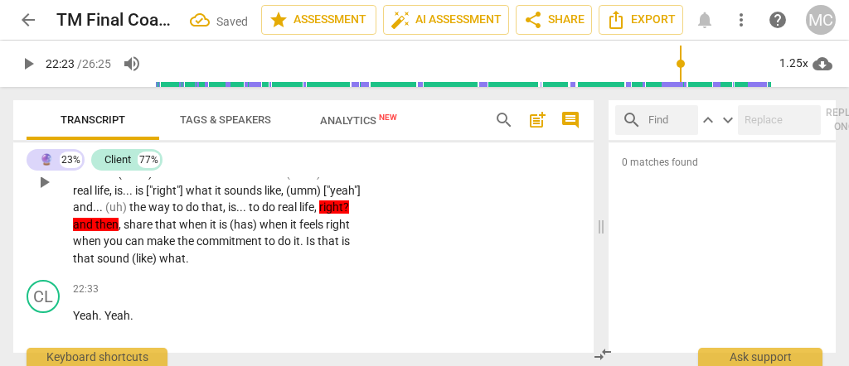
click at [95, 231] on span "and" at bounding box center [84, 224] width 22 height 13
drag, startPoint x: 289, startPoint y: 263, endPoint x: 264, endPoint y: 265, distance: 25.8
click at [264, 265] on p "Right . What I feel like I heard . . . you can tell me if I am wrong , is . . .…" at bounding box center [220, 182] width 294 height 170
click at [179, 231] on span "that" at bounding box center [167, 224] width 24 height 13
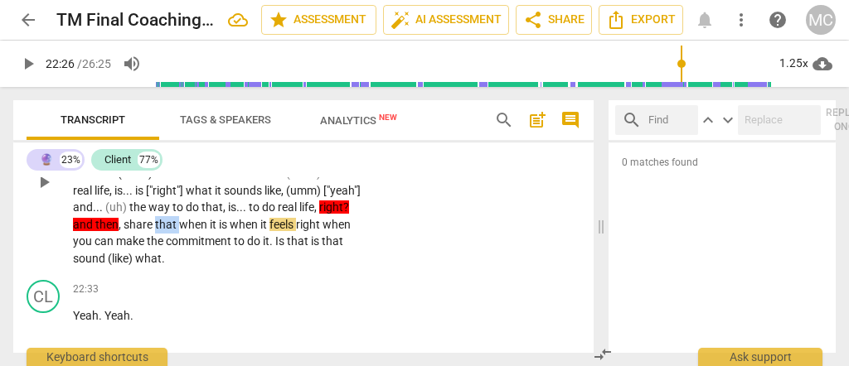
click at [179, 231] on span "that" at bounding box center [167, 224] width 24 height 13
click at [210, 231] on span "when" at bounding box center [194, 224] width 31 height 13
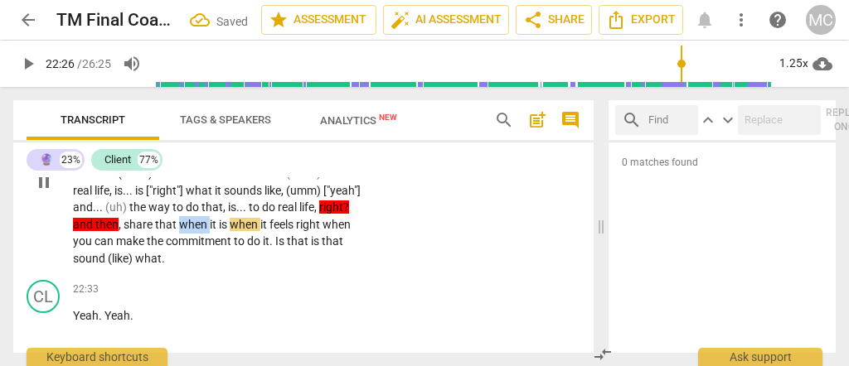
click at [210, 231] on span "when" at bounding box center [194, 224] width 31 height 13
click at [230, 231] on span "is" at bounding box center [224, 224] width 11 height 13
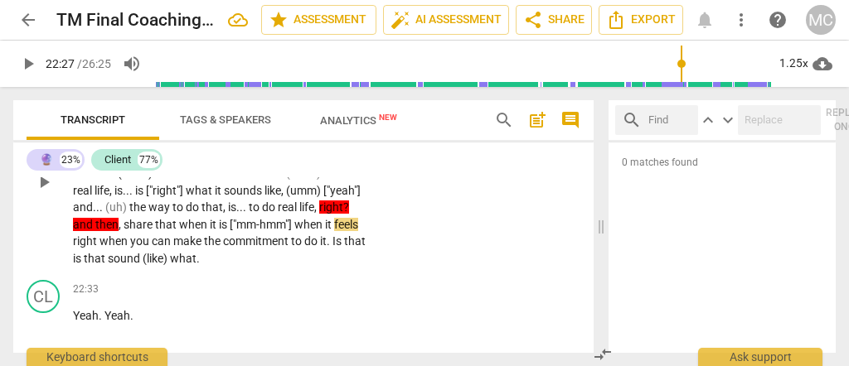
click at [250, 231] on span "is ["mm-hmm"]" at bounding box center [256, 224] width 75 height 13
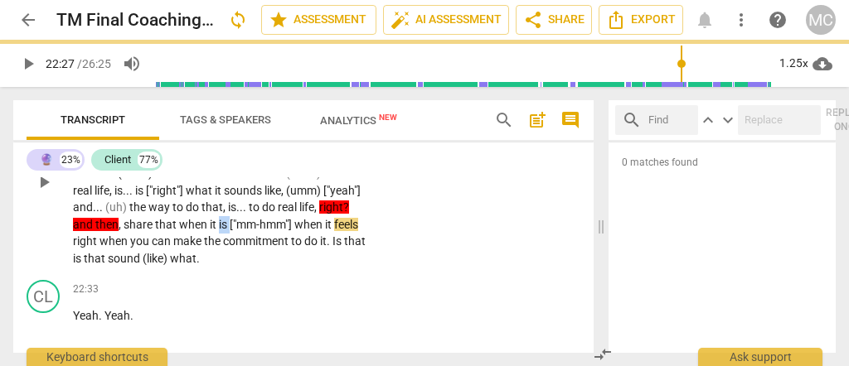
click at [250, 231] on span "is ["mm-hmm"]" at bounding box center [256, 224] width 75 height 13
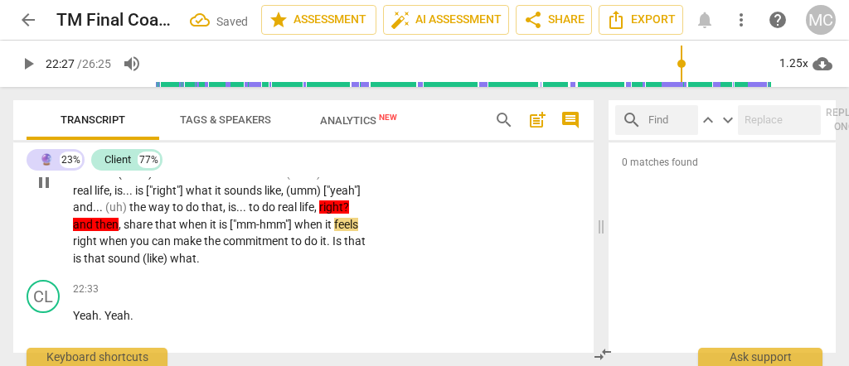
click at [264, 231] on span "is ["mm-hmm"]" at bounding box center [256, 224] width 75 height 13
click at [335, 231] on span "when" at bounding box center [319, 224] width 31 height 13
click at [139, 248] on span "when" at bounding box center [141, 241] width 31 height 13
click at [178, 248] on span "you" at bounding box center [168, 241] width 22 height 13
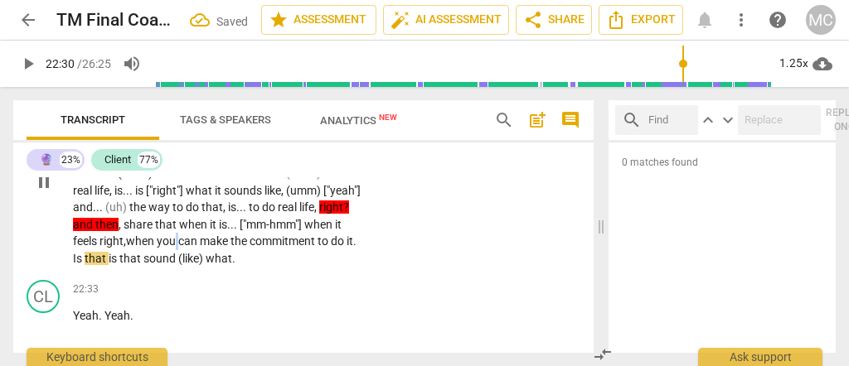
click at [178, 248] on span "you" at bounding box center [168, 241] width 22 height 13
click at [109, 265] on span "that" at bounding box center [97, 258] width 24 height 13
click at [116, 265] on span "that..." at bounding box center [101, 258] width 32 height 13
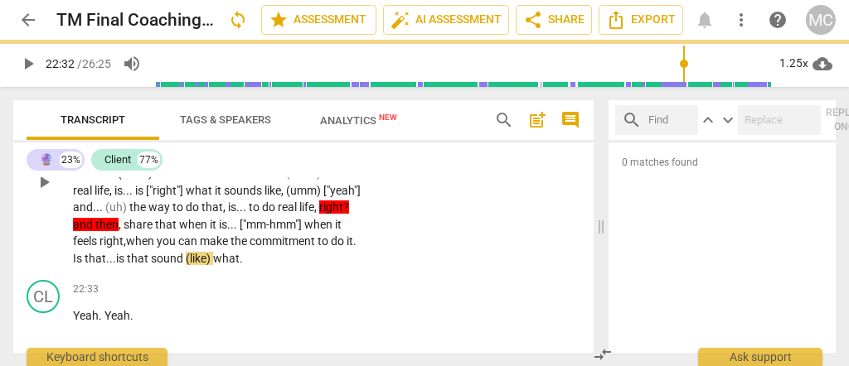
click at [116, 265] on span "that..." at bounding box center [101, 258] width 32 height 13
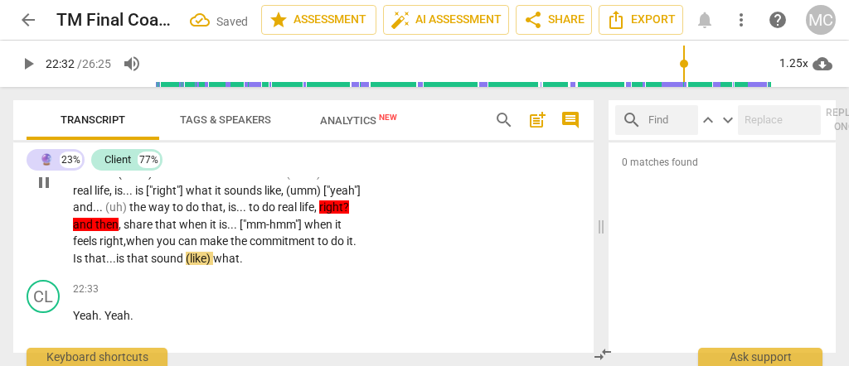
click at [151, 265] on span "that" at bounding box center [139, 258] width 24 height 13
click at [164, 265] on span "sound" at bounding box center [168, 258] width 35 height 13
click at [241, 265] on span "(like)" at bounding box center [234, 258] width 27 height 13
click at [244, 265] on span "like)" at bounding box center [232, 258] width 23 height 13
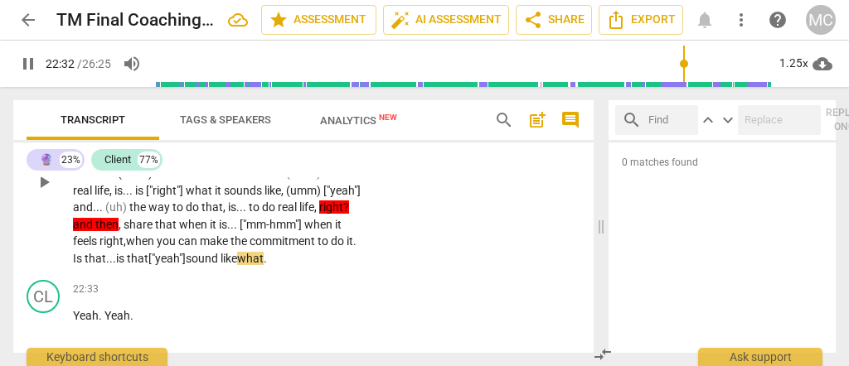
scroll to position [6529, 0]
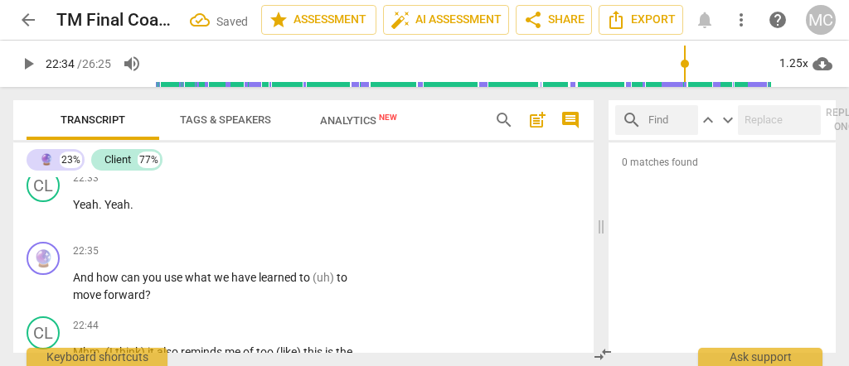
click at [260, 154] on span "what" at bounding box center [250, 147] width 27 height 13
click at [424, 227] on div "CL play_arrow pause 22:33 + Add competency keyboard_arrow_right Yeah . Yeah ." at bounding box center [303, 199] width 580 height 73
click at [240, 154] on span "like" at bounding box center [237, 147] width 19 height 13
click at [73, 284] on span "And" at bounding box center [84, 277] width 23 height 13
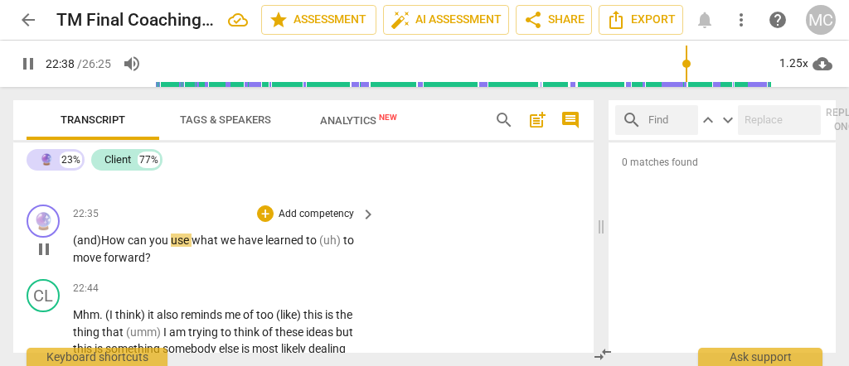
scroll to position [6584, 0]
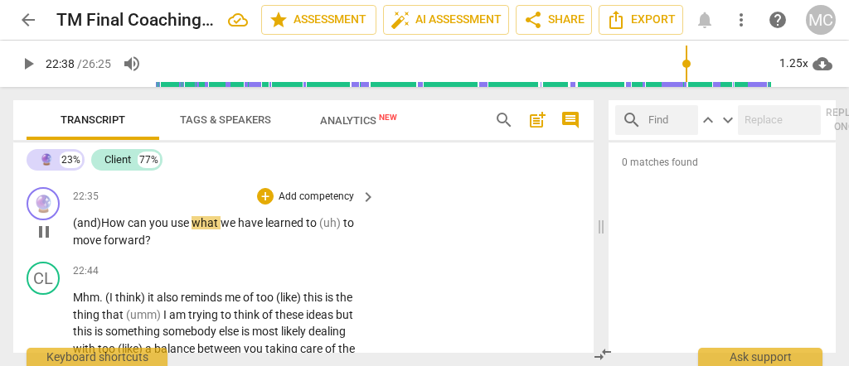
click at [133, 230] on span "can" at bounding box center [139, 222] width 22 height 13
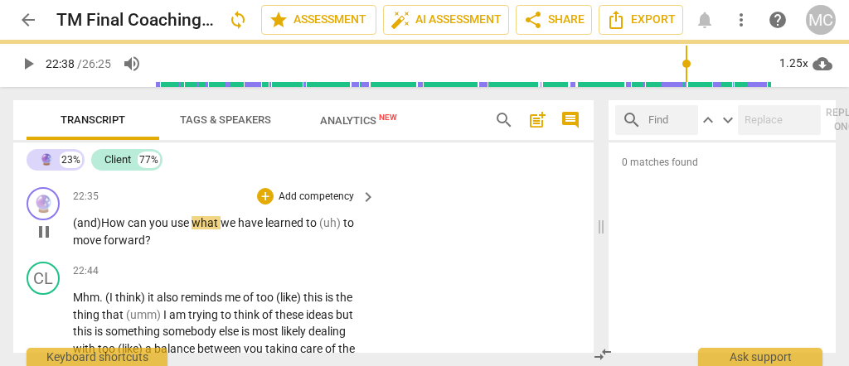
click at [133, 230] on span "can" at bounding box center [139, 222] width 22 height 13
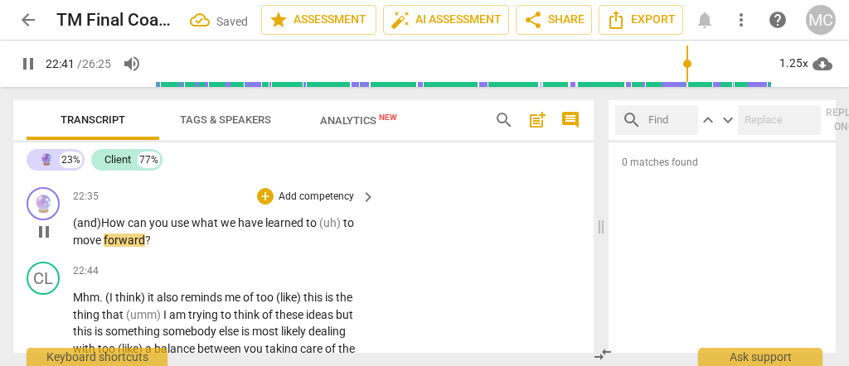
click at [306, 230] on span "learned" at bounding box center [285, 222] width 41 height 13
click at [319, 230] on span "to" at bounding box center [312, 222] width 13 height 13
drag, startPoint x: 219, startPoint y: 262, endPoint x: 235, endPoint y: 260, distance: 15.8
click at [235, 249] on p "(and) How can you use what we have learned to... (uh) to move forward ?" at bounding box center [220, 232] width 294 height 34
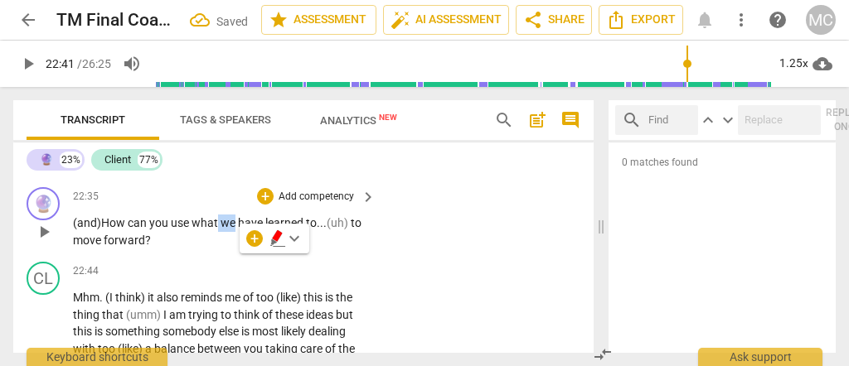
click at [226, 230] on span "we" at bounding box center [229, 222] width 17 height 13
drag, startPoint x: 225, startPoint y: 260, endPoint x: 235, endPoint y: 260, distance: 9.9
click at [235, 230] on span "we" at bounding box center [229, 222] width 17 height 13
drag, startPoint x: 223, startPoint y: 259, endPoint x: 235, endPoint y: 260, distance: 12.5
click at [235, 230] on span "we" at bounding box center [229, 222] width 17 height 13
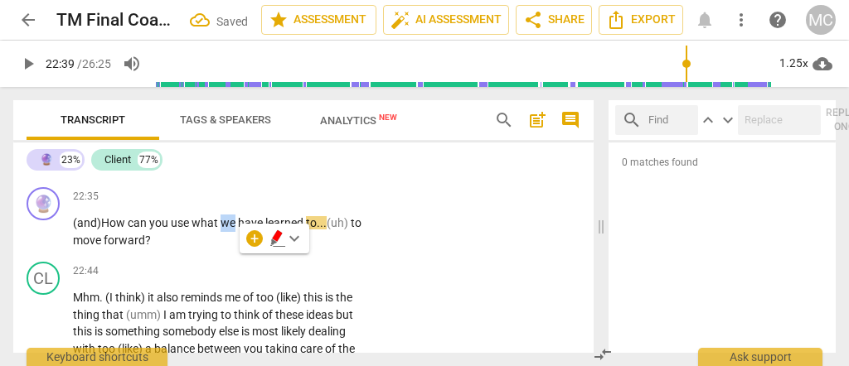
click at [278, 238] on icon "button" at bounding box center [277, 236] width 10 height 12
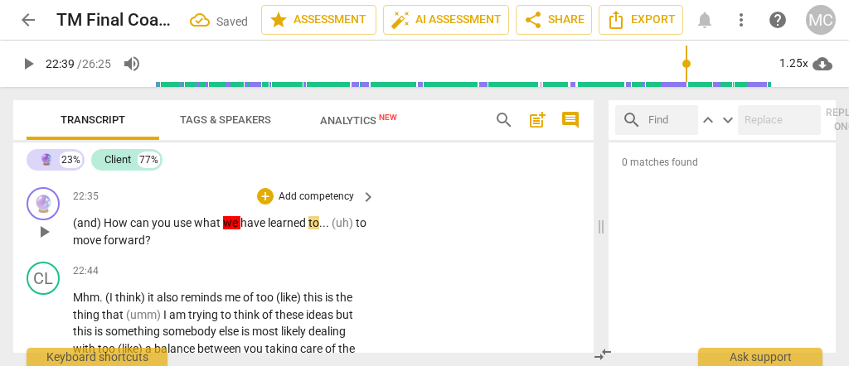
click at [276, 230] on span "learned" at bounding box center [288, 222] width 41 height 13
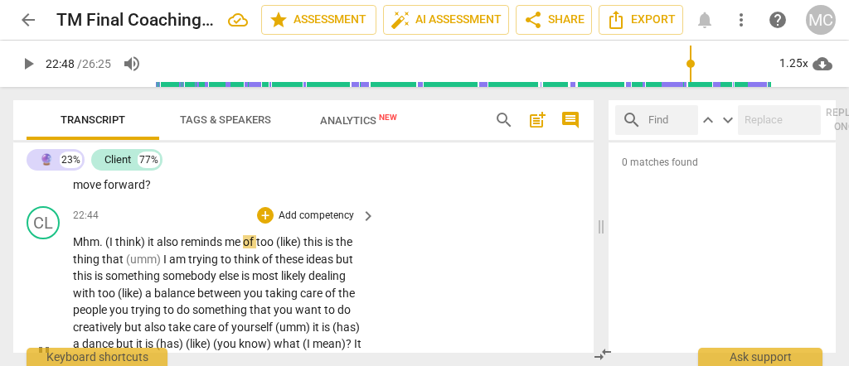
click at [81, 249] on span "Mhm" at bounding box center [86, 241] width 27 height 13
click at [113, 249] on span "." at bounding box center [116, 241] width 6 height 13
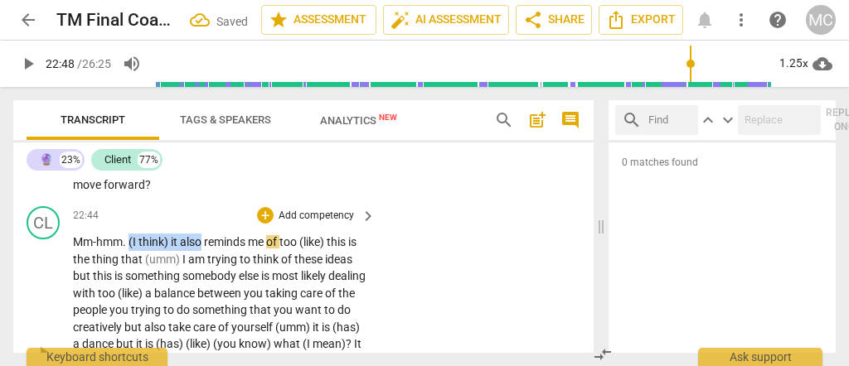
drag, startPoint x: 203, startPoint y: 277, endPoint x: 130, endPoint y: 282, distance: 73.1
click at [129, 284] on p "Mm-hmm . (I think) it also reminds me of too (like) this is the thing that (umm…" at bounding box center [220, 353] width 294 height 238
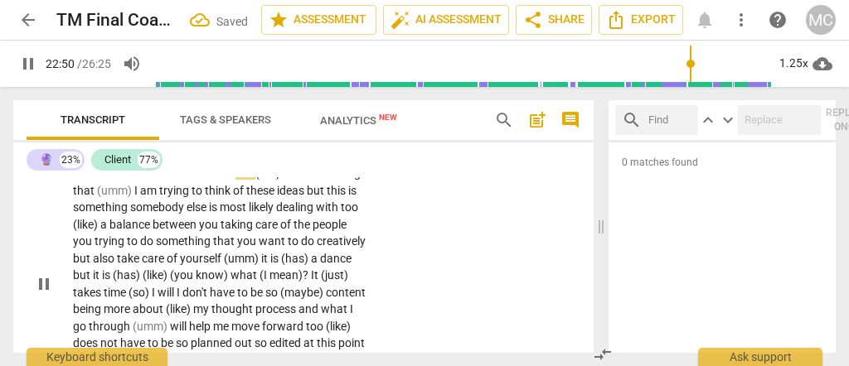
scroll to position [6695, 0]
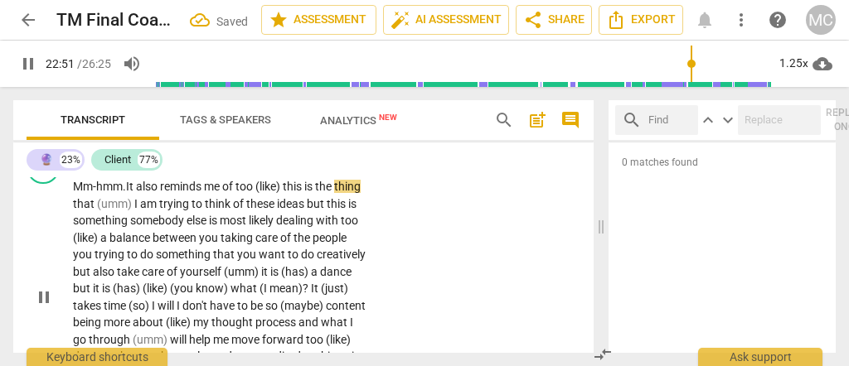
click at [169, 193] on span "reminds" at bounding box center [182, 186] width 44 height 13
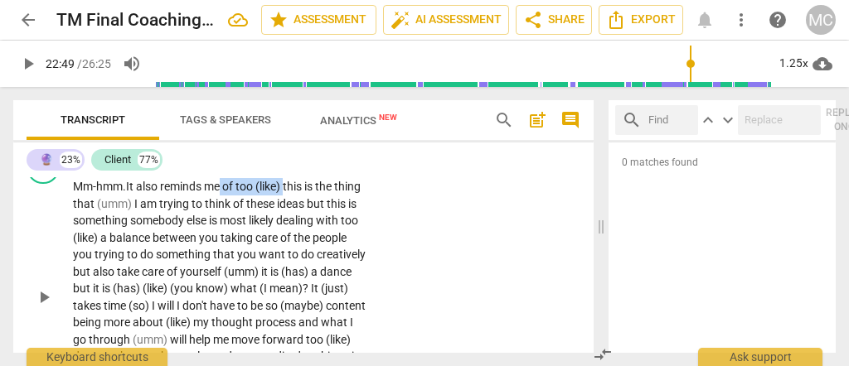
drag, startPoint x: 288, startPoint y: 225, endPoint x: 223, endPoint y: 227, distance: 64.7
click at [223, 227] on p "Mm-hmm . It also reminds me of too (like) this is the thing that (umm) I am try…" at bounding box center [220, 297] width 294 height 238
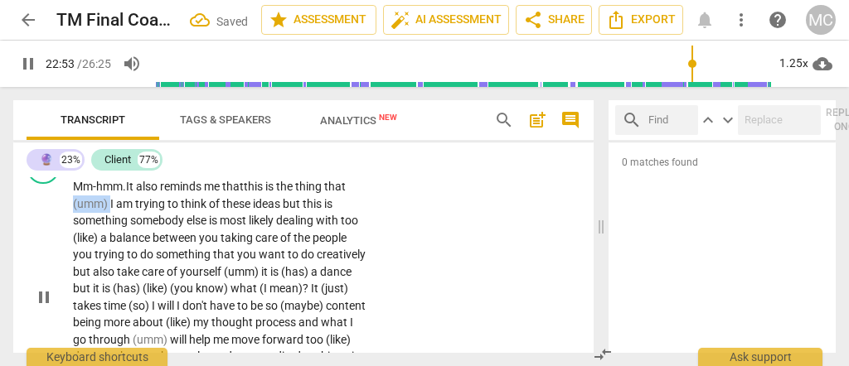
drag, startPoint x: 109, startPoint y: 242, endPoint x: 30, endPoint y: 240, distance: 78.8
click at [30, 240] on div "CL play_arrow pause 22:44 + Add competency keyboard_arrow_right Mm-hmm . It als…" at bounding box center [303, 283] width 580 height 279
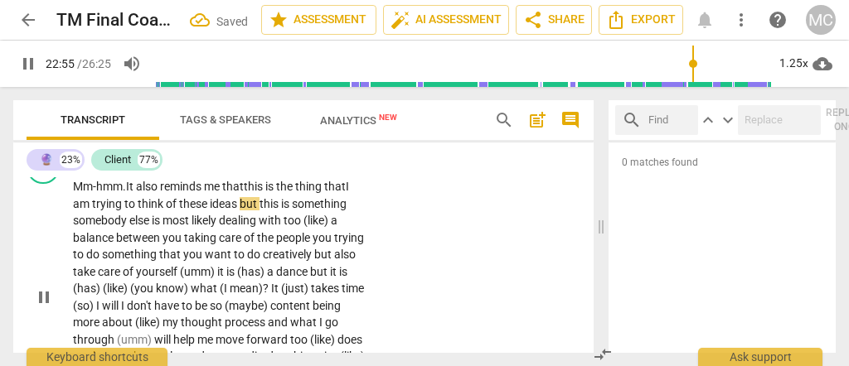
click at [312, 193] on span "thing" at bounding box center [309, 186] width 29 height 13
click at [349, 193] on span "I" at bounding box center [347, 186] width 3 height 13
click at [240, 211] on span "ideas" at bounding box center [225, 203] width 30 height 13
click at [284, 227] on span "with" at bounding box center [271, 220] width 25 height 13
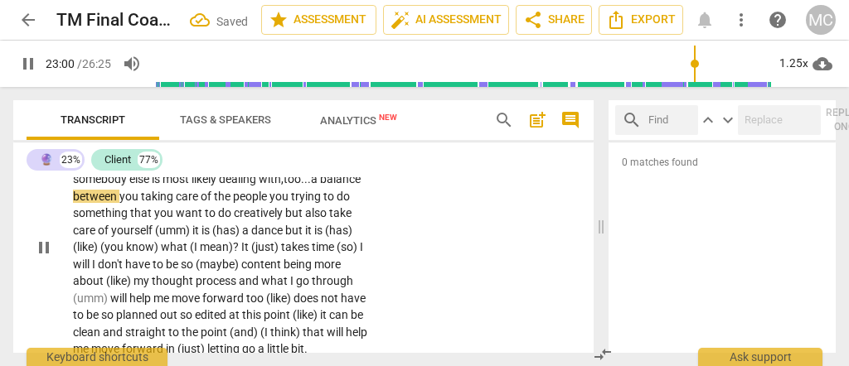
scroll to position [6750, 0]
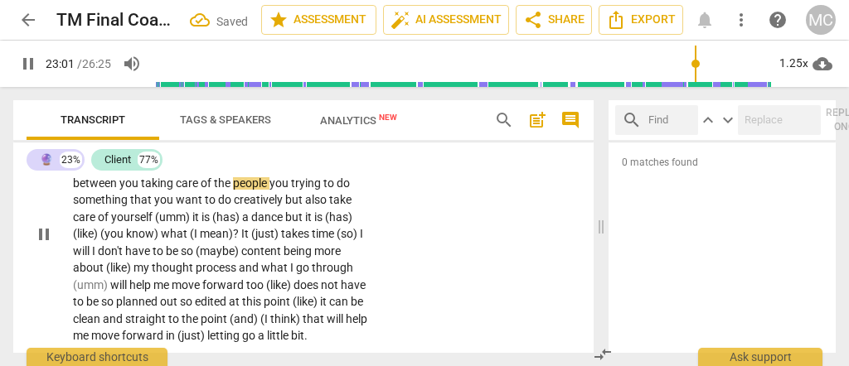
click at [119, 190] on span "between" at bounding box center [96, 183] width 46 height 13
click at [148, 190] on span "you" at bounding box center [138, 183] width 22 height 13
drag, startPoint x: 111, startPoint y: 240, endPoint x: 124, endPoint y: 241, distance: 13.3
click at [277, 190] on span "you" at bounding box center [288, 183] width 22 height 13
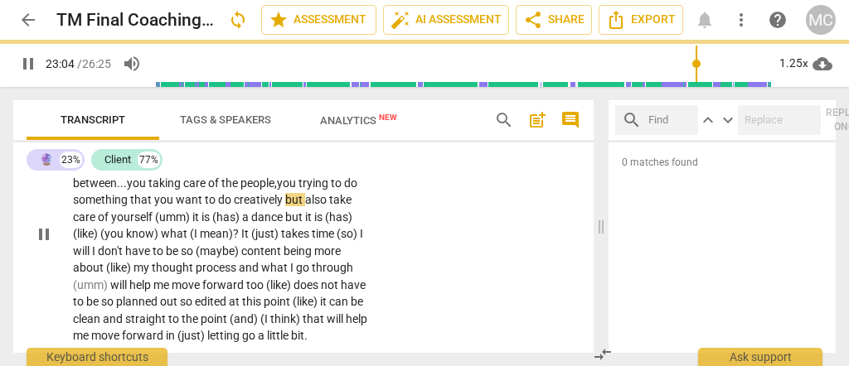
click at [234, 206] on span "creatively" at bounding box center [259, 199] width 51 height 13
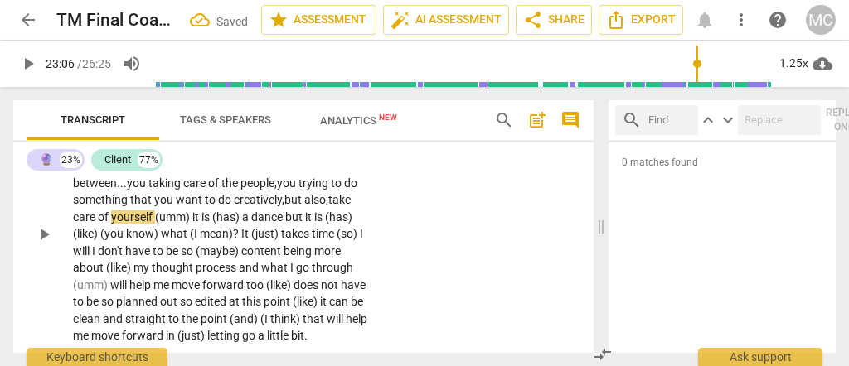
click at [234, 206] on span "creatively," at bounding box center [259, 199] width 51 height 13
click at [201, 224] on span "it" at bounding box center [196, 217] width 9 height 13
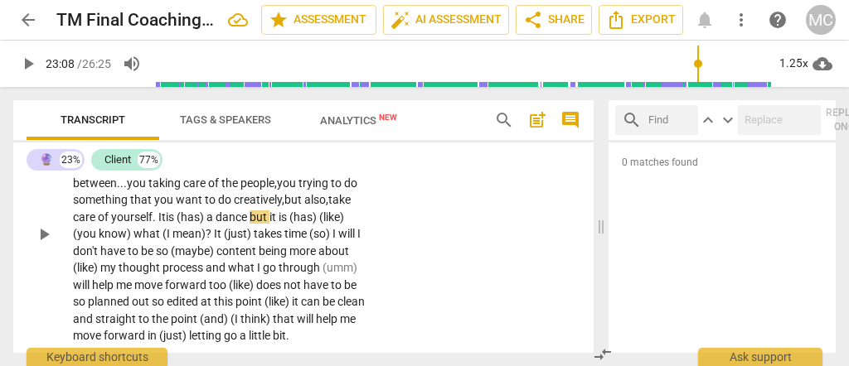
click at [162, 224] on span "yourself. I" at bounding box center [136, 217] width 51 height 13
drag, startPoint x: 332, startPoint y: 255, endPoint x: 303, endPoint y: 255, distance: 29.0
click at [303, 255] on p "Mm-hmm . It also reminds me that this is the thing that... I am trying to think…" at bounding box center [220, 234] width 294 height 221
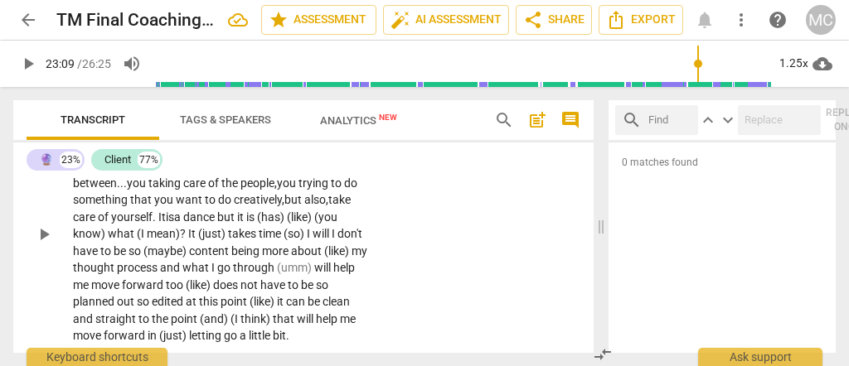
click at [346, 256] on p "Mm-hmm . It also reminds me that this is the thing that... I am trying to think…" at bounding box center [220, 234] width 294 height 221
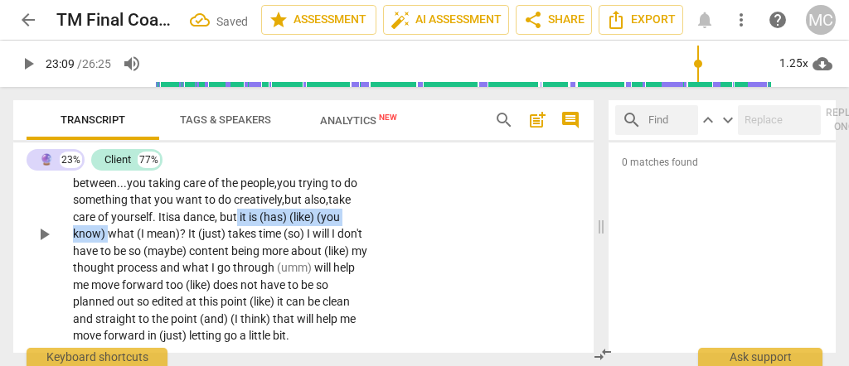
drag, startPoint x: 224, startPoint y: 273, endPoint x: 88, endPoint y: 274, distance: 136.0
click at [88, 274] on p "Mm-hmm . It also reminds me that this is the thing that... I am trying to think…" at bounding box center [220, 234] width 294 height 221
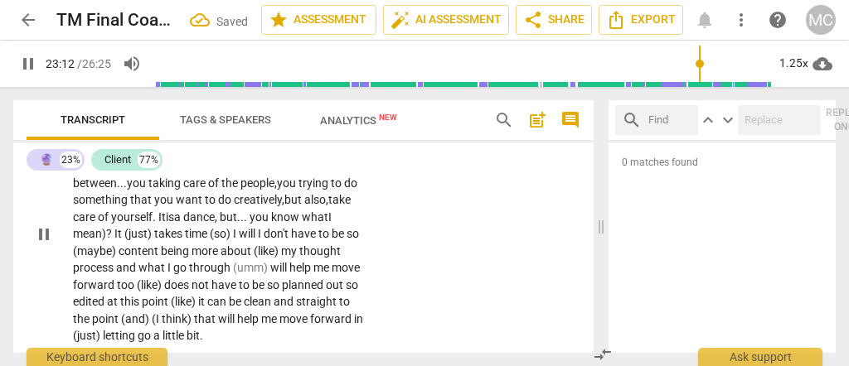
click at [106, 240] on span "mean)" at bounding box center [89, 233] width 33 height 13
drag, startPoint x: 226, startPoint y: 272, endPoint x: 264, endPoint y: 272, distance: 39.0
click at [264, 272] on p "Mm-hmm . It also reminds me that this is the thing that... I am trying to think…" at bounding box center [220, 234] width 294 height 221
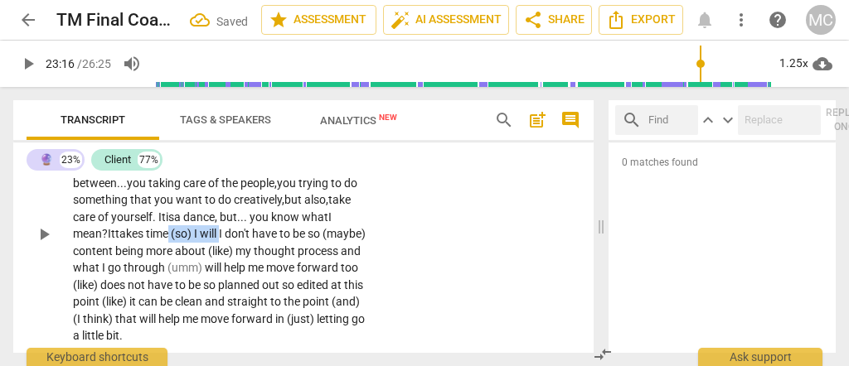
drag, startPoint x: 340, startPoint y: 269, endPoint x: 289, endPoint y: 268, distance: 51.4
click at [289, 268] on p "Mm-hmm . It also reminds me that this is the thing that... I am trying to think…" at bounding box center [220, 234] width 294 height 221
click at [219, 240] on span "don't" at bounding box center [205, 233] width 27 height 13
click at [289, 240] on span "(maybe)" at bounding box center [310, 233] width 43 height 13
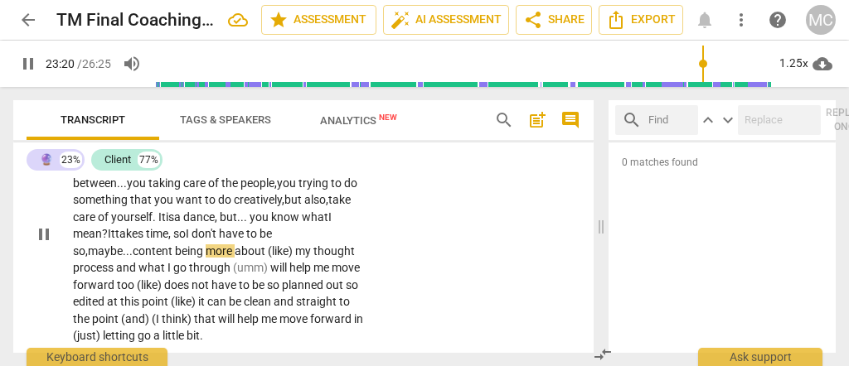
click at [175, 258] on span "content" at bounding box center [154, 251] width 42 height 13
drag, startPoint x: 327, startPoint y: 290, endPoint x: 379, endPoint y: 289, distance: 51.4
click at [379, 289] on div "CL play_arrow pause 22:44 + Add competency keyboard_arrow_right Mm-hmm . It als…" at bounding box center [303, 221] width 580 height 262
click at [206, 258] on span "being" at bounding box center [190, 251] width 31 height 13
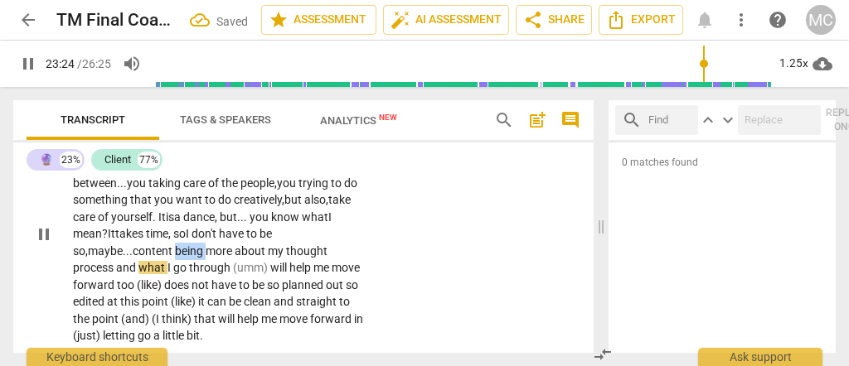
click at [206, 258] on span "being" at bounding box center [190, 251] width 31 height 13
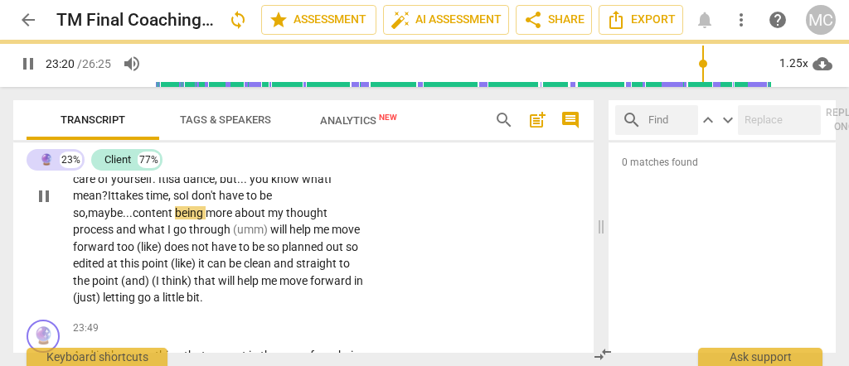
scroll to position [6805, 0]
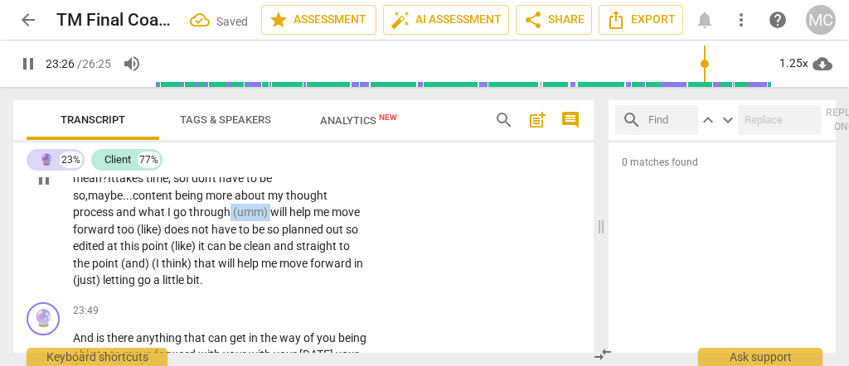
drag, startPoint x: 311, startPoint y: 248, endPoint x: 271, endPoint y: 253, distance: 40.1
click at [271, 253] on p "Mm-hmm . It also reminds me that this is the thing that... I am trying to think…" at bounding box center [220, 178] width 294 height 221
drag, startPoint x: 195, startPoint y: 265, endPoint x: 143, endPoint y: 272, distance: 51.8
click at [143, 272] on p "Mm-hmm . It also reminds me that this is the thing that... I am trying to think…" at bounding box center [220, 178] width 294 height 221
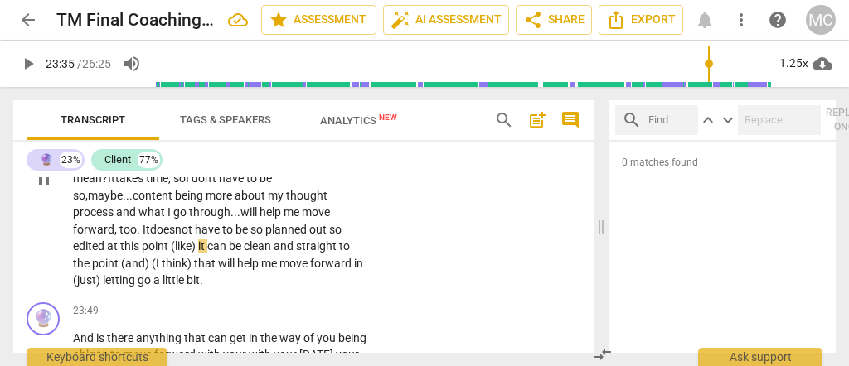
click at [175, 236] on span "does" at bounding box center [162, 229] width 25 height 13
drag, startPoint x: 342, startPoint y: 270, endPoint x: 372, endPoint y: 274, distance: 31.0
click at [368, 269] on div "Mm-hmm . It also reminds me that this is the thing that... I am trying to think…" at bounding box center [225, 178] width 304 height 221
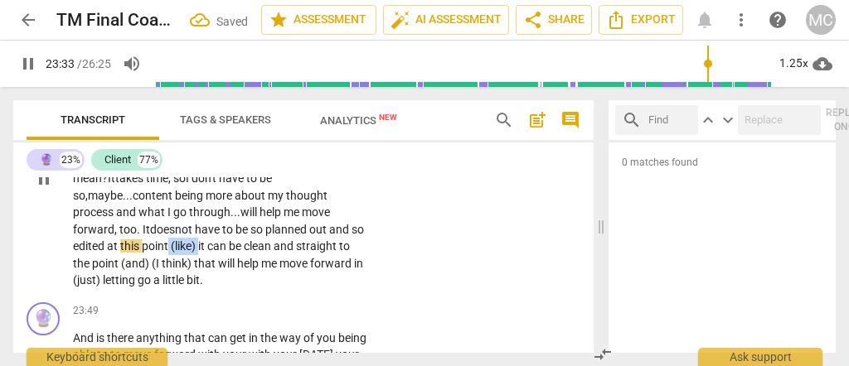
drag, startPoint x: 228, startPoint y: 284, endPoint x: 194, endPoint y: 286, distance: 34.1
click at [209, 284] on p "Mm-hmm . It also reminds me that this is the thing that... I am trying to think…" at bounding box center [220, 178] width 294 height 221
click at [468, 296] on div "CL play_arrow pause 22:44 + Add competency keyboard_arrow_right Mm-hmm . It als…" at bounding box center [303, 165] width 580 height 262
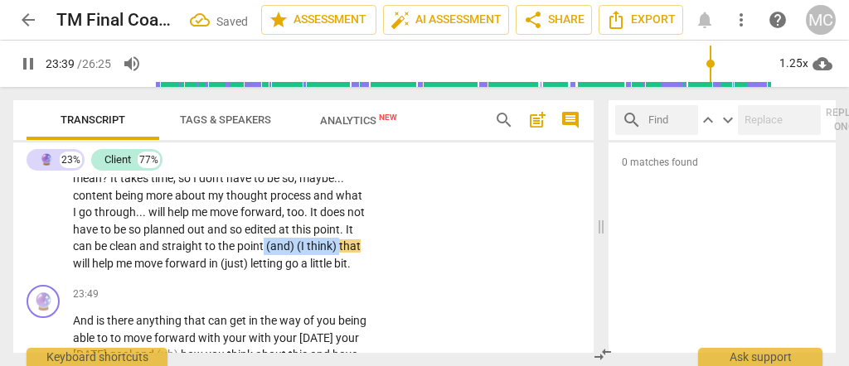
drag, startPoint x: 206, startPoint y: 298, endPoint x: 130, endPoint y: 302, distance: 76.3
click at [130, 272] on p "Mm-hmm . It also reminds me that this is the thing that . . . I am trying to th…" at bounding box center [220, 170] width 294 height 204
click at [291, 253] on span "will" at bounding box center [300, 246] width 19 height 13
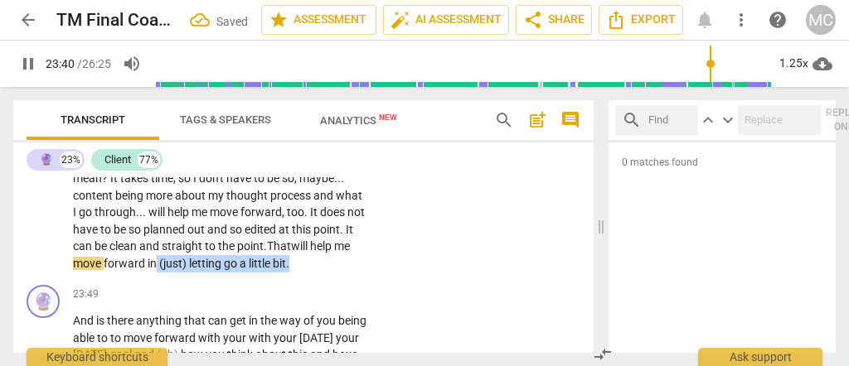
drag, startPoint x: 311, startPoint y: 303, endPoint x: 386, endPoint y: 312, distance: 75.9
click at [385, 279] on div "CL play_arrow pause 22:44 + Add competency keyboard_arrow_right Mm-hmm . It als…" at bounding box center [303, 156] width 580 height 245
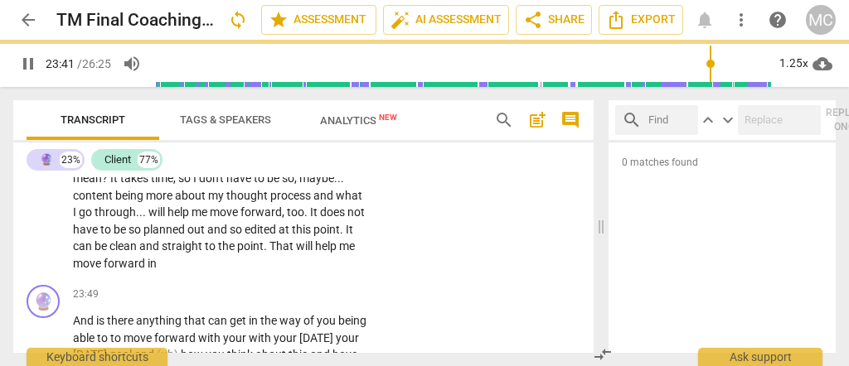
click at [403, 279] on div "CL play_arrow pause 22:44 + Add competency keyboard_arrow_right Mm-hmm . It als…" at bounding box center [303, 156] width 580 height 245
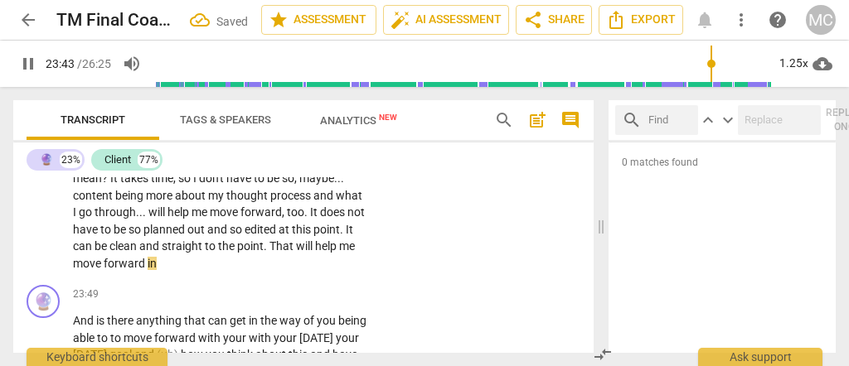
click at [157, 270] on span "in" at bounding box center [152, 263] width 9 height 13
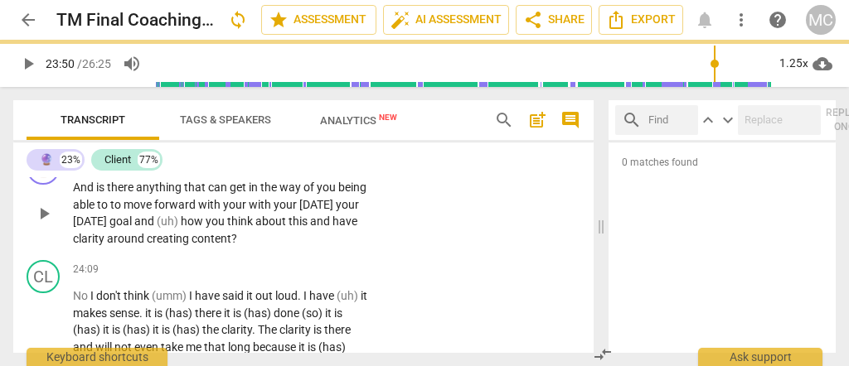
click at [73, 194] on span "And" at bounding box center [84, 187] width 23 height 13
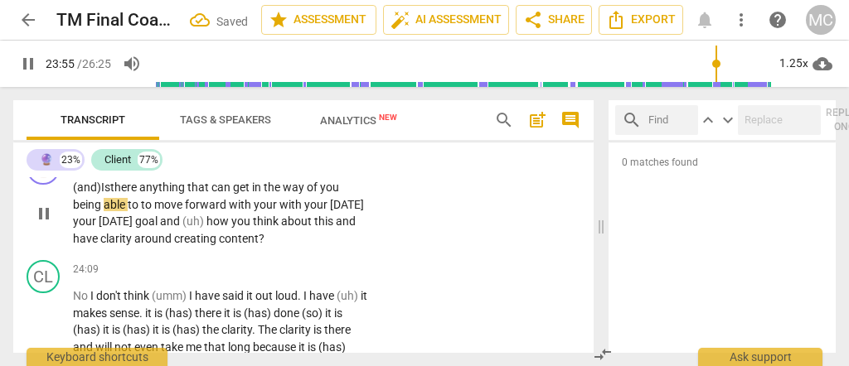
click at [138, 211] on span "to" at bounding box center [134, 204] width 13 height 13
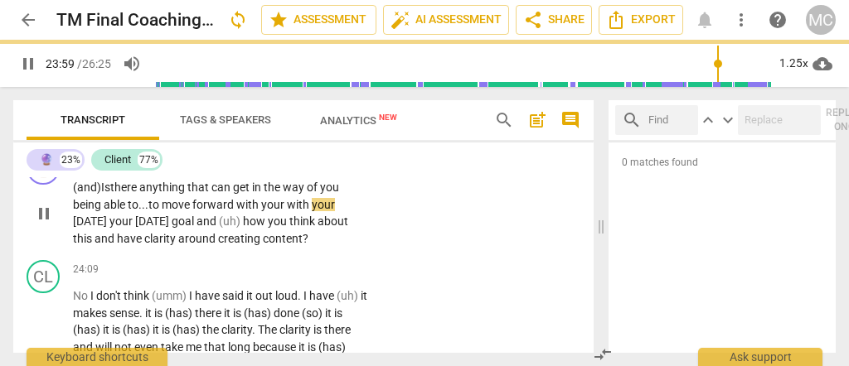
click at [289, 211] on span "with" at bounding box center [299, 204] width 25 height 13
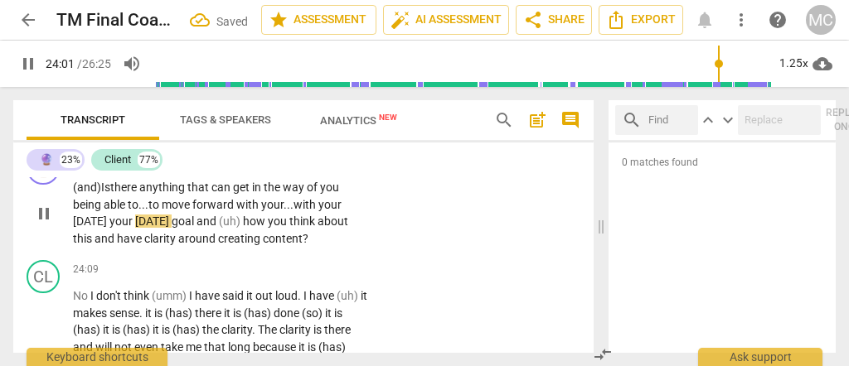
click at [123, 228] on span "your" at bounding box center [122, 221] width 26 height 13
click at [177, 228] on span "[DATE]" at bounding box center [158, 221] width 36 height 13
click at [248, 228] on span "(uh)" at bounding box center [236, 221] width 24 height 13
click at [95, 245] on span "this" at bounding box center [84, 238] width 22 height 13
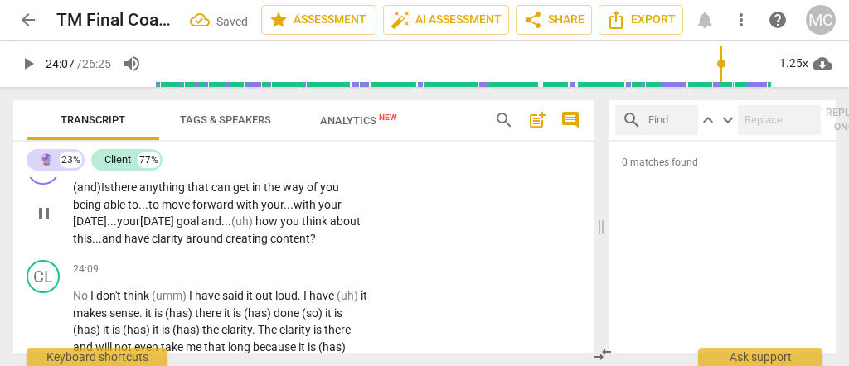
click at [398, 250] on div "🔮 play_arrow pause 23:49 + Add competency keyboard_arrow_right (and) Is there a…" at bounding box center [303, 199] width 580 height 109
click at [312, 169] on p "Add competency" at bounding box center [316, 161] width 79 height 15
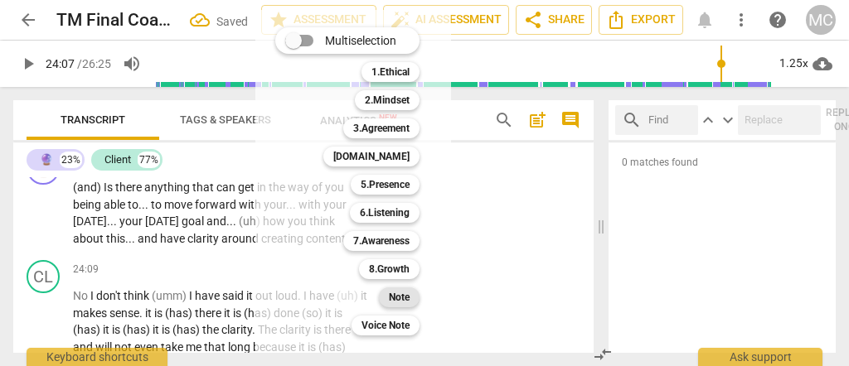
click at [407, 296] on b "Note" at bounding box center [399, 298] width 21 height 20
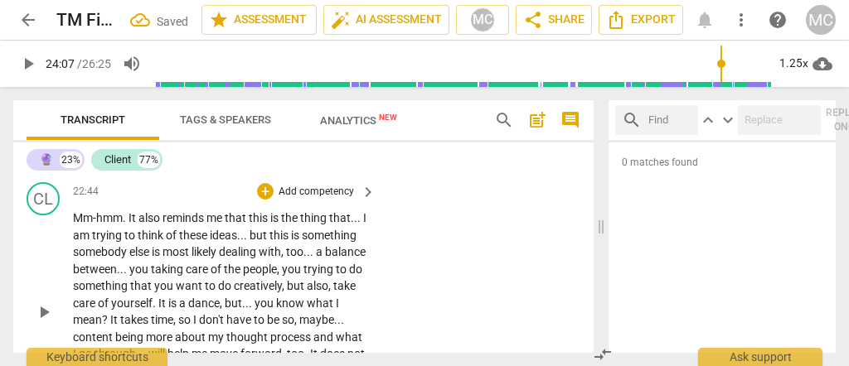
scroll to position [6662, 0]
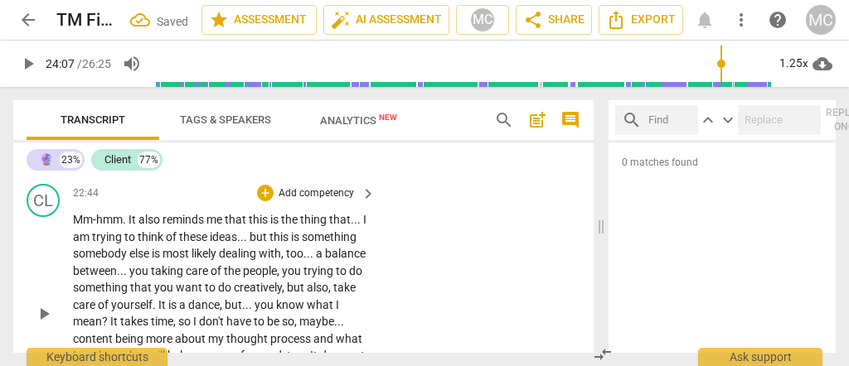
click at [302, 219] on div "CL play_arrow pause 22:44 + Add competency keyboard_arrow_right Mm-hmm . It als…" at bounding box center [303, 299] width 580 height 245
click at [306, 201] on p "Add competency" at bounding box center [316, 194] width 79 height 15
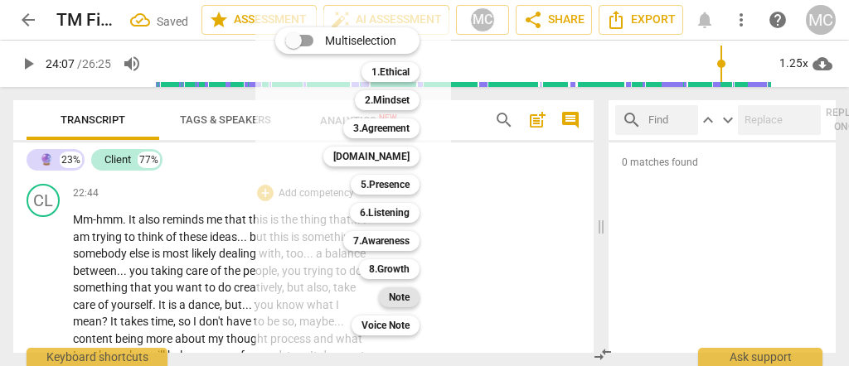
click at [391, 294] on b "Note" at bounding box center [399, 298] width 21 height 20
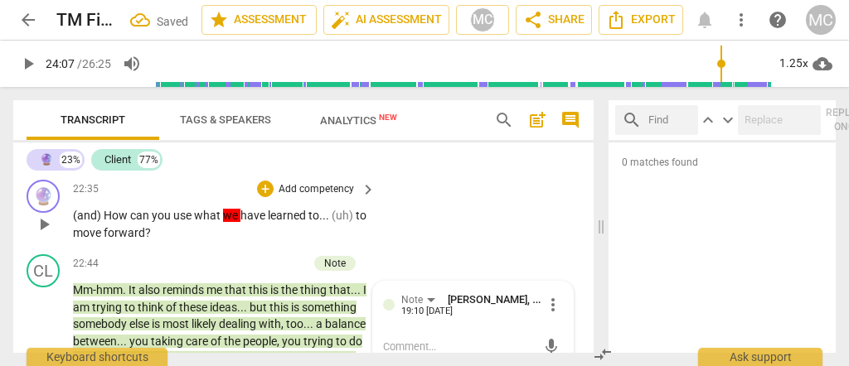
scroll to position [6576, 0]
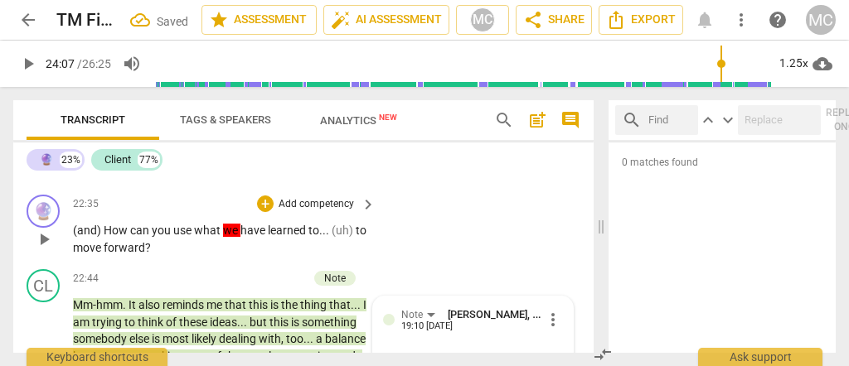
click at [314, 212] on p "Add competency" at bounding box center [316, 204] width 79 height 15
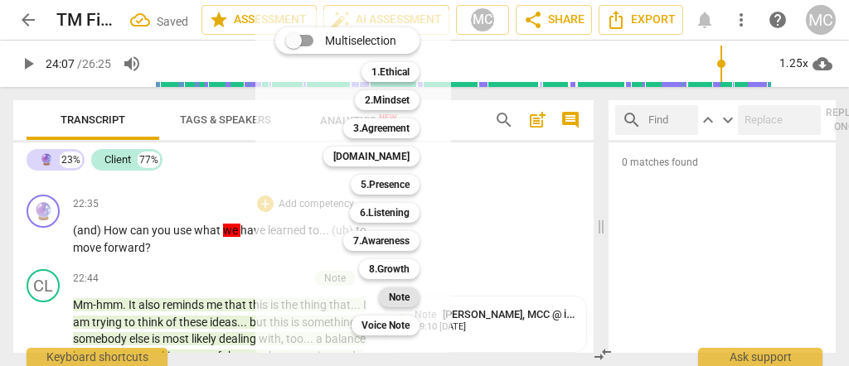
click at [388, 293] on div "Note" at bounding box center [399, 298] width 41 height 20
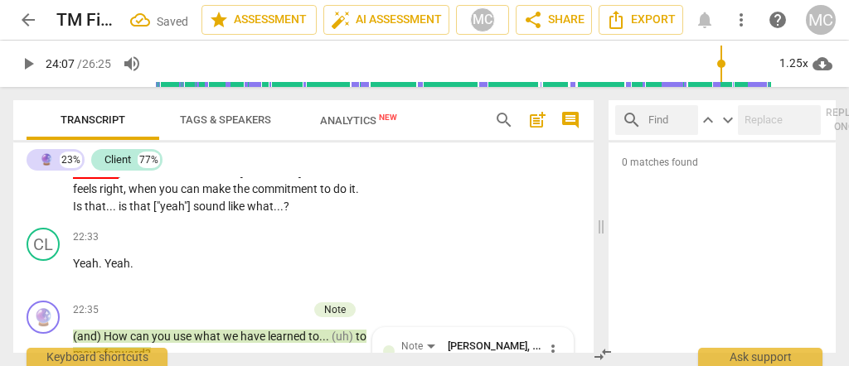
scroll to position [6469, 0]
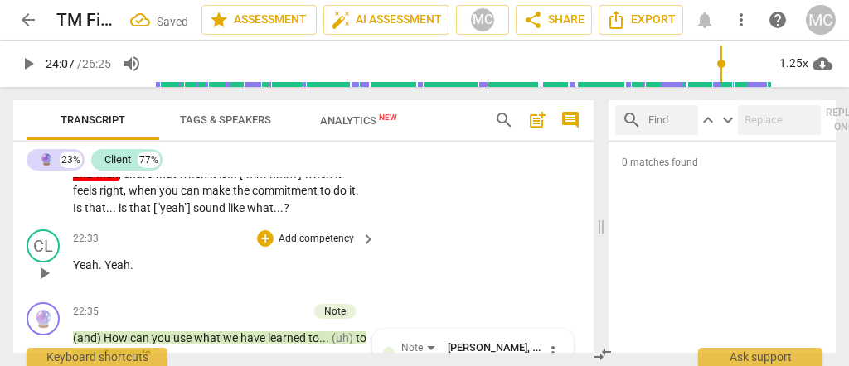
click at [297, 247] on p "Add competency" at bounding box center [316, 239] width 79 height 15
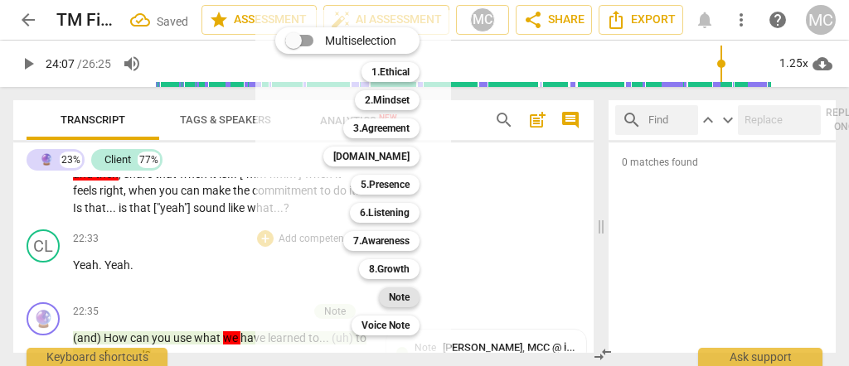
click at [393, 297] on b "Note" at bounding box center [399, 298] width 21 height 20
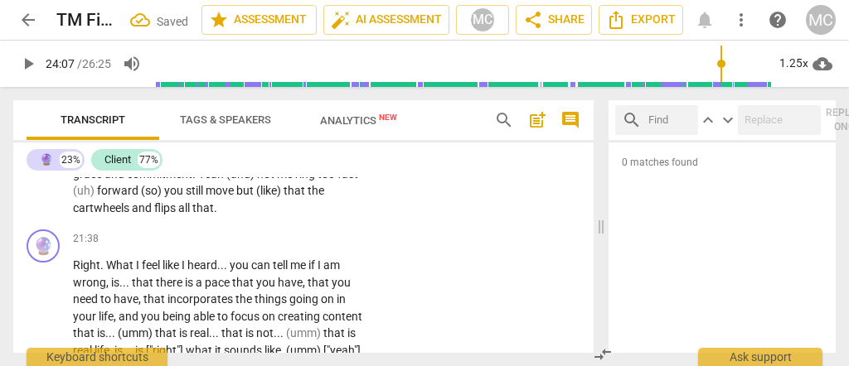
scroll to position [6231, 0]
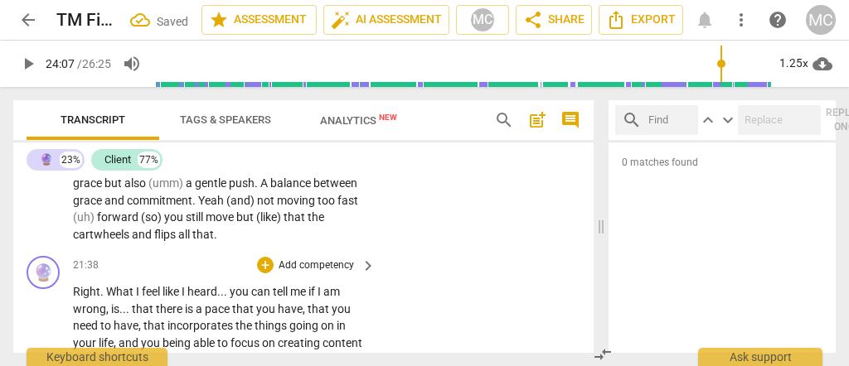
click at [303, 274] on p "Add competency" at bounding box center [316, 266] width 79 height 15
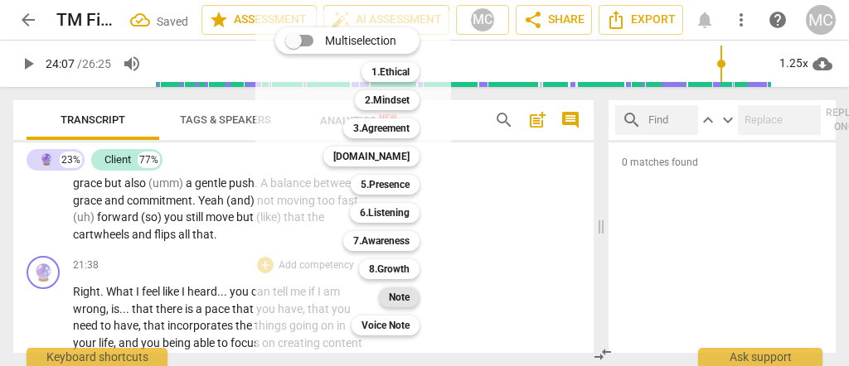
click at [400, 298] on b "Note" at bounding box center [399, 298] width 21 height 20
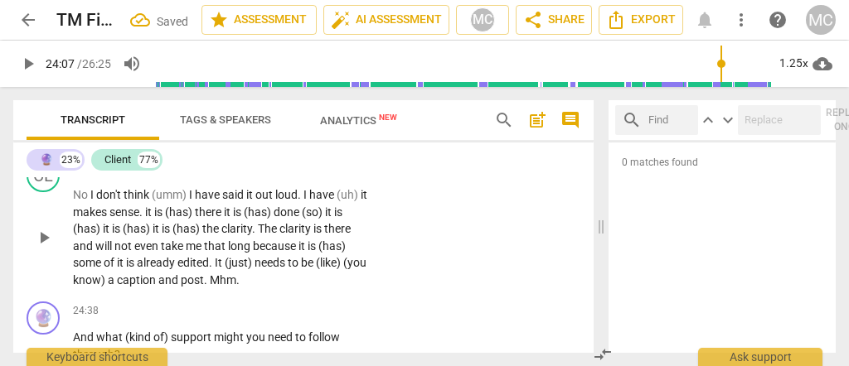
scroll to position [7022, 0]
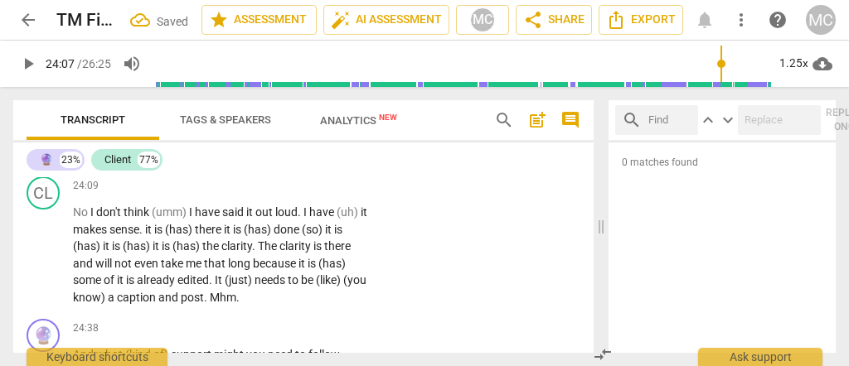
click at [309, 162] on span "content" at bounding box center [326, 154] width 40 height 13
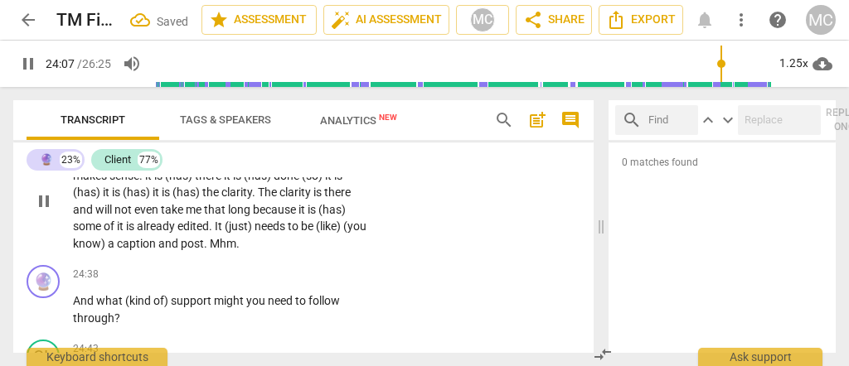
scroll to position [7078, 0]
drag, startPoint x: 188, startPoint y: 210, endPoint x: 142, endPoint y: 216, distance: 46.9
click at [142, 216] on p "No I don't think (umm) I have said it out loud . I have (uh) it makes sense . i…" at bounding box center [220, 199] width 294 height 102
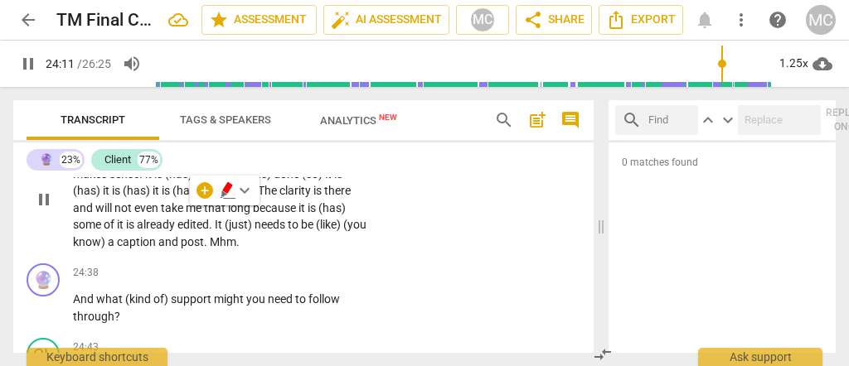
click at [88, 163] on span "No" at bounding box center [81, 156] width 17 height 13
click at [150, 163] on span "think" at bounding box center [138, 156] width 28 height 13
click at [150, 163] on span "think so." at bounding box center [146, 156] width 44 height 13
drag, startPoint x: 349, startPoint y: 209, endPoint x: 289, endPoint y: 211, distance: 59.7
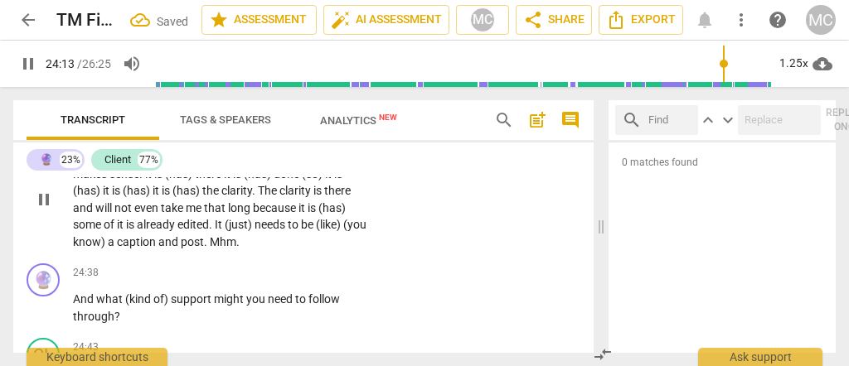
click at [289, 211] on p "No. I don't think so. I have said it out loud . I have (uh) it makes sense . it…" at bounding box center [220, 199] width 294 height 102
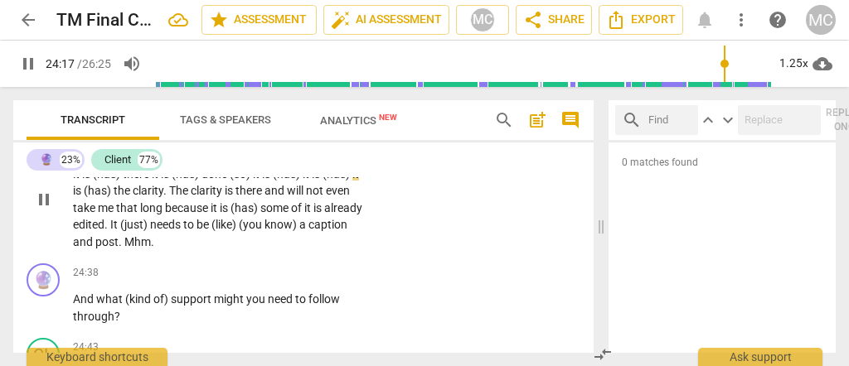
click at [302, 163] on span "makes" at bounding box center [308, 156] width 36 height 13
drag, startPoint x: 160, startPoint y: 230, endPoint x: 101, endPoint y: 235, distance: 59.1
click at [101, 235] on p "No. I don't think so. I have said it out loud . It makes sense . it is (has) th…" at bounding box center [220, 199] width 294 height 102
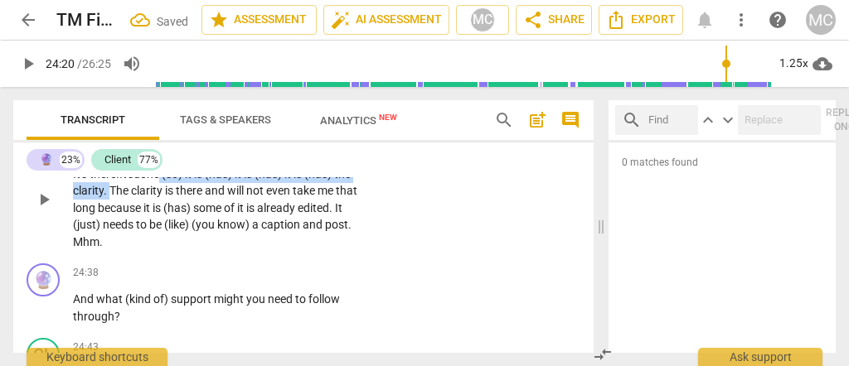
drag, startPoint x: 158, startPoint y: 250, endPoint x: 201, endPoint y: 230, distance: 47.9
click at [201, 230] on p "No. I don't think so. I have said it out loud . It makes sense. It's t here. It…" at bounding box center [220, 199] width 294 height 102
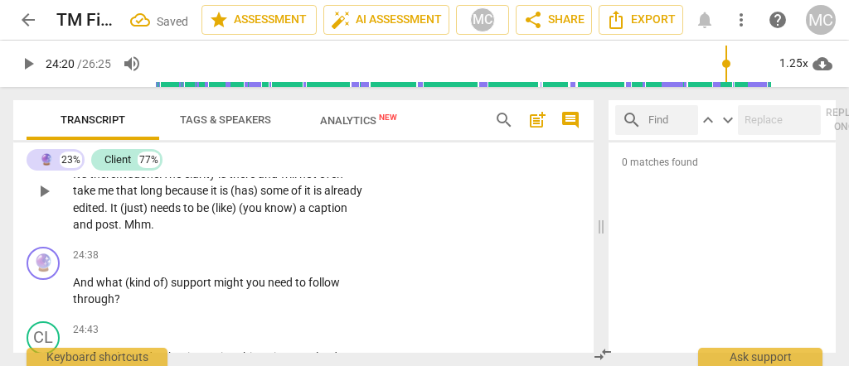
click at [218, 181] on span "clarity" at bounding box center [201, 173] width 34 height 13
drag, startPoint x: 327, startPoint y: 230, endPoint x: 301, endPoint y: 234, distance: 26.9
click at [302, 234] on p "No. I don't think so. I have said it out loud . It makes sense. It's t here. It…" at bounding box center [220, 190] width 294 height 85
click at [285, 181] on span "will" at bounding box center [277, 173] width 17 height 13
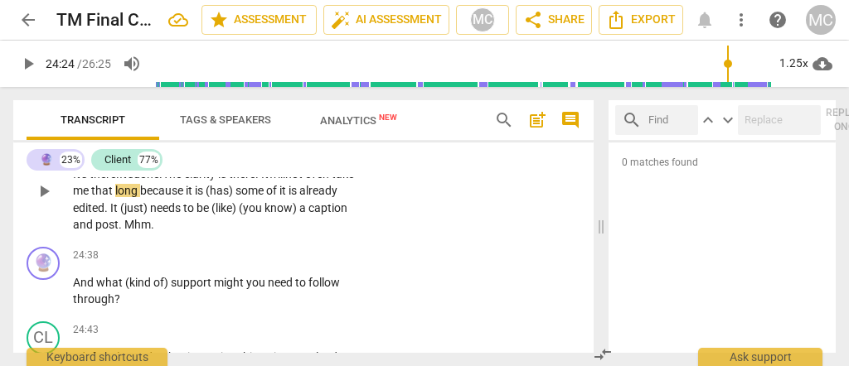
click at [285, 181] on span "will" at bounding box center [277, 173] width 17 height 13
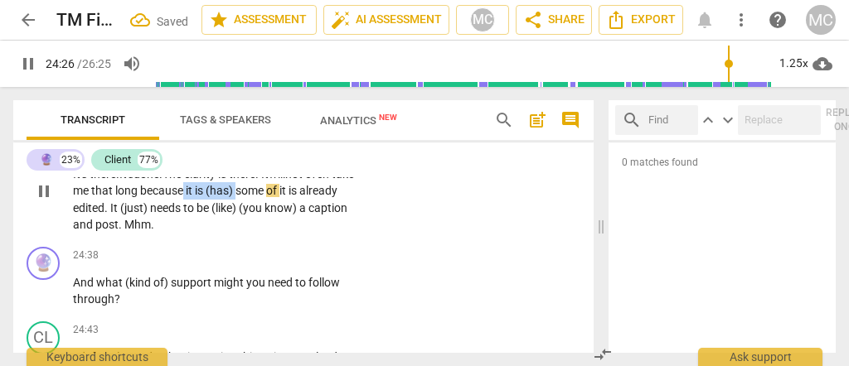
drag, startPoint x: 289, startPoint y: 245, endPoint x: 233, endPoint y: 251, distance: 55.9
click at [233, 234] on p "No. I don't think so. I have said it out loud . It makes sense. It's t here. It…" at bounding box center [220, 190] width 294 height 85
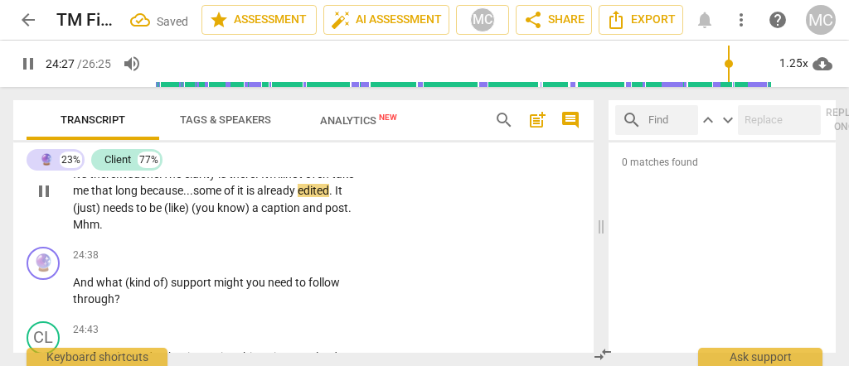
click at [224, 197] on span "some" at bounding box center [208, 190] width 31 height 13
click at [257, 197] on span "is" at bounding box center [251, 190] width 11 height 13
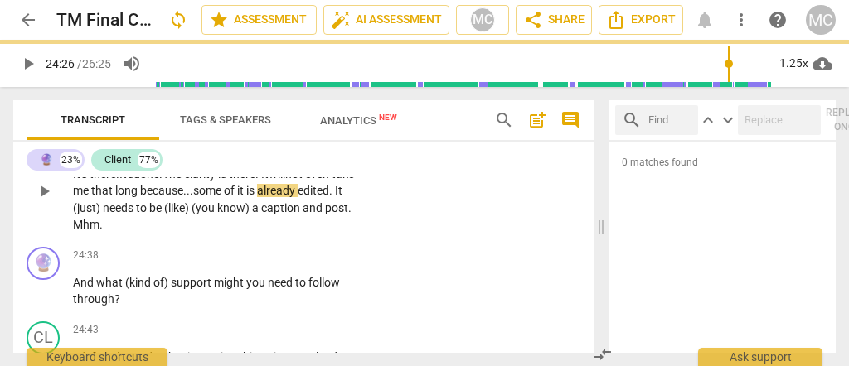
click at [246, 197] on span "it" at bounding box center [241, 190] width 9 height 13
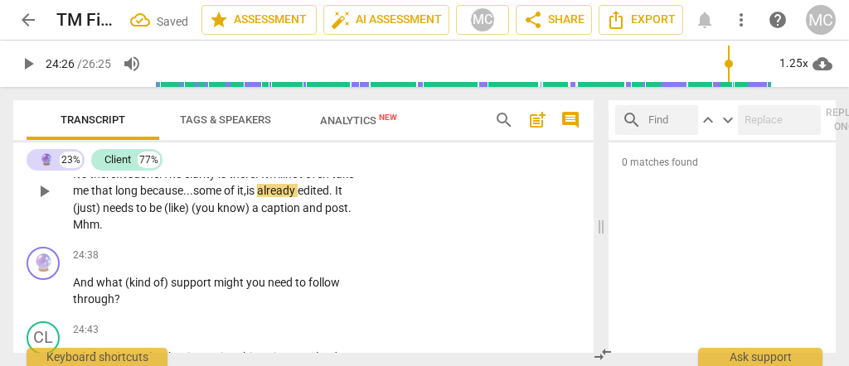
click at [298, 197] on span "already" at bounding box center [277, 190] width 41 height 13
drag, startPoint x: 150, startPoint y: 265, endPoint x: 121, endPoint y: 268, distance: 29.1
click at [121, 234] on p "No. I don't think so. I have said it out loud . It makes sense. It's t here. It…" at bounding box center [220, 190] width 294 height 85
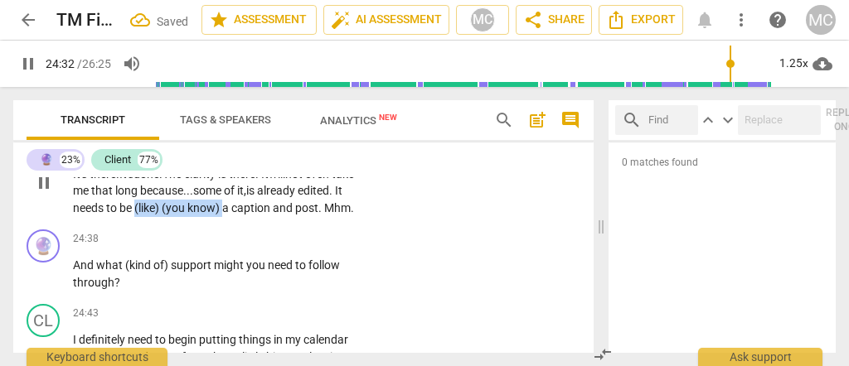
drag, startPoint x: 241, startPoint y: 269, endPoint x: 182, endPoint y: 269, distance: 59.7
click at [182, 216] on p "No. I don't think so. I have said it out loud . It makes sense. It's t here. It…" at bounding box center [220, 182] width 294 height 68
click at [335, 197] on span "It" at bounding box center [338, 190] width 7 height 13
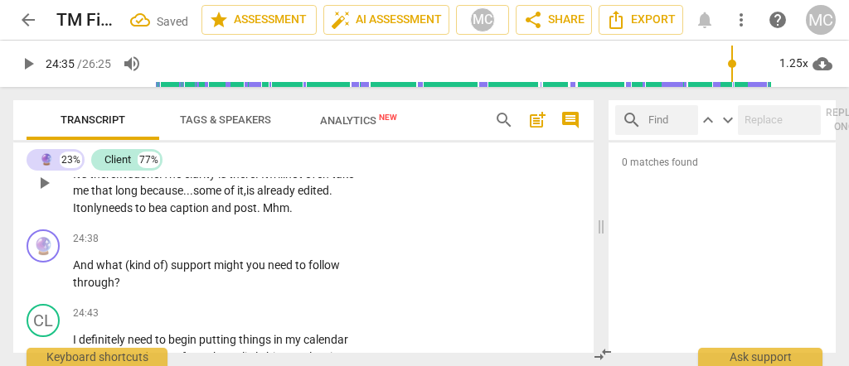
click at [102, 215] on span "It only" at bounding box center [87, 207] width 29 height 13
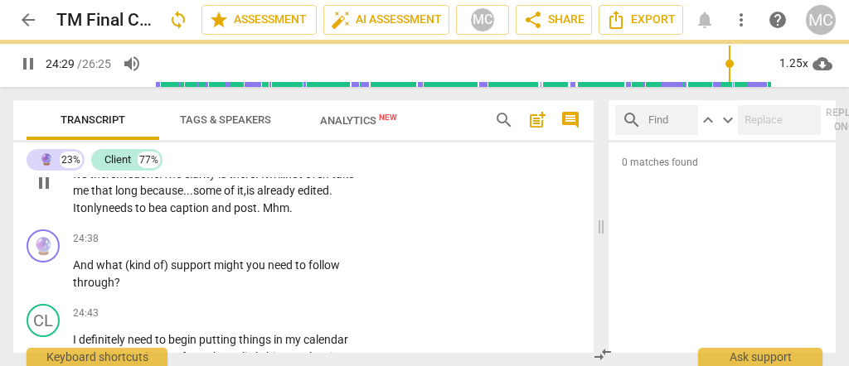
click at [161, 215] on span "be" at bounding box center [154, 207] width 12 height 13
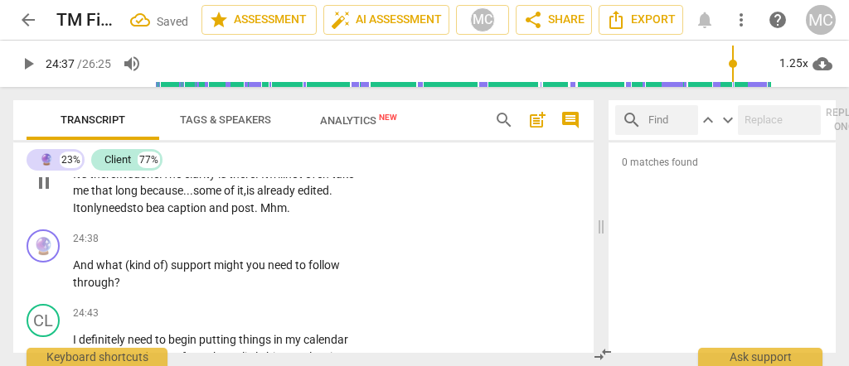
click at [209, 215] on span "caption" at bounding box center [187, 207] width 41 height 13
click at [255, 215] on span "post" at bounding box center [242, 207] width 23 height 13
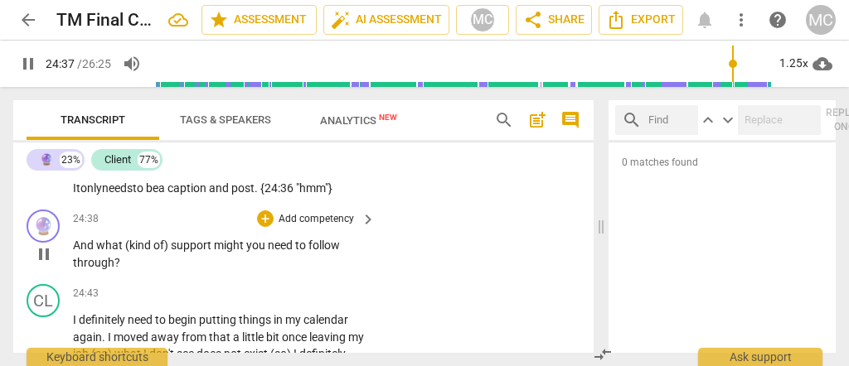
scroll to position [7133, 0]
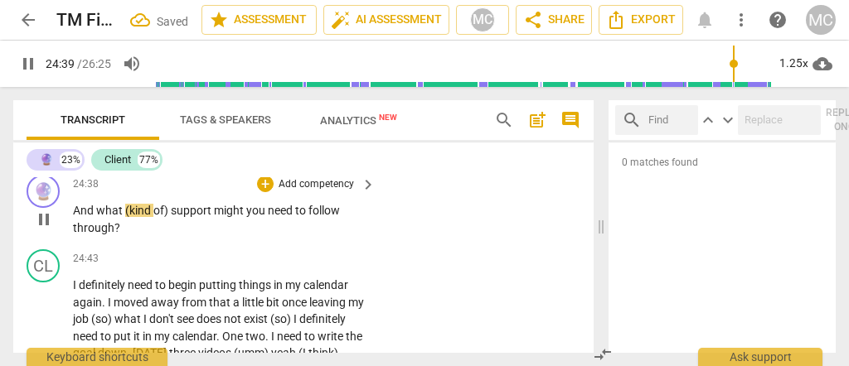
click at [75, 217] on span "And" at bounding box center [84, 210] width 23 height 13
click at [126, 217] on span "hat" at bounding box center [124, 210] width 20 height 13
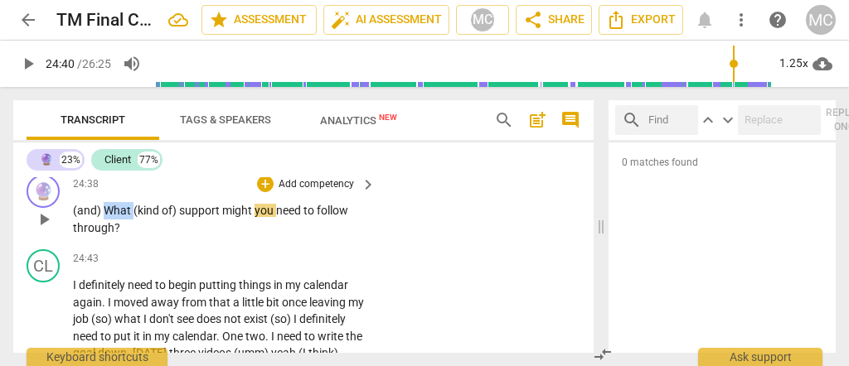
click at [126, 217] on span "hat" at bounding box center [124, 210] width 20 height 13
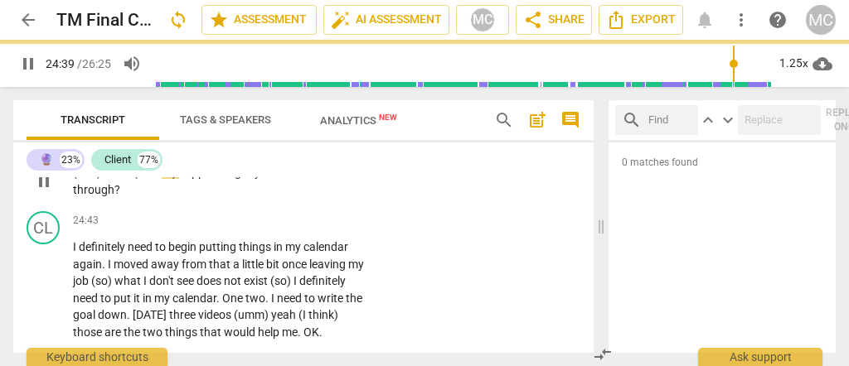
scroll to position [7188, 0]
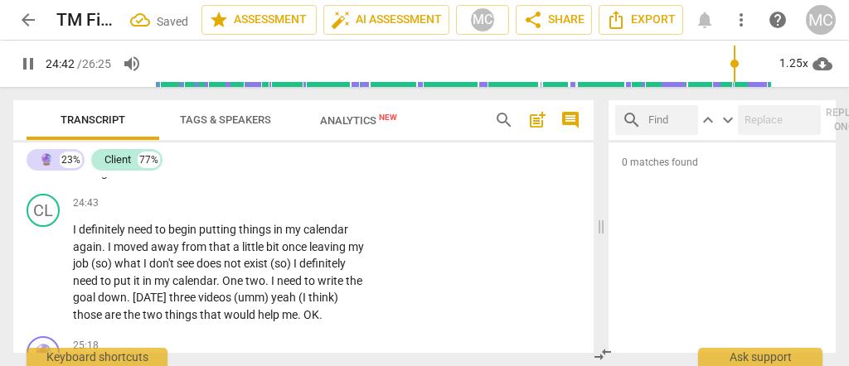
click at [248, 162] on span "might" at bounding box center [238, 154] width 32 height 13
click at [313, 162] on span "to" at bounding box center [309, 154] width 13 height 13
click at [312, 137] on p "Add competency" at bounding box center [316, 129] width 79 height 15
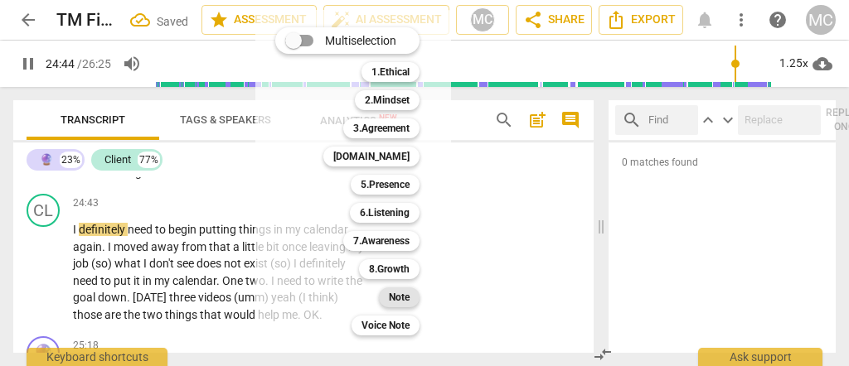
click at [411, 304] on div "Note" at bounding box center [399, 298] width 41 height 20
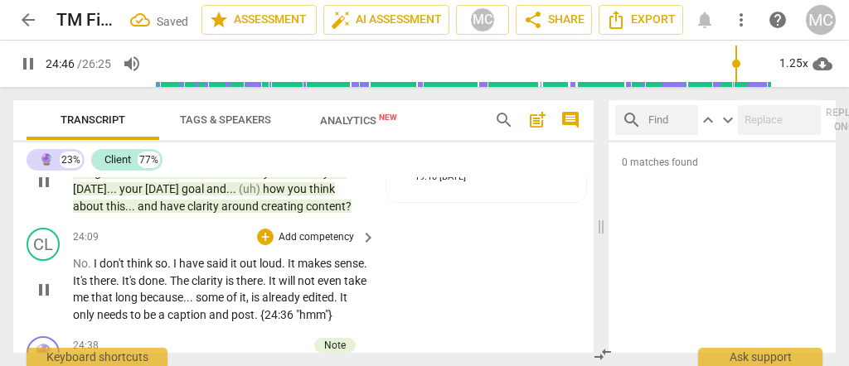
scroll to position [6967, 0]
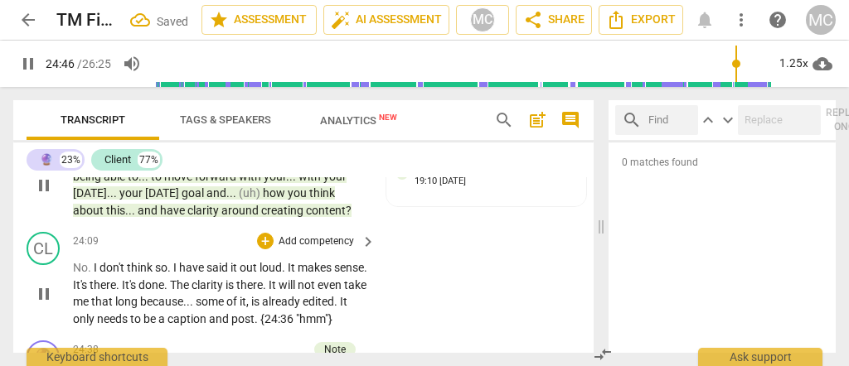
click at [314, 250] on p "Add competency" at bounding box center [316, 242] width 79 height 15
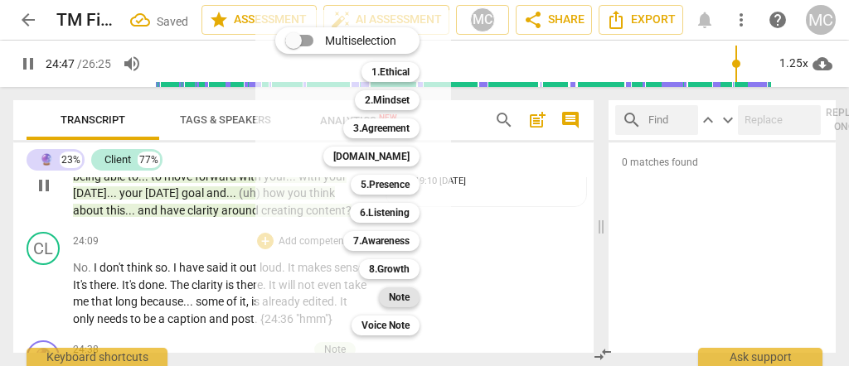
click at [395, 303] on b "Note" at bounding box center [399, 298] width 21 height 20
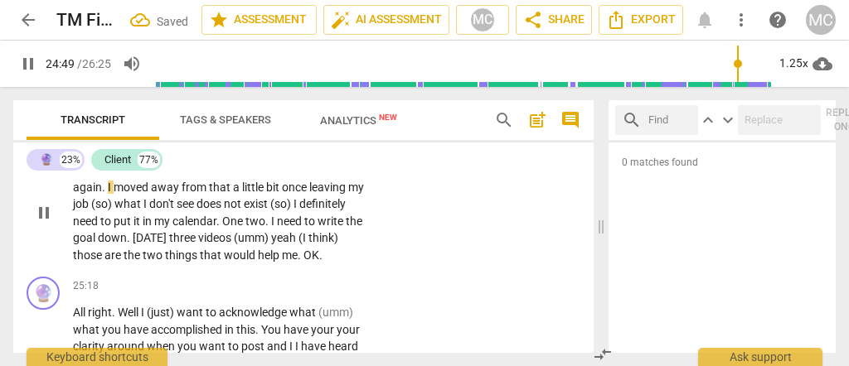
scroll to position [7265, 0]
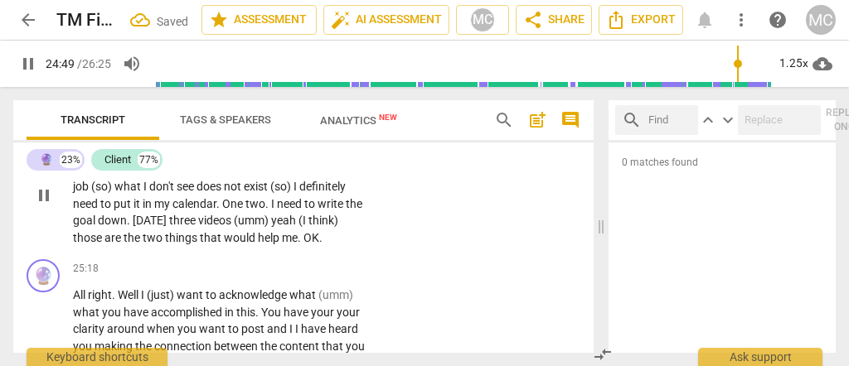
click at [87, 159] on span "definitely" at bounding box center [103, 152] width 49 height 13
drag, startPoint x: 122, startPoint y: 261, endPoint x: 108, endPoint y: 262, distance: 14.1
click at [108, 246] on p "I definitely need to begin putting things in my calendar again . I moved away f…" at bounding box center [220, 195] width 294 height 102
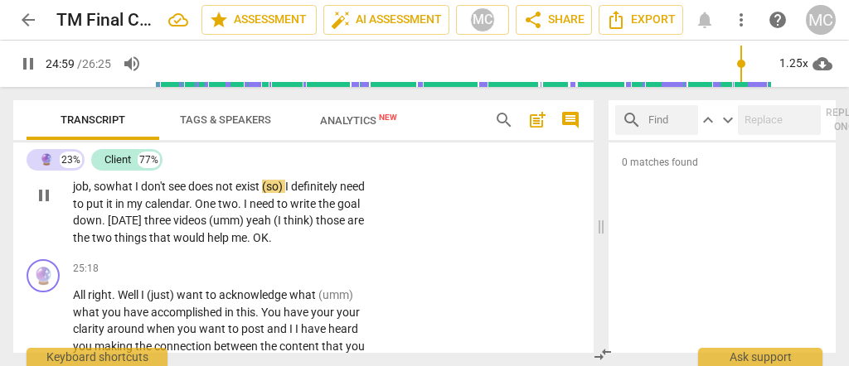
click at [135, 193] on span "what" at bounding box center [120, 186] width 29 height 13
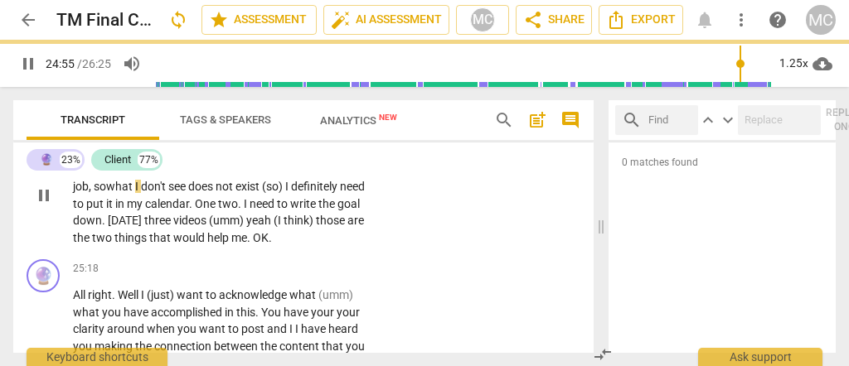
click at [213, 193] on span "does" at bounding box center [201, 186] width 27 height 13
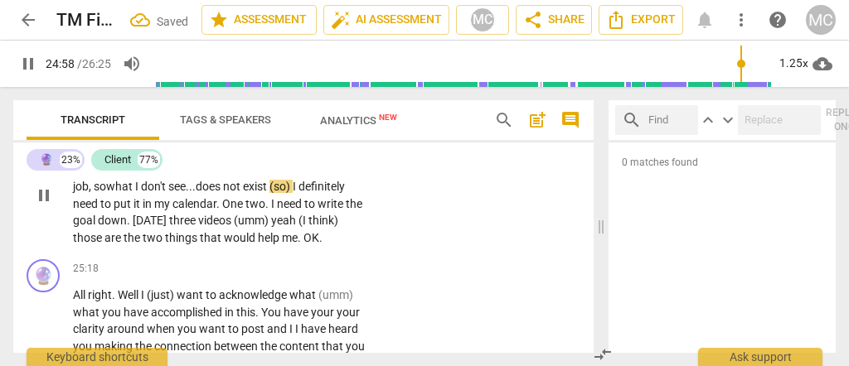
click at [293, 193] on span "(so)" at bounding box center [280, 186] width 23 height 13
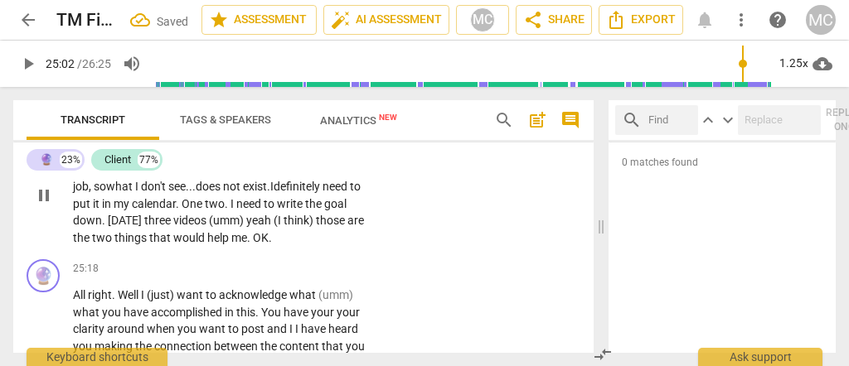
click at [205, 211] on span "One" at bounding box center [193, 203] width 23 height 13
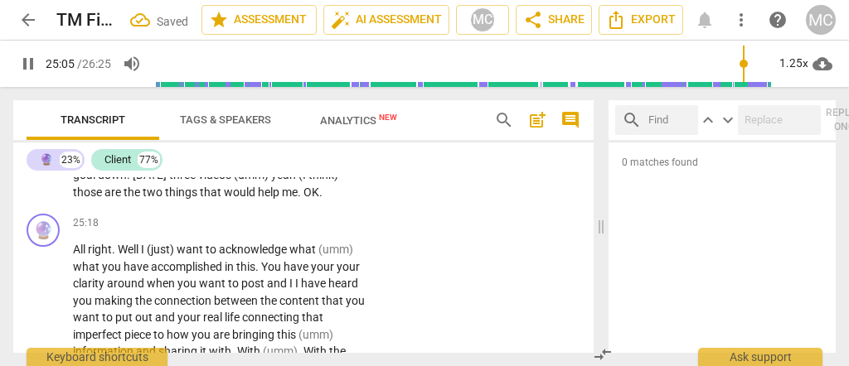
scroll to position [7320, 0]
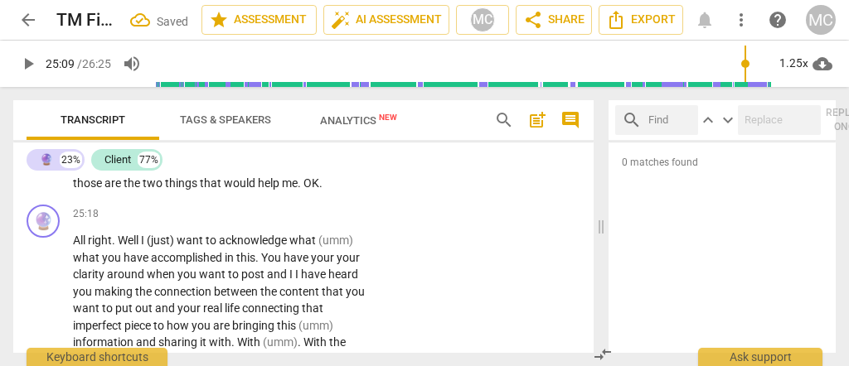
click at [169, 172] on span "[DATE]" at bounding box center [151, 165] width 36 height 13
drag, startPoint x: 181, startPoint y: 240, endPoint x: 172, endPoint y: 241, distance: 8.3
click at [172, 192] on p "I definitely need to begin putting things in my calendar again . I moved away f…" at bounding box center [220, 141] width 294 height 102
click at [202, 172] on span "three" at bounding box center [187, 165] width 29 height 13
click at [173, 172] on span "[DATE]," at bounding box center [155, 165] width 36 height 13
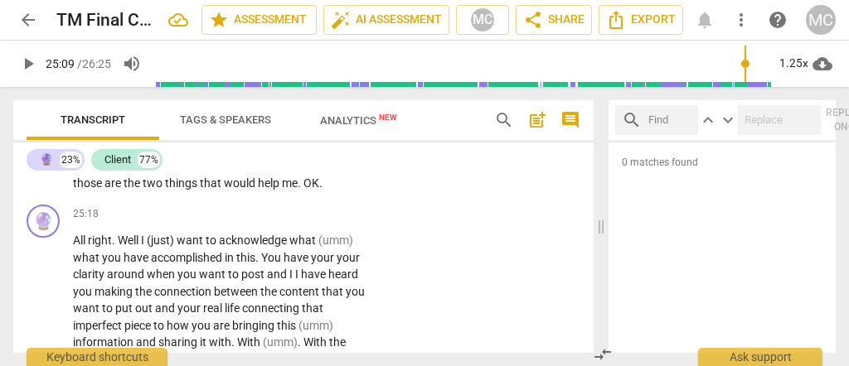
click at [173, 172] on span "[DATE]," at bounding box center [155, 165] width 36 height 13
click at [195, 172] on span "three" at bounding box center [180, 165] width 29 height 13
drag, startPoint x: 340, startPoint y: 235, endPoint x: 296, endPoint y: 239, distance: 44.1
click at [296, 192] on p "I definitely need to begin putting things in my calendar again . I moved away f…" at bounding box center [220, 141] width 294 height 102
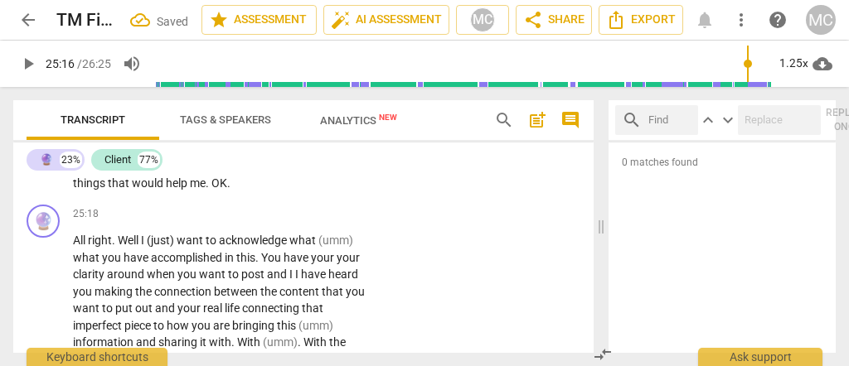
click at [333, 172] on span "two" at bounding box center [343, 165] width 20 height 13
drag, startPoint x: 336, startPoint y: 254, endPoint x: 306, endPoint y: 257, distance: 30.0
click at [306, 192] on p "I definitely need to begin putting things in my calendar again . I moved away f…" at bounding box center [220, 141] width 294 height 102
click at [190, 190] on span "help" at bounding box center [178, 183] width 24 height 13
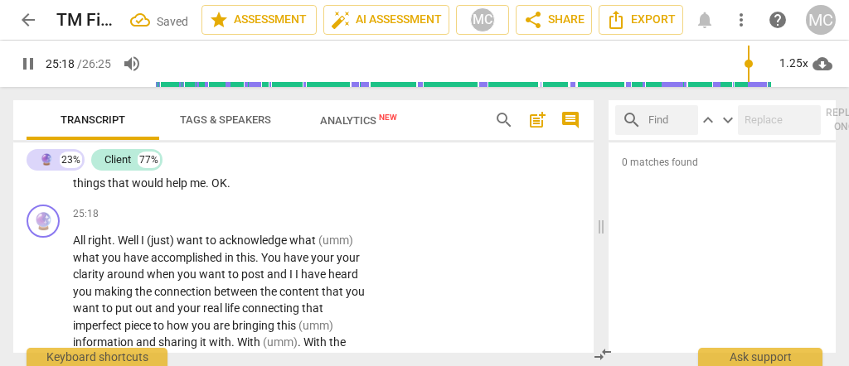
click at [190, 190] on span "help" at bounding box center [178, 183] width 24 height 13
click at [227, 190] on span "OK" at bounding box center [219, 183] width 16 height 13
click at [75, 247] on span "All" at bounding box center [80, 240] width 15 height 13
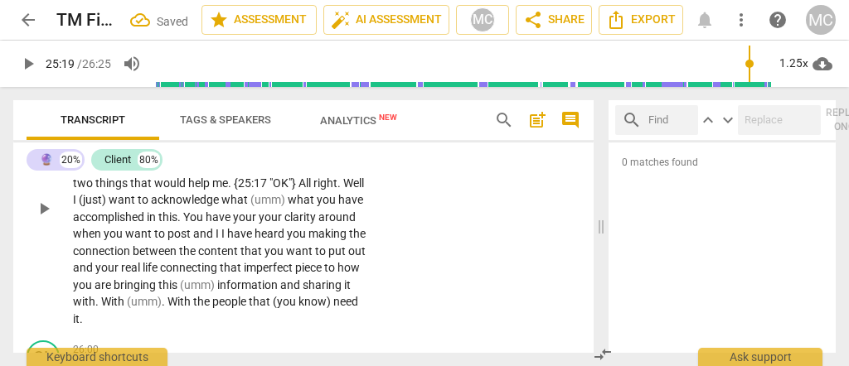
click at [228, 190] on span "me" at bounding box center [220, 183] width 16 height 13
click at [298, 190] on span "All" at bounding box center [305, 183] width 15 height 13
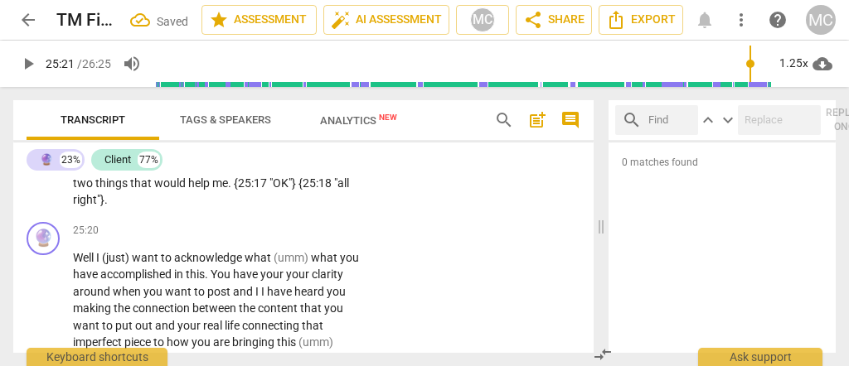
click at [197, 209] on p "I definitely need to begin putting things in my calendar again . I moved away f…" at bounding box center [220, 149] width 294 height 119
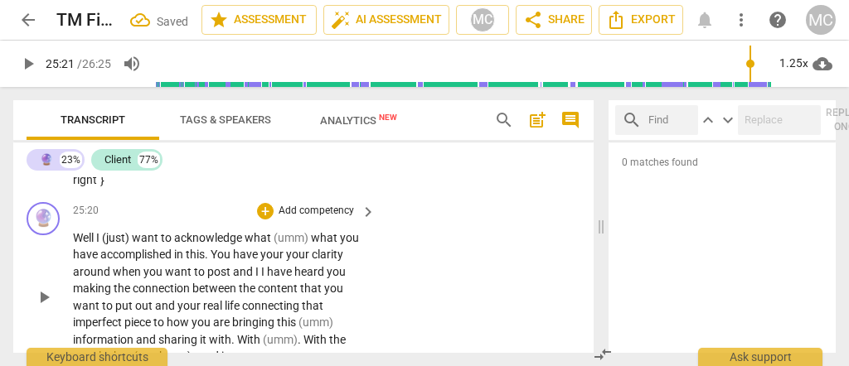
scroll to position [7376, 0]
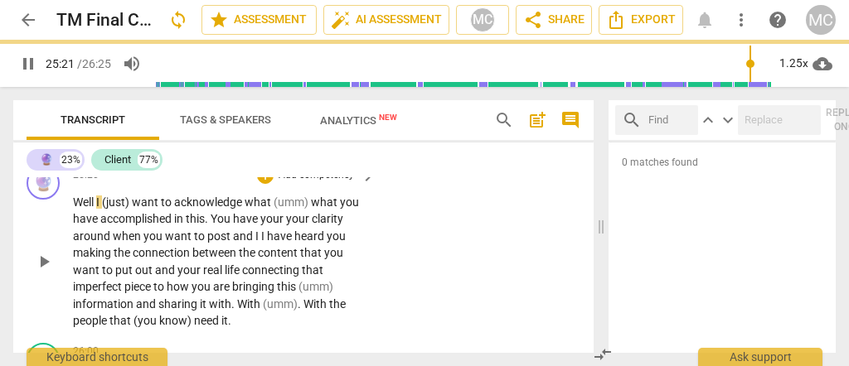
click at [97, 209] on span "I" at bounding box center [99, 202] width 6 height 13
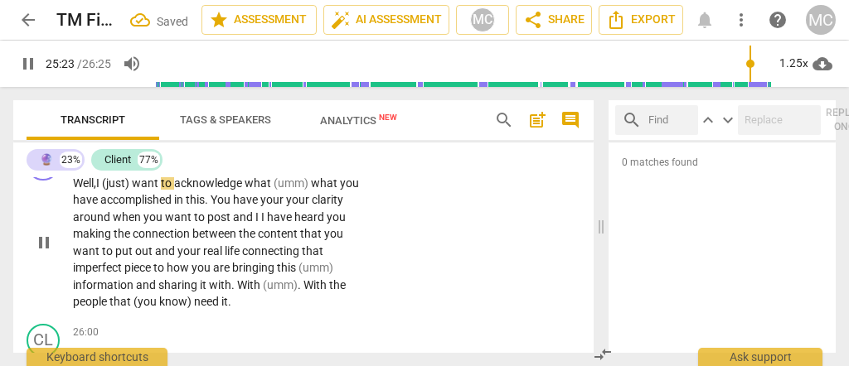
scroll to position [7431, 0]
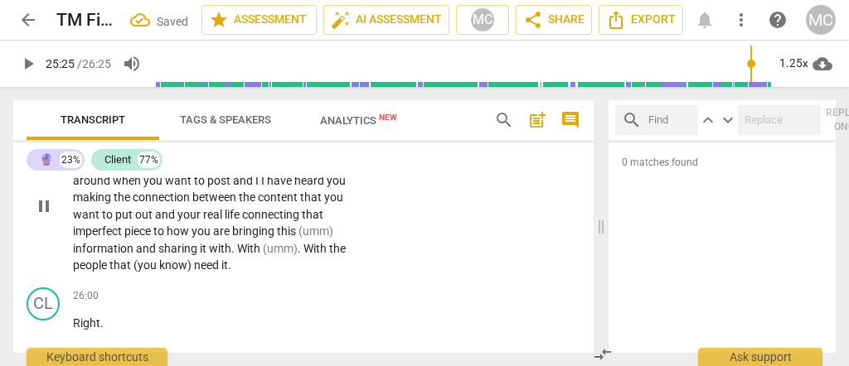
click at [173, 153] on span "to" at bounding box center [167, 146] width 13 height 13
click at [297, 153] on span "acknowledge" at bounding box center [261, 146] width 70 height 13
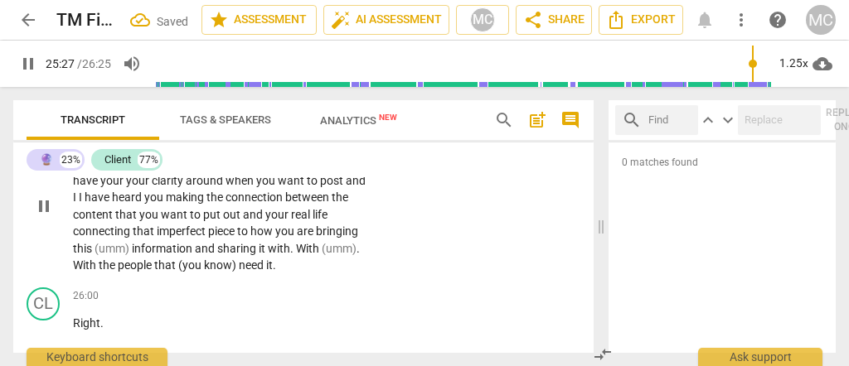
drag, startPoint x: 133, startPoint y: 236, endPoint x: 109, endPoint y: 236, distance: 23.2
click at [110, 236] on p "Well, I (just) want to [laughter] acknowledge [laughter] what (umm) what you ha…" at bounding box center [220, 206] width 294 height 136
click at [96, 170] on span "what" at bounding box center [87, 163] width 29 height 13
click at [188, 170] on span "you" at bounding box center [187, 163] width 22 height 13
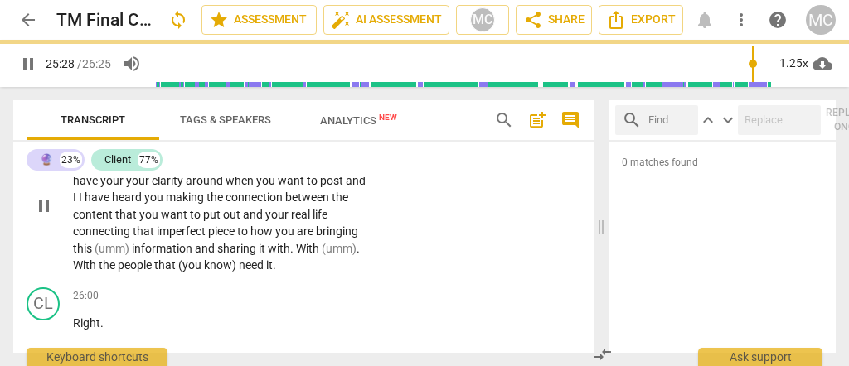
scroll to position [7486, 0]
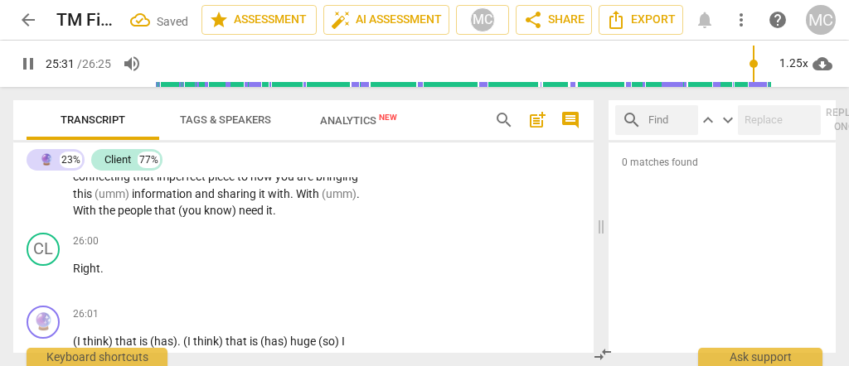
click at [126, 133] on span "your" at bounding box center [139, 125] width 26 height 13
click at [98, 149] on span "I" at bounding box center [98, 142] width 6 height 13
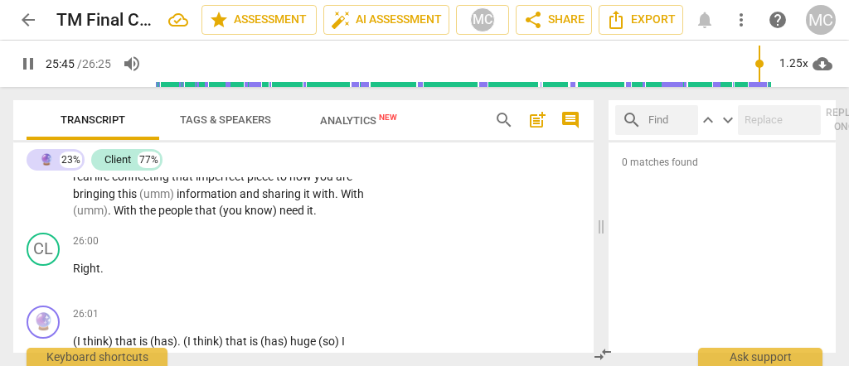
click at [308, 167] on span "and" at bounding box center [319, 159] width 22 height 13
click at [114, 220] on p "Well, I (just) want to [laughter] acknowledge [laughter] what... (umm) what you…" at bounding box center [220, 152] width 294 height 136
click at [284, 183] on span "piece" at bounding box center [269, 176] width 29 height 13
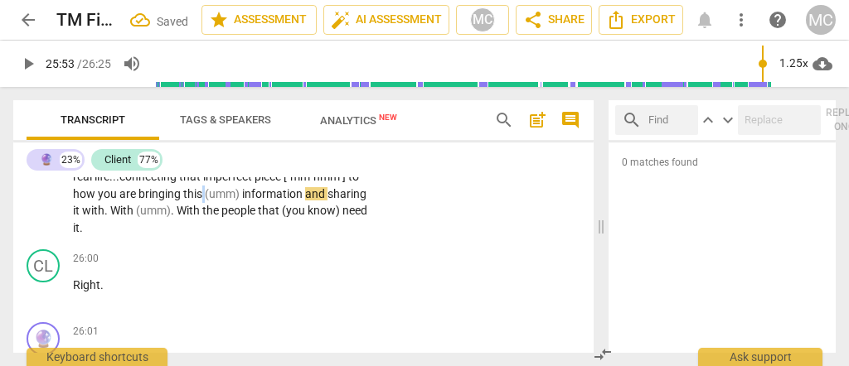
click at [216, 237] on p "Well, I (just) want to [laughter] acknowledge [laughter] what... (umm) what you…" at bounding box center [220, 160] width 294 height 153
click at [225, 201] on span "(umm)" at bounding box center [223, 193] width 37 height 13
click at [136, 217] on span "With" at bounding box center [123, 210] width 26 height 13
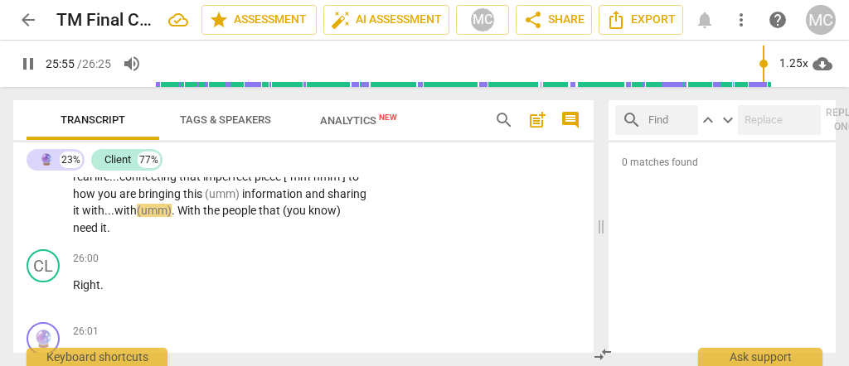
click at [203, 217] on span "With" at bounding box center [190, 210] width 26 height 13
click at [137, 217] on span "with" at bounding box center [125, 210] width 22 height 13
click at [147, 217] on span "with..." at bounding box center [130, 210] width 32 height 13
click at [124, 237] on p "Well, I (just) want to [laughter] acknowledge [laughter] what... (umm) what you…" at bounding box center [220, 160] width 294 height 153
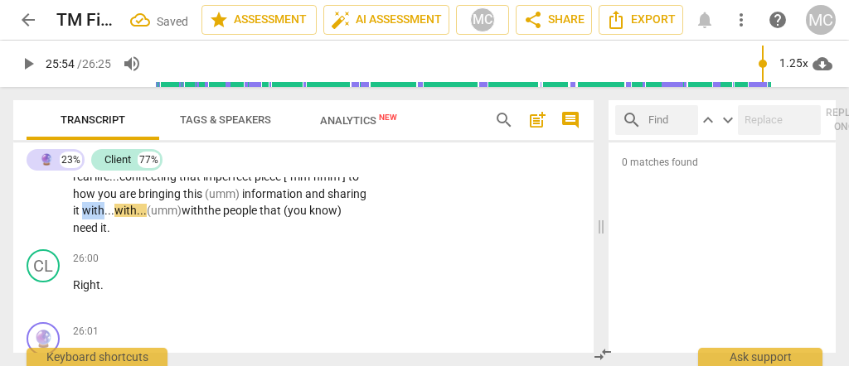
click at [124, 237] on p "Well, I (just) want to [laughter] acknowledge [laughter] what... (umm) what you…" at bounding box center [220, 160] width 294 height 153
click at [114, 217] on span "with..." at bounding box center [98, 210] width 32 height 13
click at [309, 217] on span "(you" at bounding box center [297, 210] width 26 height 13
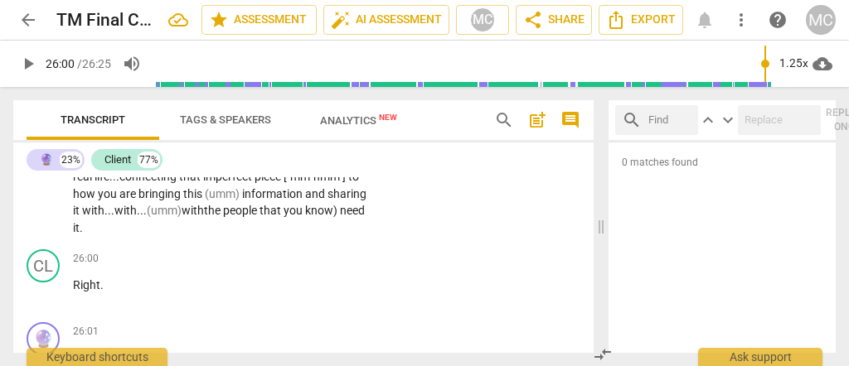
click at [305, 217] on span "know)" at bounding box center [322, 210] width 35 height 13
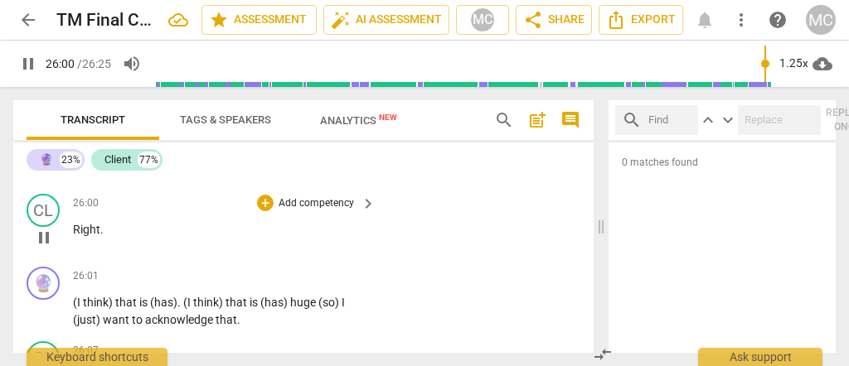
click at [70, 249] on div "play_arrow pause" at bounding box center [52, 238] width 42 height 22
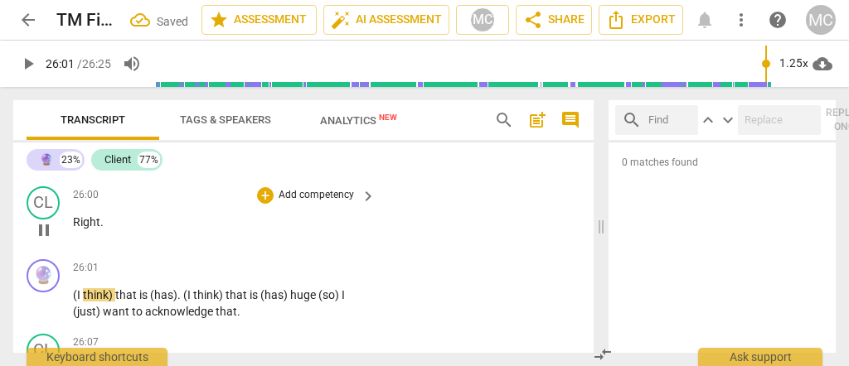
click at [75, 229] on span "Right" at bounding box center [86, 222] width 27 height 13
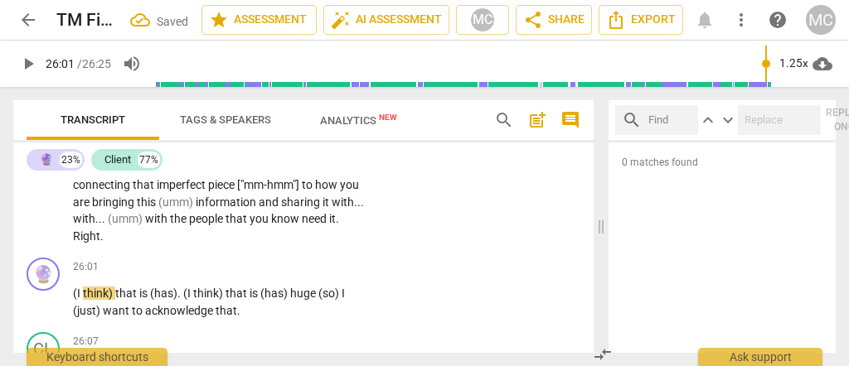
click at [74, 243] on span "Right" at bounding box center [86, 236] width 27 height 13
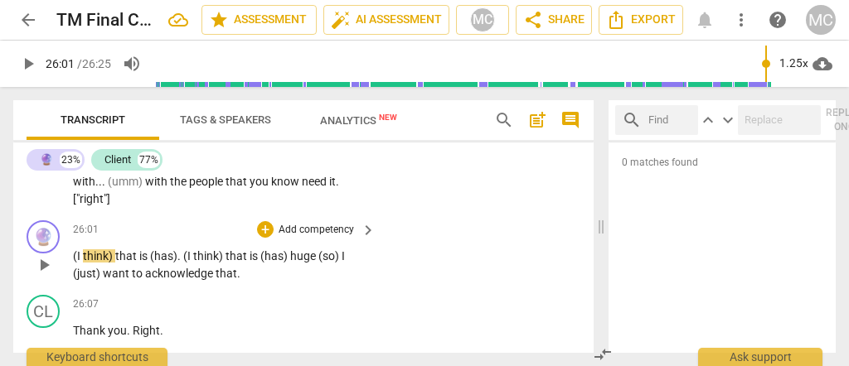
scroll to position [7532, 0]
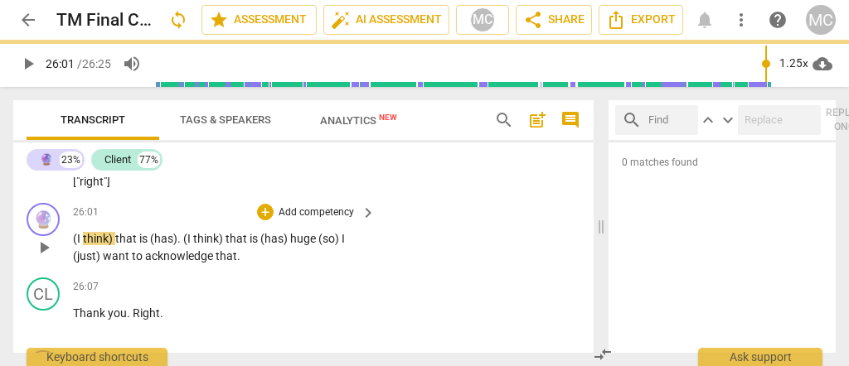
click at [85, 245] on span "think)" at bounding box center [99, 238] width 32 height 13
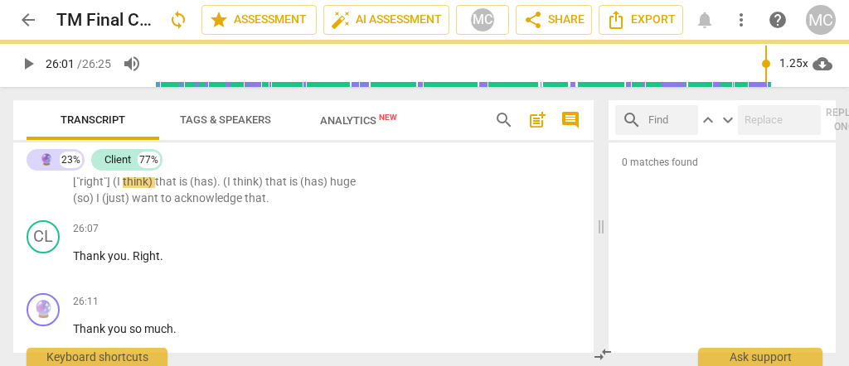
scroll to position [7475, 0]
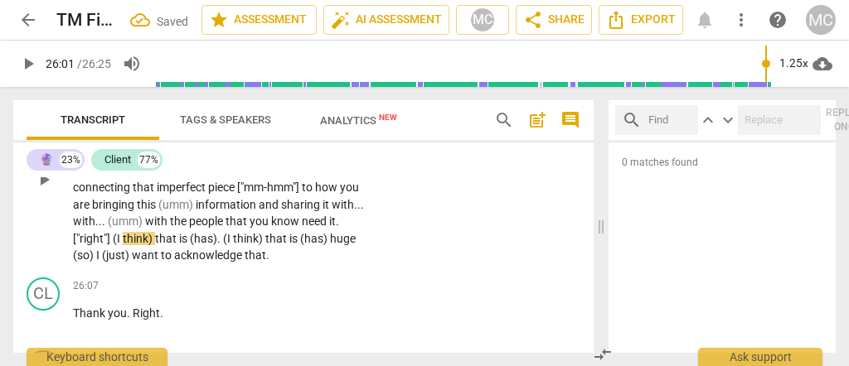
click at [118, 245] on span "(I" at bounding box center [118, 238] width 10 height 13
click at [153, 245] on span "think)" at bounding box center [139, 238] width 32 height 13
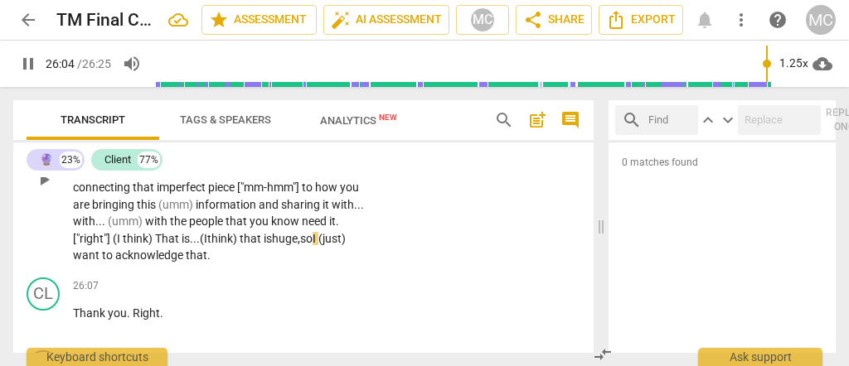
click at [413, 269] on div "🔮 play_arrow pause 25:20 + Add competency keyboard_arrow_right Well , I (just) …" at bounding box center [303, 166] width 580 height 211
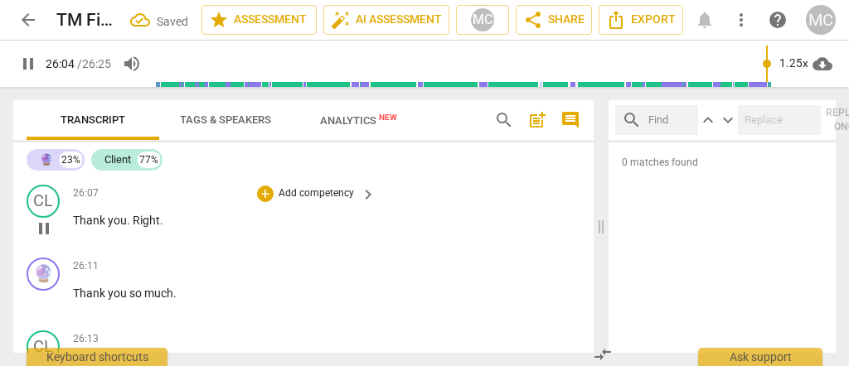
scroll to position [7585, 0]
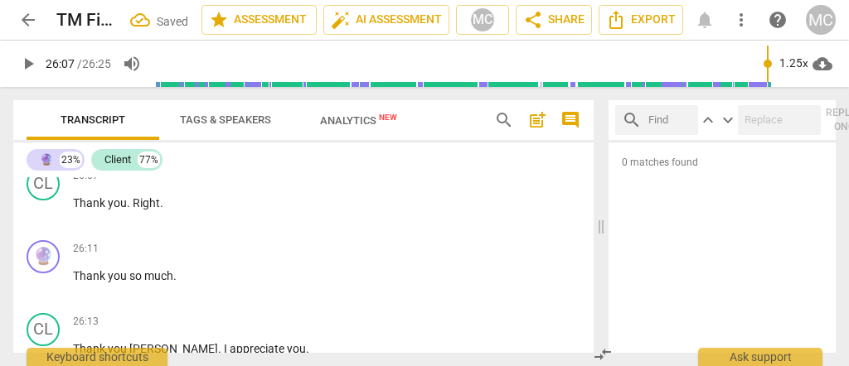
click at [133, 152] on span "acknowledge" at bounding box center [150, 144] width 70 height 13
click at [200, 152] on span "that" at bounding box center [197, 144] width 22 height 13
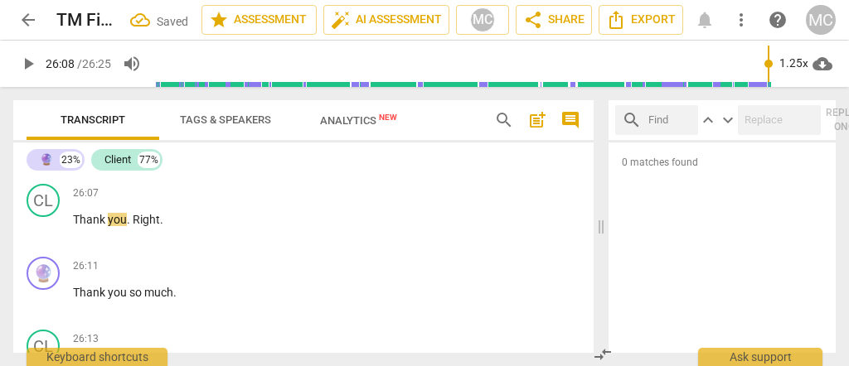
drag, startPoint x: 222, startPoint y: 236, endPoint x: 172, endPoint y: 236, distance: 49.7
click at [172, 172] on p "Well , I (just) want to [laughter] acknowledge [laughter] what . . . (umm) what…" at bounding box center [220, 77] width 294 height 187
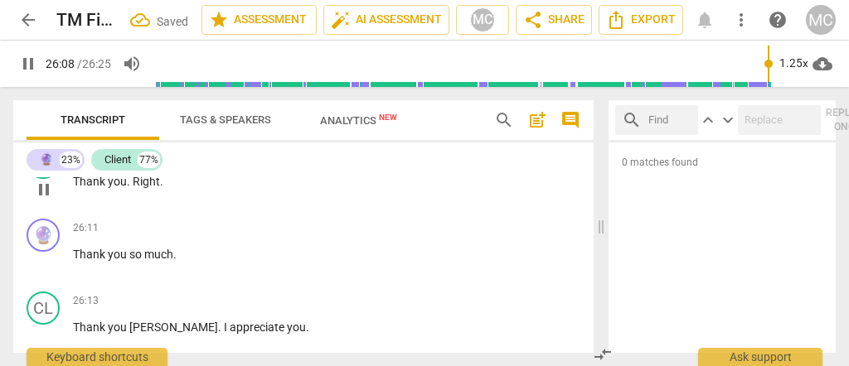
scroll to position [7641, 0]
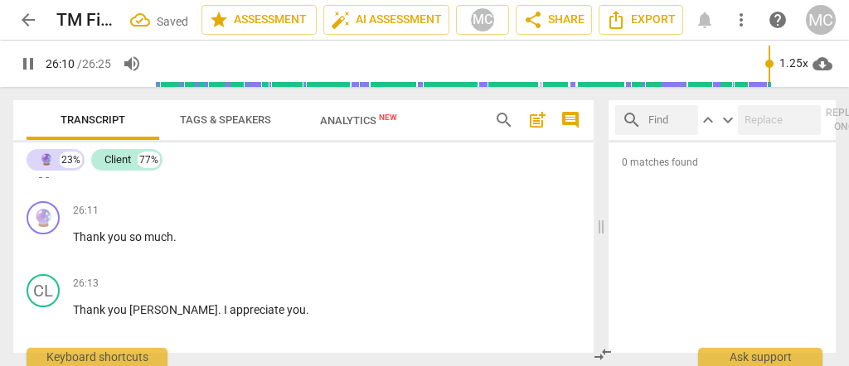
click at [102, 171] on span "Thank" at bounding box center [90, 164] width 35 height 13
click at [133, 171] on span "Right" at bounding box center [146, 164] width 27 height 13
click at [115, 171] on span "you" at bounding box center [117, 164] width 19 height 13
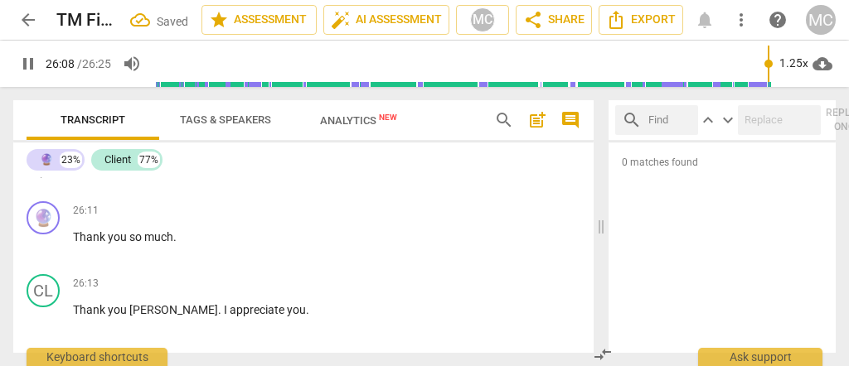
click at [133, 171] on span "Right" at bounding box center [146, 164] width 27 height 13
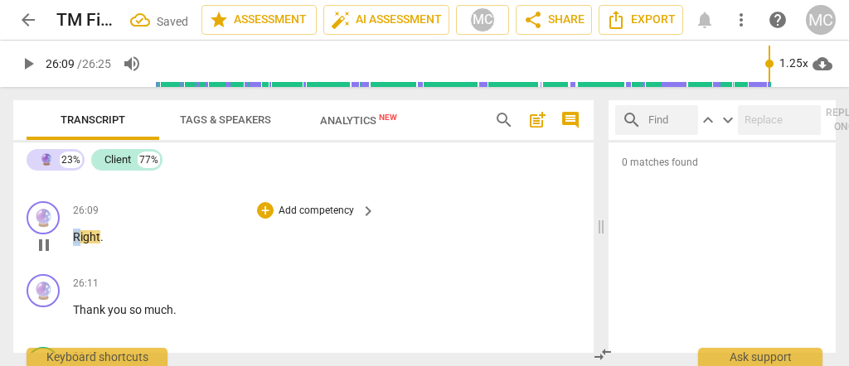
click at [73, 246] on p "Right ." at bounding box center [220, 237] width 294 height 17
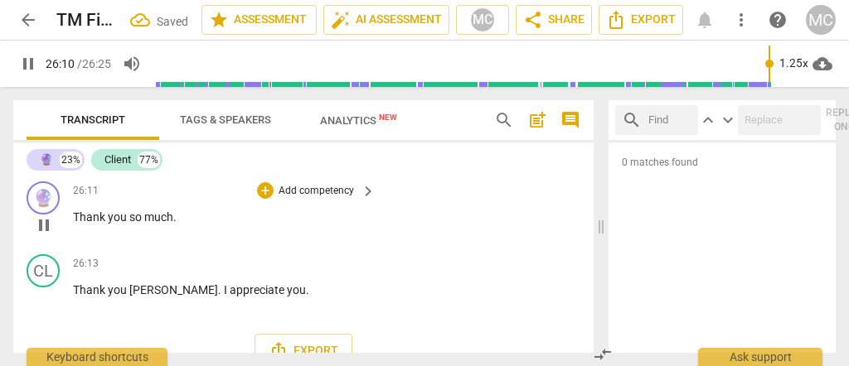
scroll to position [7751, 0]
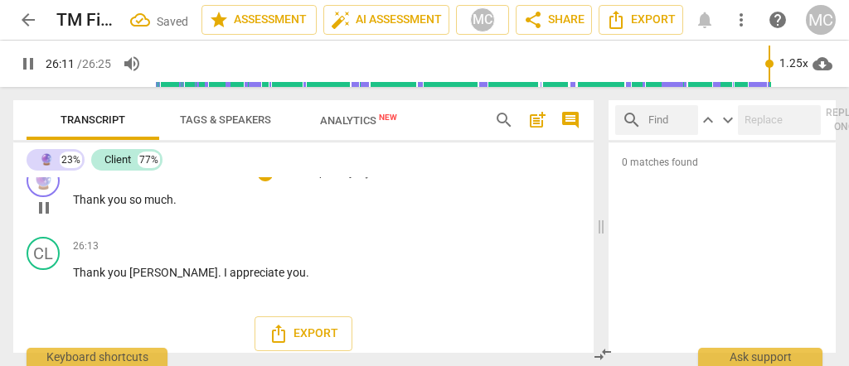
click at [73, 206] on span "Thank" at bounding box center [90, 199] width 35 height 13
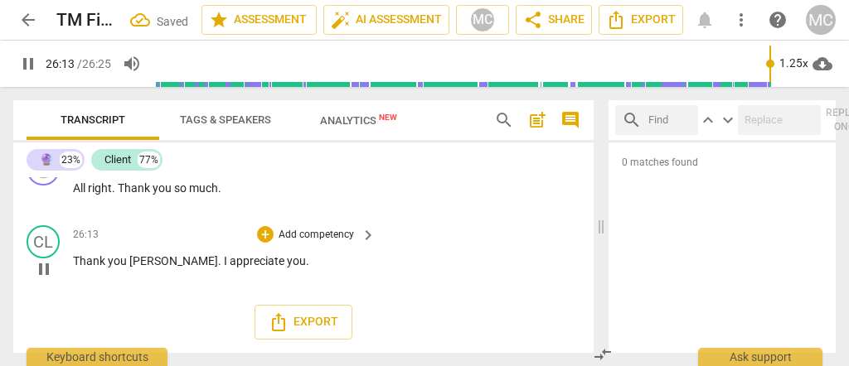
click at [129, 268] on span "[PERSON_NAME]" at bounding box center [173, 261] width 89 height 13
click at [230, 268] on span "appreciate" at bounding box center [258, 261] width 57 height 13
click at [287, 268] on span "you" at bounding box center [296, 261] width 19 height 13
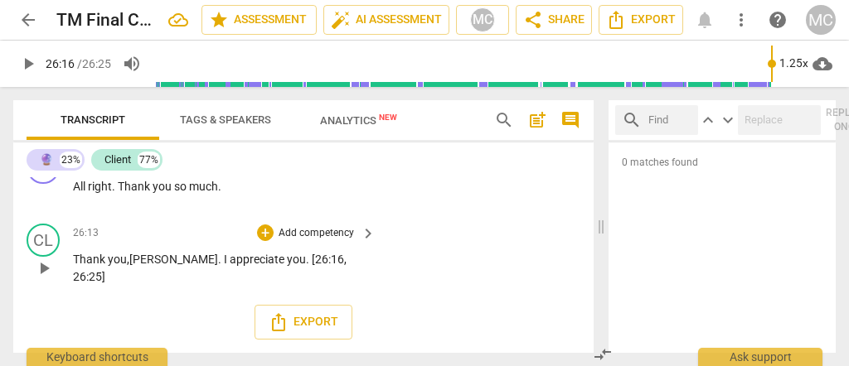
click at [318, 241] on p "Add competency" at bounding box center [316, 233] width 79 height 15
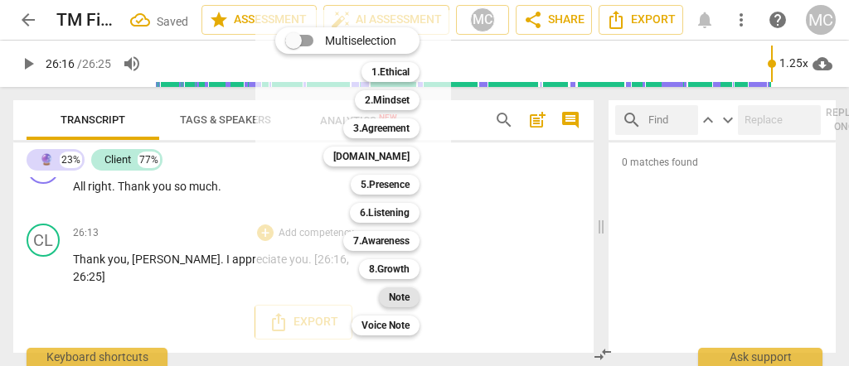
click at [389, 295] on b "Note" at bounding box center [399, 298] width 21 height 20
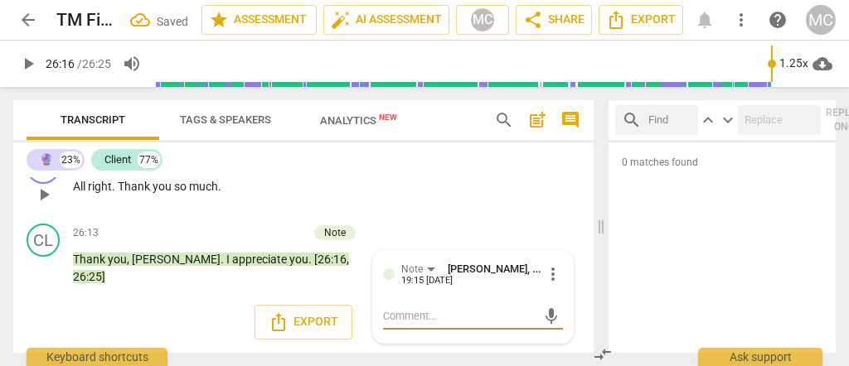
click at [312, 168] on p "Add competency" at bounding box center [316, 160] width 79 height 15
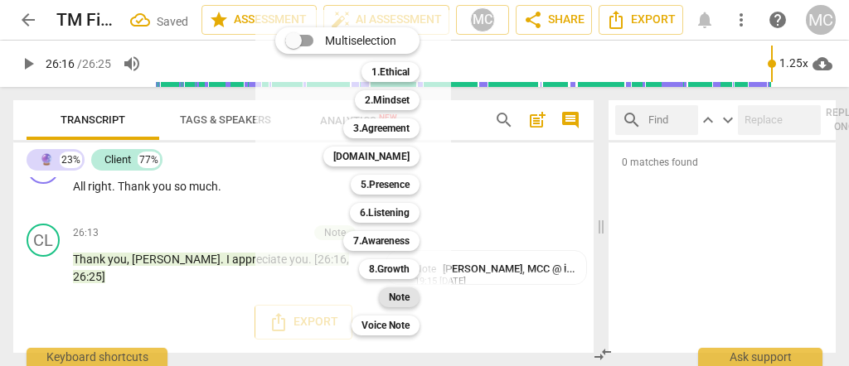
click at [389, 298] on b "Note" at bounding box center [399, 298] width 21 height 20
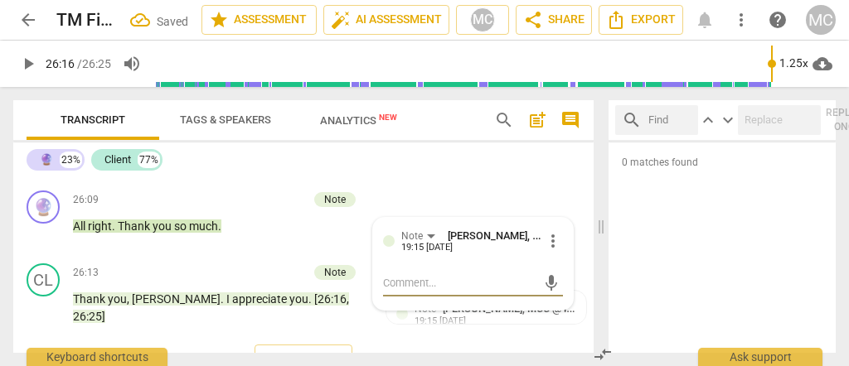
scroll to position [7569, 0]
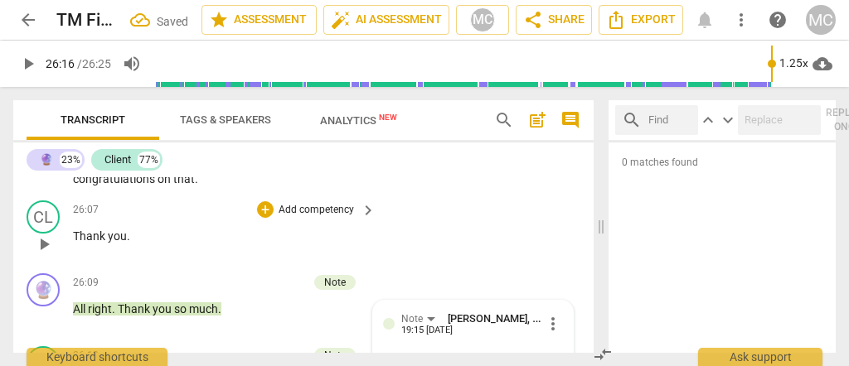
click at [327, 218] on p "Add competency" at bounding box center [316, 210] width 79 height 15
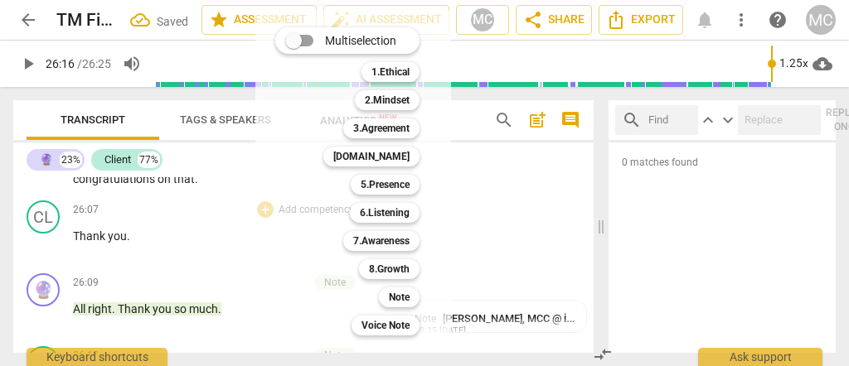
click at [415, 308] on div "Note 9" at bounding box center [408, 298] width 72 height 28
click at [402, 300] on b "Note" at bounding box center [399, 298] width 21 height 20
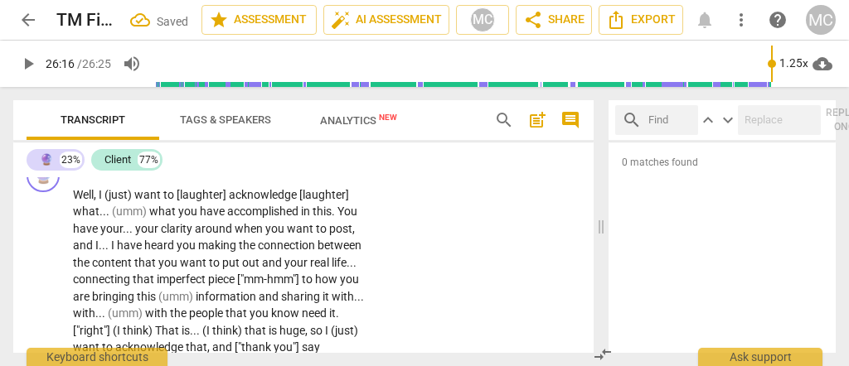
scroll to position [7337, 0]
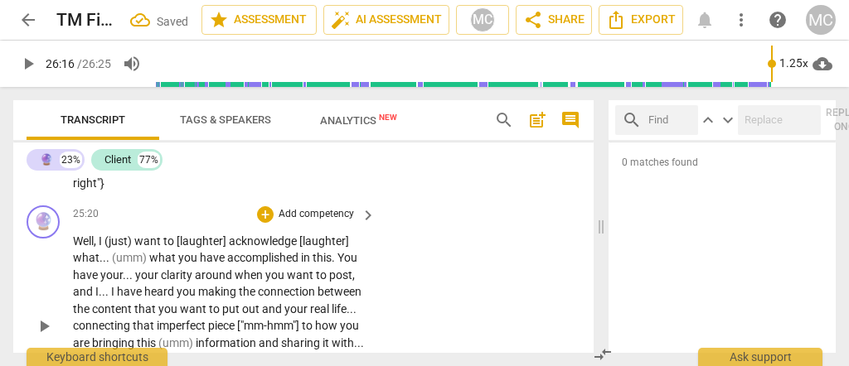
click at [303, 222] on p "Add competency" at bounding box center [316, 214] width 79 height 15
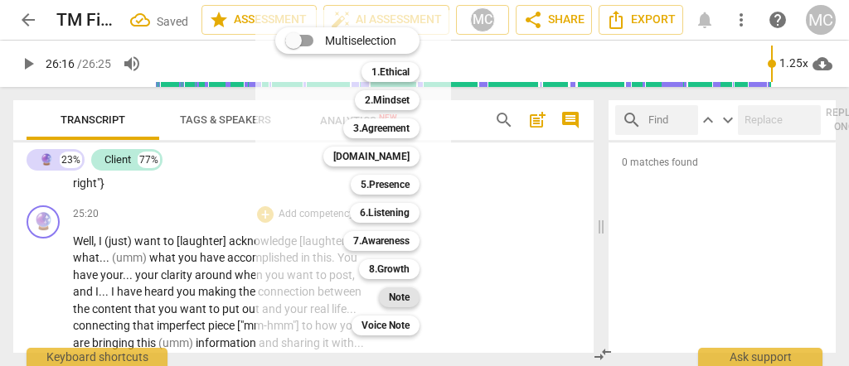
click at [397, 302] on b "Note" at bounding box center [399, 298] width 21 height 20
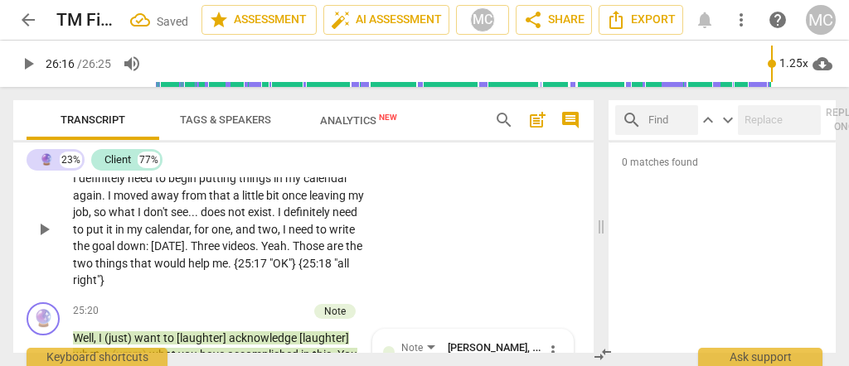
scroll to position [7237, 0]
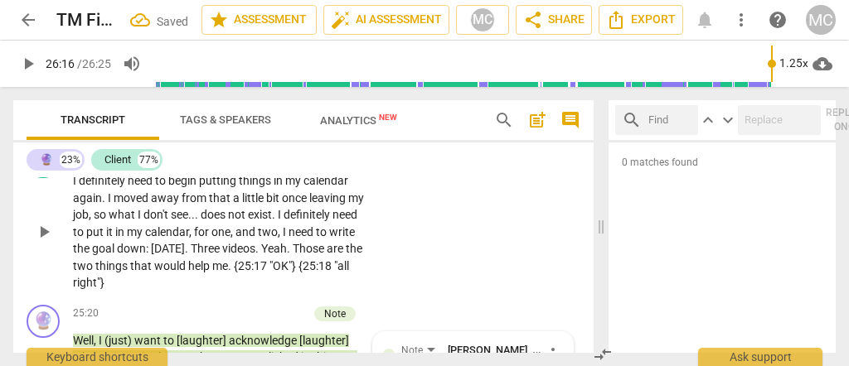
click at [294, 163] on p "Add competency" at bounding box center [316, 155] width 79 height 15
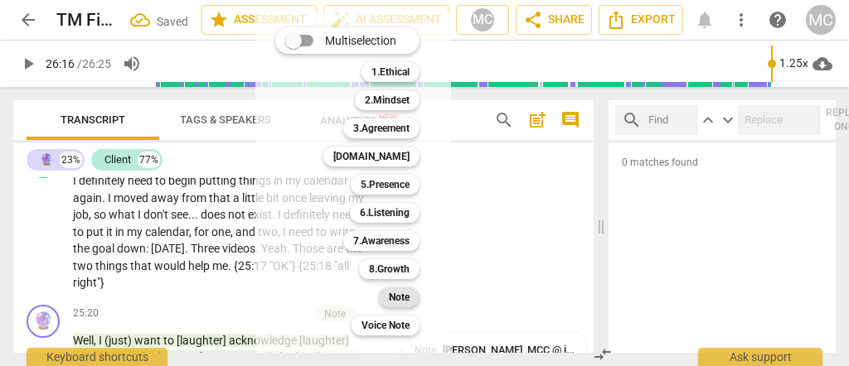
click at [395, 297] on b "Note" at bounding box center [399, 298] width 21 height 20
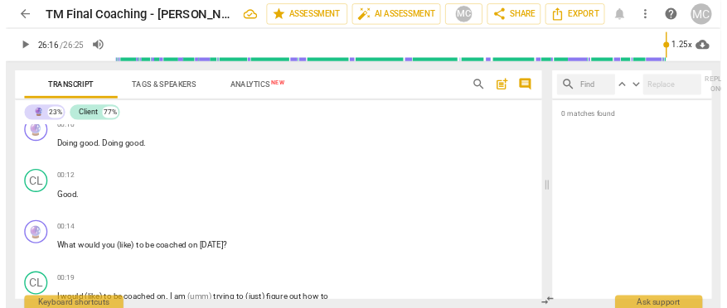
scroll to position [0, 0]
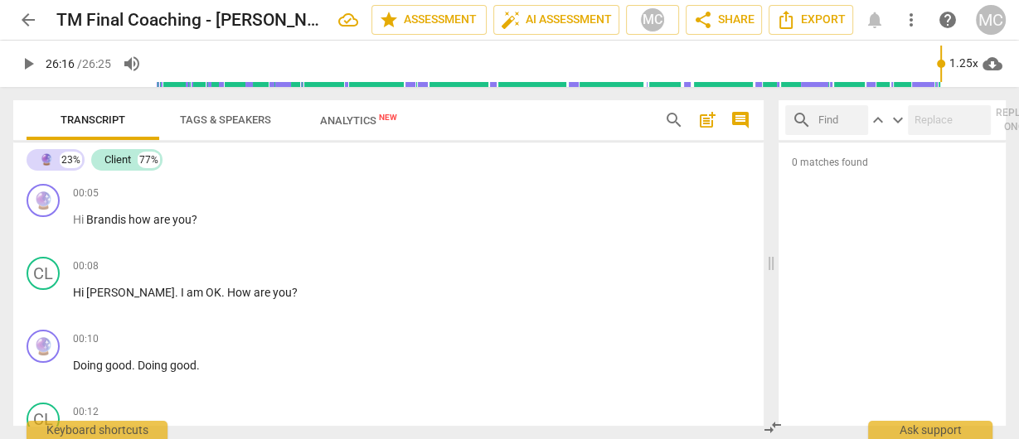
drag, startPoint x: 284, startPoint y: 375, endPoint x: 250, endPoint y: 164, distance: 213.3
click at [152, 221] on p "Hi [PERSON_NAME] how are you ?" at bounding box center [267, 219] width 388 height 17
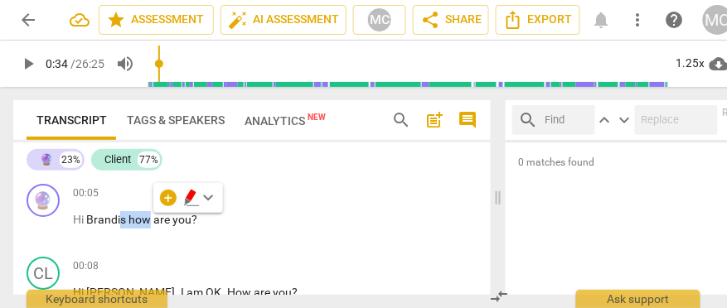
drag, startPoint x: 162, startPoint y: 65, endPoint x: 101, endPoint y: 69, distance: 60.7
click at [147, 69] on input "range" at bounding box center [409, 63] width 525 height 53
click at [25, 61] on span "play_arrow" at bounding box center [28, 64] width 20 height 20
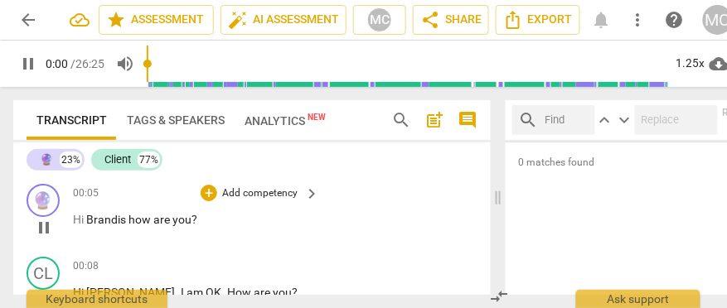
click at [89, 222] on span "Brandis" at bounding box center [107, 219] width 42 height 13
click at [88, 222] on span "Brandis" at bounding box center [107, 219] width 42 height 13
click at [128, 221] on span "Brandis" at bounding box center [107, 219] width 42 height 13
click at [132, 222] on span "how" at bounding box center [141, 219] width 25 height 13
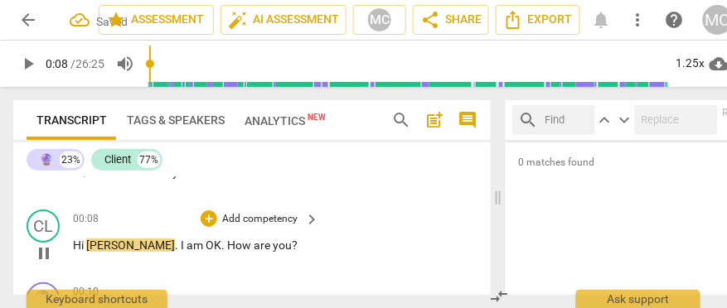
click at [88, 246] on span "[PERSON_NAME]" at bounding box center [130, 245] width 89 height 13
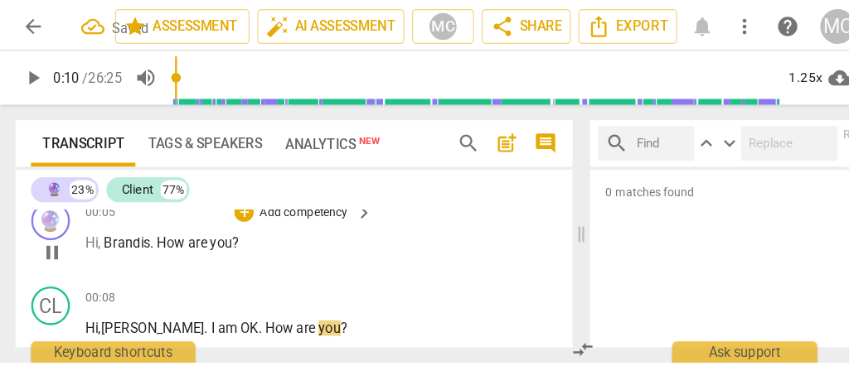
scroll to position [0, 0]
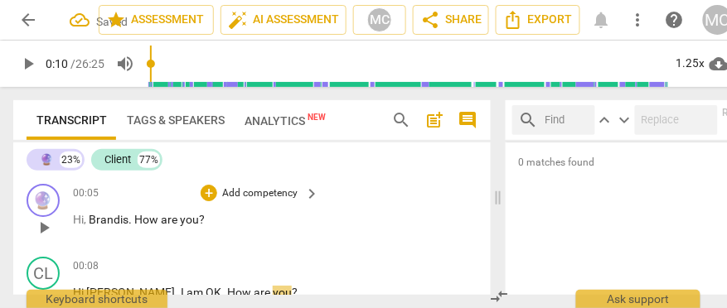
click at [251, 193] on p "Add competency" at bounding box center [260, 194] width 79 height 15
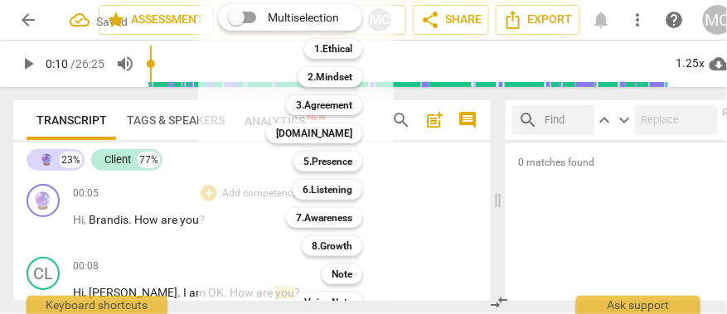
click at [327, 263] on div "Note 9" at bounding box center [351, 274] width 72 height 28
click at [332, 265] on b "Note" at bounding box center [342, 274] width 21 height 20
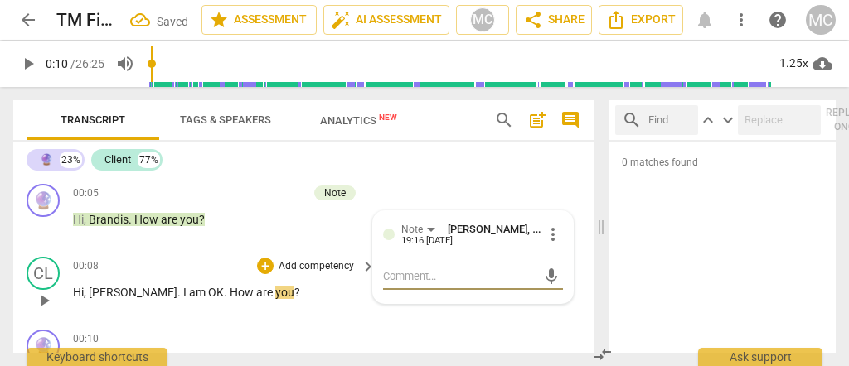
click at [302, 260] on p "Add competency" at bounding box center [316, 267] width 79 height 15
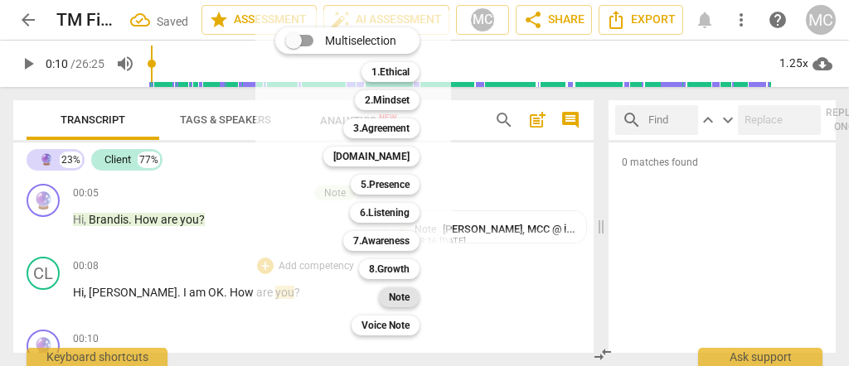
click at [403, 298] on b "Note" at bounding box center [399, 298] width 21 height 20
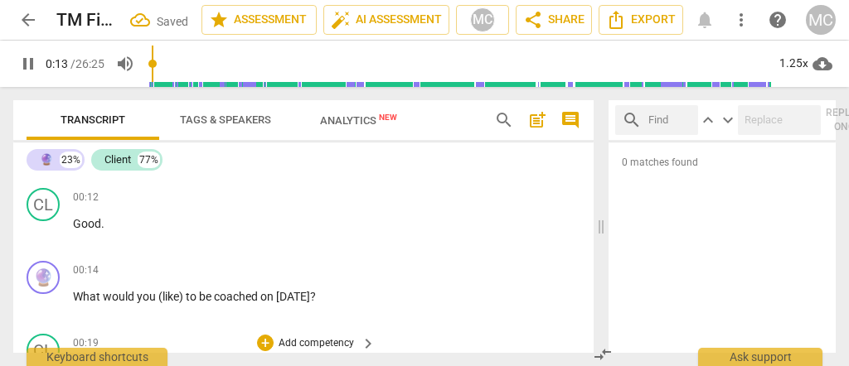
scroll to position [278, 0]
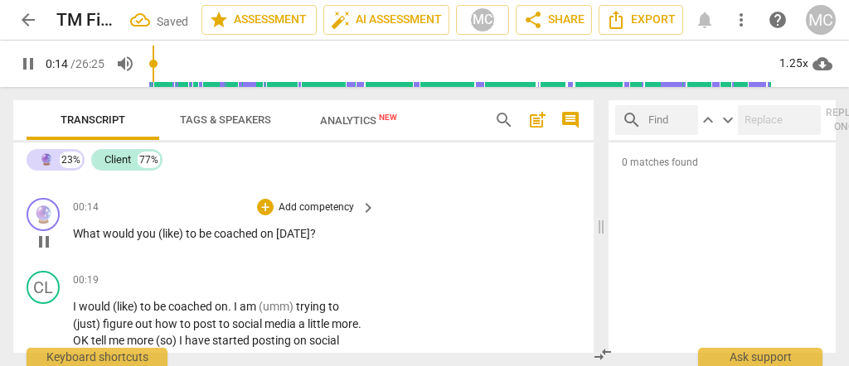
click at [159, 230] on span "(like)" at bounding box center [171, 233] width 27 height 13
click at [182, 235] on span "to" at bounding box center [188, 233] width 13 height 13
click at [322, 206] on p "Add competency" at bounding box center [316, 208] width 79 height 15
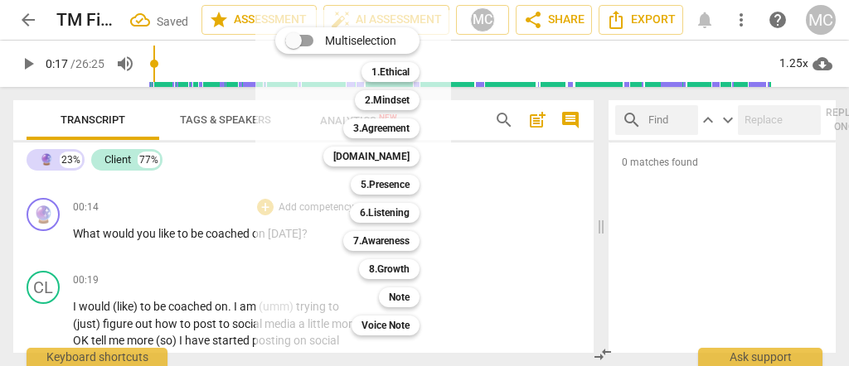
click at [400, 309] on div "Note 9" at bounding box center [408, 298] width 72 height 28
click at [396, 294] on b "Note" at bounding box center [399, 298] width 21 height 20
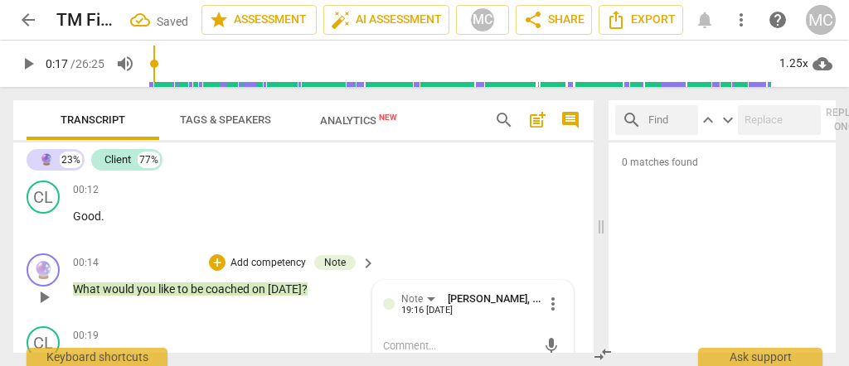
scroll to position [167, 0]
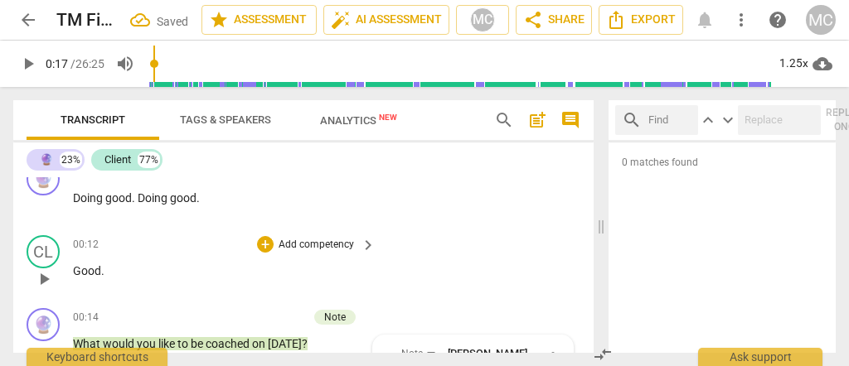
click at [297, 236] on div "+ Add competency" at bounding box center [306, 244] width 99 height 17
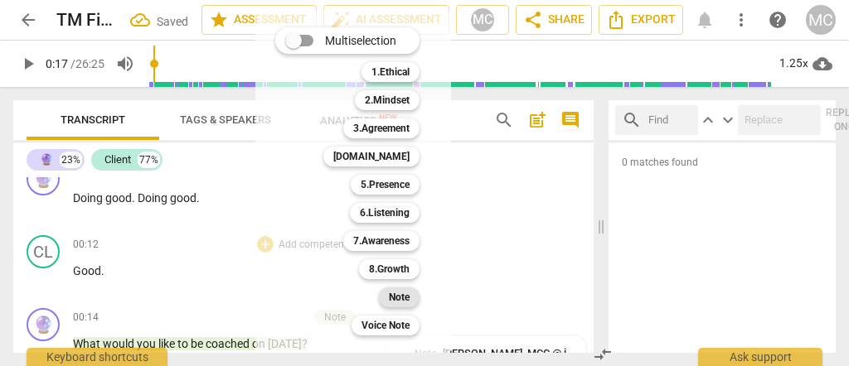
click at [407, 297] on b "Note" at bounding box center [399, 298] width 21 height 20
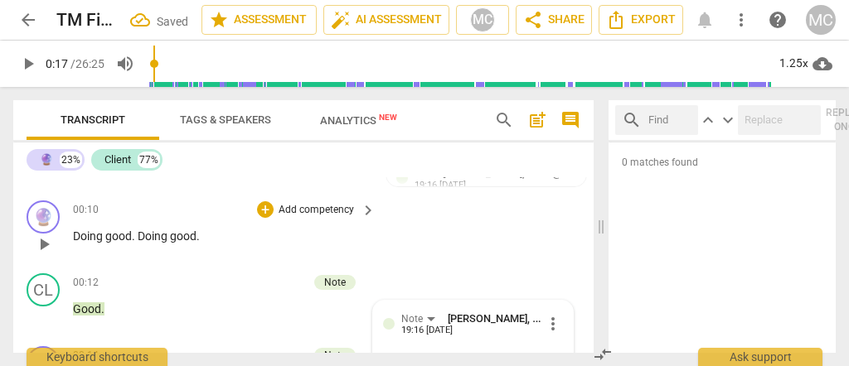
scroll to position [112, 0]
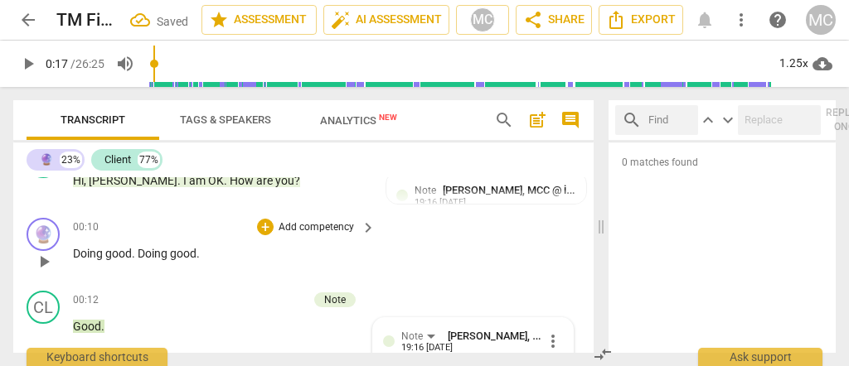
click at [305, 229] on p "Add competency" at bounding box center [316, 228] width 79 height 15
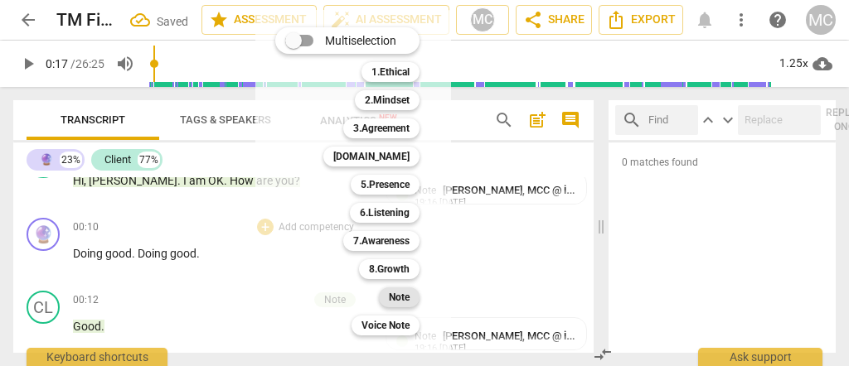
click at [400, 295] on b "Note" at bounding box center [399, 298] width 21 height 20
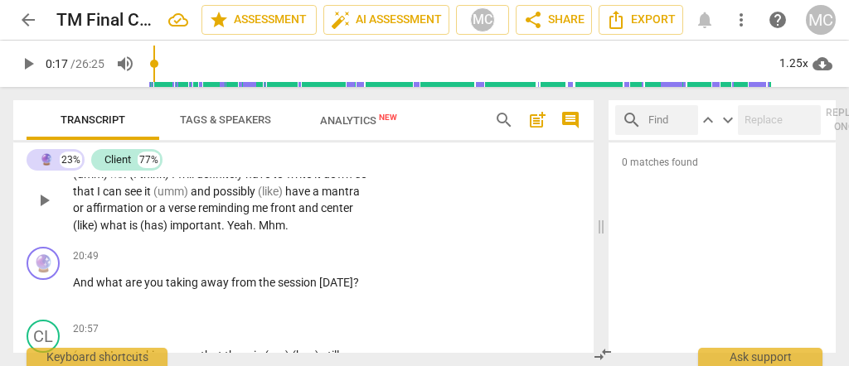
scroll to position [6024, 0]
click at [221, 233] on span "important" at bounding box center [195, 226] width 51 height 13
click at [321, 216] on span "and" at bounding box center [309, 208] width 22 height 13
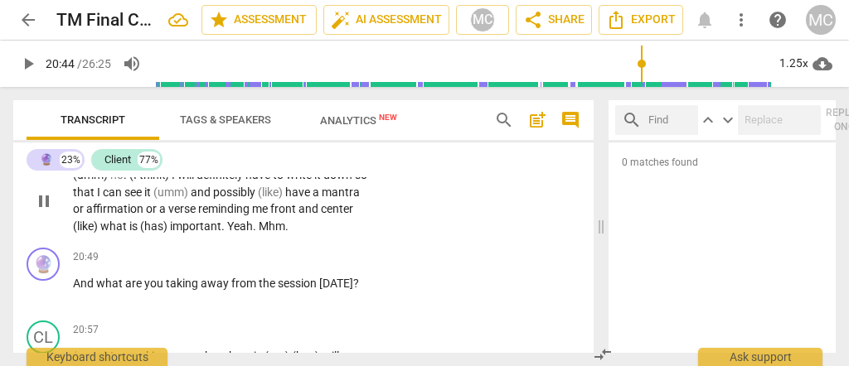
click at [221, 233] on span "important" at bounding box center [195, 226] width 51 height 13
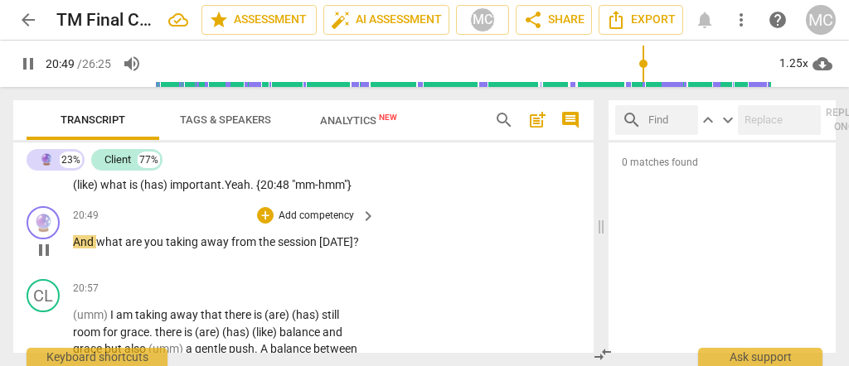
scroll to position [6080, 0]
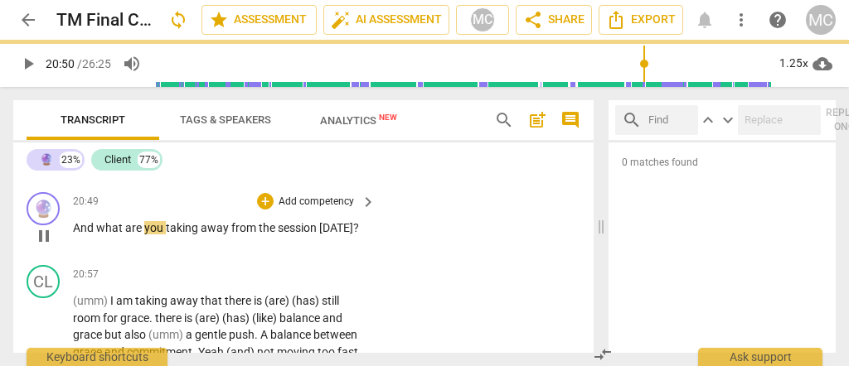
click at [73, 235] on span "And" at bounding box center [84, 227] width 23 height 13
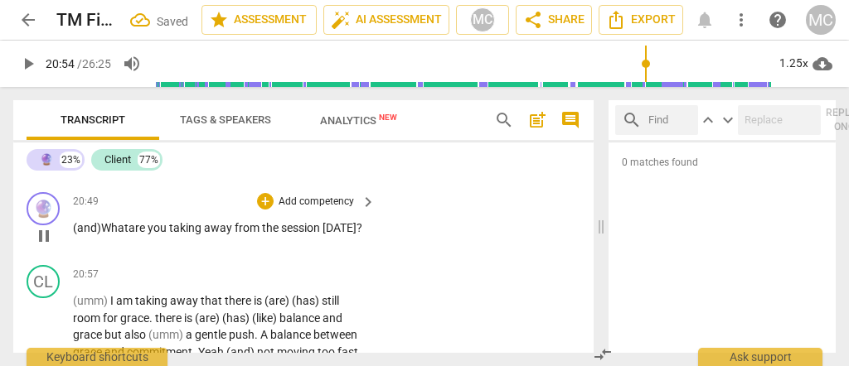
click at [315, 210] on p "Add competency" at bounding box center [316, 202] width 79 height 15
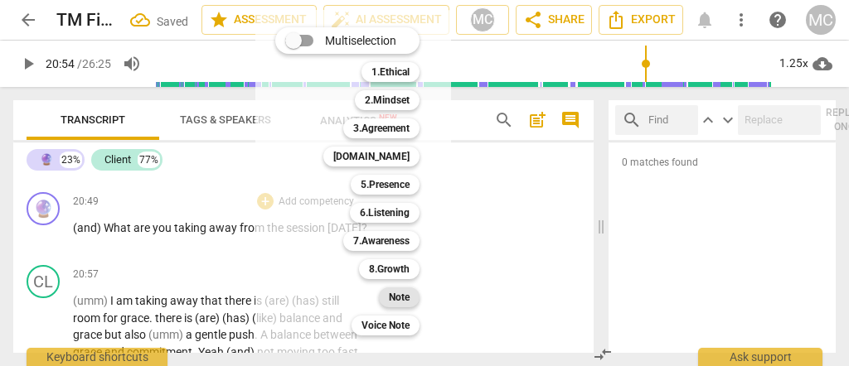
click at [388, 298] on div "Note" at bounding box center [399, 298] width 41 height 20
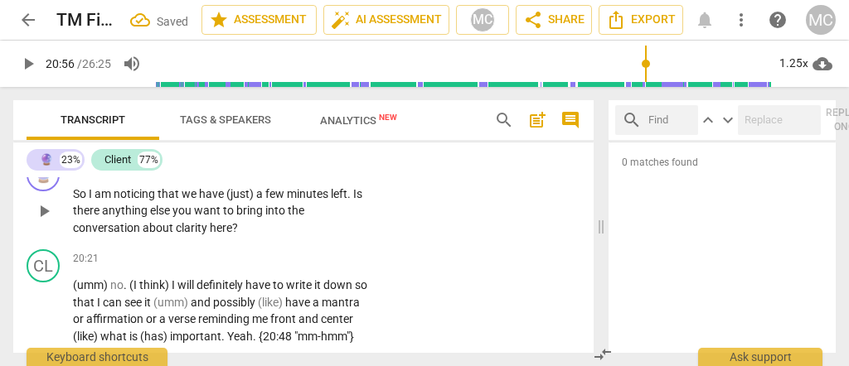
scroll to position [5858, 0]
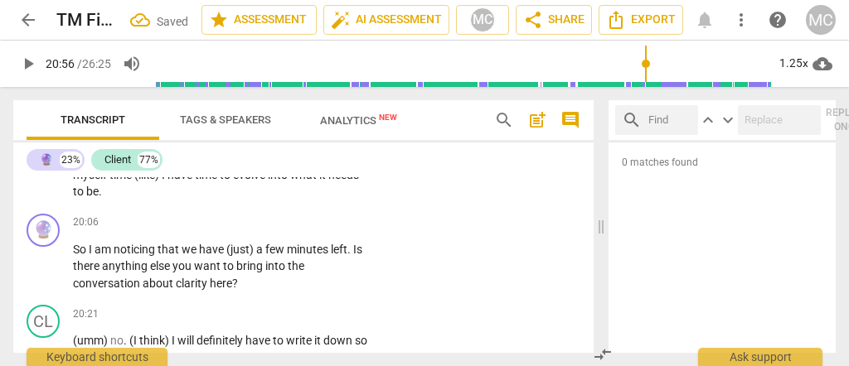
click at [319, 182] on span "it" at bounding box center [323, 174] width 9 height 13
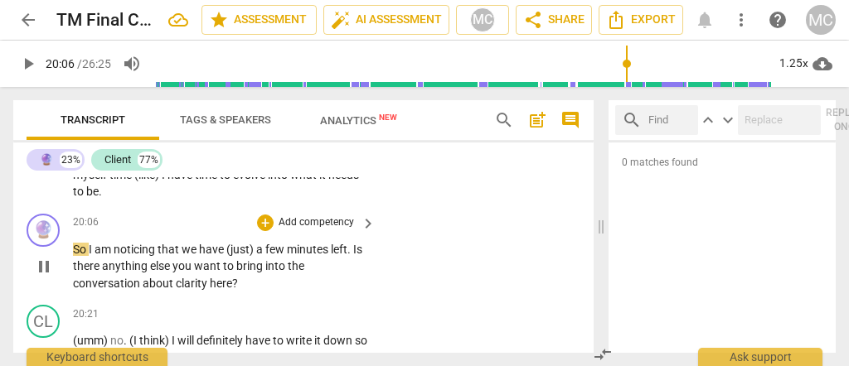
click at [76, 256] on span "So" at bounding box center [81, 249] width 16 height 13
click at [73, 293] on p "So I am noticing that we have (just) a few minutes left . Is there anything els…" at bounding box center [220, 266] width 294 height 51
click at [317, 230] on p "Add competency" at bounding box center [316, 223] width 79 height 15
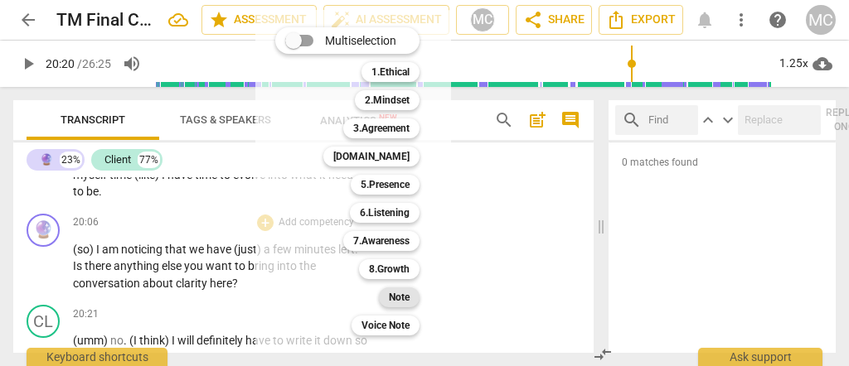
click at [384, 296] on div "Note" at bounding box center [399, 298] width 41 height 20
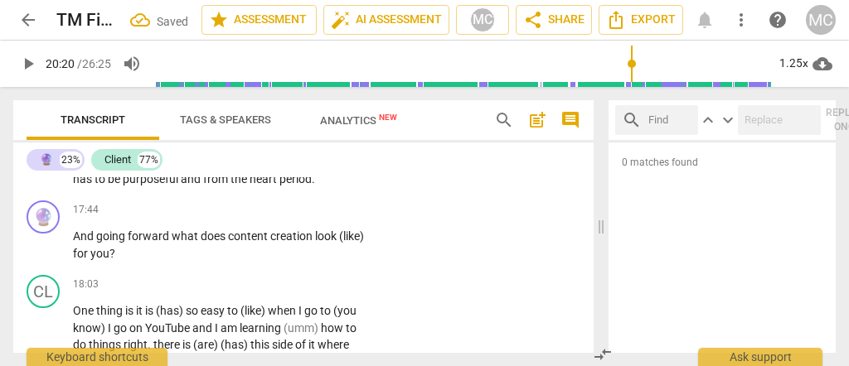
scroll to position [5306, 0]
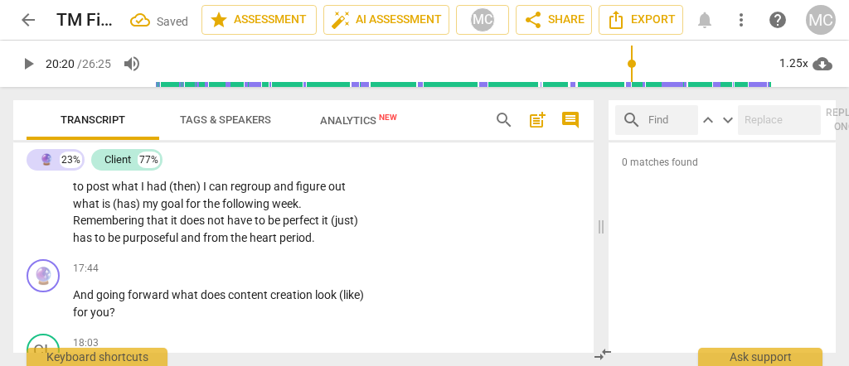
click at [331, 227] on span "(just)" at bounding box center [344, 220] width 27 height 13
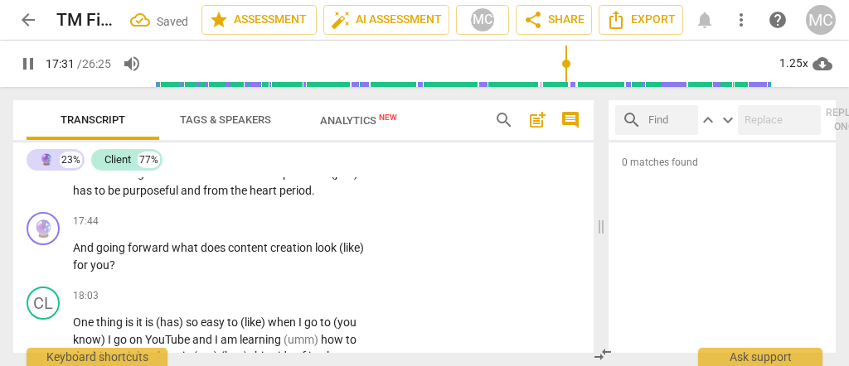
scroll to position [5361, 0]
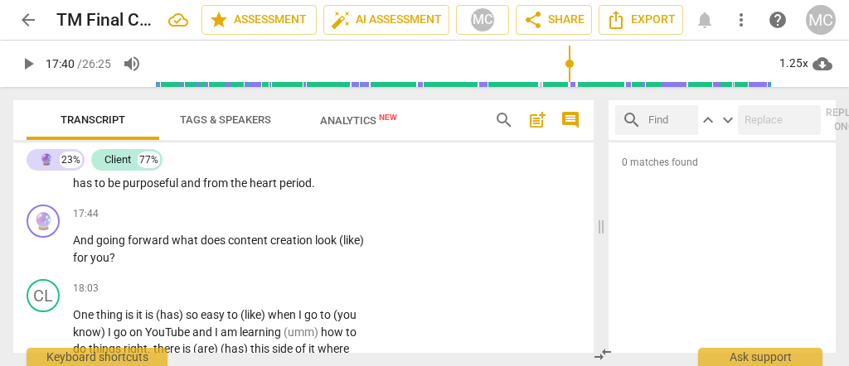
click at [250, 190] on span "heart" at bounding box center [265, 183] width 30 height 13
click at [279, 190] on span "period" at bounding box center [295, 183] width 32 height 13
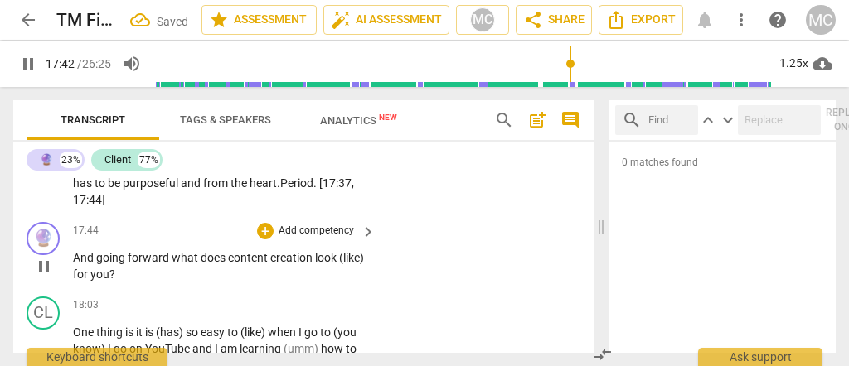
click at [75, 264] on span "And" at bounding box center [84, 257] width 23 height 13
click at [176, 264] on span "forward" at bounding box center [159, 257] width 44 height 13
click at [181, 264] on span "what" at bounding box center [195, 257] width 29 height 13
click at [87, 264] on span "(and) G" at bounding box center [92, 257] width 39 height 13
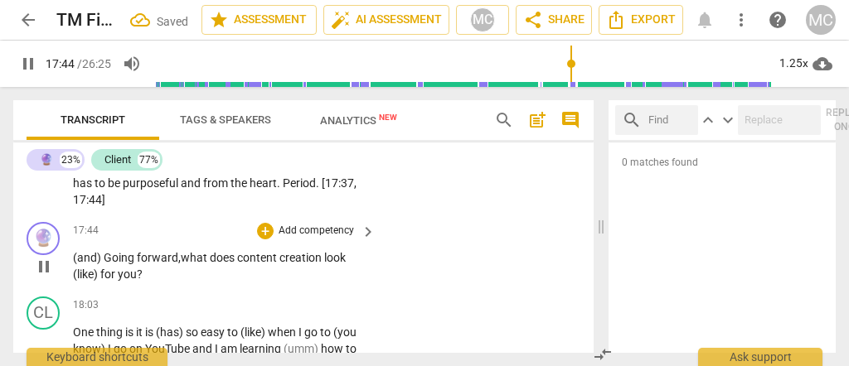
click at [104, 264] on span "(and) G" at bounding box center [92, 257] width 39 height 13
click at [97, 281] on span "(like)" at bounding box center [110, 274] width 27 height 13
click at [115, 281] on span "like)" at bounding box center [108, 274] width 23 height 13
click at [313, 239] on p "Add competency" at bounding box center [316, 231] width 79 height 15
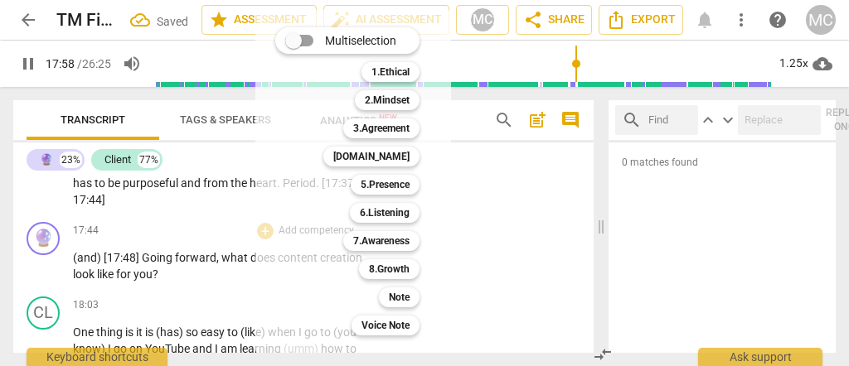
click at [163, 284] on div at bounding box center [424, 183] width 849 height 366
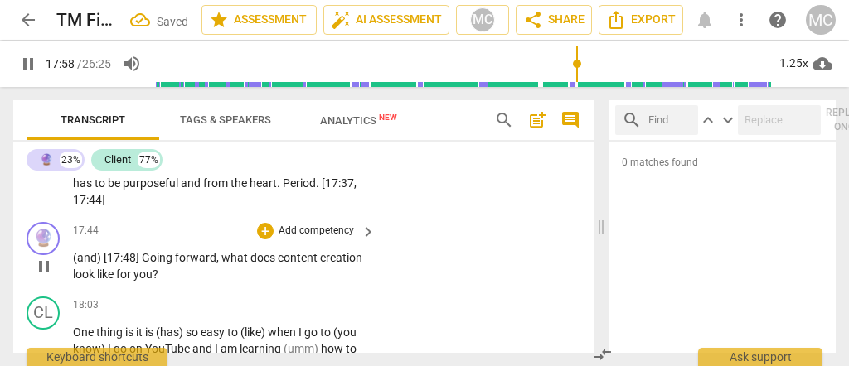
click at [92, 281] on span "look" at bounding box center [85, 274] width 24 height 13
click at [148, 281] on span "you" at bounding box center [142, 274] width 19 height 13
click at [283, 240] on div "+ Add competency" at bounding box center [306, 231] width 99 height 17
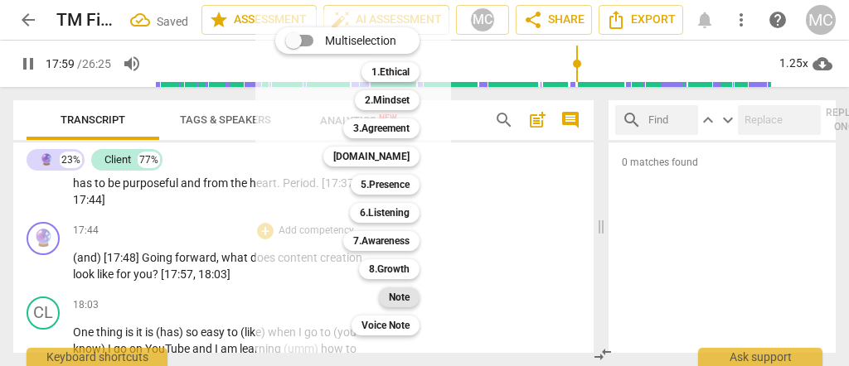
click at [390, 301] on b "Note" at bounding box center [399, 298] width 21 height 20
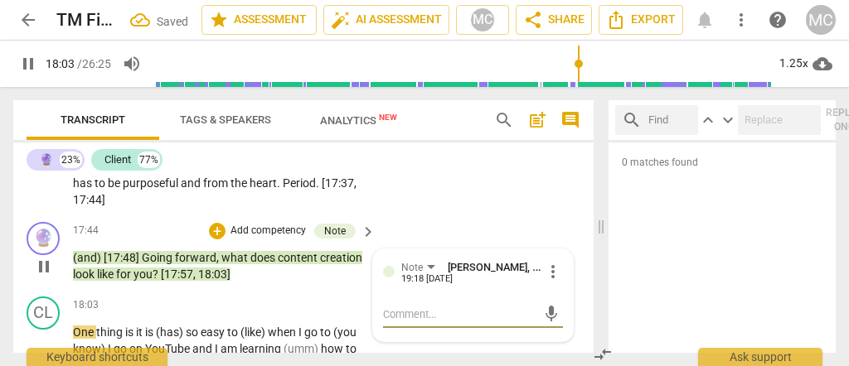
click at [42, 277] on span "pause" at bounding box center [44, 267] width 20 height 20
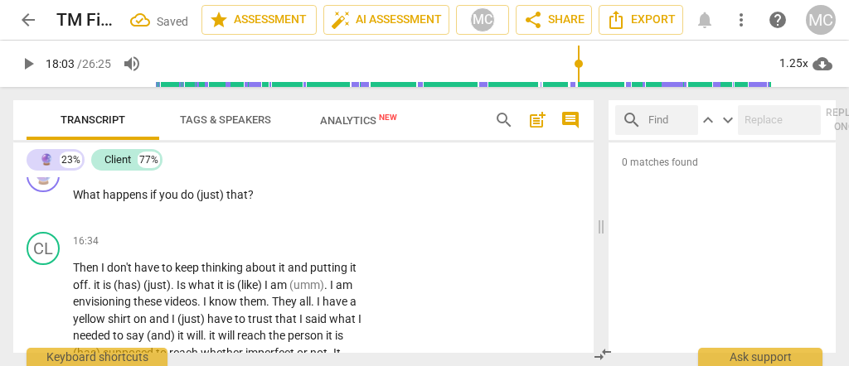
scroll to position [4974, 0]
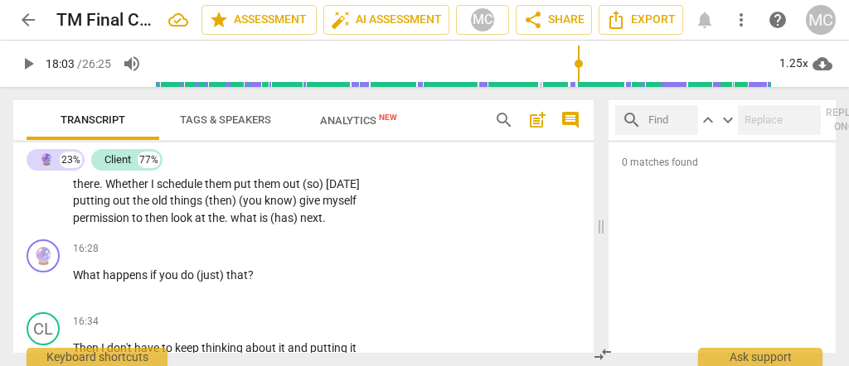
click at [171, 225] on span "look" at bounding box center [183, 217] width 24 height 13
click at [208, 225] on span "the" at bounding box center [216, 217] width 17 height 13
click at [283, 191] on span "out" at bounding box center [293, 183] width 20 height 13
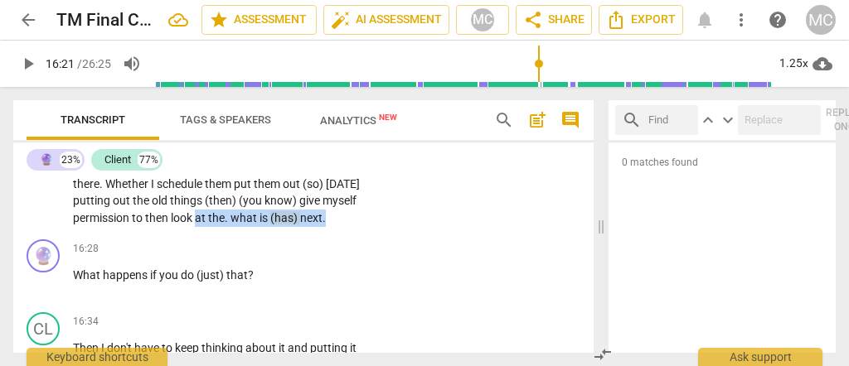
drag, startPoint x: 136, startPoint y: 242, endPoint x: 307, endPoint y: 254, distance: 171.2
click at [307, 233] on div "CL play_arrow pause 14:14 + Add competency keyboard_arrow_right Yeah it is (has…" at bounding box center [303, 8] width 580 height 449
paste p
click at [213, 197] on p "Yeah it is (has) (uh) it is (has) definitely me . I want to make sure that I am…" at bounding box center [220, 22] width 294 height 408
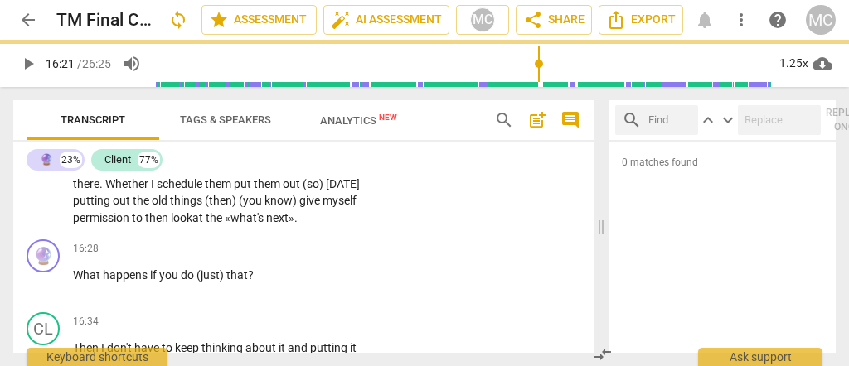
click at [132, 219] on span "permission" at bounding box center [102, 217] width 59 height 13
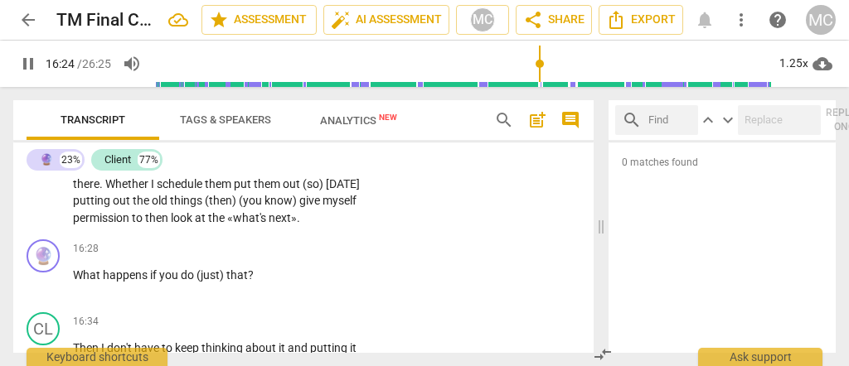
click at [315, 173] on span "them" at bounding box center [329, 166] width 29 height 13
click at [171, 225] on span "look" at bounding box center [183, 217] width 24 height 13
click at [297, 225] on span "." at bounding box center [298, 217] width 3 height 13
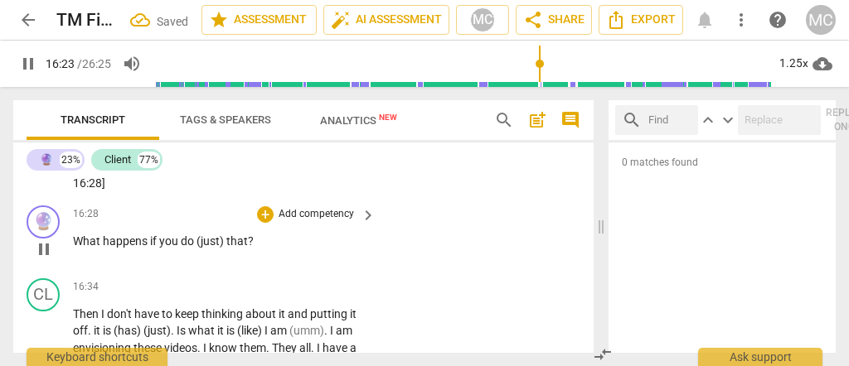
scroll to position [5029, 0]
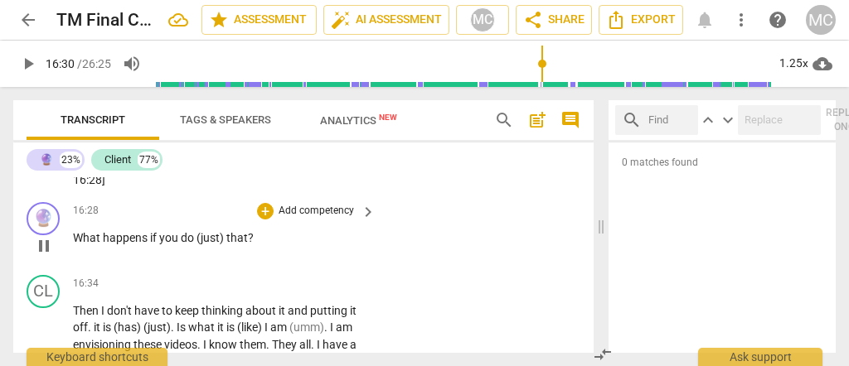
click at [318, 216] on p "Add competency" at bounding box center [316, 211] width 79 height 15
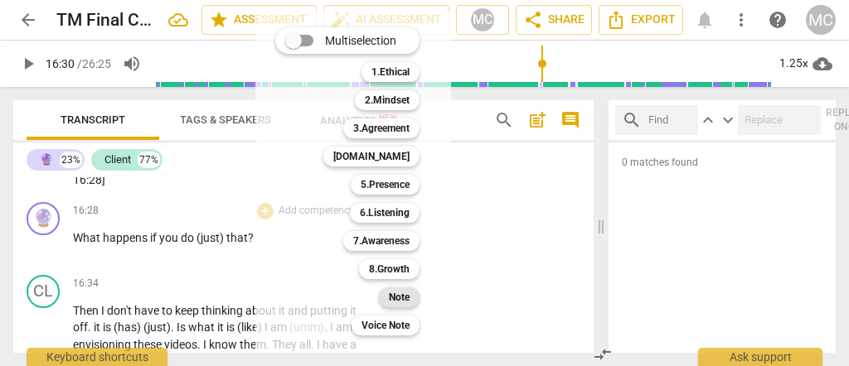
click at [392, 299] on b "Note" at bounding box center [399, 298] width 21 height 20
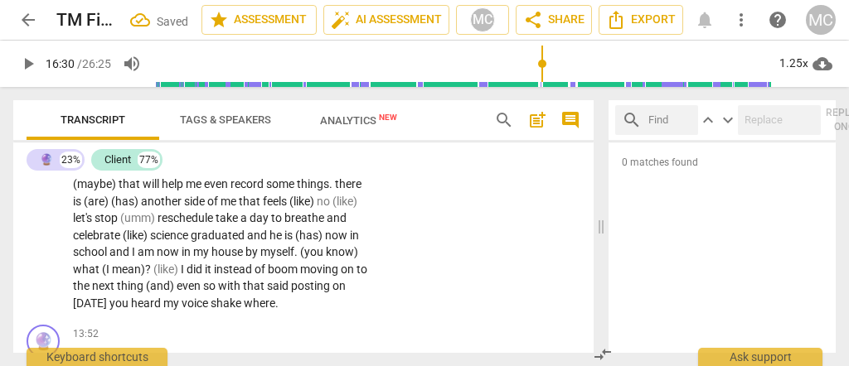
click at [109, 297] on span "[DATE]" at bounding box center [91, 303] width 36 height 13
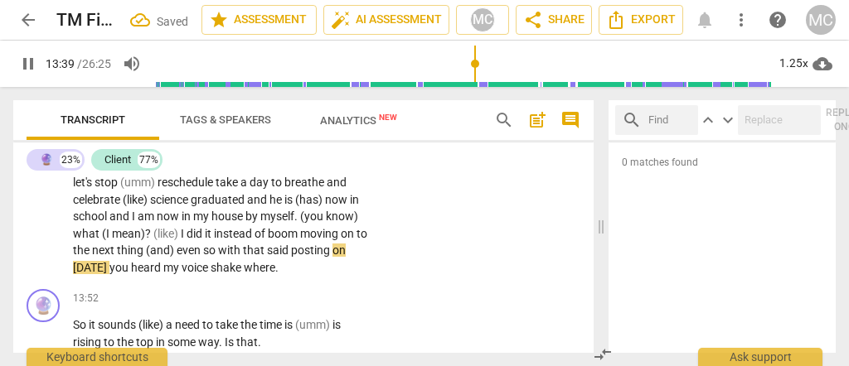
scroll to position [4422, 0]
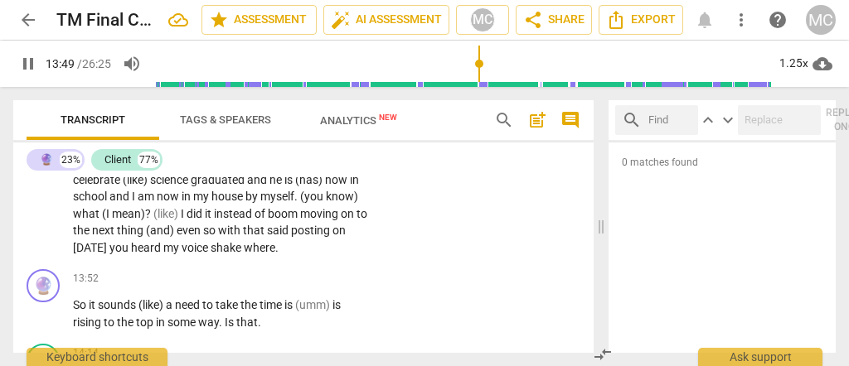
click at [244, 255] on span "where" at bounding box center [260, 247] width 32 height 13
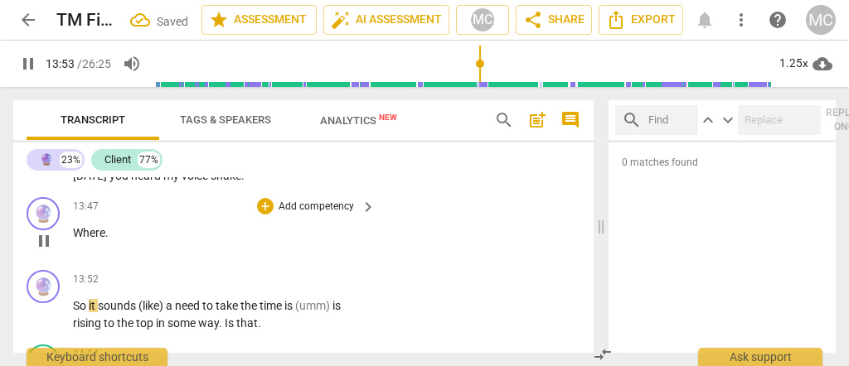
click at [82, 236] on span "Where" at bounding box center [89, 232] width 32 height 13
click at [99, 240] on span "Where" at bounding box center [89, 232] width 32 height 13
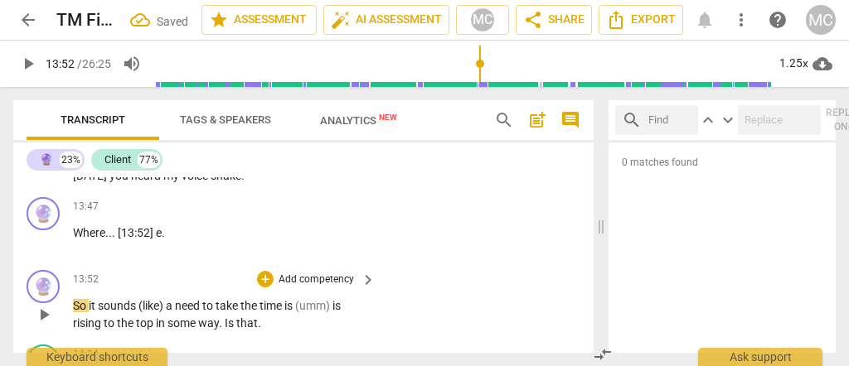
click at [74, 311] on span "So" at bounding box center [81, 305] width 16 height 13
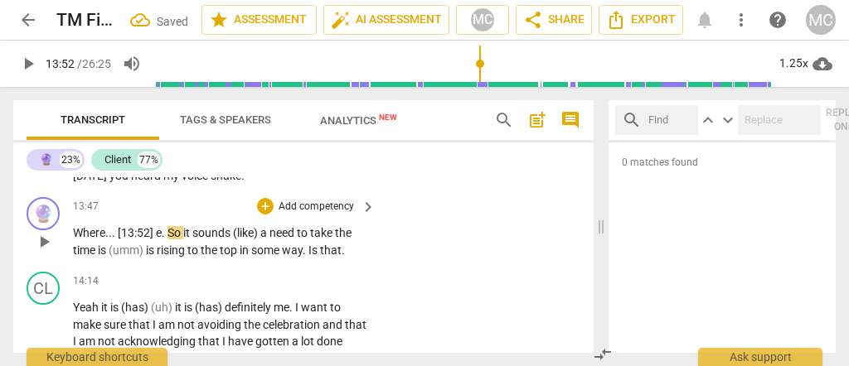
click at [167, 239] on span "So" at bounding box center [175, 232] width 16 height 13
click at [222, 240] on span "(like)" at bounding box center [231, 232] width 27 height 13
click at [241, 240] on span "like)" at bounding box center [229, 232] width 23 height 13
click at [235, 240] on span "like" at bounding box center [227, 232] width 19 height 13
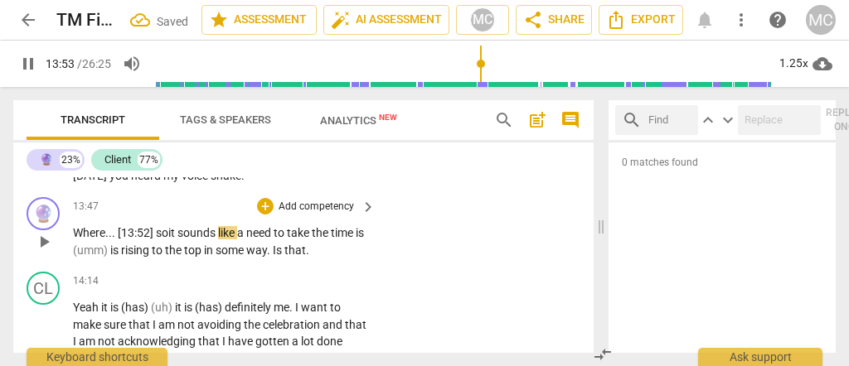
click at [243, 240] on span "a" at bounding box center [241, 232] width 9 height 13
click at [84, 255] on span "(umm)" at bounding box center [91, 250] width 37 height 13
click at [347, 240] on span "time" at bounding box center [339, 232] width 22 height 13
click at [75, 255] on span "is..." at bounding box center [82, 250] width 18 height 13
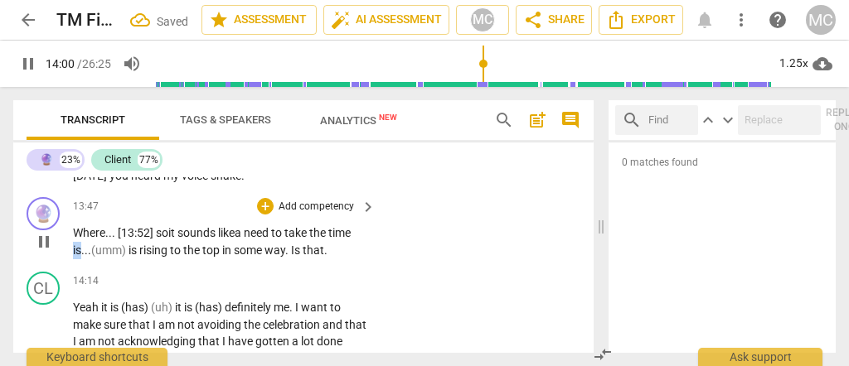
click at [75, 255] on span "is..." at bounding box center [82, 250] width 18 height 13
click at [139, 257] on span "is" at bounding box center [134, 250] width 11 height 13
click at [336, 256] on p "Where . . . [13:52] so it sounds like a need to take the time is... (umm) is ri…" at bounding box center [220, 242] width 294 height 34
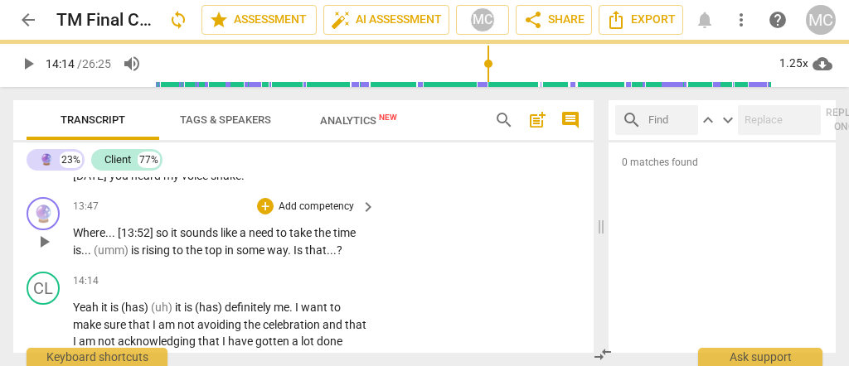
click at [433, 265] on div "🔮 play_arrow pause 13:47 + Add competency keyboard_arrow_right Where . . . [13:…" at bounding box center [303, 228] width 580 height 75
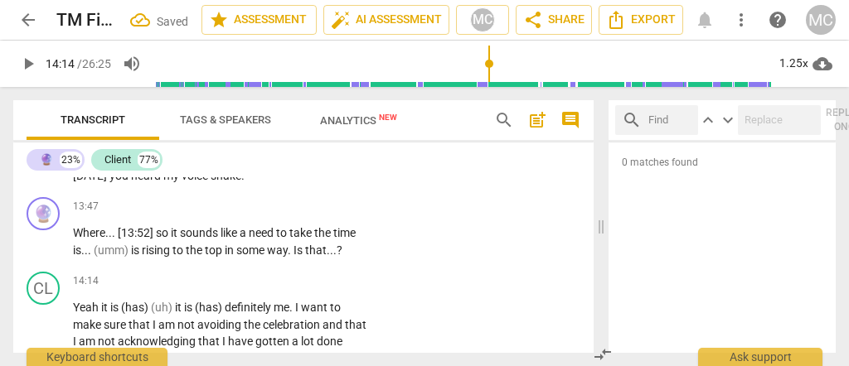
click at [322, 211] on p "Add competency" at bounding box center [316, 207] width 79 height 15
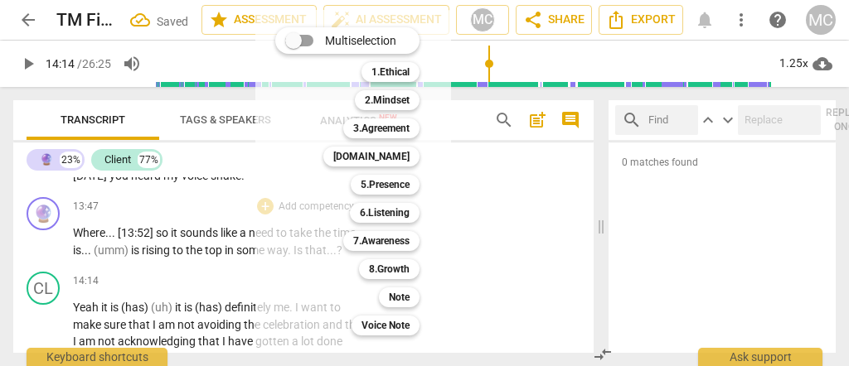
drag, startPoint x: 410, startPoint y: 298, endPoint x: 334, endPoint y: 271, distance: 80.8
click at [410, 298] on div "Note" at bounding box center [399, 298] width 41 height 20
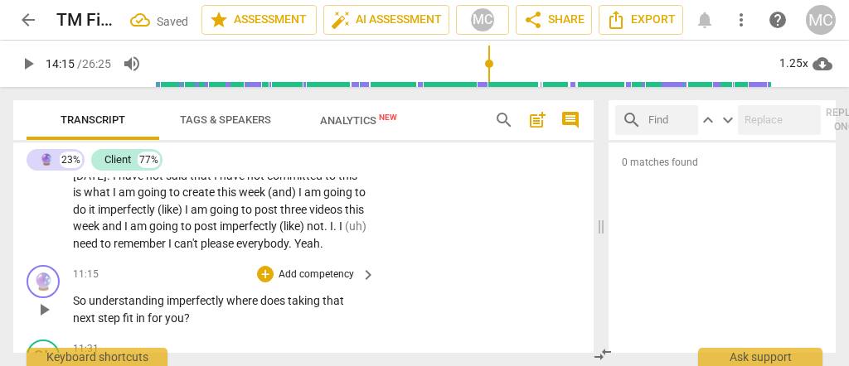
scroll to position [3941, 0]
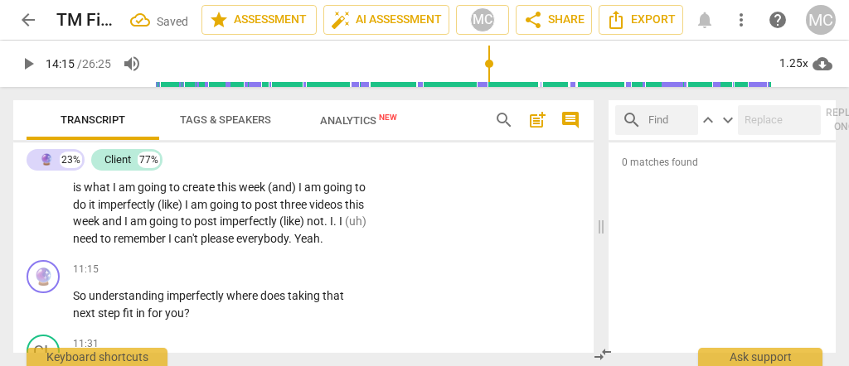
click at [201, 232] on span "please" at bounding box center [219, 238] width 36 height 13
click
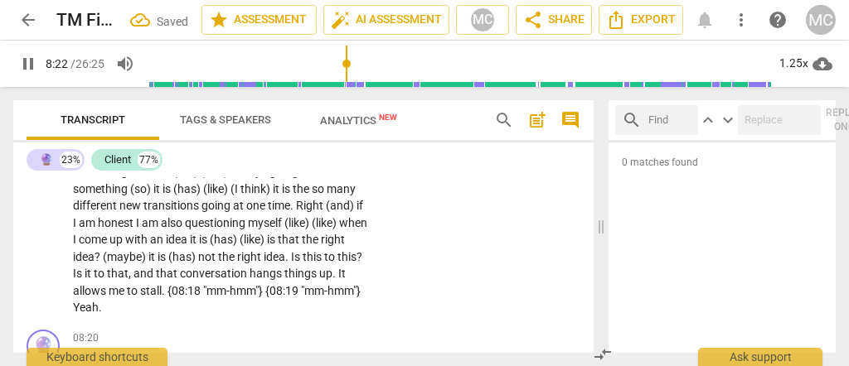
scroll to position [3291, 0]
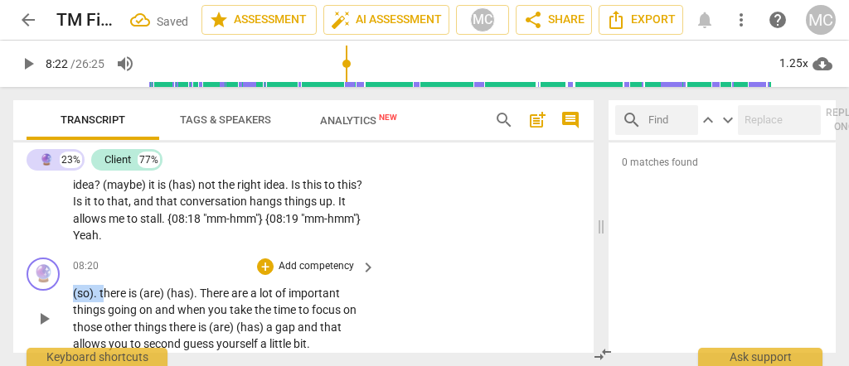
drag, startPoint x: 103, startPoint y: 267, endPoint x: 67, endPoint y: 269, distance: 35.7
drag, startPoint x: 199, startPoint y: 262, endPoint x: 122, endPoint y: 270, distance: 77.5
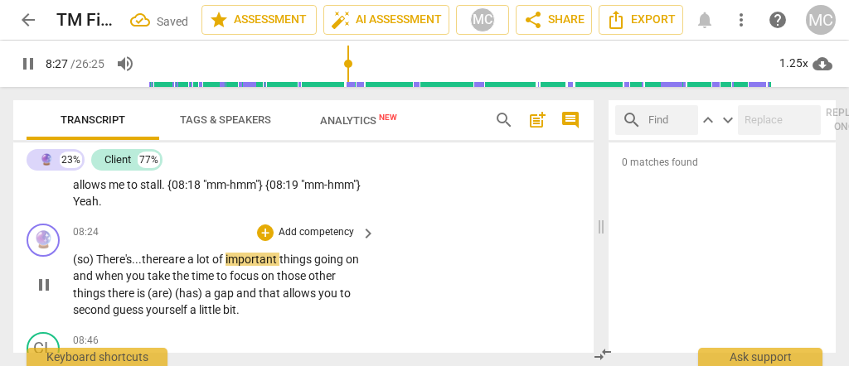
scroll to position [3346, 0]
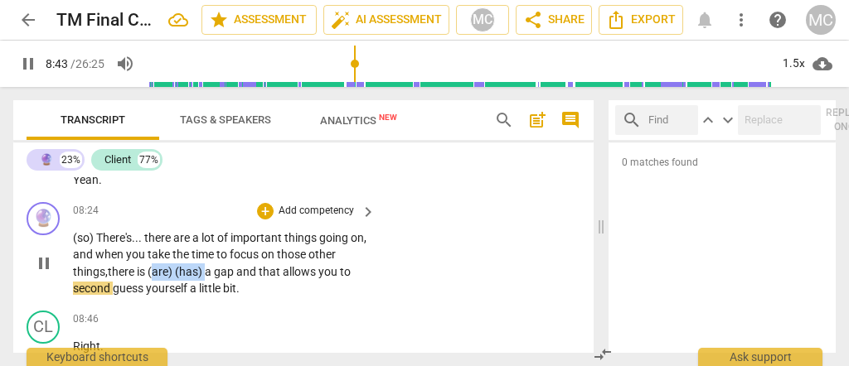
drag, startPoint x: 209, startPoint y: 245, endPoint x: 156, endPoint y: 250, distance: 53.3
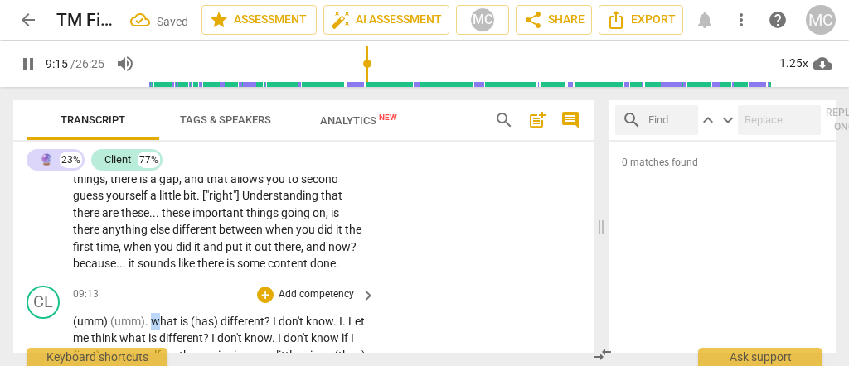
scroll to position [3422, 0]
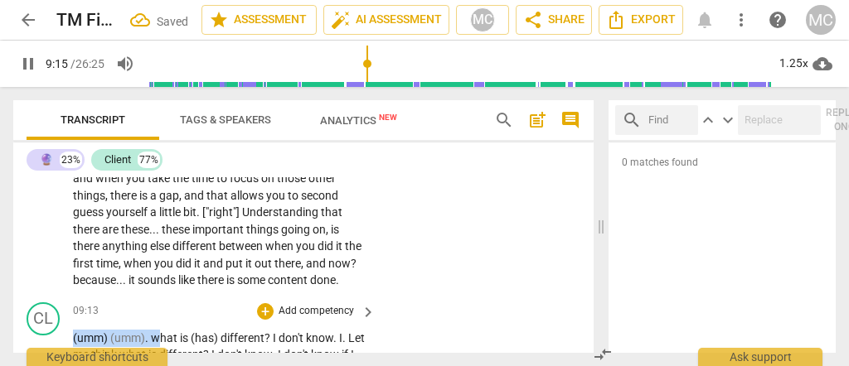
drag, startPoint x: 157, startPoint y: 312, endPoint x: 66, endPoint y: 310, distance: 90.4
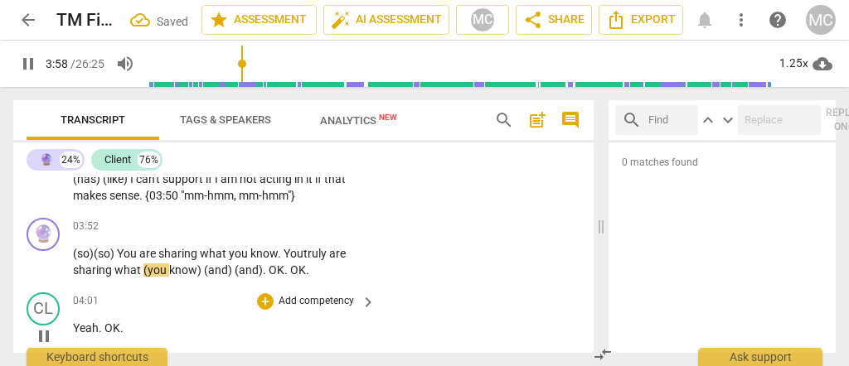
scroll to position [1954, 0]
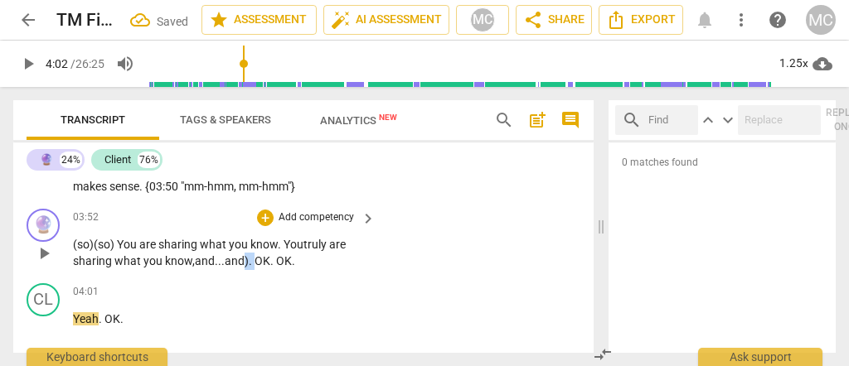
drag, startPoint x: 253, startPoint y: 255, endPoint x: 244, endPoint y: 257, distance: 9.5
drag, startPoint x: 280, startPoint y: 254, endPoint x: 272, endPoint y: 255, distance: 8.3
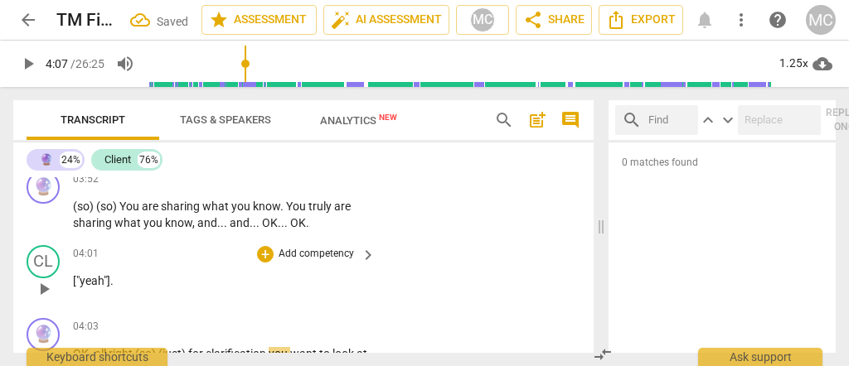
scroll to position [1986, 0]
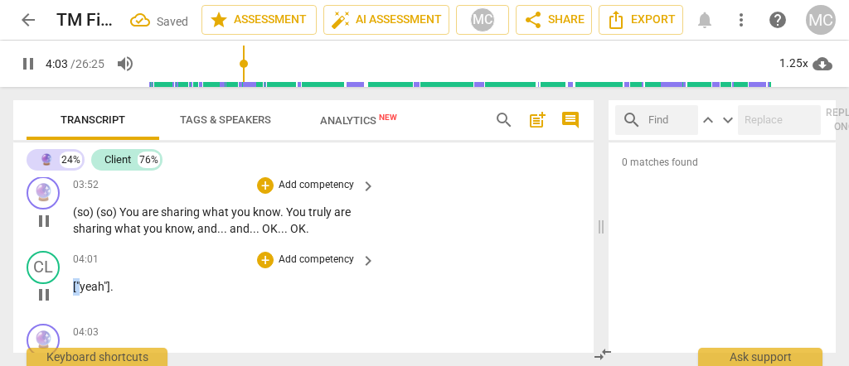
drag, startPoint x: 80, startPoint y: 282, endPoint x: 67, endPoint y: 281, distance: 13.3
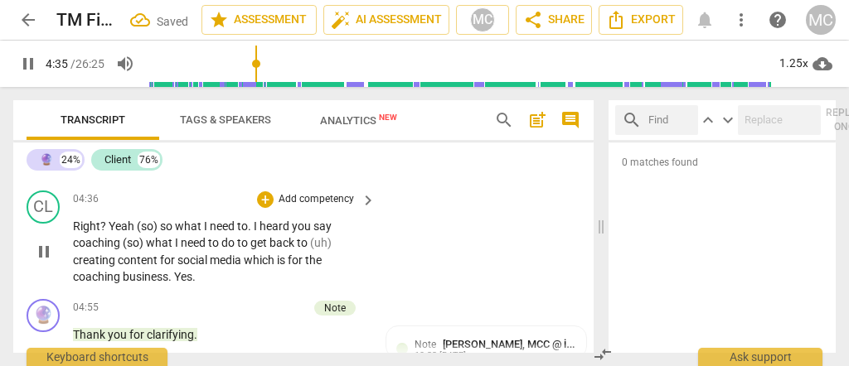
scroll to position [2263, 0]
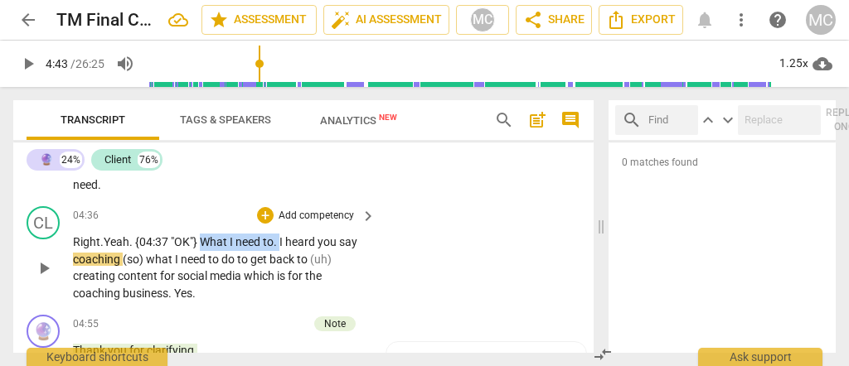
drag, startPoint x: 280, startPoint y: 215, endPoint x: 201, endPoint y: 217, distance: 79.6
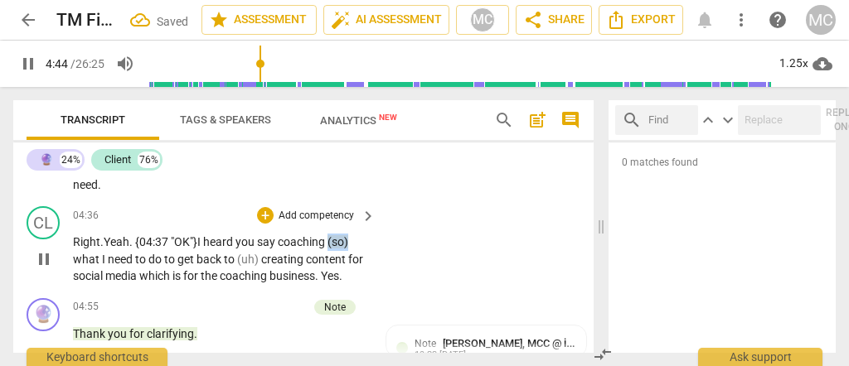
drag, startPoint x: 351, startPoint y: 213, endPoint x: 330, endPoint y: 219, distance: 21.5
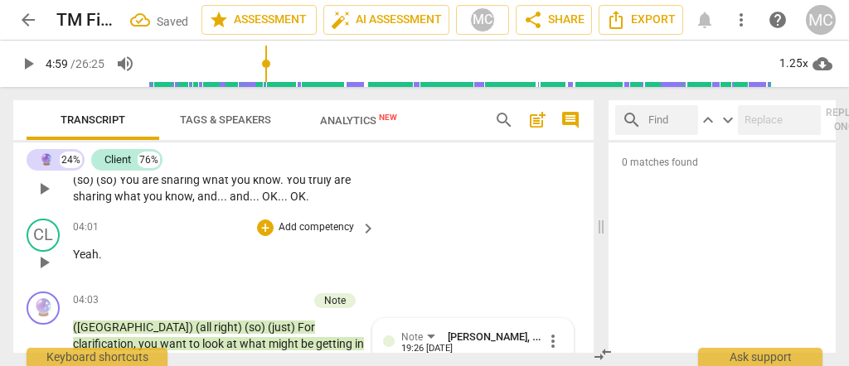
scroll to position [2017, 0]
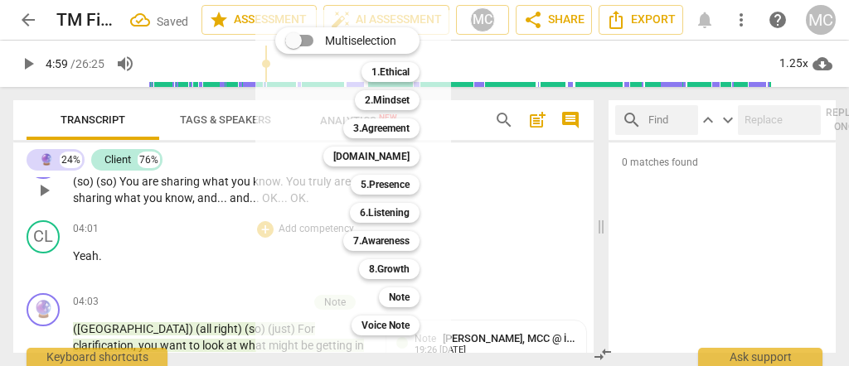
drag, startPoint x: 392, startPoint y: 293, endPoint x: 372, endPoint y: 284, distance: 22.2
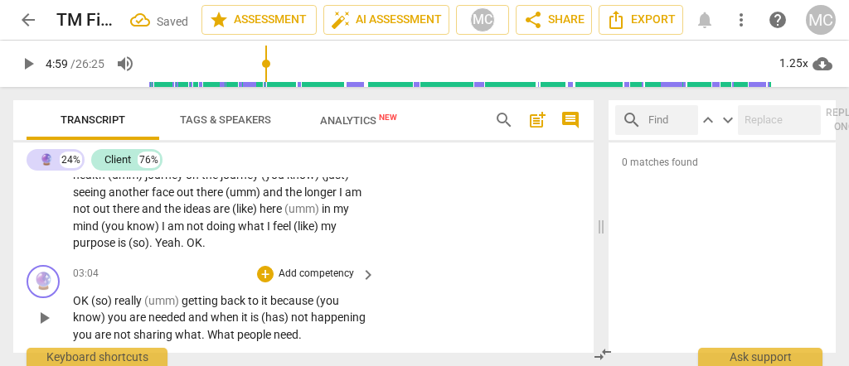
scroll to position [1489, 0]
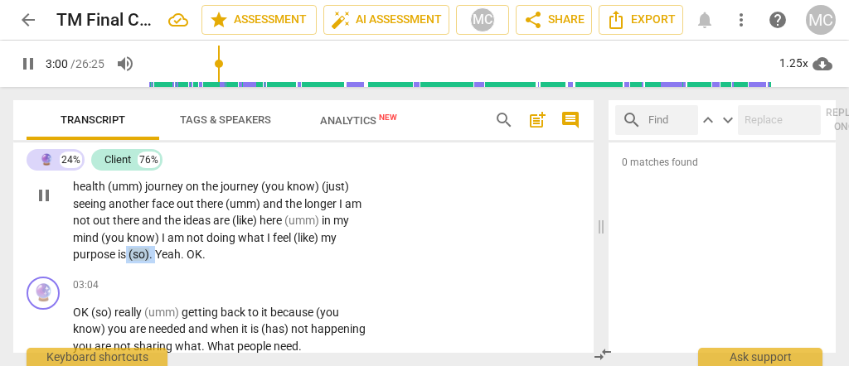
drag, startPoint x: 155, startPoint y: 249, endPoint x: 124, endPoint y: 251, distance: 30.8
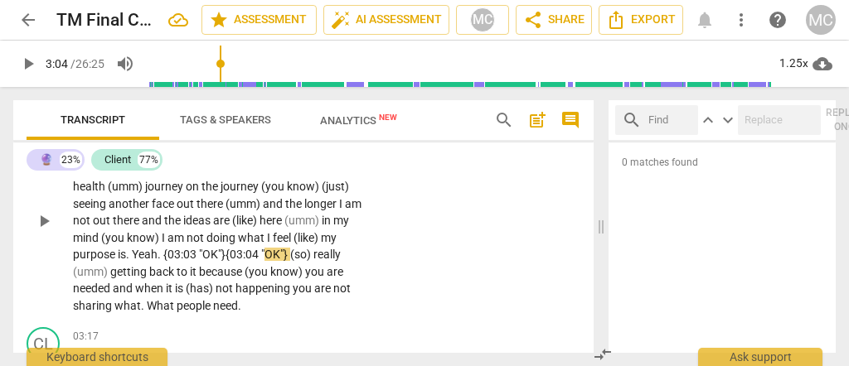
scroll to position [1530, 0]
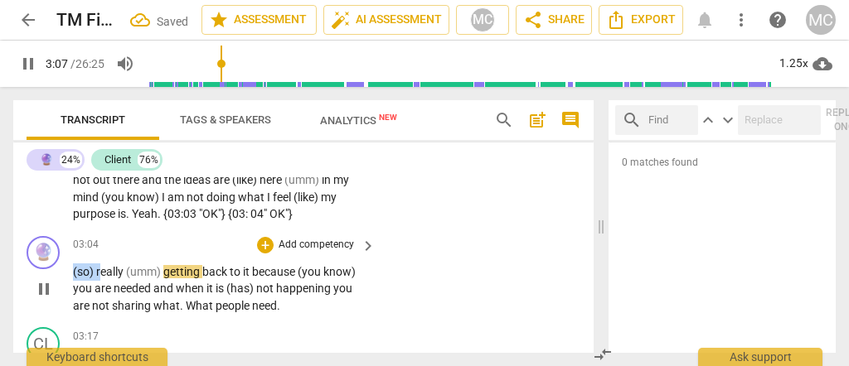
drag, startPoint x: 96, startPoint y: 263, endPoint x: 60, endPoint y: 264, distance: 36.5
drag, startPoint x: 129, startPoint y: 269, endPoint x: 159, endPoint y: 269, distance: 30.7
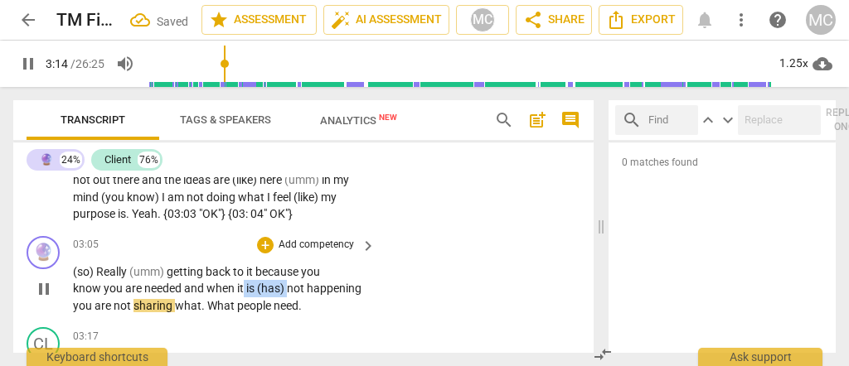
drag, startPoint x: 288, startPoint y: 279, endPoint x: 242, endPoint y: 283, distance: 45.8
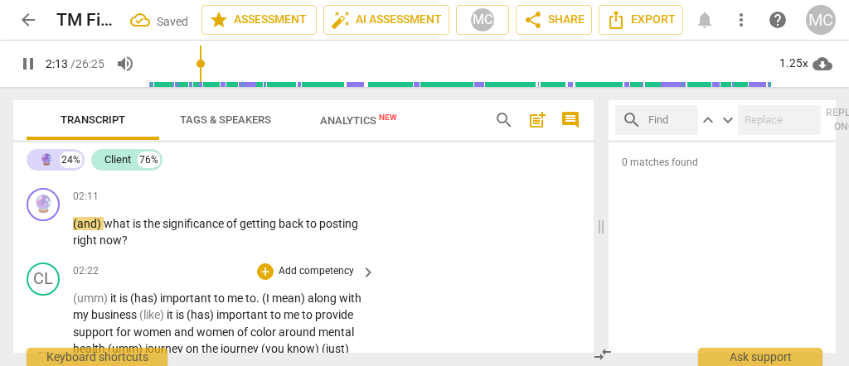
scroll to position [1303, 0]
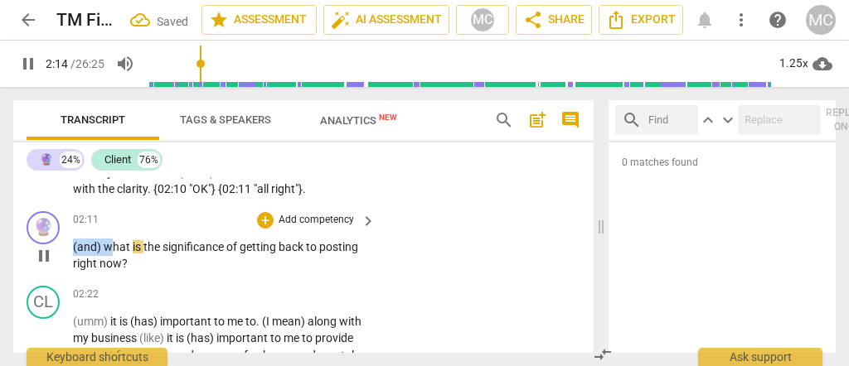
drag, startPoint x: 109, startPoint y: 243, endPoint x: 67, endPoint y: 235, distance: 42.9
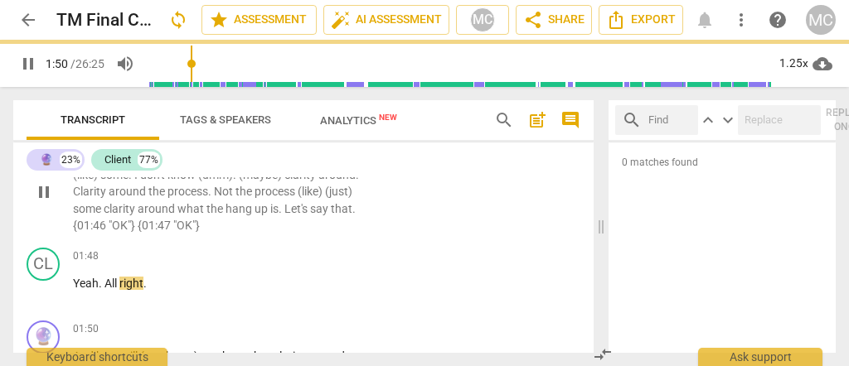
scroll to position [916, 0]
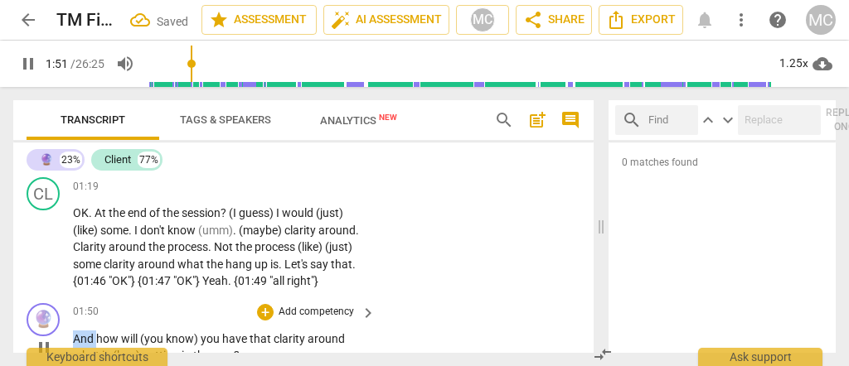
drag, startPoint x: 95, startPoint y: 333, endPoint x: 100, endPoint y: 257, distance: 76.4
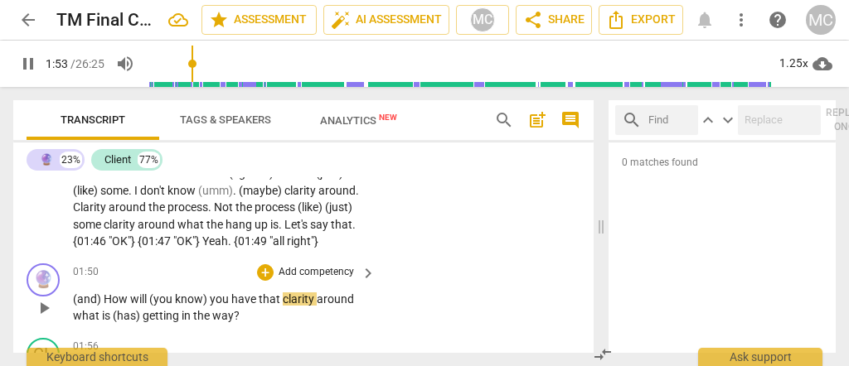
scroll to position [972, 0]
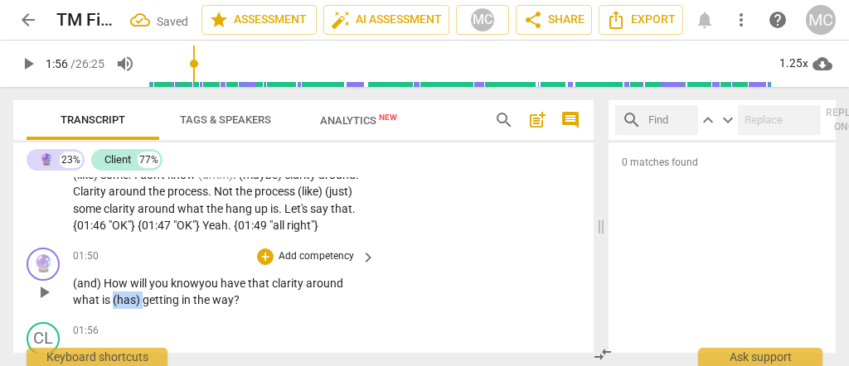
drag, startPoint x: 113, startPoint y: 297, endPoint x: 140, endPoint y: 297, distance: 27.4
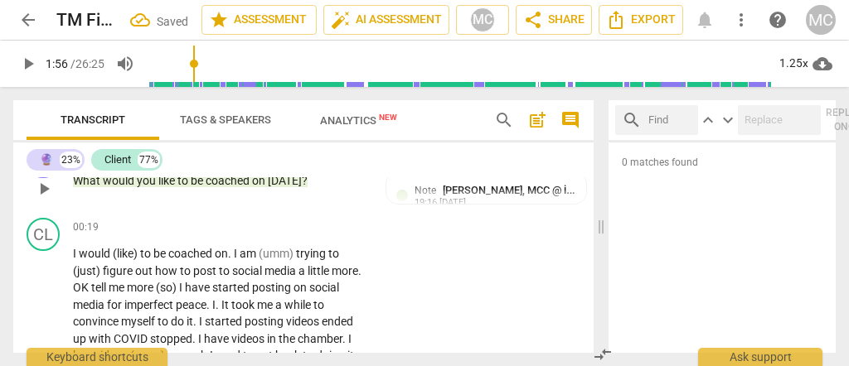
scroll to position [332, 0]
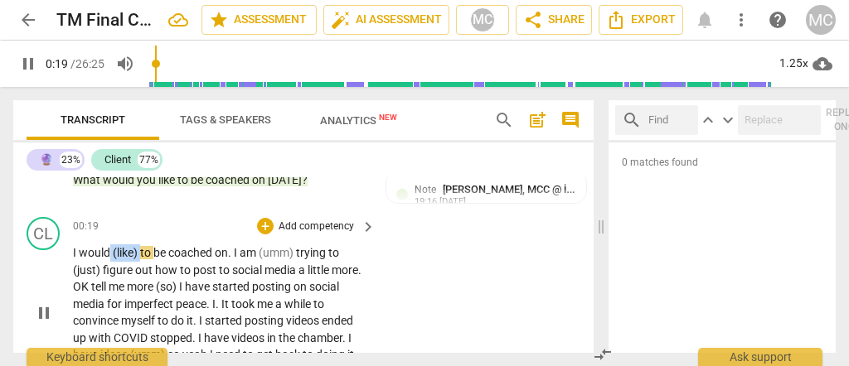
drag, startPoint x: 140, startPoint y: 250, endPoint x: 109, endPoint y: 249, distance: 30.7
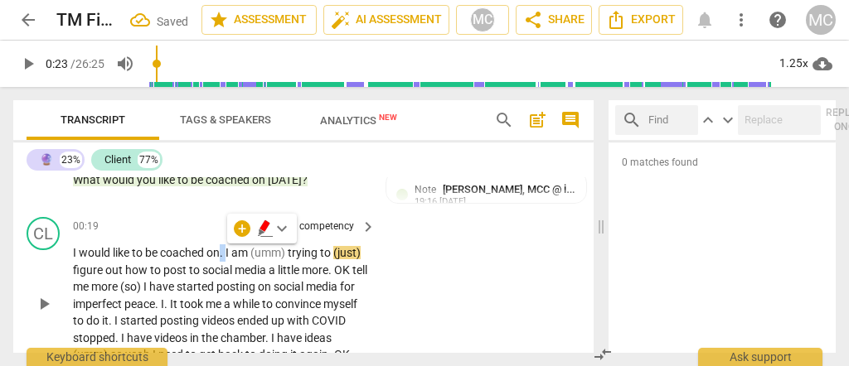
paste p
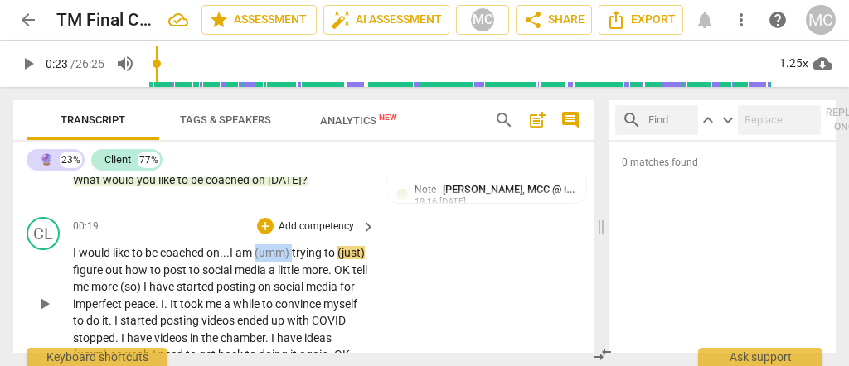
drag, startPoint x: 295, startPoint y: 249, endPoint x: 260, endPoint y: 250, distance: 35.7
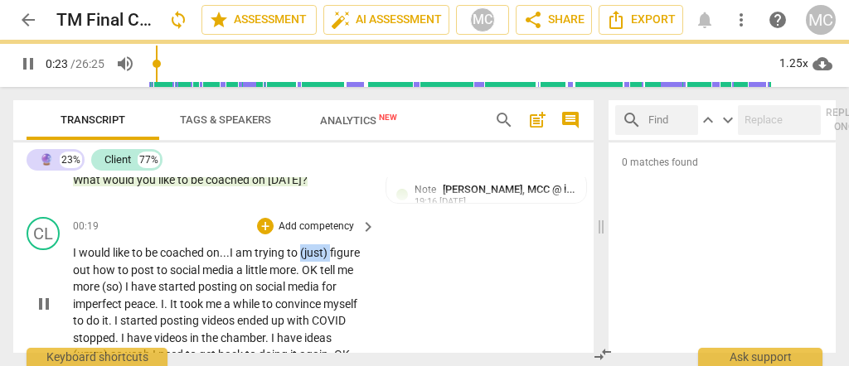
drag, startPoint x: 333, startPoint y: 252, endPoint x: 303, endPoint y: 252, distance: 29.8
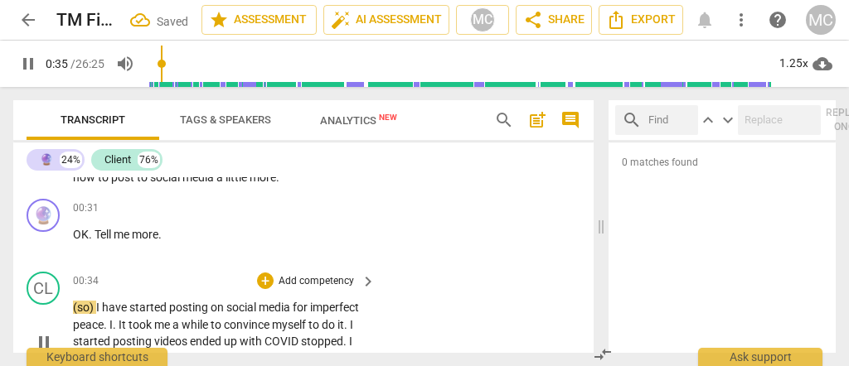
scroll to position [442, 0]
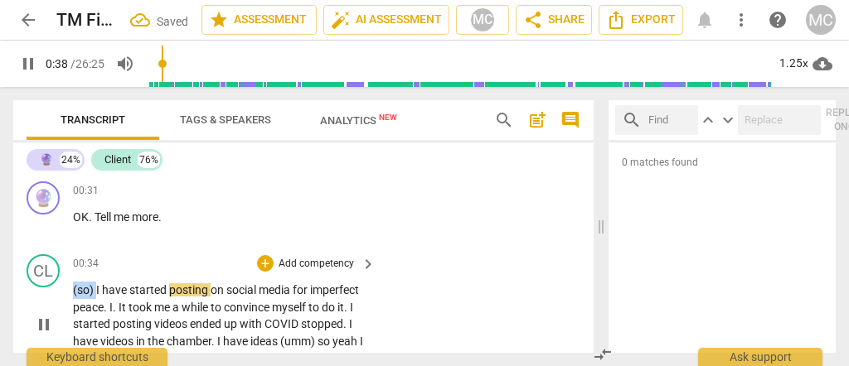
drag, startPoint x: 84, startPoint y: 286, endPoint x: 61, endPoint y: 286, distance: 22.4
drag, startPoint x: 95, startPoint y: 287, endPoint x: 23, endPoint y: 287, distance: 71.3
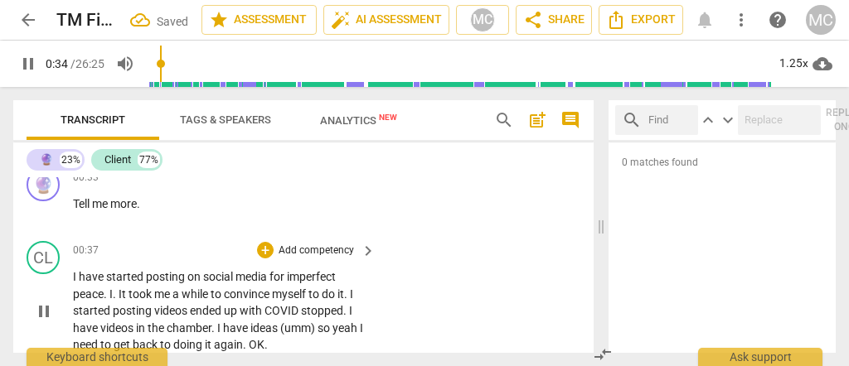
scroll to position [497, 0]
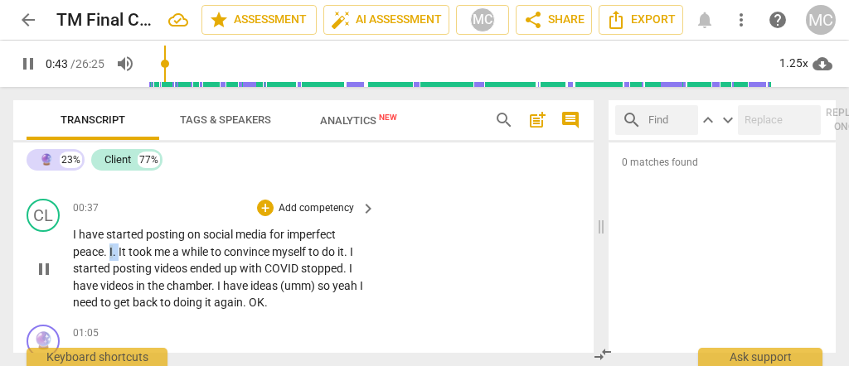
drag, startPoint x: 119, startPoint y: 250, endPoint x: 109, endPoint y: 252, distance: 10.3
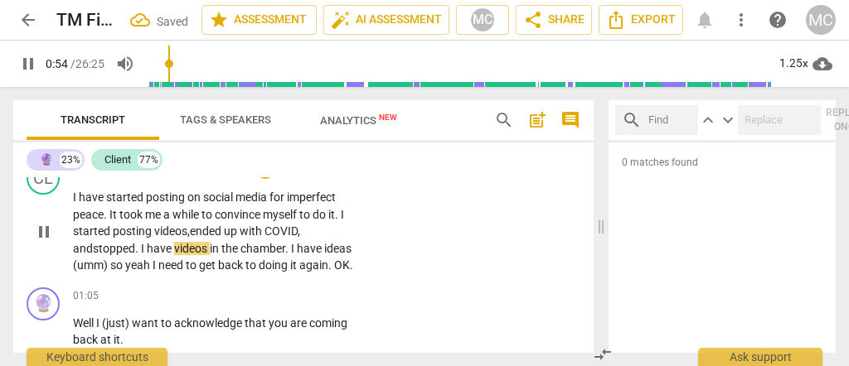
scroll to position [552, 0]
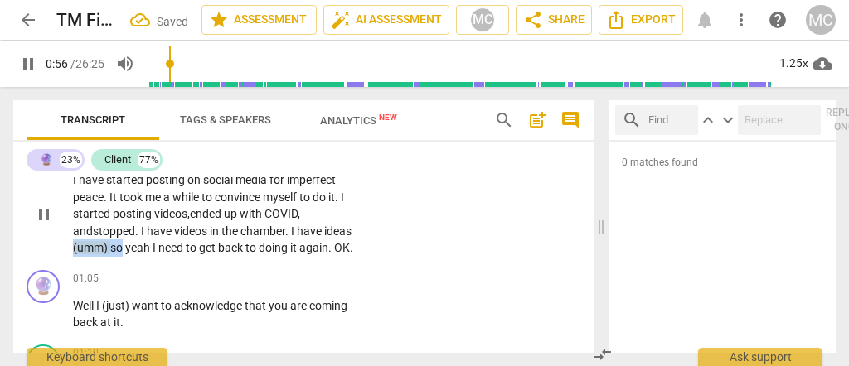
drag, startPoint x: 124, startPoint y: 243, endPoint x: 55, endPoint y: 251, distance: 69.3
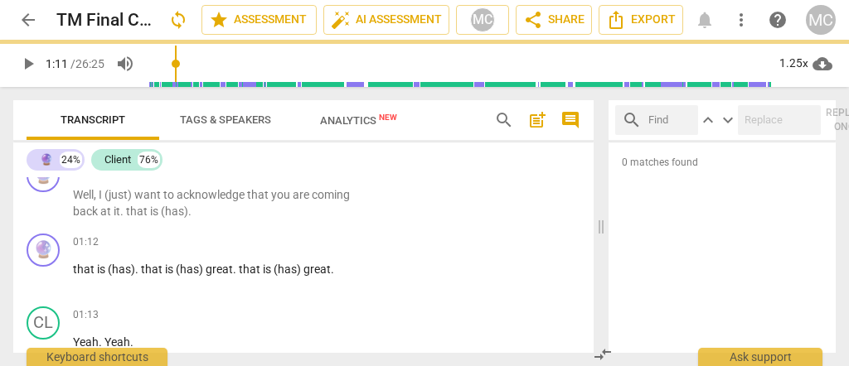
scroll to position [591, 0]
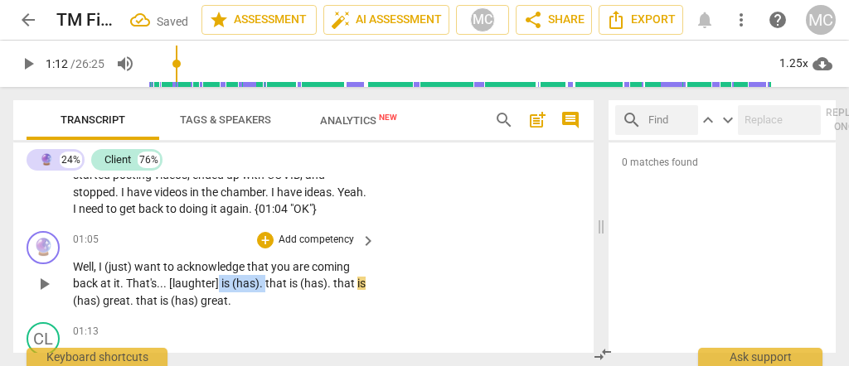
drag, startPoint x: 264, startPoint y: 280, endPoint x: 218, endPoint y: 281, distance: 45.6
drag, startPoint x: 287, startPoint y: 279, endPoint x: 240, endPoint y: 284, distance: 46.8
drag, startPoint x: 326, startPoint y: 281, endPoint x: 279, endPoint y: 282, distance: 46.4
click at [284, 281] on span "that's" at bounding box center [277, 283] width 31 height 13
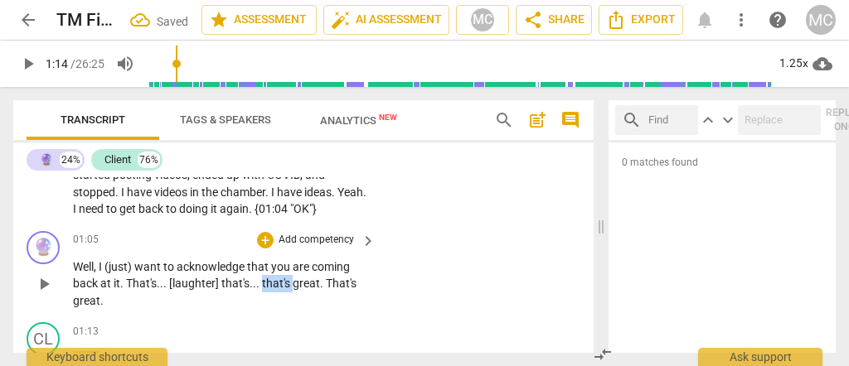
click at [284, 281] on span "that's" at bounding box center [277, 283] width 31 height 13
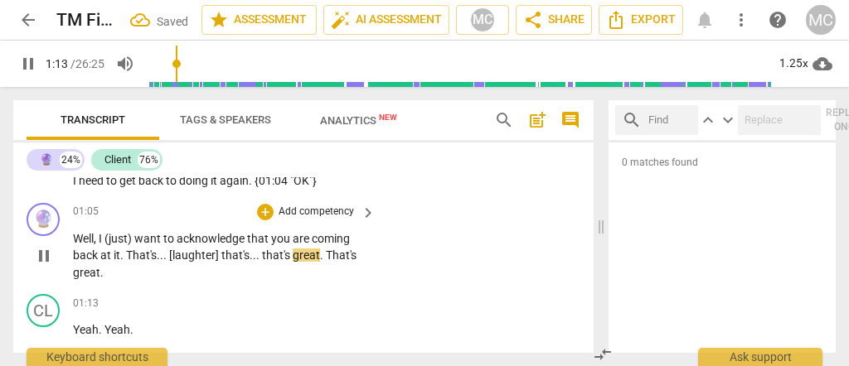
scroll to position [646, 0]
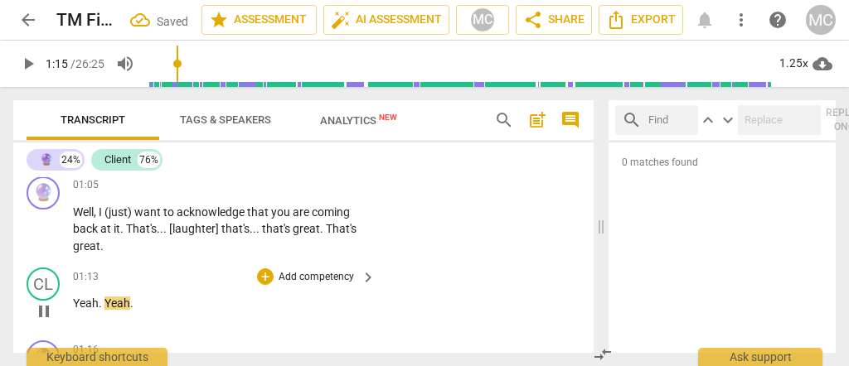
click at [73, 301] on span "Yeah" at bounding box center [86, 303] width 26 height 13
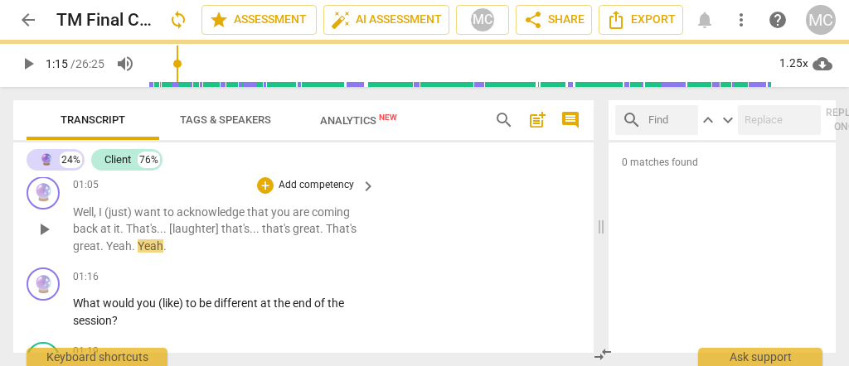
scroll to position [574, 0]
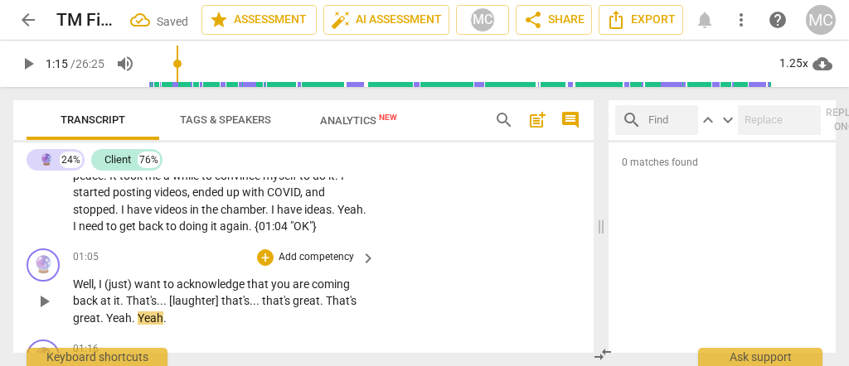
click at [103, 316] on span "." at bounding box center [103, 318] width 6 height 13
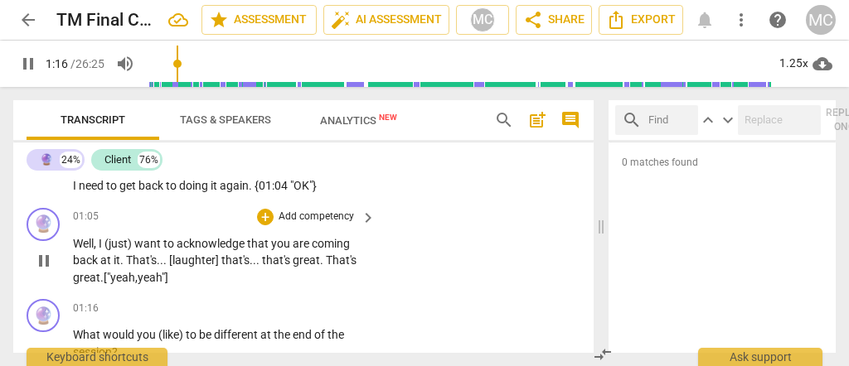
scroll to position [684, 0]
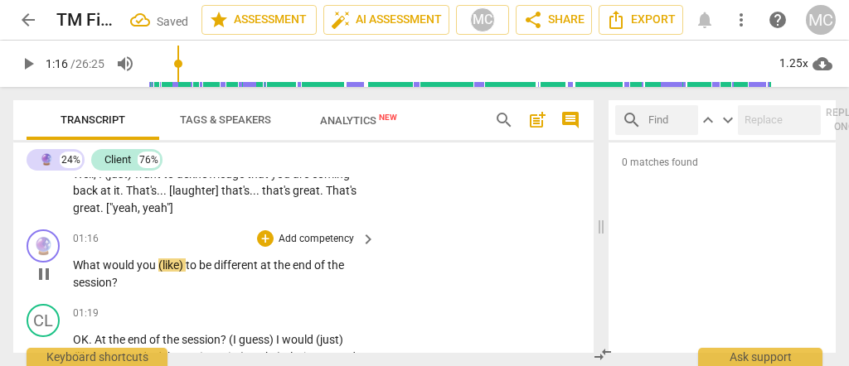
click at [73, 260] on span "What" at bounding box center [88, 265] width 30 height 13
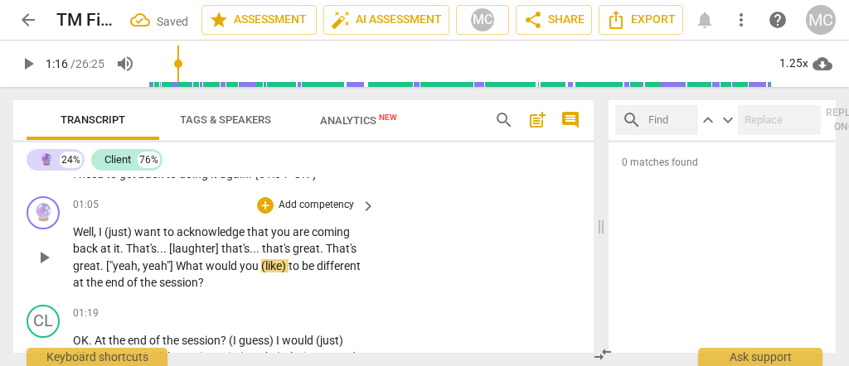
click at [261, 262] on span "(like)" at bounding box center [274, 266] width 27 height 13
click at [276, 262] on span "like)" at bounding box center [272, 266] width 23 height 13
click at [170, 260] on span "yeah"]" at bounding box center [159, 266] width 33 height 13
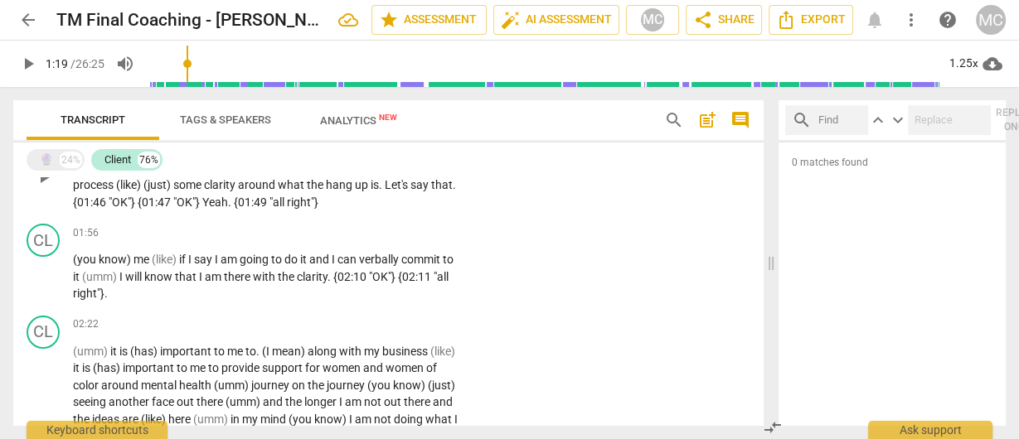
scroll to position [332, 0]
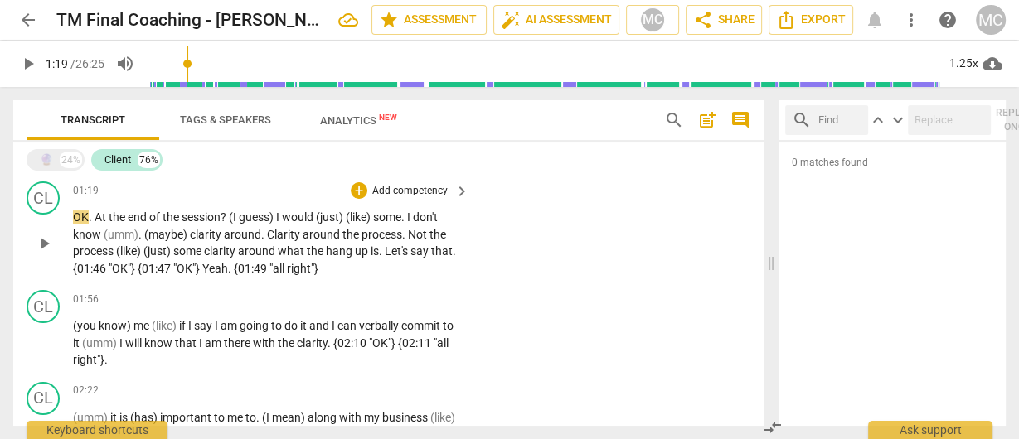
click at [328, 250] on span "hang" at bounding box center [340, 251] width 29 height 13
paste p
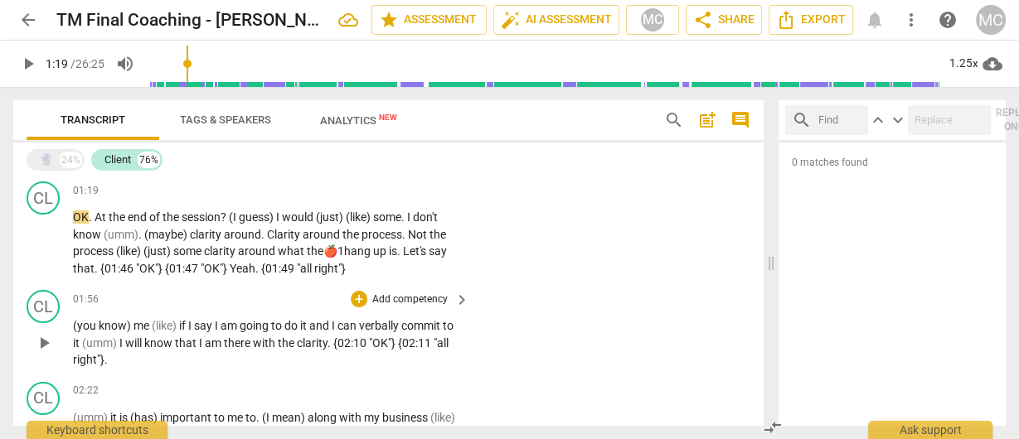
click at [298, 348] on span "clarity" at bounding box center [312, 343] width 31 height 13
paste p
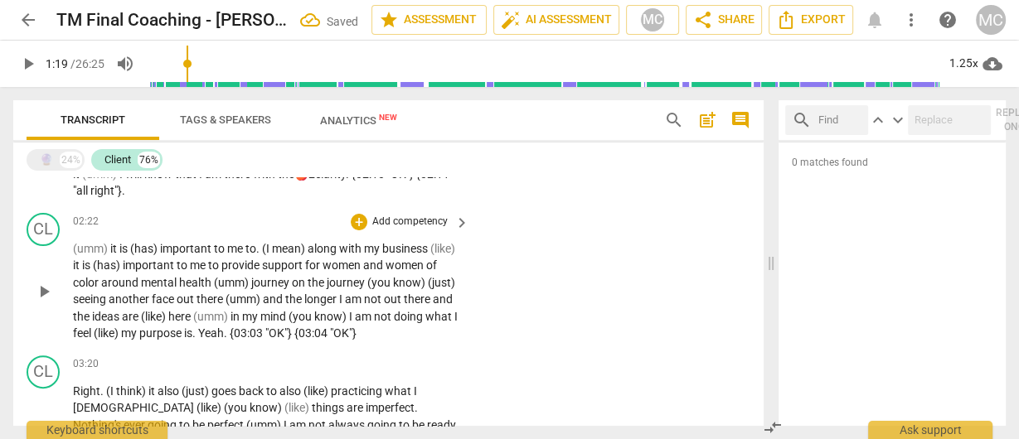
scroll to position [531, 0]
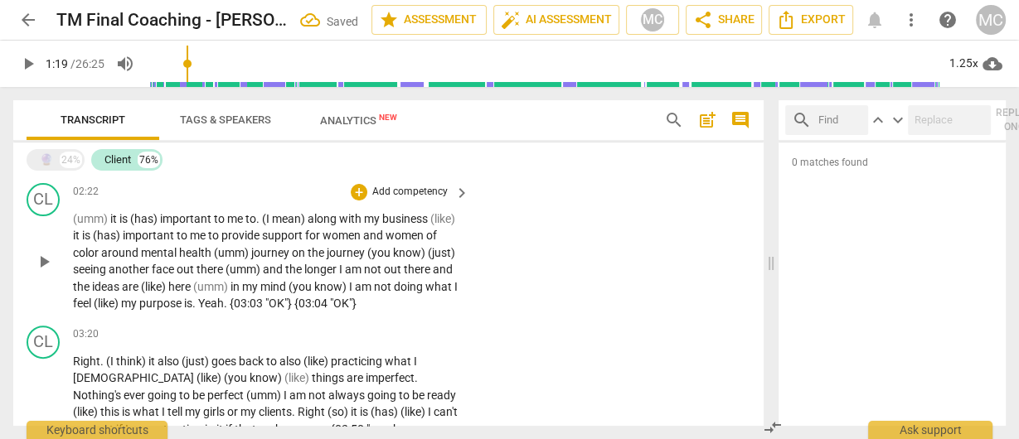
click at [184, 306] on span "purpose" at bounding box center [161, 303] width 45 height 13
paste p
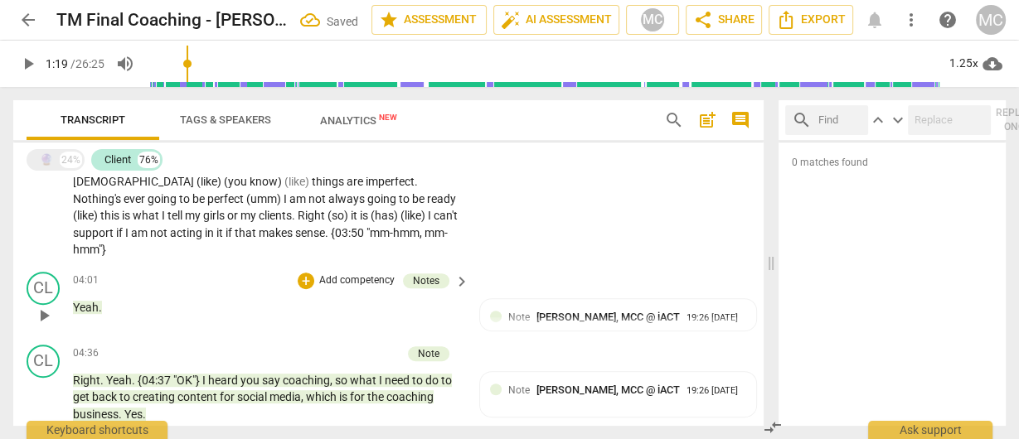
scroll to position [730, 0]
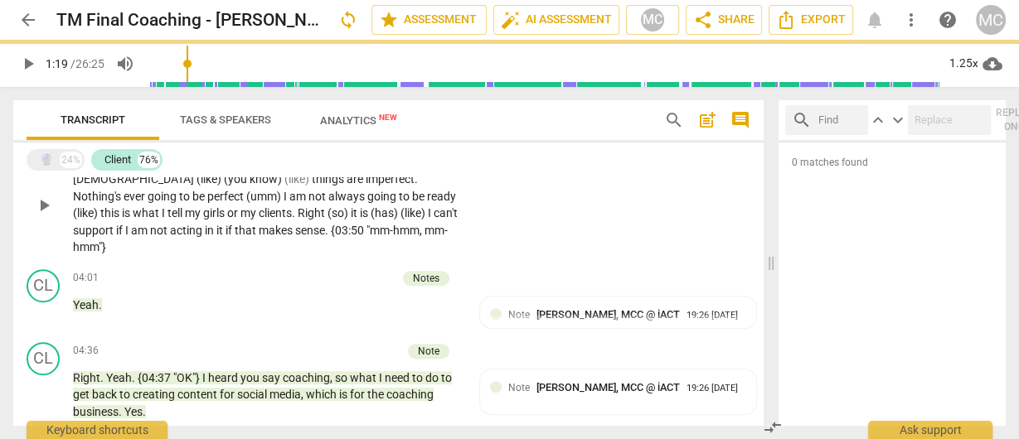
click at [295, 232] on span "sense" at bounding box center [310, 230] width 30 height 13
paste p
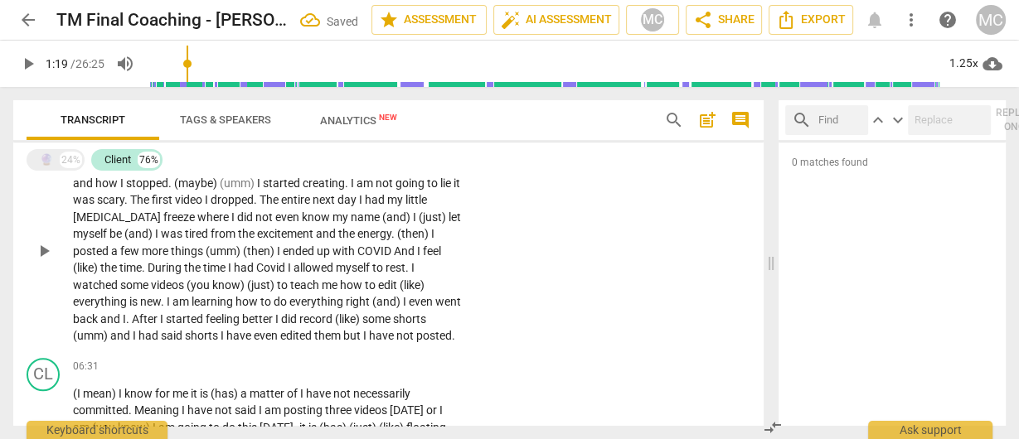
scroll to position [1128, 0]
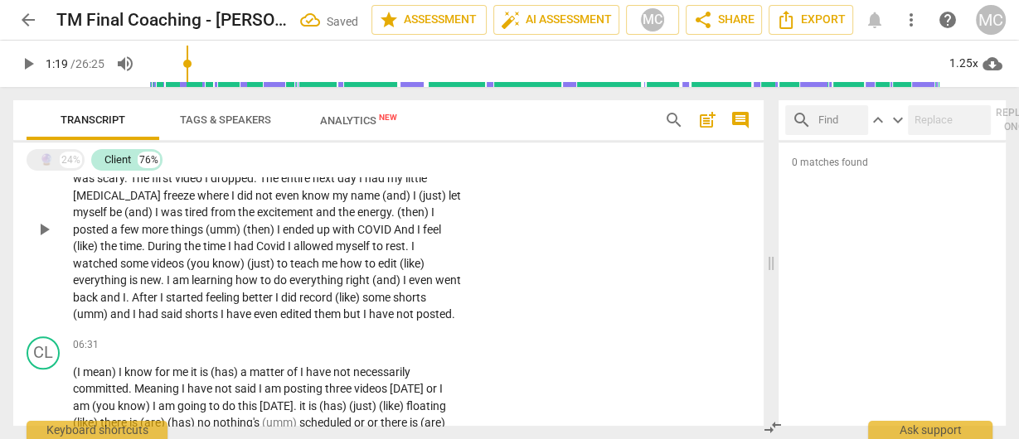
click at [221, 308] on span "shorts" at bounding box center [203, 314] width 36 height 13
paste p
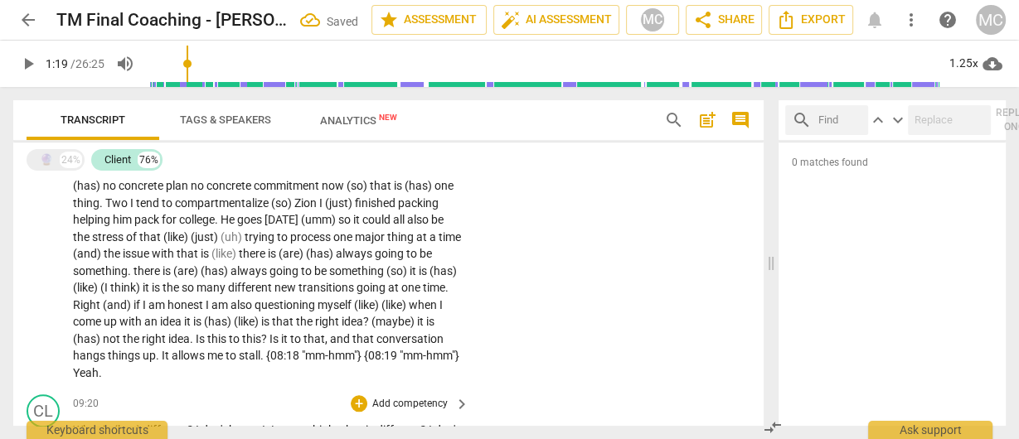
scroll to position [1459, 0]
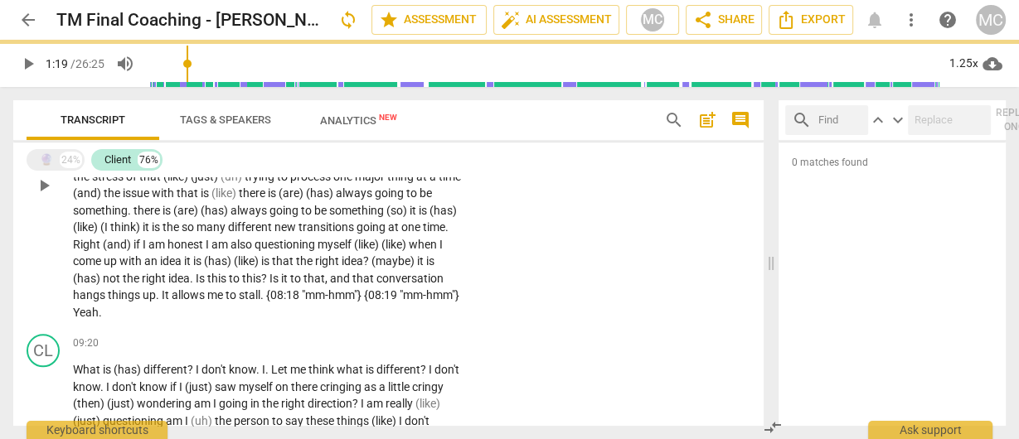
click at [172, 289] on span "It" at bounding box center [167, 295] width 10 height 13
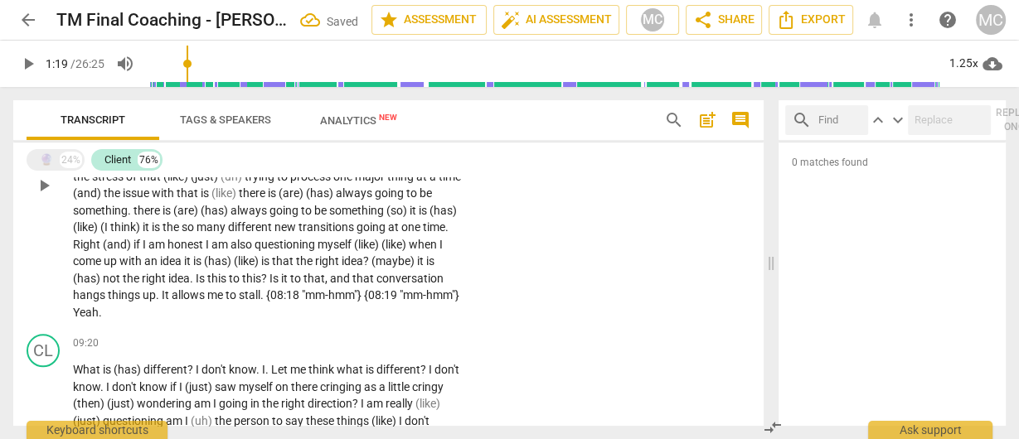
paste p
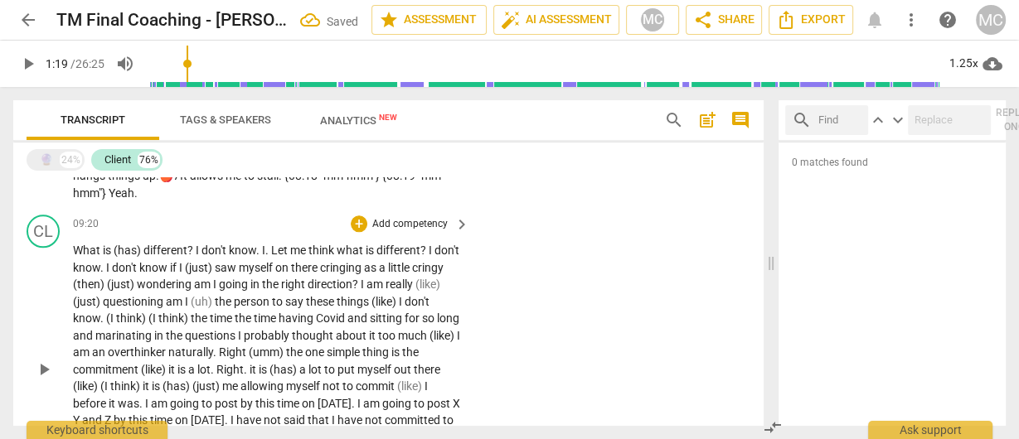
scroll to position [1658, 0]
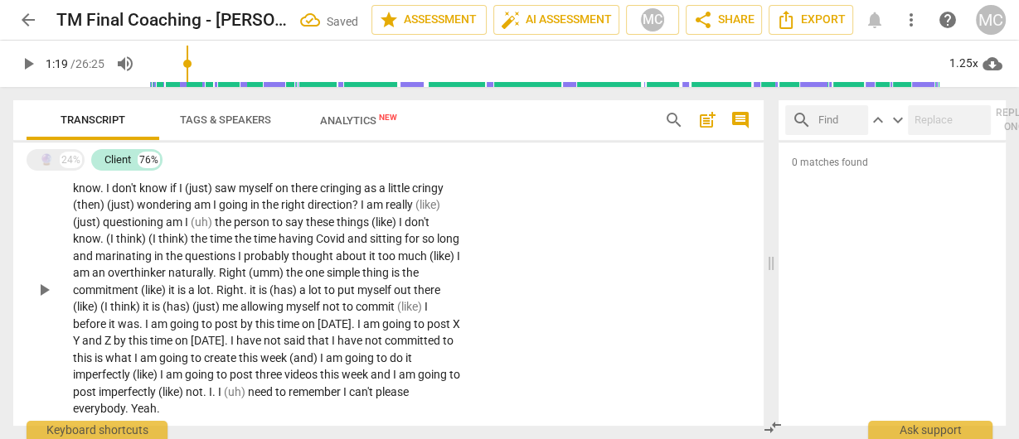
click at [203, 386] on span "not" at bounding box center [194, 392] width 17 height 13
paste p
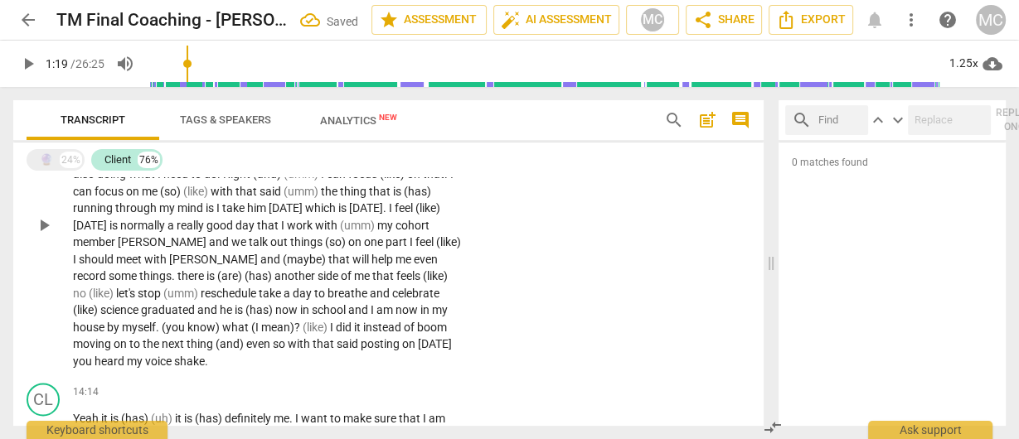
scroll to position [2056, 0]
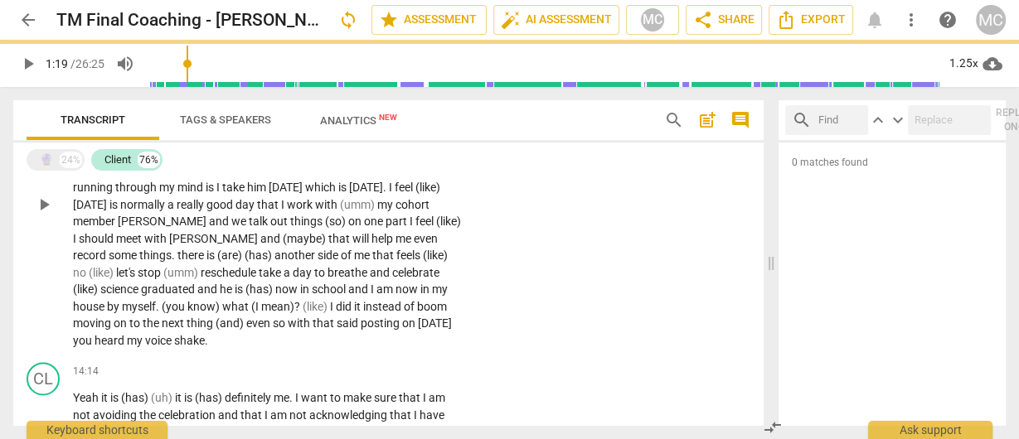
click at [174, 334] on span "voice" at bounding box center [159, 340] width 29 height 13
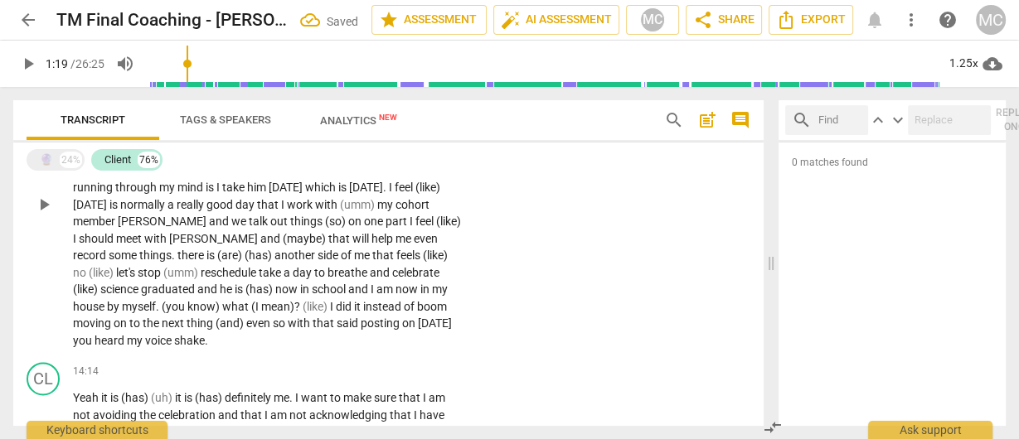
paste p
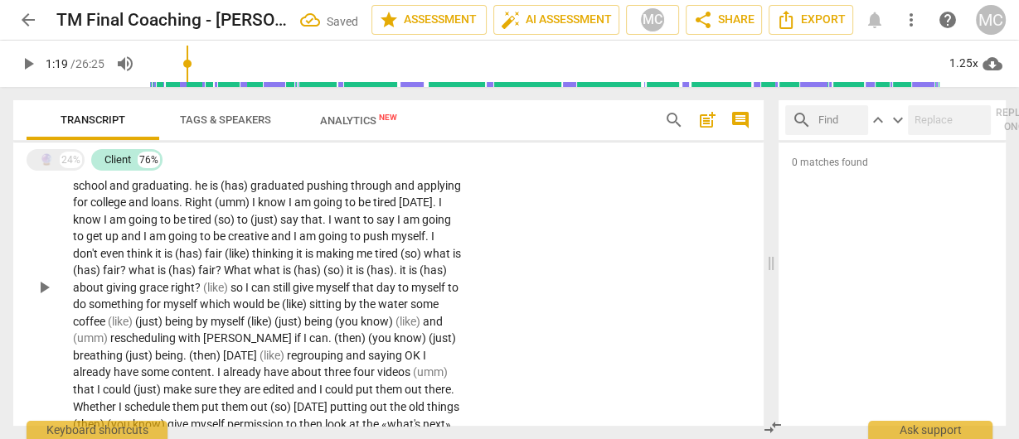
scroll to position [2388, 0]
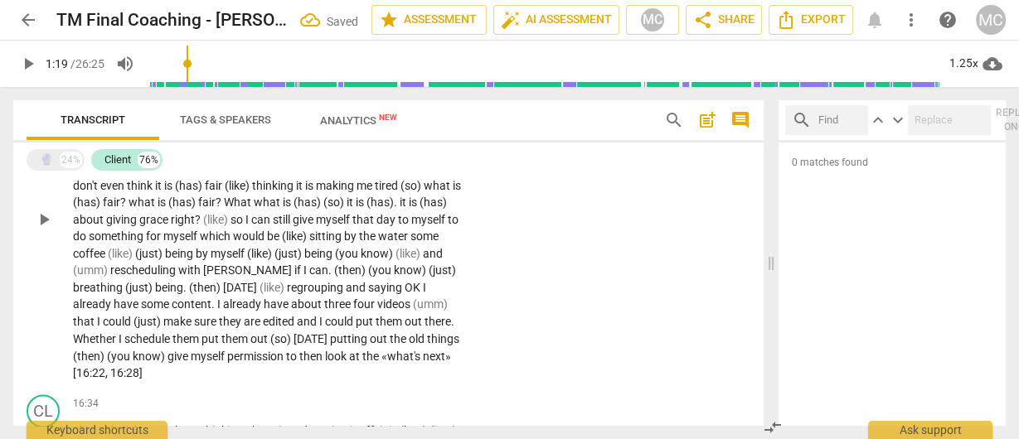
paste p
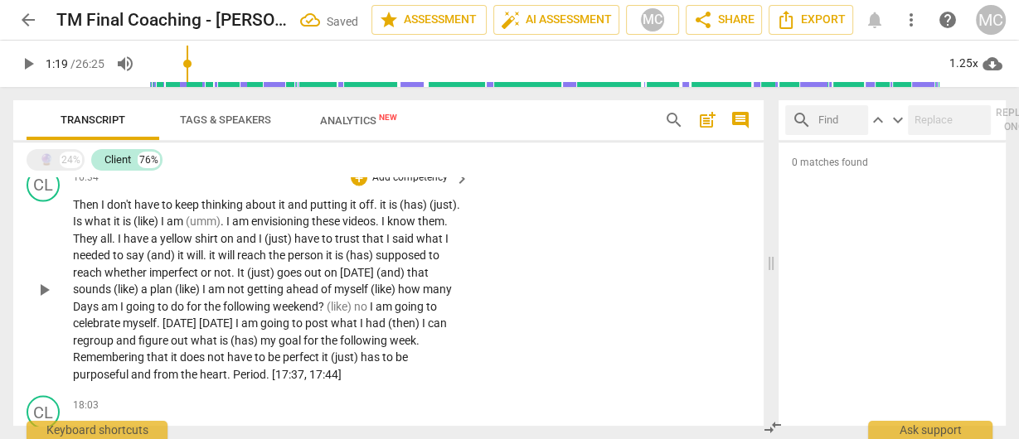
scroll to position [2653, 0]
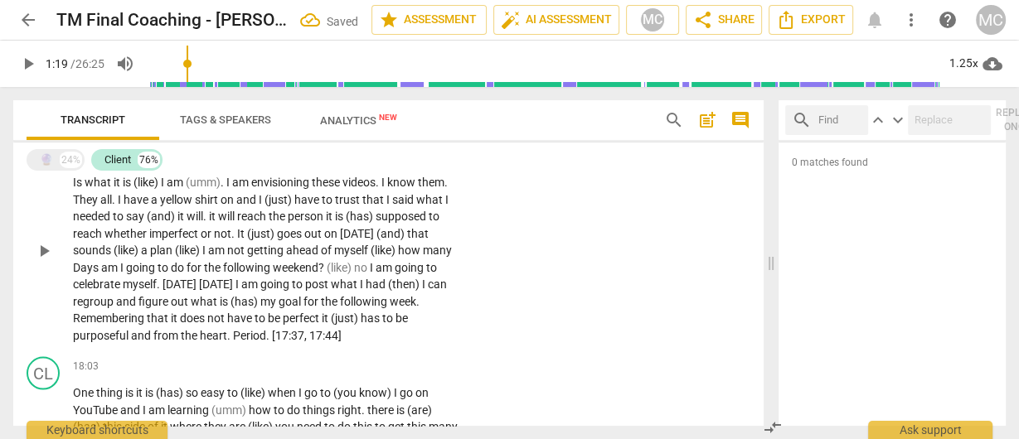
paste p
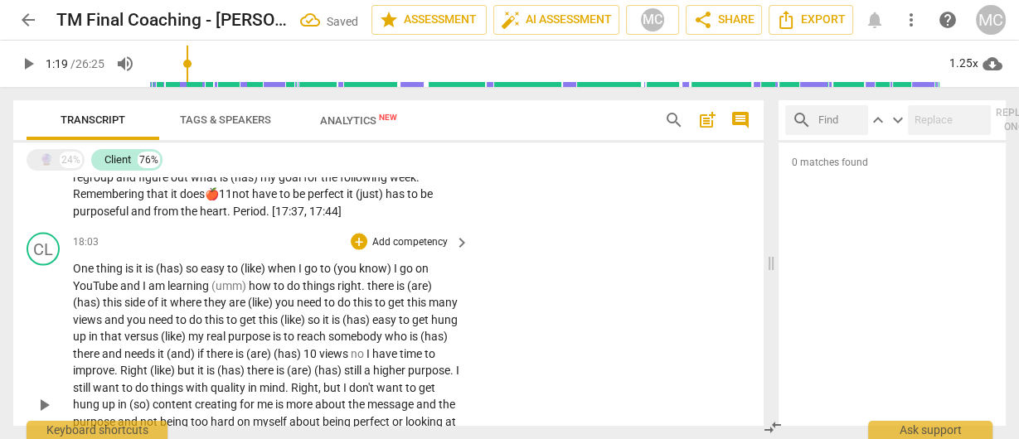
scroll to position [2918, 0]
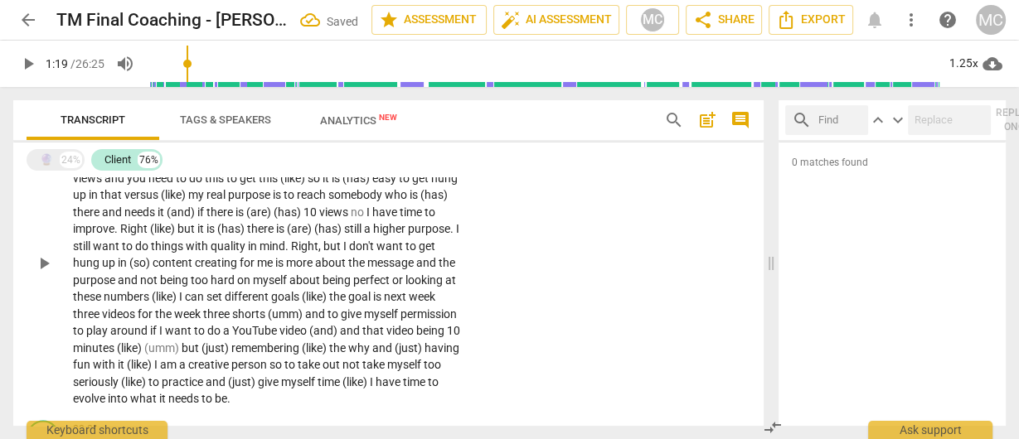
paste p
click at [300, 321] on p "One thing is it is (has) so easy to (like) when I go to (you know) I go on YouT…" at bounding box center [267, 263] width 388 height 289
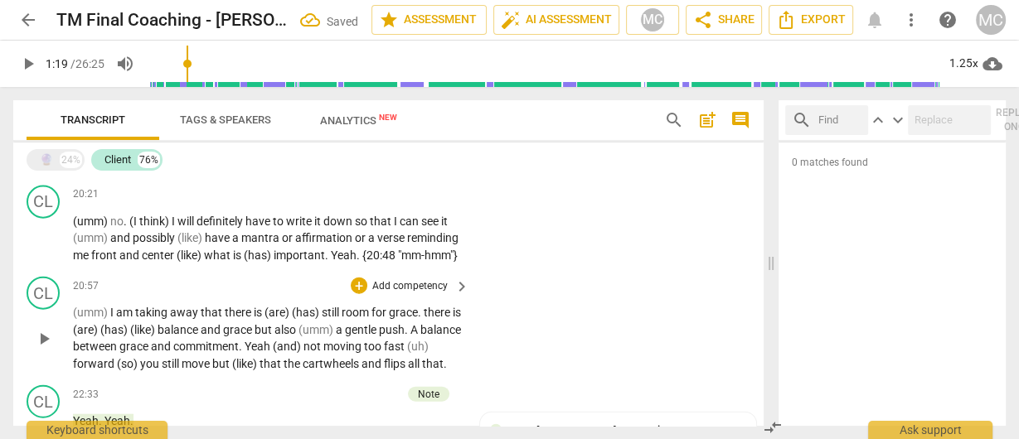
scroll to position [3117, 0]
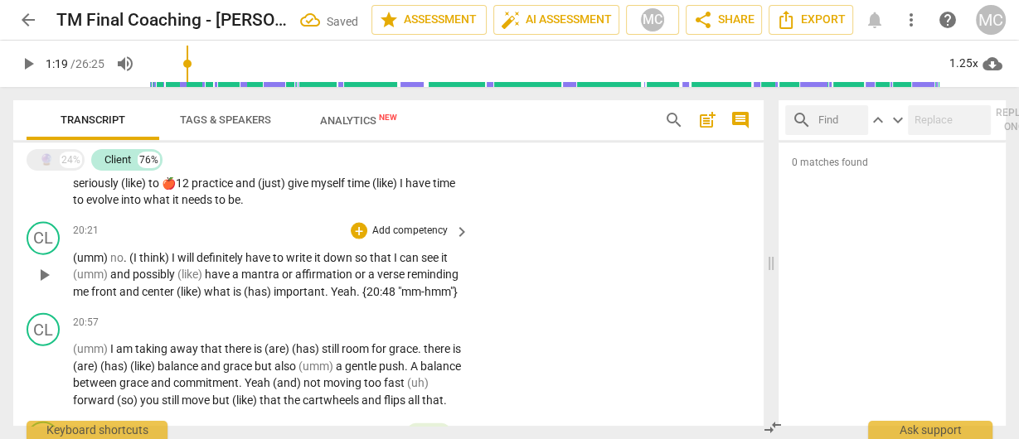
click at [298, 268] on span "affirmation" at bounding box center [325, 274] width 60 height 13
paste p
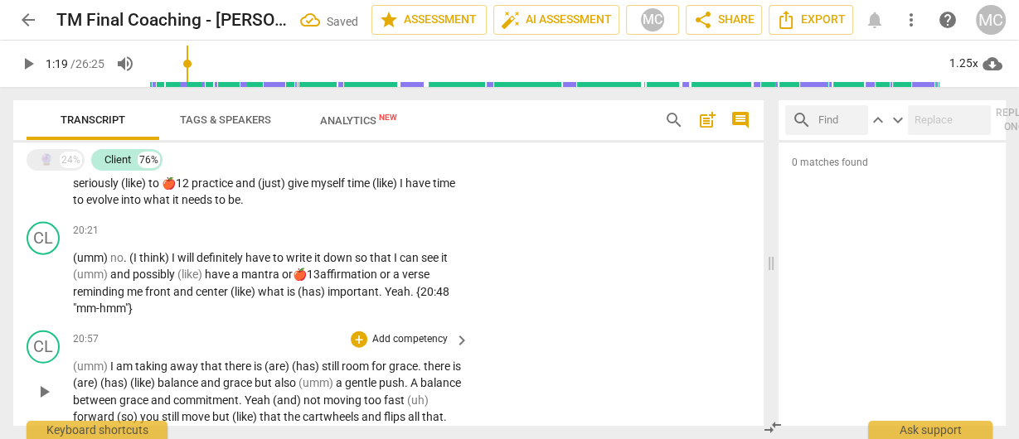
click at [273, 394] on span "Yeah" at bounding box center [259, 400] width 28 height 13
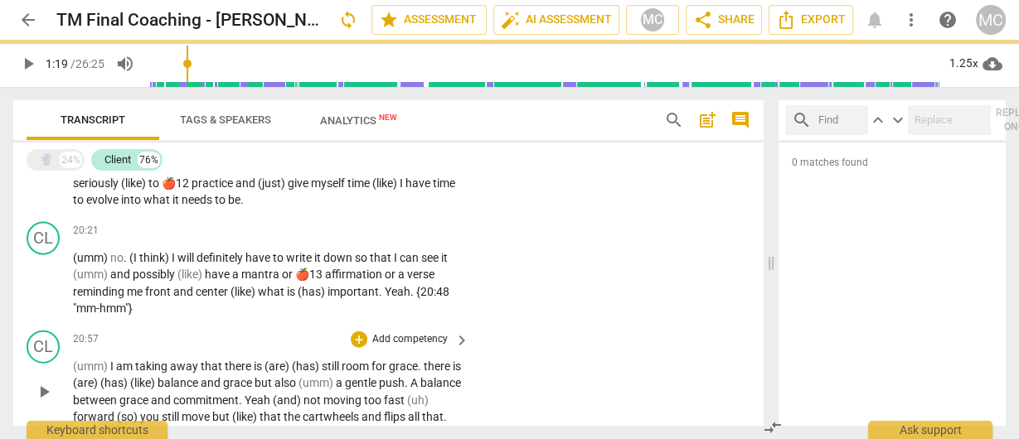
paste p
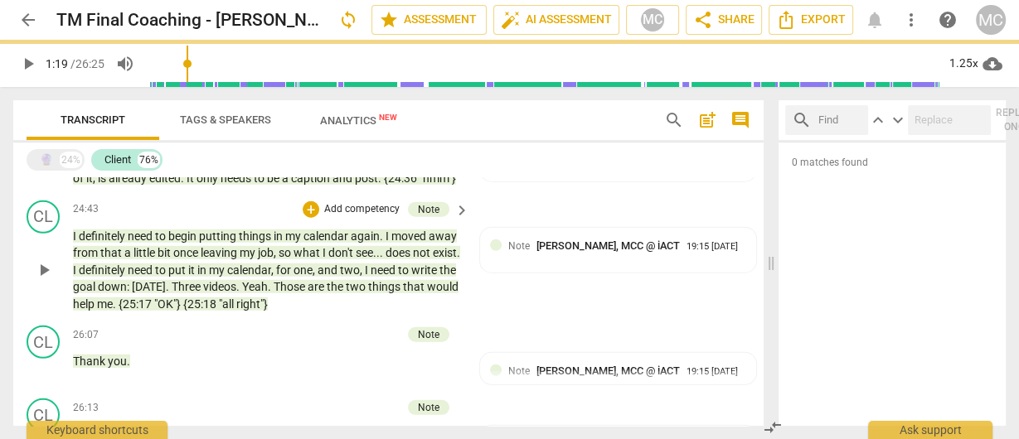
scroll to position [3830, 0]
